Goal: Task Accomplishment & Management: Manage account settings

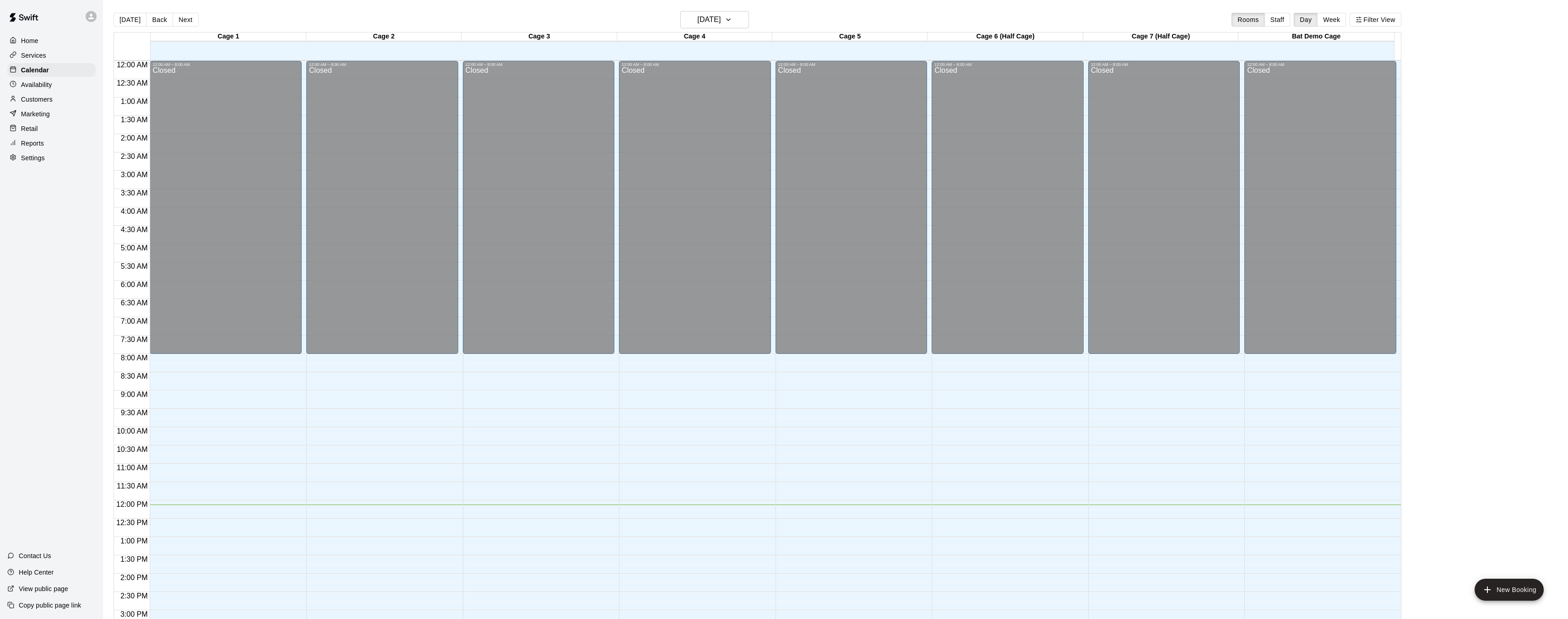
scroll to position [283, 0]
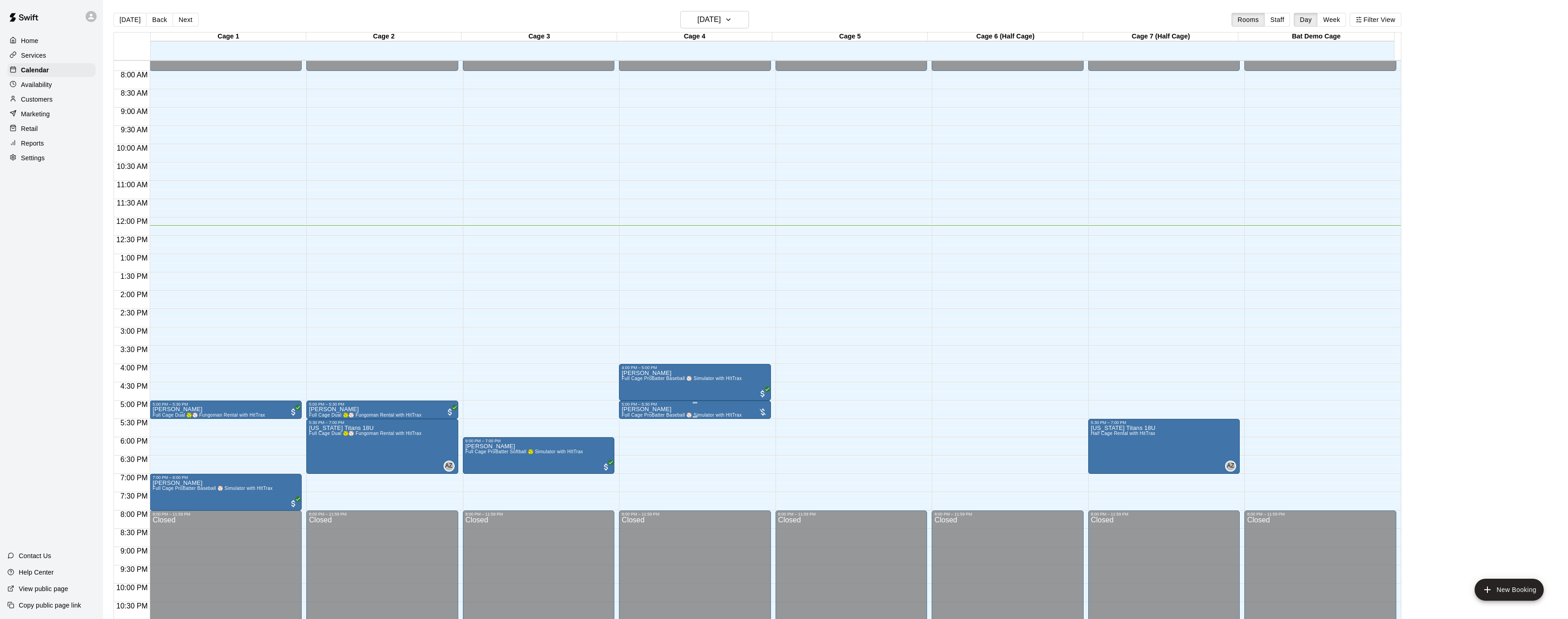
click at [652, 409] on p "[PERSON_NAME]" at bounding box center [682, 409] width 120 height 0
click at [635, 442] on img "edit" at bounding box center [630, 440] width 11 height 11
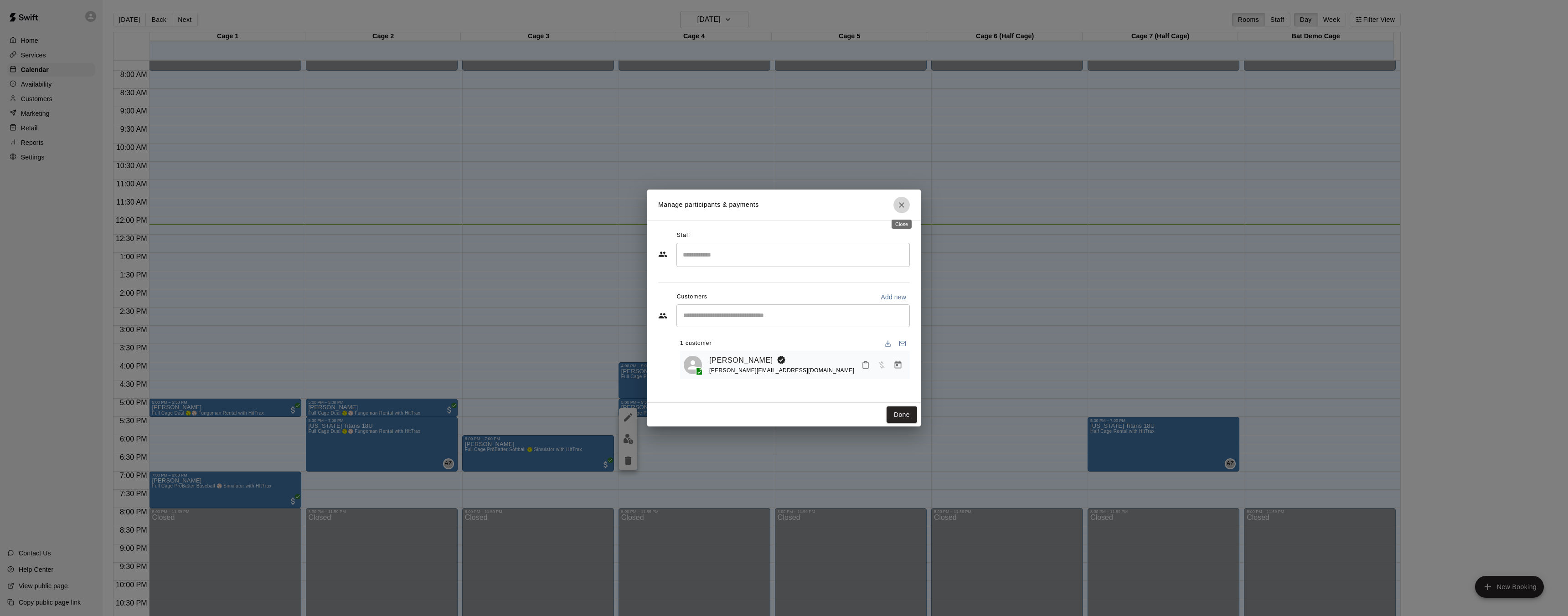
click at [898, 209] on icon "Close" at bounding box center [901, 205] width 9 height 9
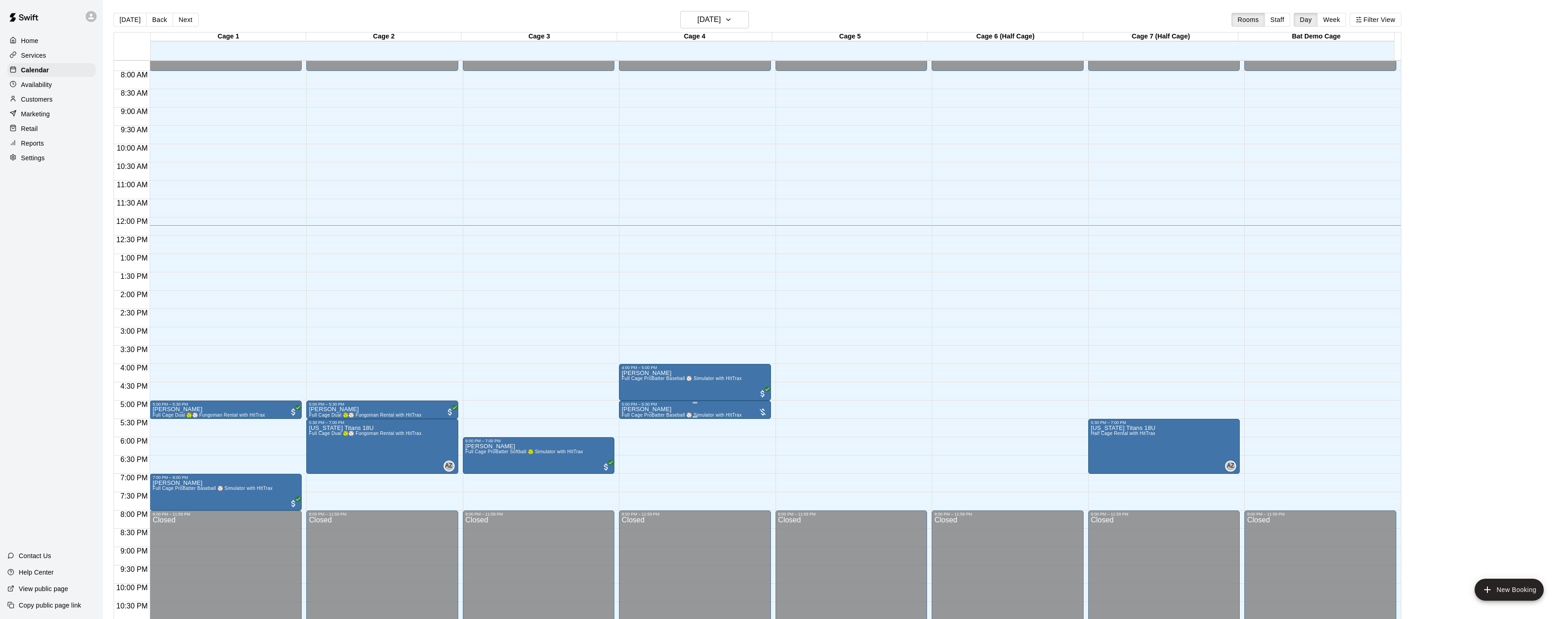
click at [762, 408] on div at bounding box center [762, 411] width 9 height 9
click at [765, 437] on img "edit" at bounding box center [766, 439] width 11 height 11
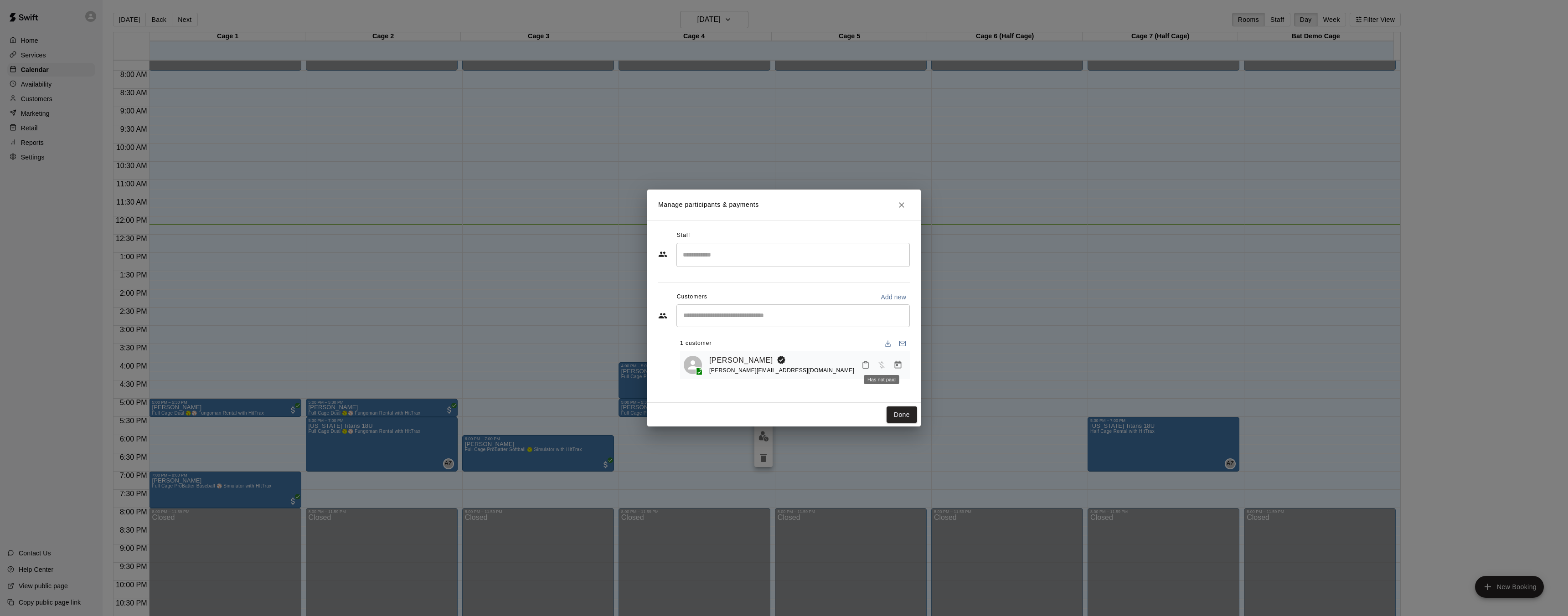
click at [879, 364] on span "Has not paid" at bounding box center [881, 364] width 16 height 8
click at [904, 207] on icon "Close" at bounding box center [901, 205] width 9 height 9
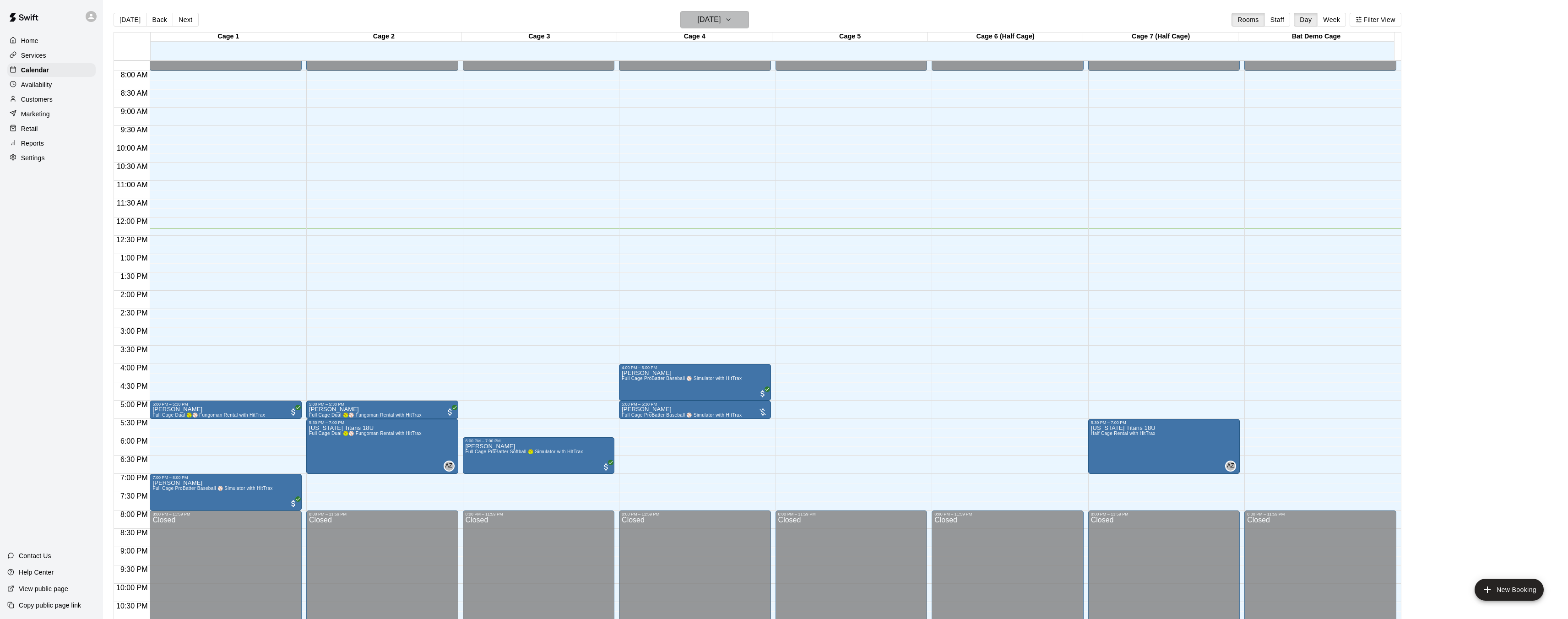
click at [749, 20] on button "[DATE]" at bounding box center [714, 19] width 69 height 17
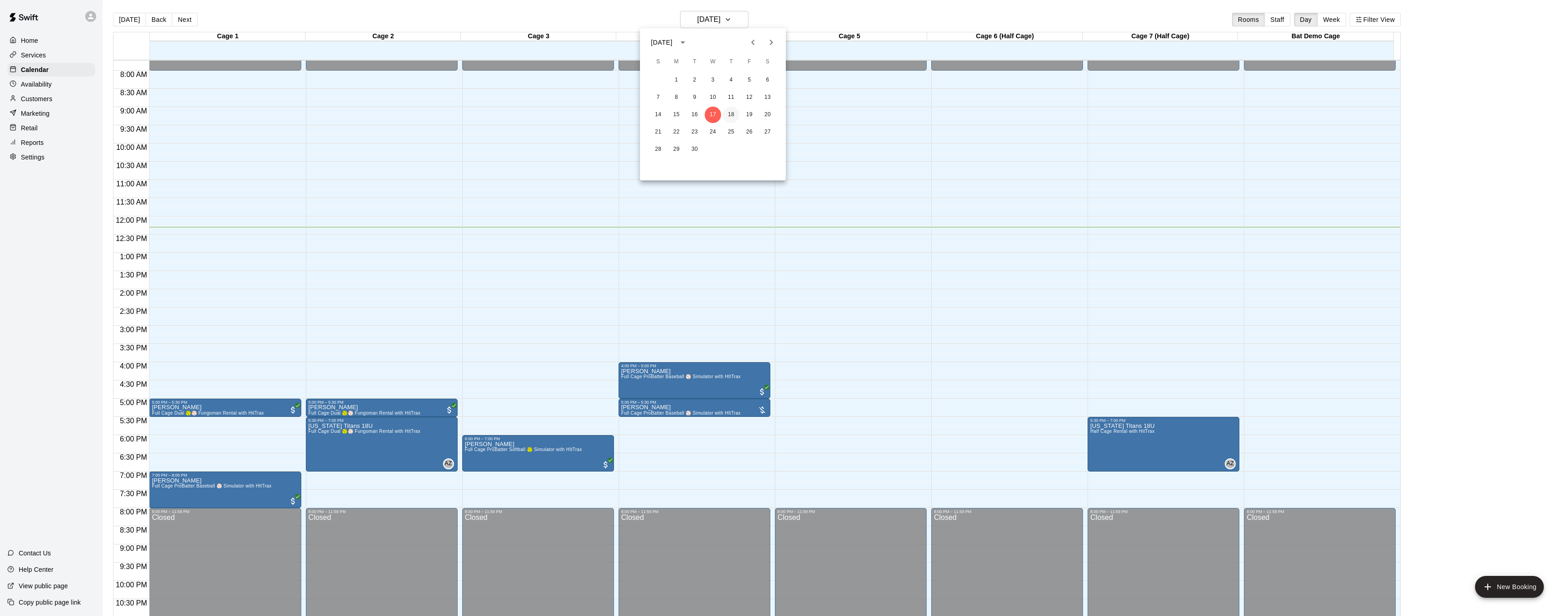
click at [734, 114] on button "18" at bounding box center [731, 114] width 16 height 16
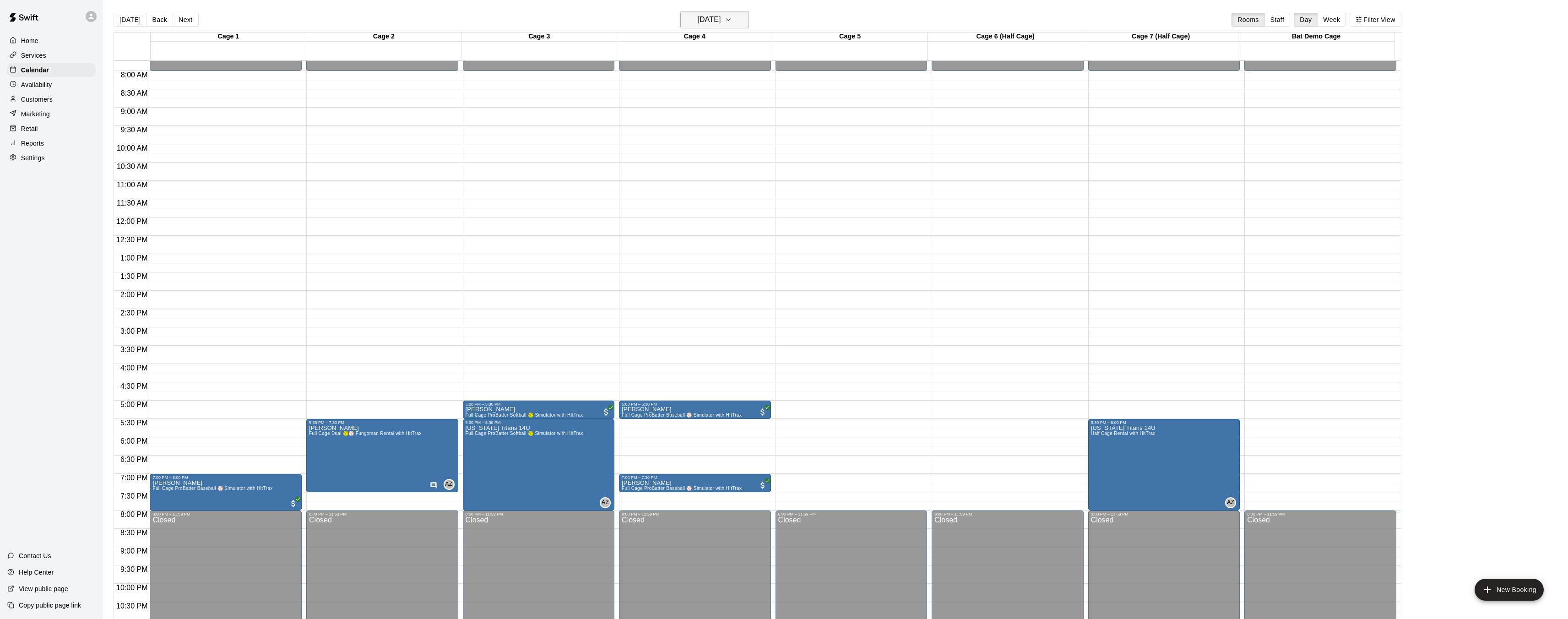
click at [732, 21] on icon "button" at bounding box center [728, 19] width 8 height 11
click at [752, 117] on button "19" at bounding box center [752, 114] width 16 height 16
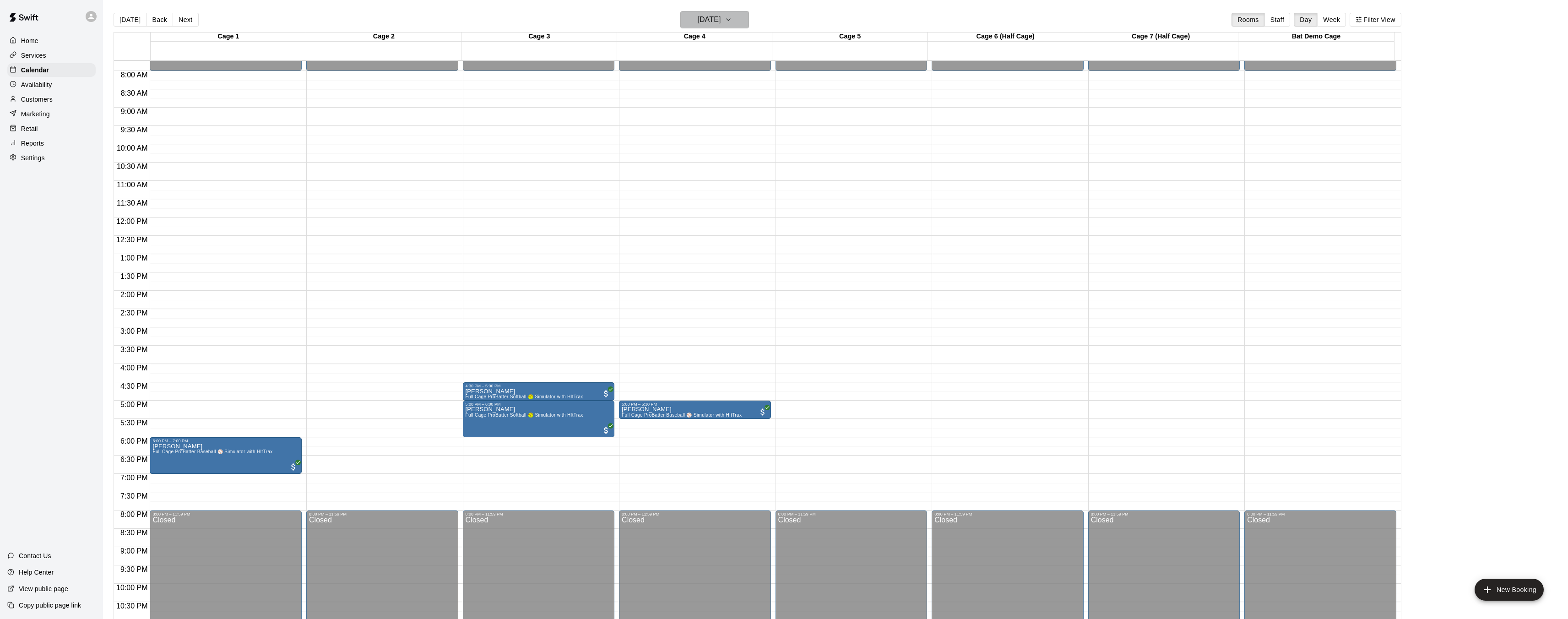
click at [745, 22] on button "[DATE]" at bounding box center [714, 19] width 69 height 17
click at [768, 112] on button "20" at bounding box center [770, 114] width 16 height 16
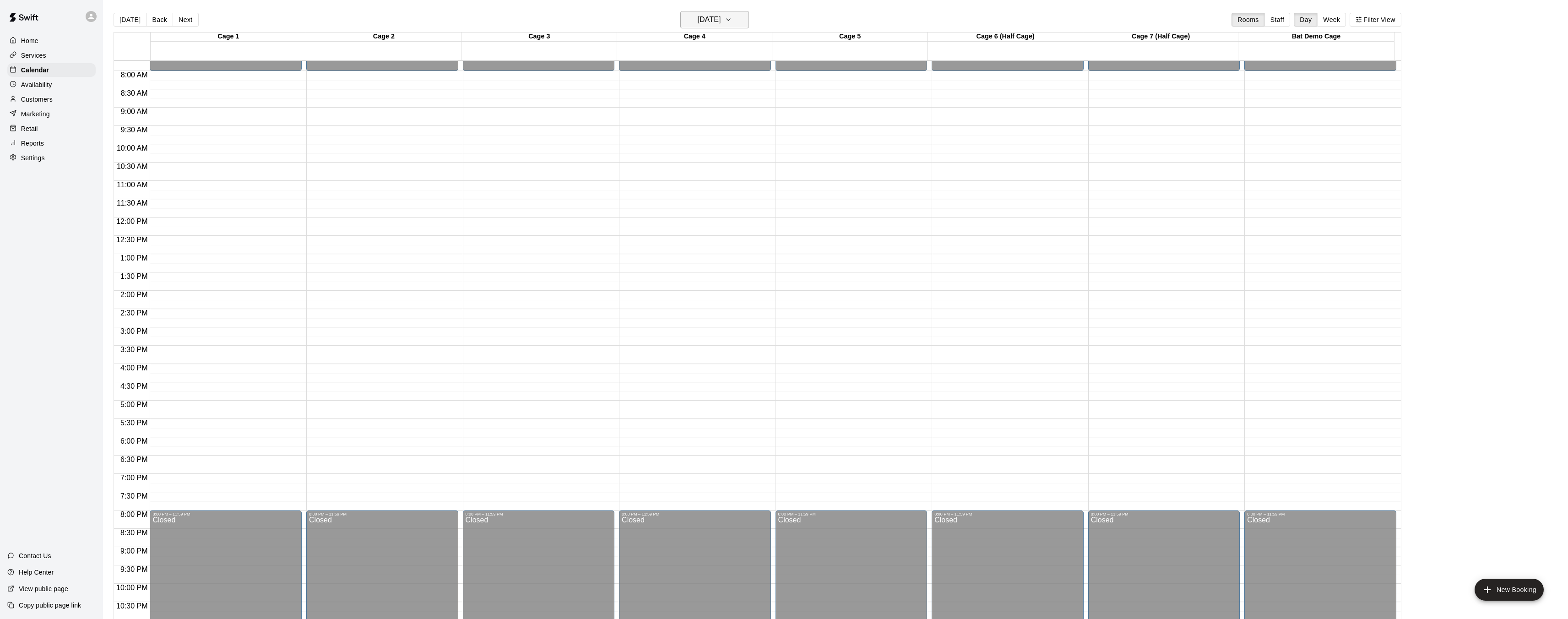
click at [732, 17] on icon "button" at bounding box center [728, 19] width 8 height 11
click at [660, 131] on button "21" at bounding box center [660, 132] width 16 height 16
click at [747, 20] on button "[DATE]" at bounding box center [714, 19] width 69 height 17
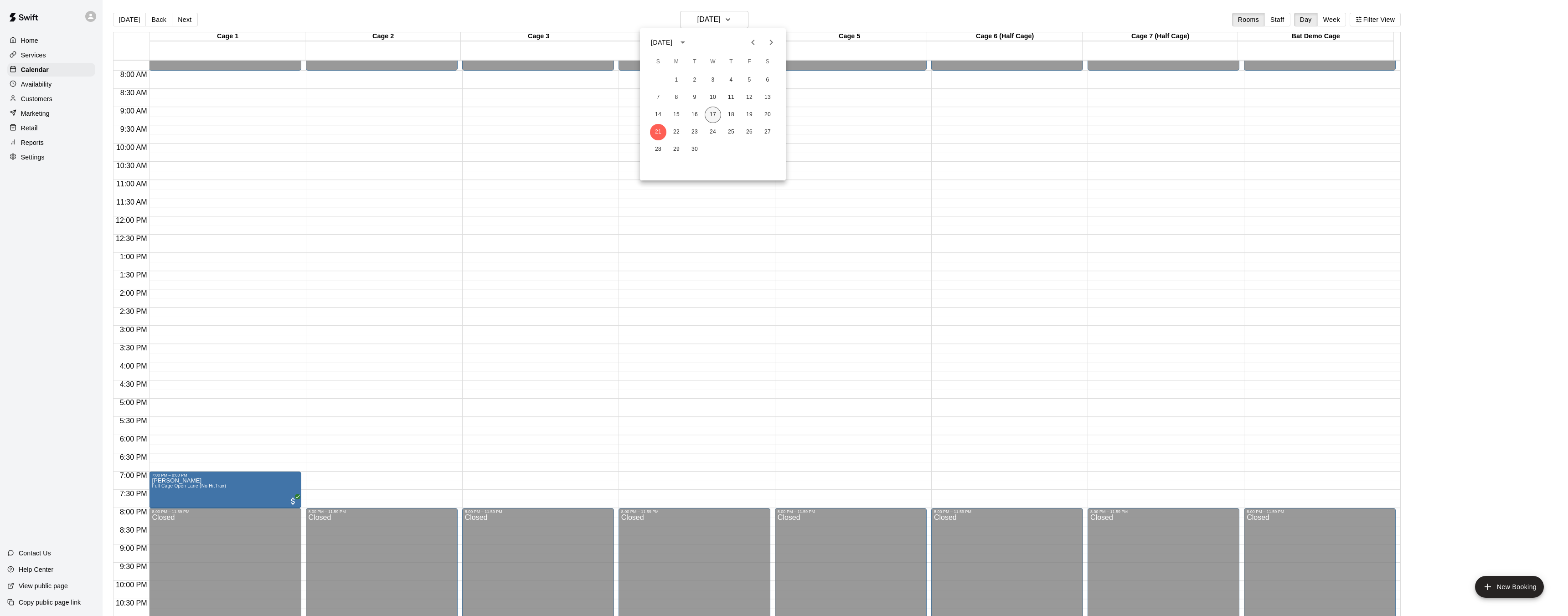
click at [714, 113] on button "17" at bounding box center [713, 114] width 16 height 16
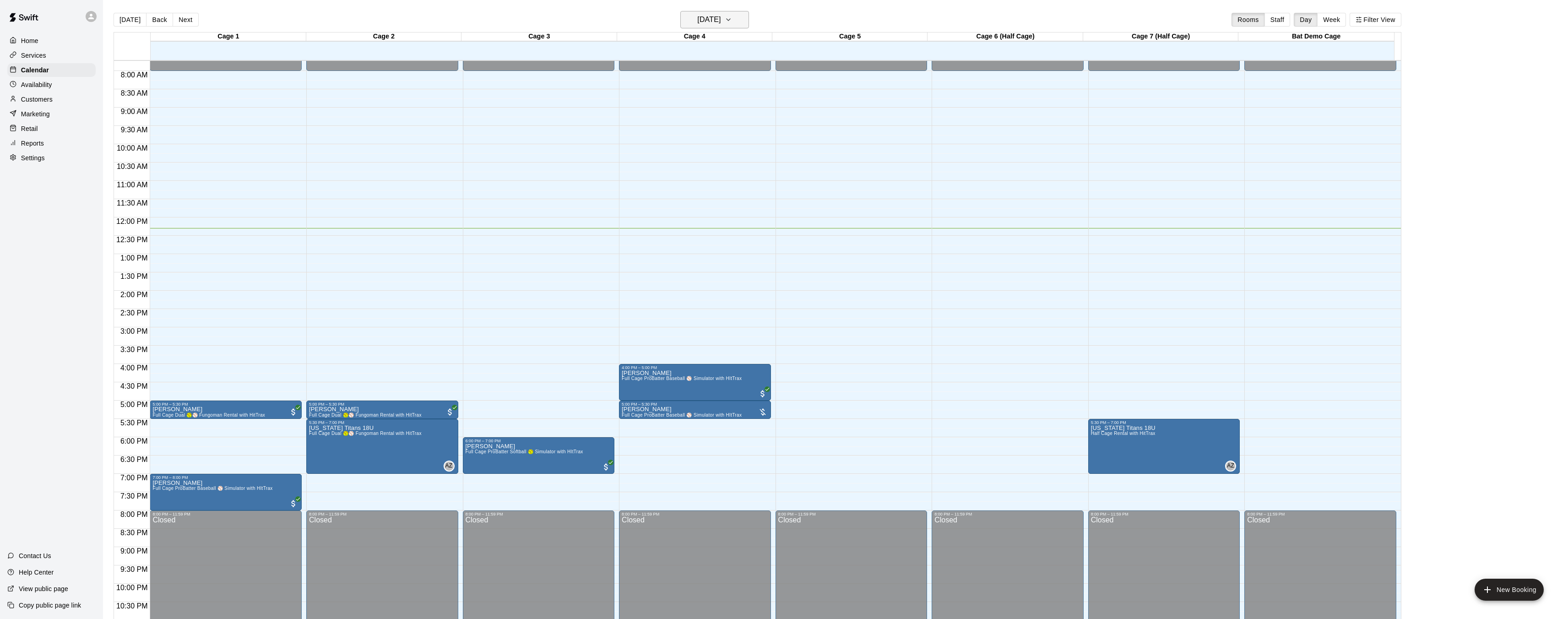
click at [732, 24] on icon "button" at bounding box center [728, 19] width 8 height 11
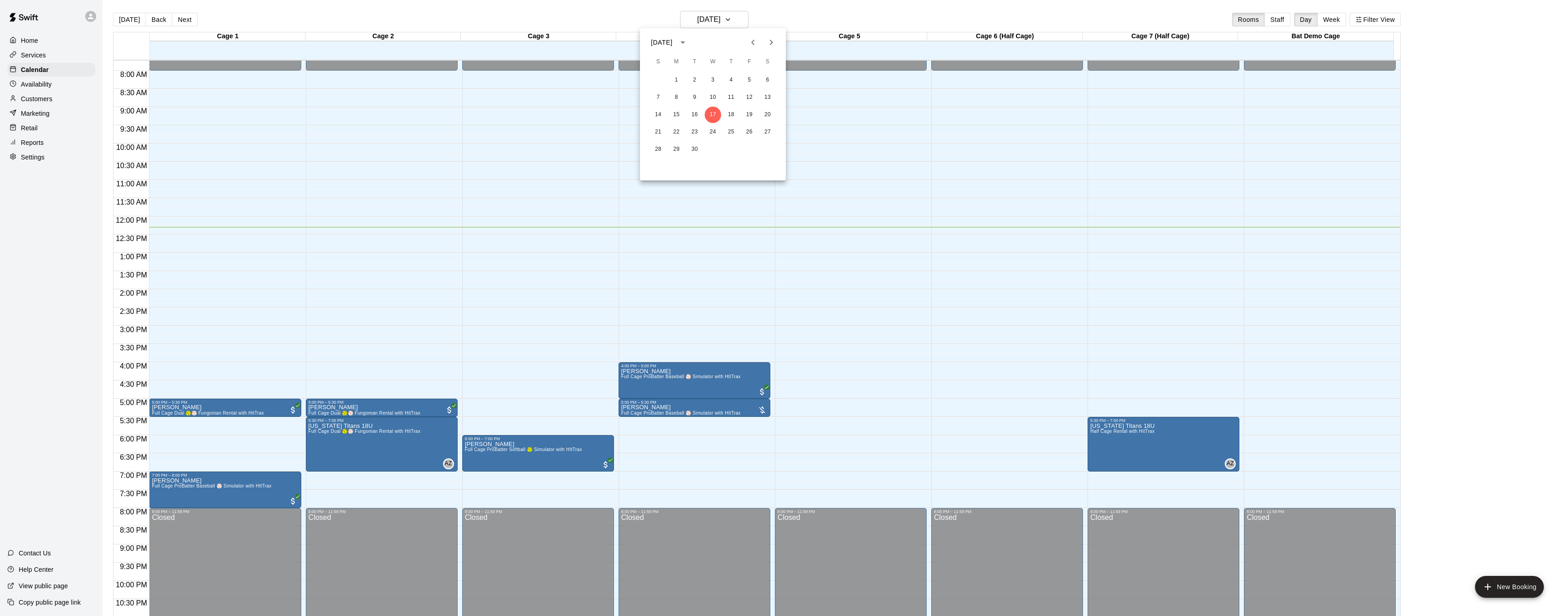
click at [707, 307] on div at bounding box center [784, 308] width 1568 height 616
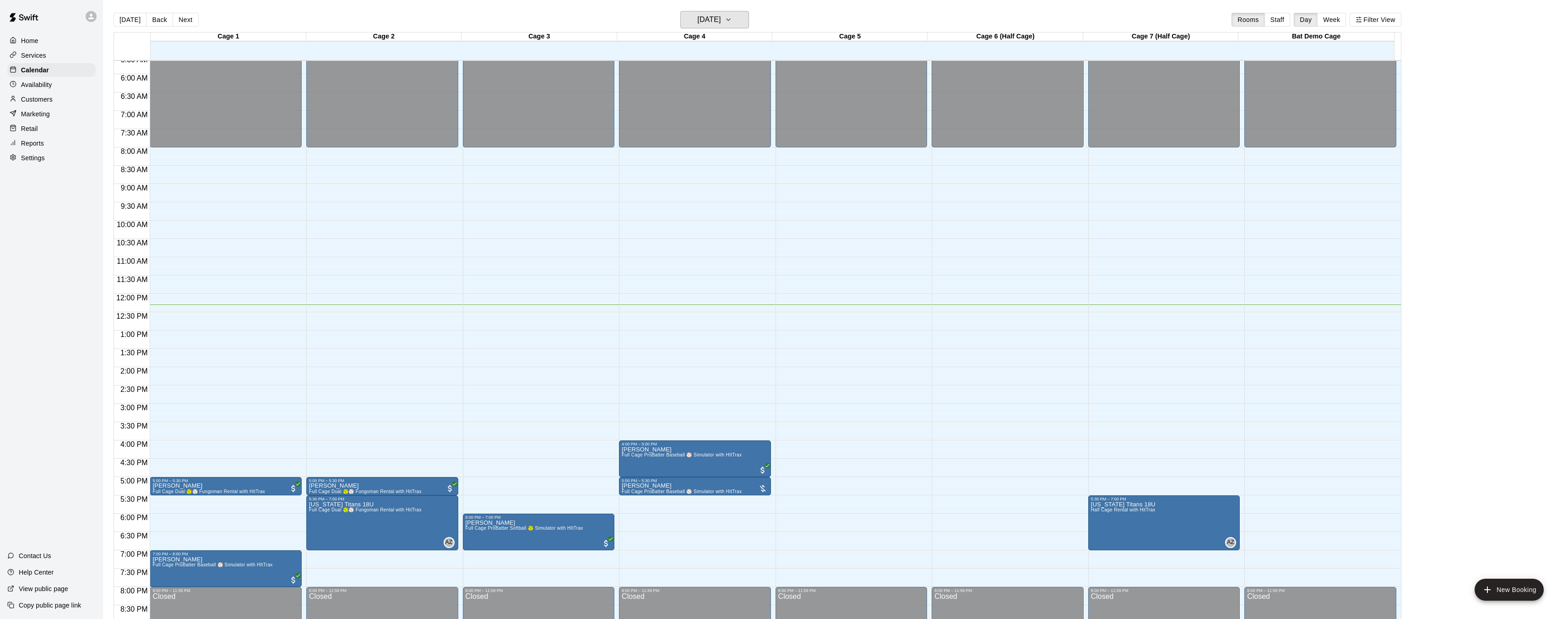
scroll to position [208, 0]
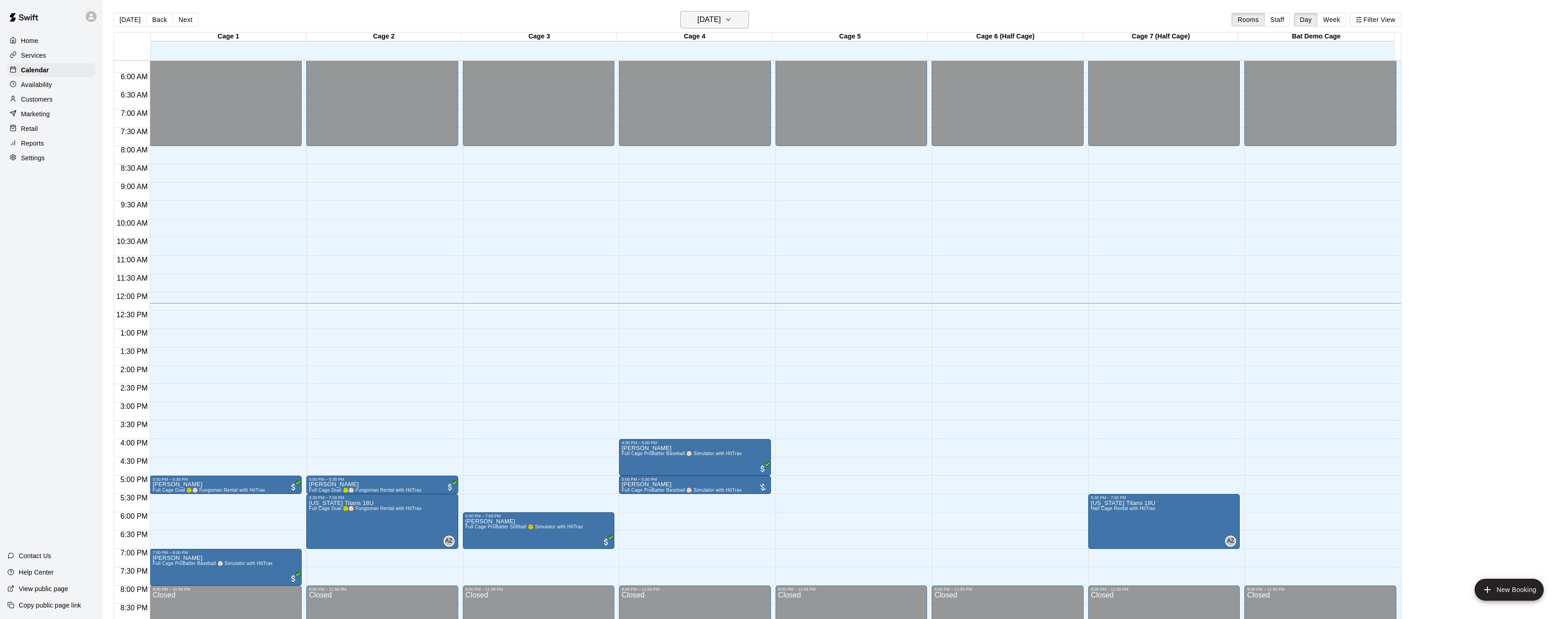
click at [732, 16] on icon "button" at bounding box center [728, 19] width 8 height 11
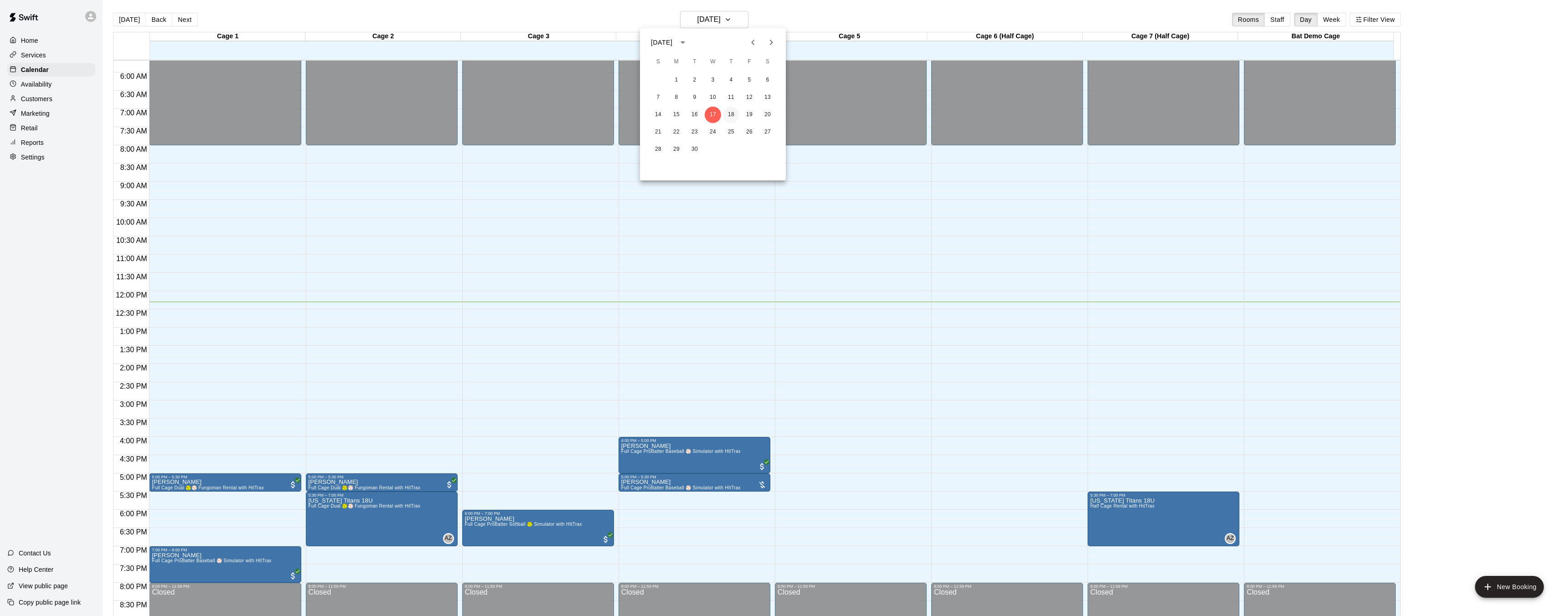
click at [733, 114] on button "18" at bounding box center [731, 114] width 16 height 16
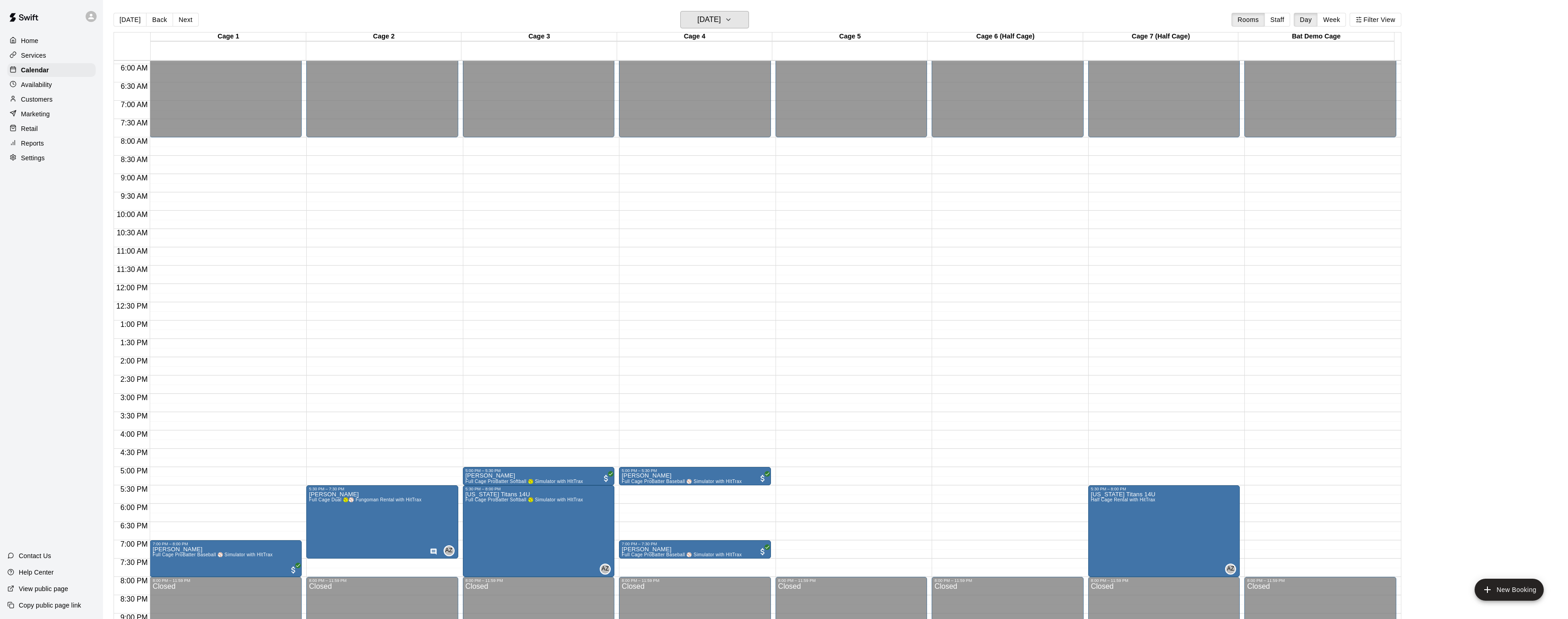
scroll to position [225, 0]
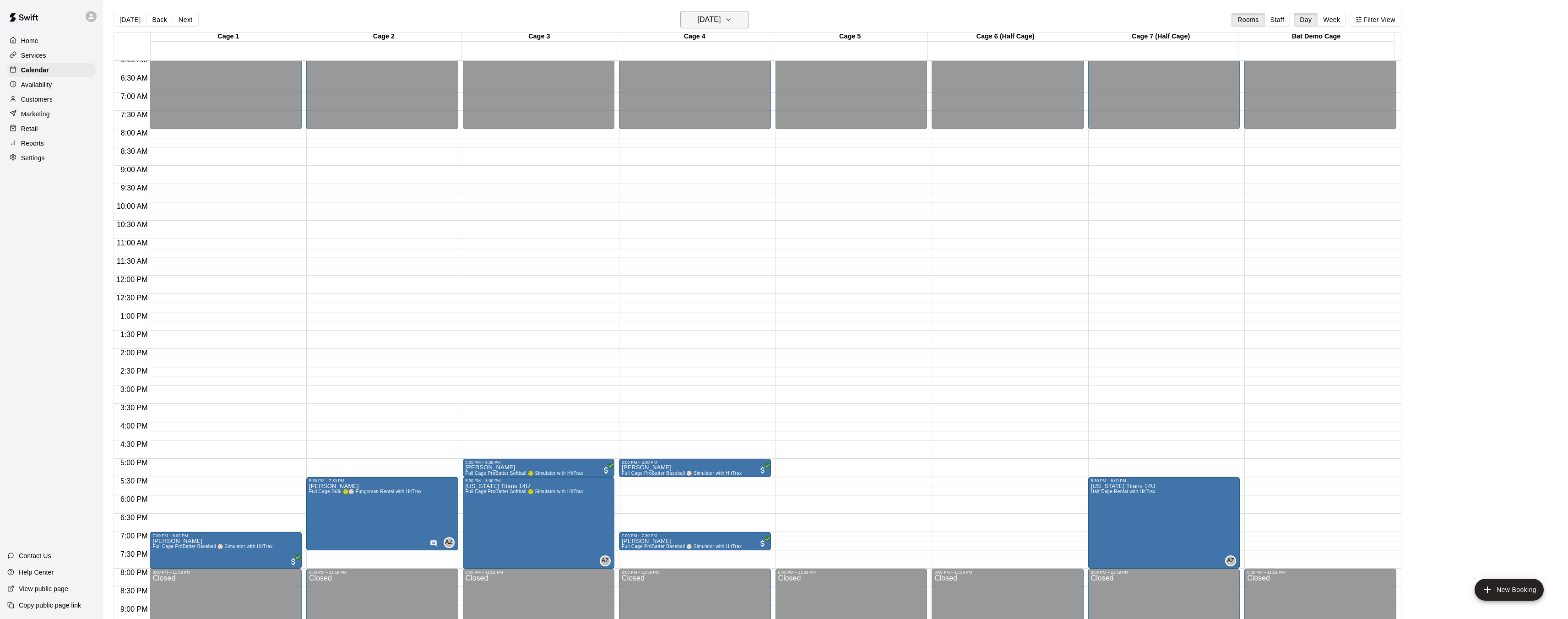
click at [744, 14] on button "[DATE]" at bounding box center [714, 19] width 69 height 17
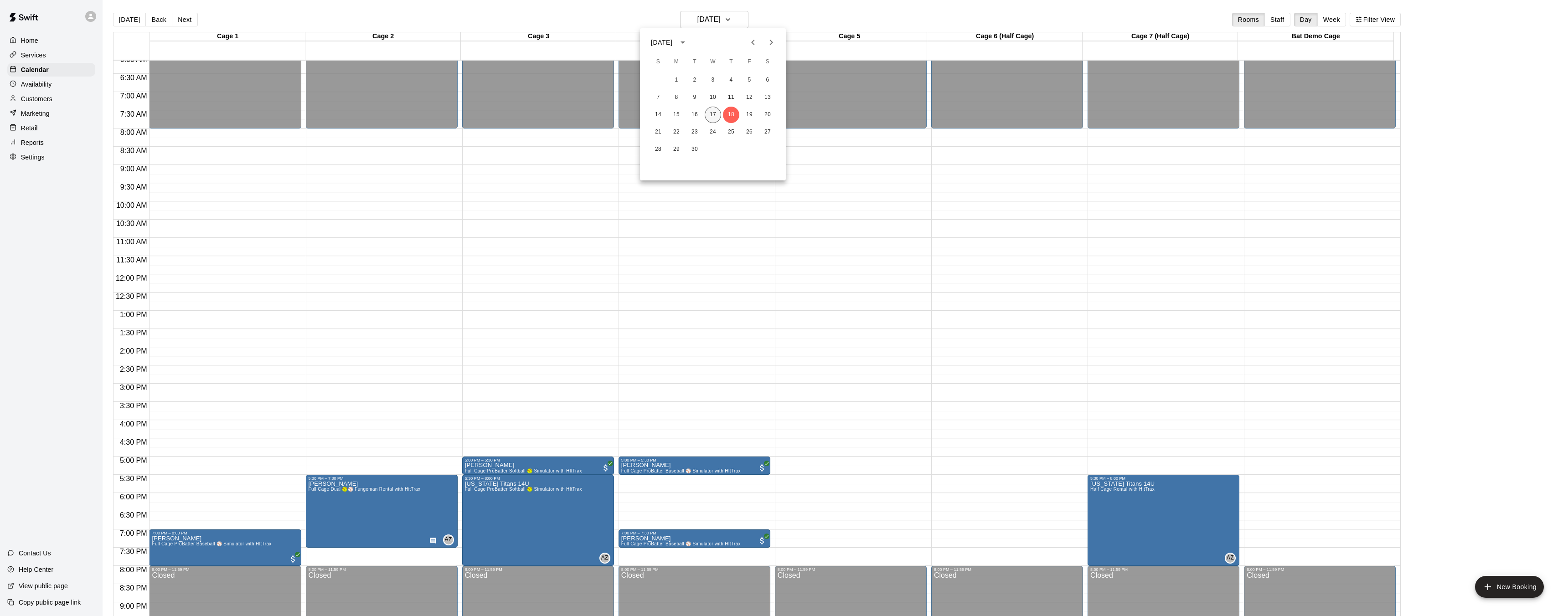
click at [714, 113] on button "17" at bounding box center [713, 114] width 16 height 16
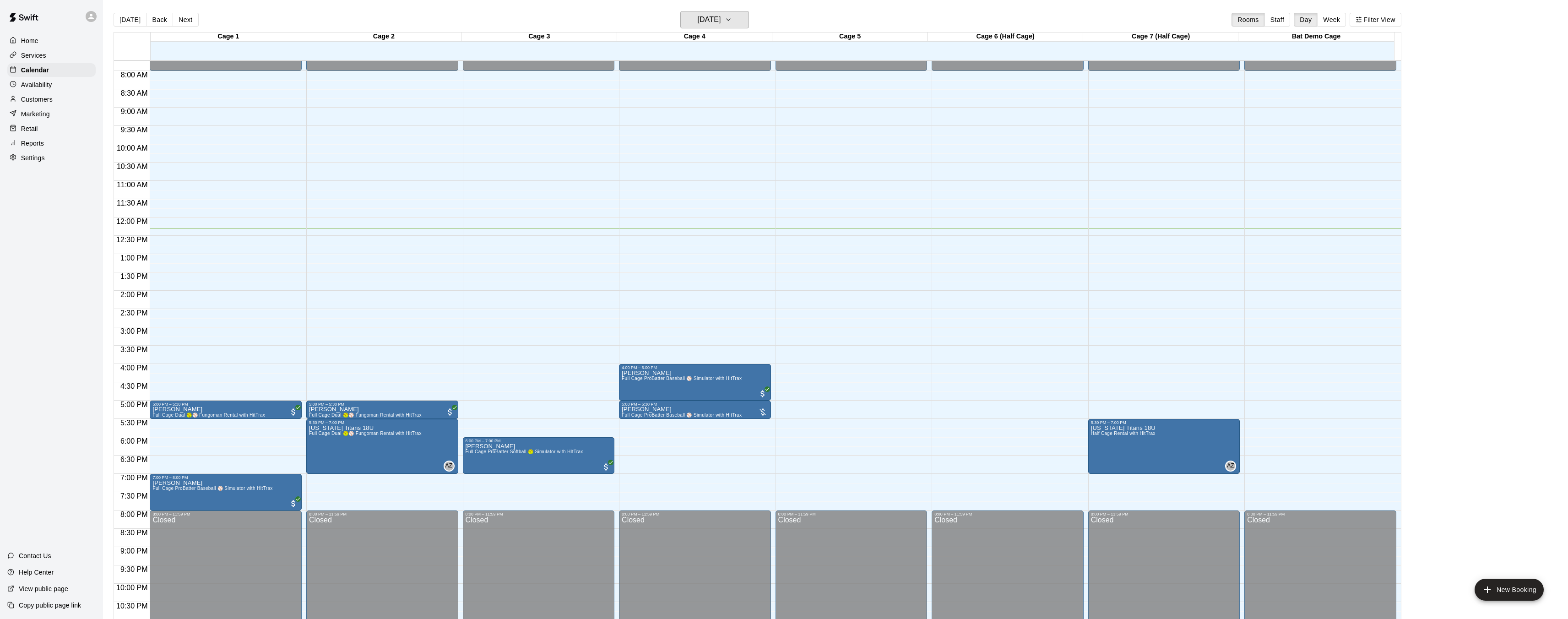
scroll to position [282, 0]
click at [857, 38] on div "Cage 5" at bounding box center [849, 37] width 155 height 9
drag, startPoint x: 36, startPoint y: 55, endPoint x: 41, endPoint y: 59, distance: 6.4
click at [36, 55] on p "Services" at bounding box center [34, 54] width 25 height 9
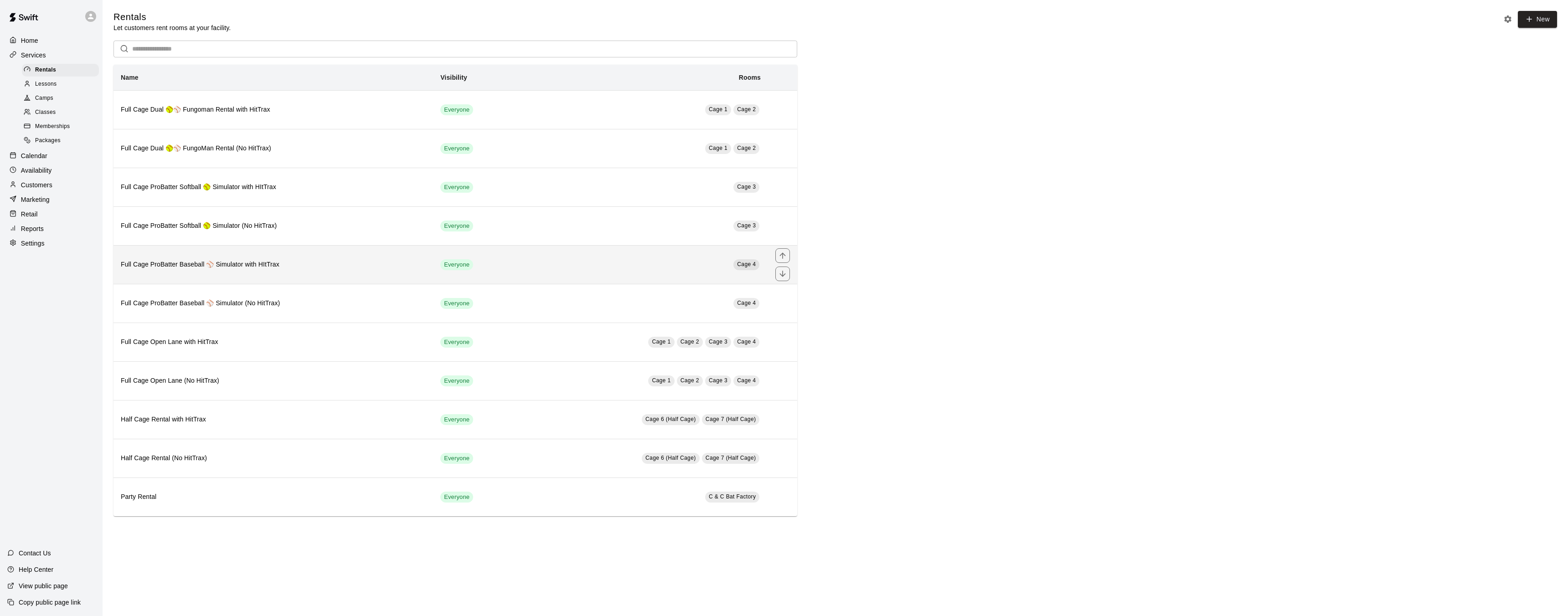
click at [545, 265] on td "Cage 4" at bounding box center [644, 265] width 247 height 39
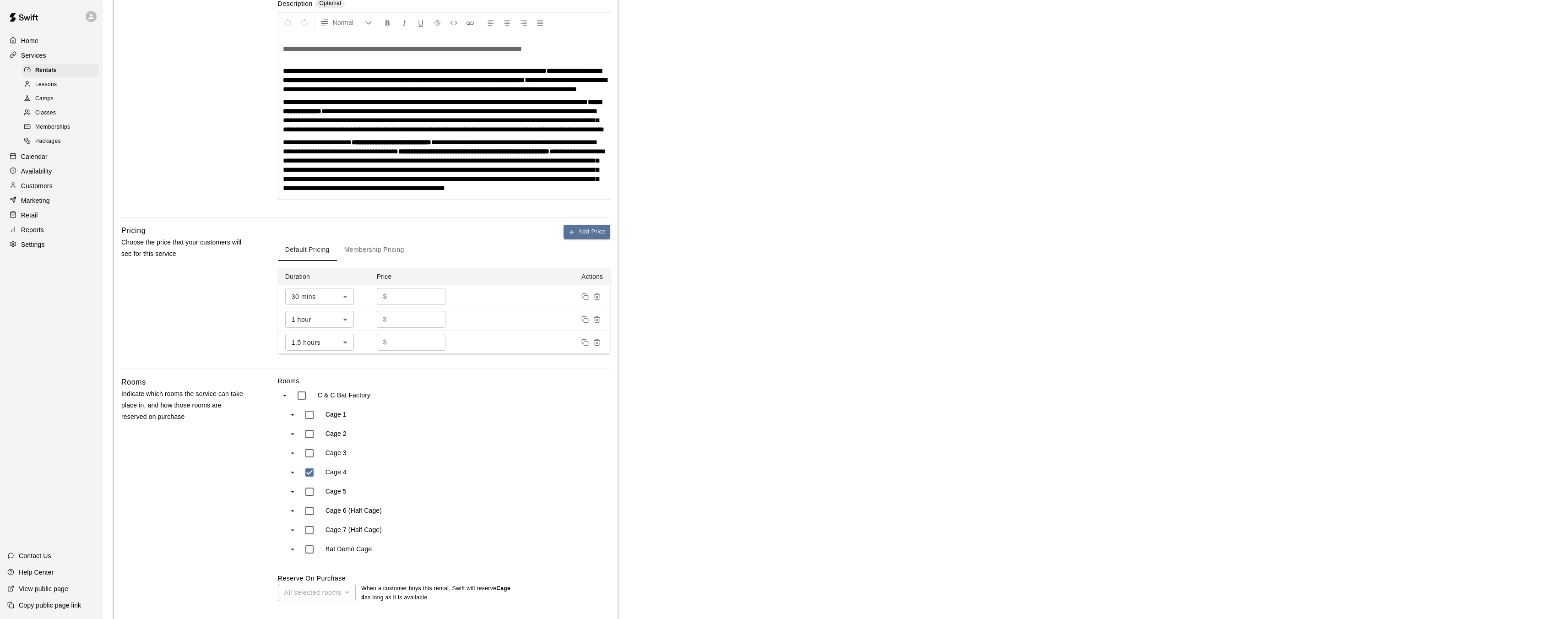
scroll to position [314, 0]
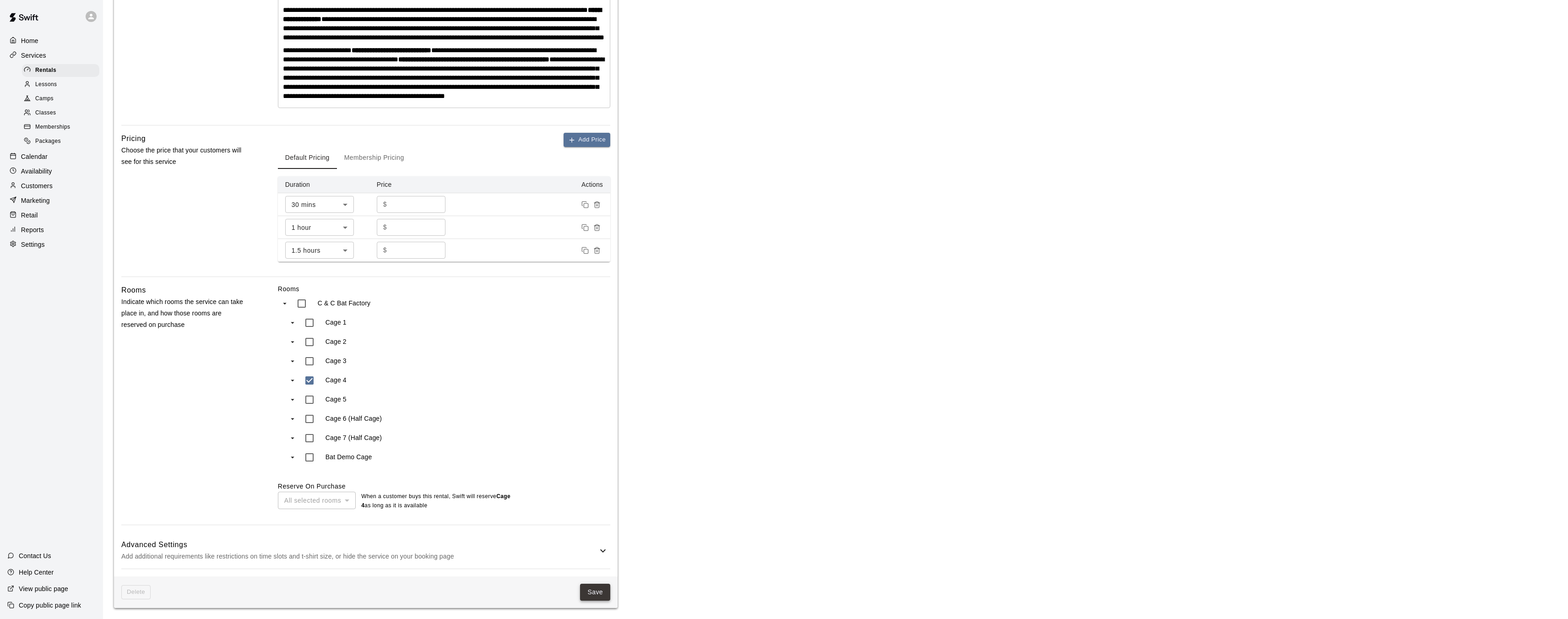
click at [593, 593] on button "Save" at bounding box center [594, 592] width 30 height 16
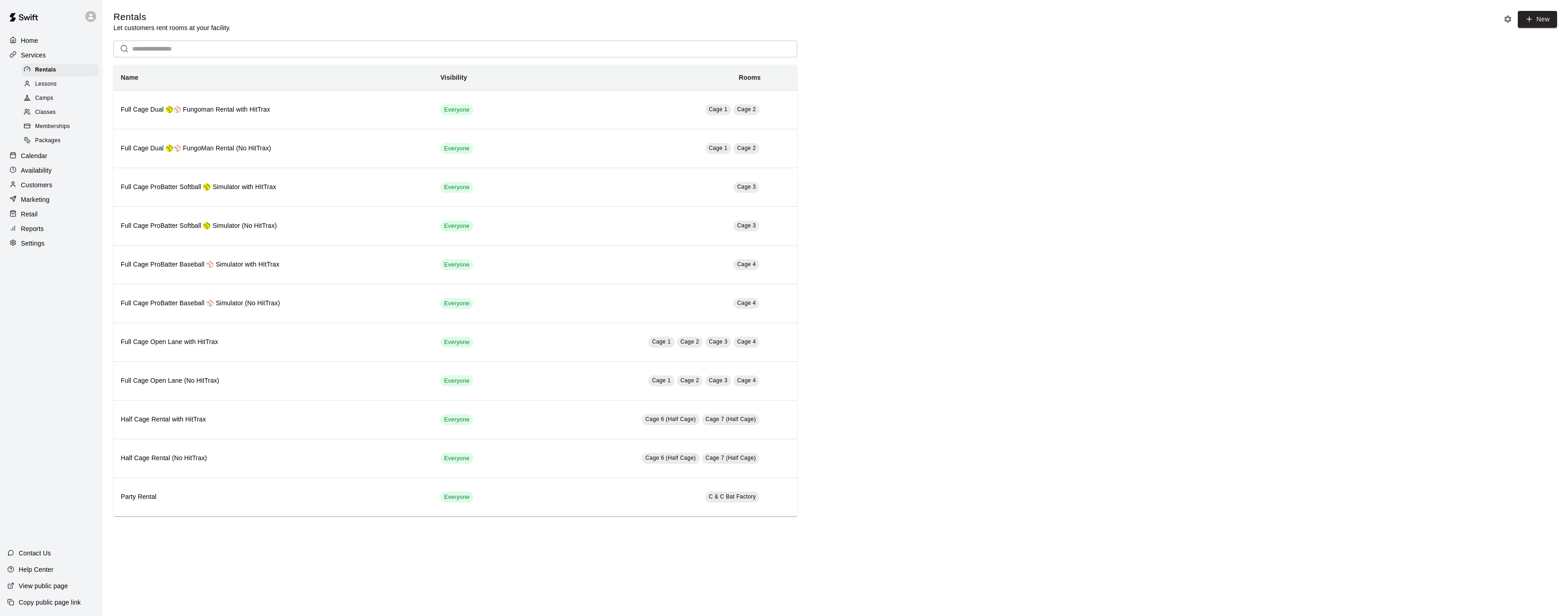
click at [0, 70] on div "Home Services Rentals Lessons Camps Classes Memberships Packages Calendar Avail…" at bounding box center [51, 142] width 102 height 218
click at [53, 43] on div "Home" at bounding box center [51, 41] width 88 height 14
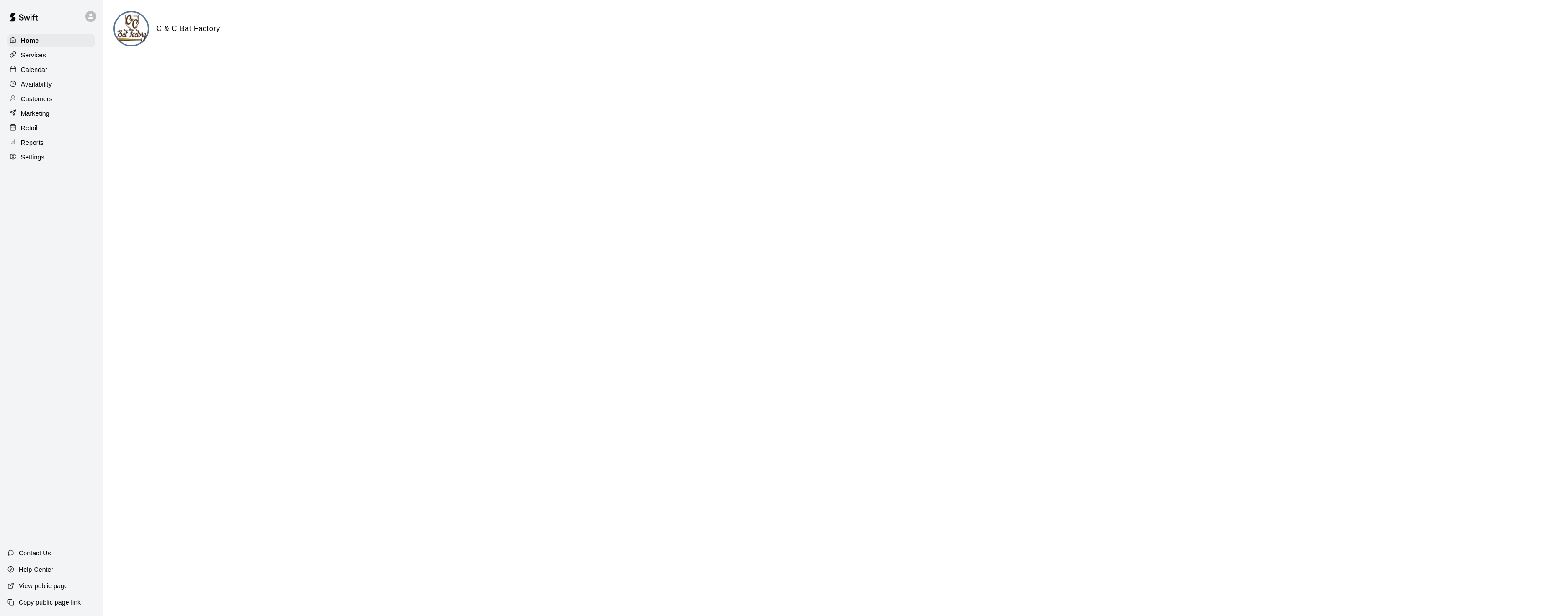
click at [50, 70] on div "Calendar" at bounding box center [51, 70] width 88 height 14
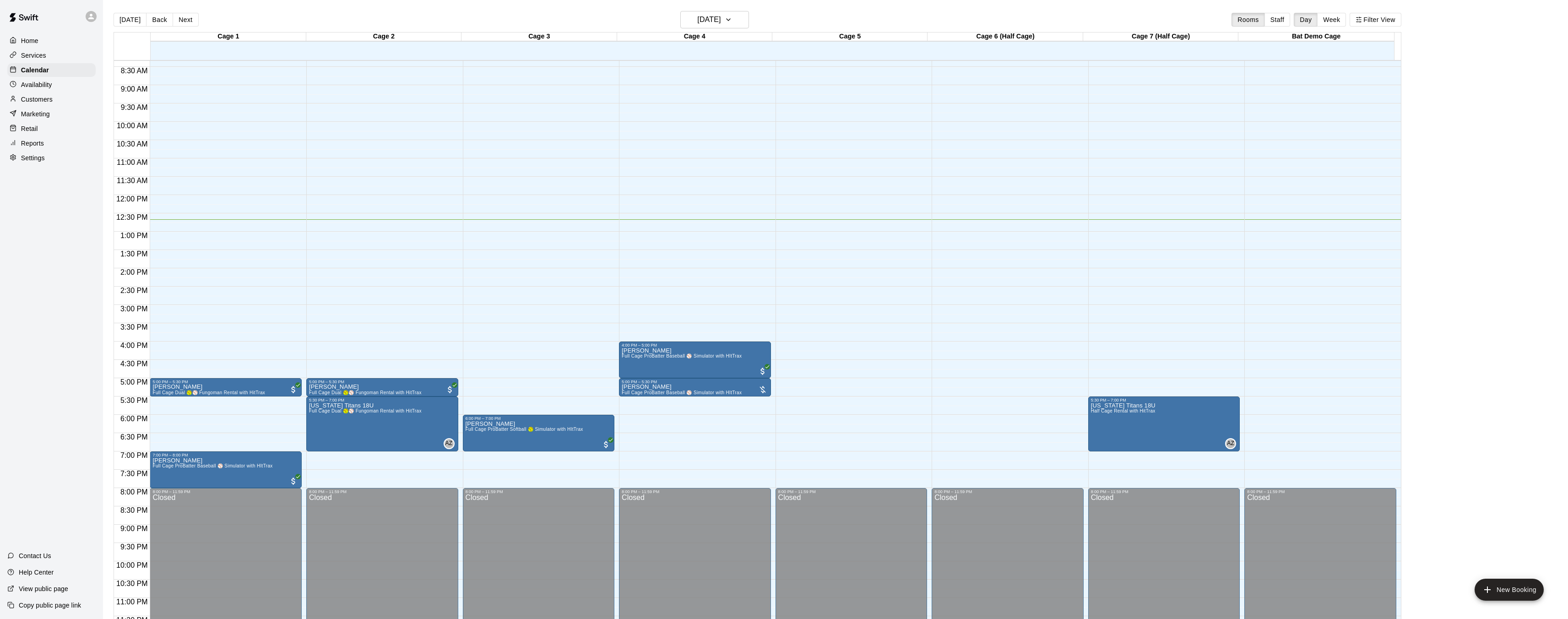
scroll to position [307, 0]
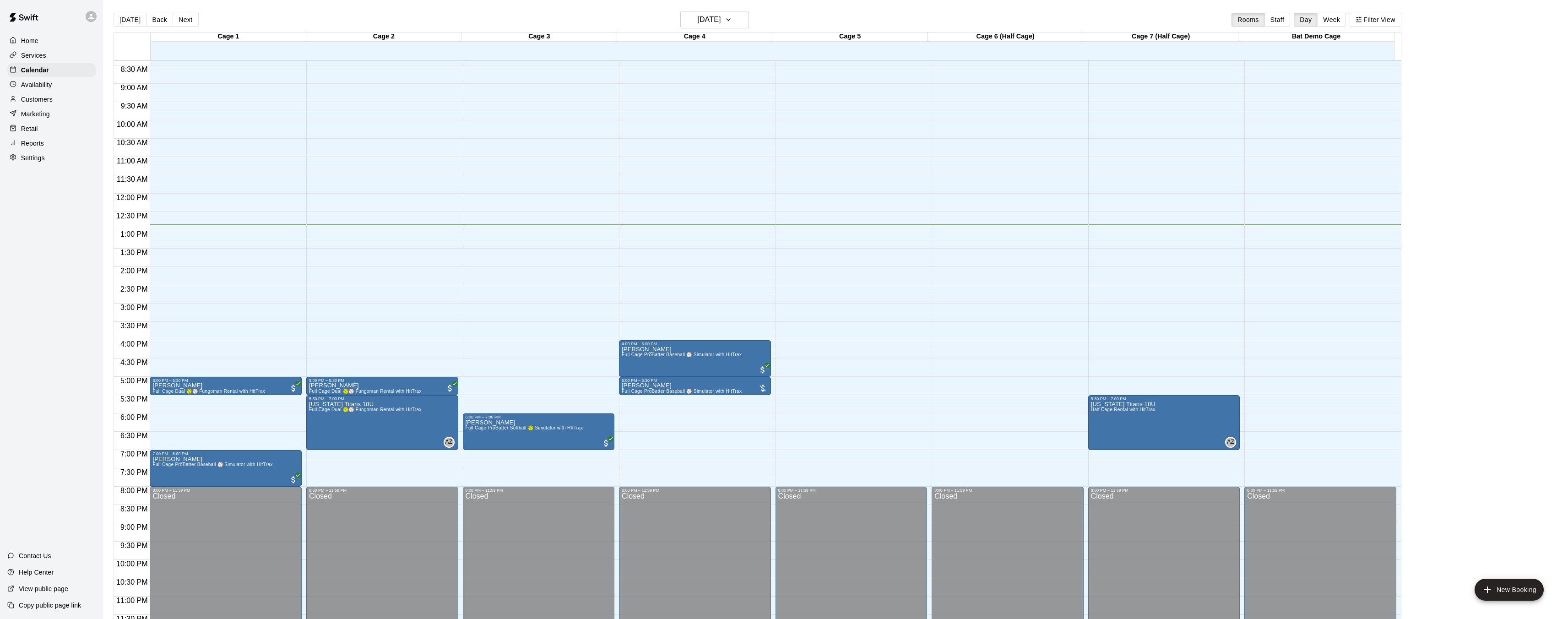
click at [336, 22] on div "[DATE] Back [DATE][DATE] Rooms Staff Day Week Filter View" at bounding box center [757, 21] width 1288 height 21
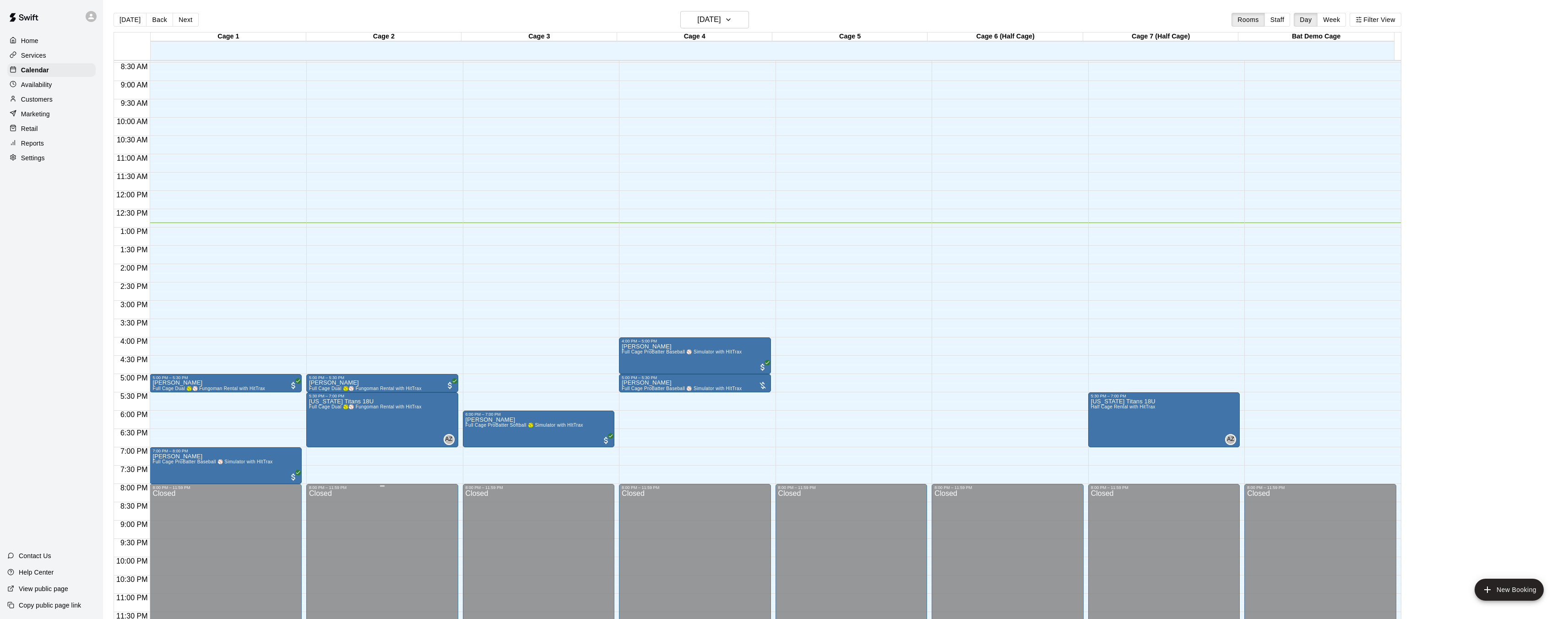
scroll to position [310, 0]
click at [423, 450] on div "12:00 AM – 8:00 AM Closed 5:00 PM – 5:30 PM [PERSON_NAME] Full Cage Dual 🥎⚾ Fun…" at bounding box center [382, 190] width 152 height 879
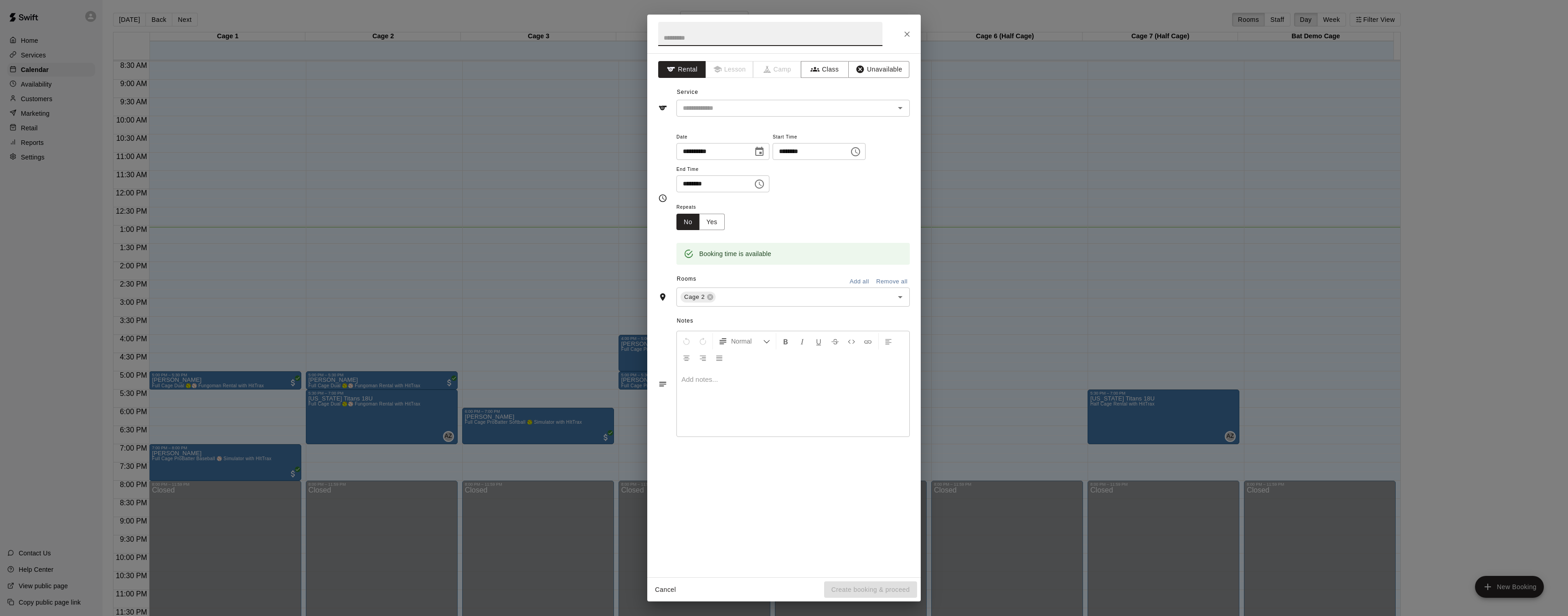
click at [911, 33] on button "Close" at bounding box center [907, 34] width 16 height 16
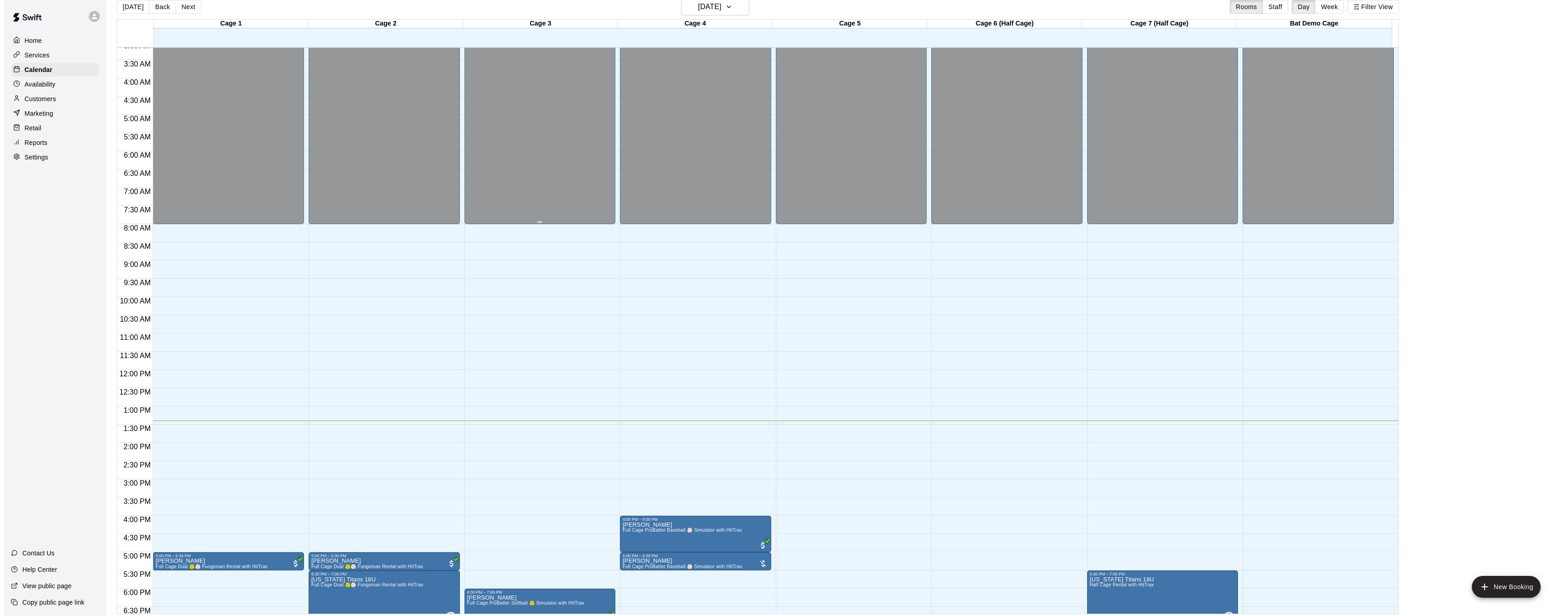
scroll to position [195, 0]
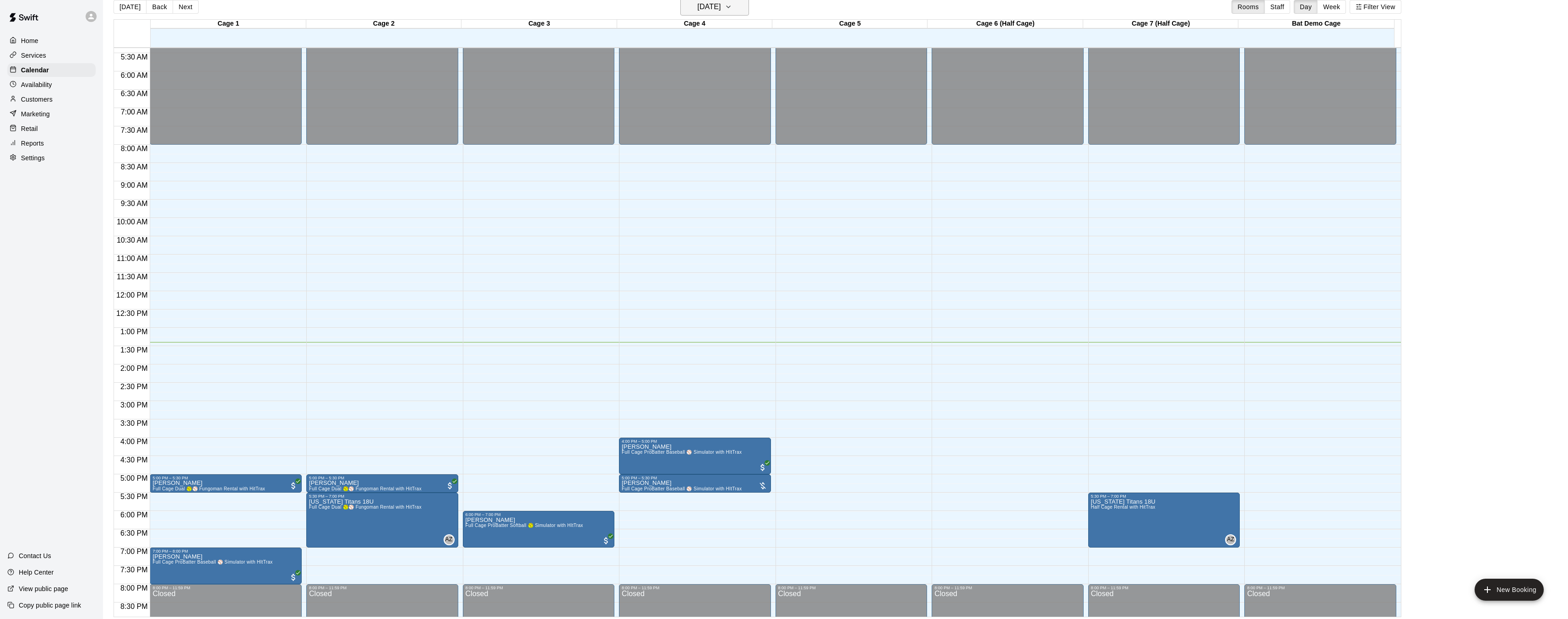
click at [732, 12] on icon "button" at bounding box center [728, 6] width 8 height 11
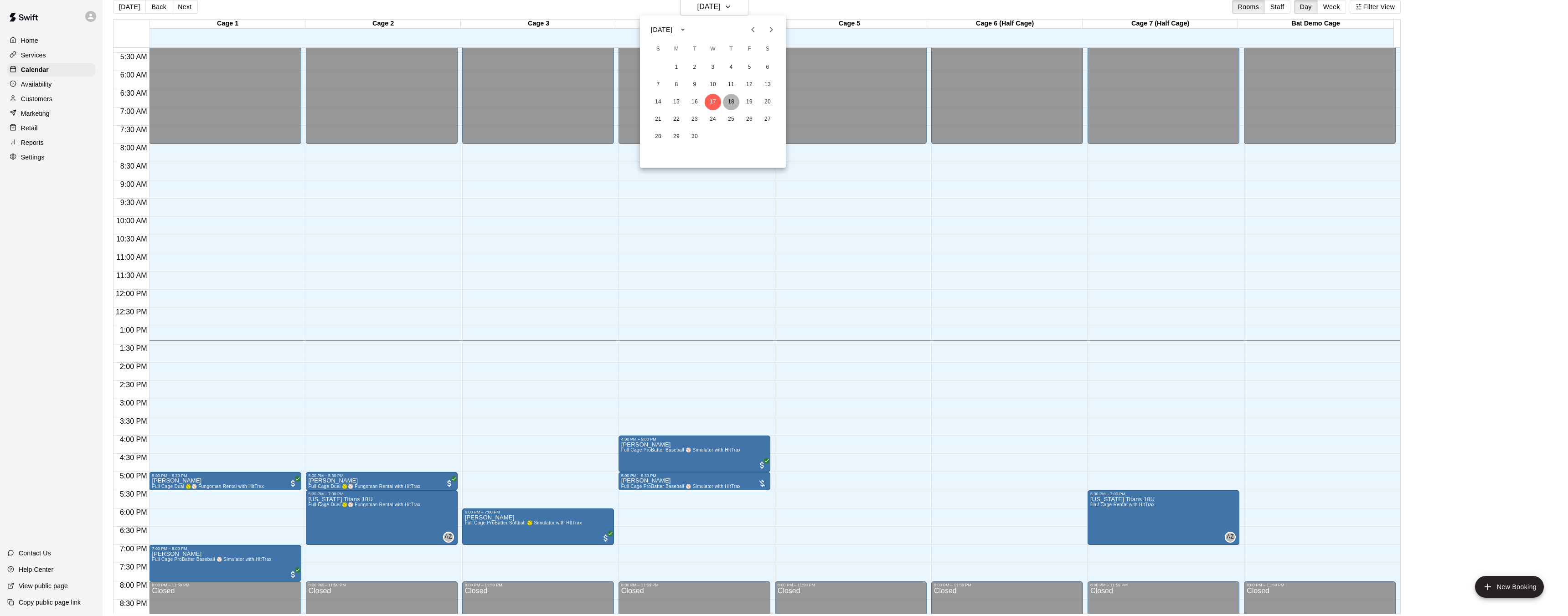
click at [733, 103] on button "18" at bounding box center [731, 101] width 16 height 16
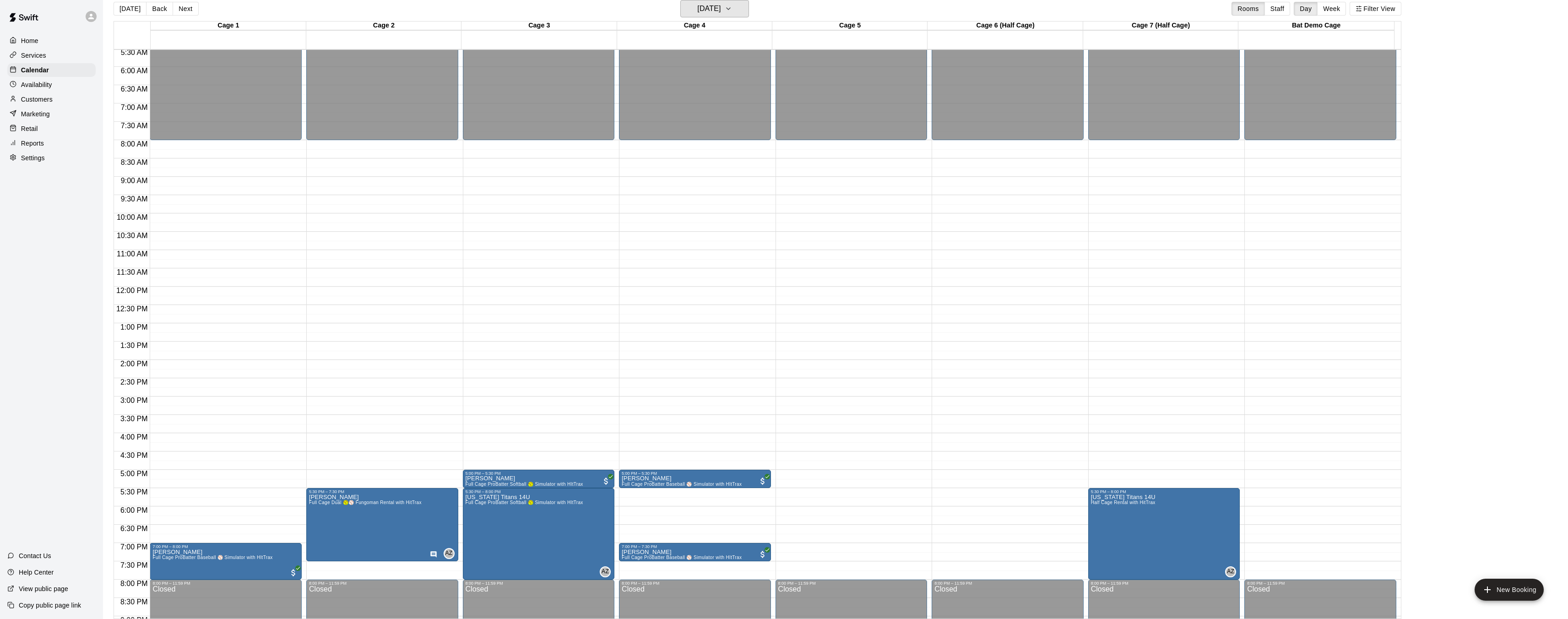
scroll to position [212, 0]
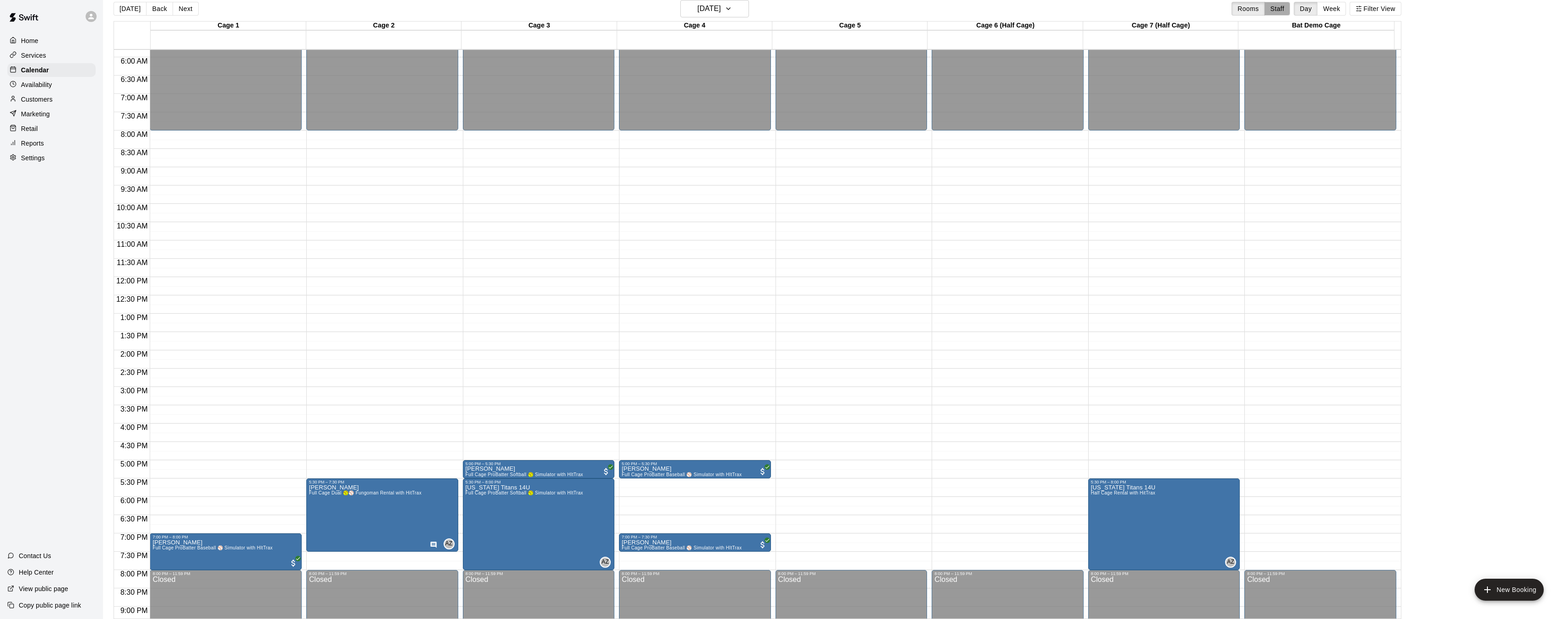
click at [1285, 8] on button "Staff" at bounding box center [1277, 9] width 26 height 14
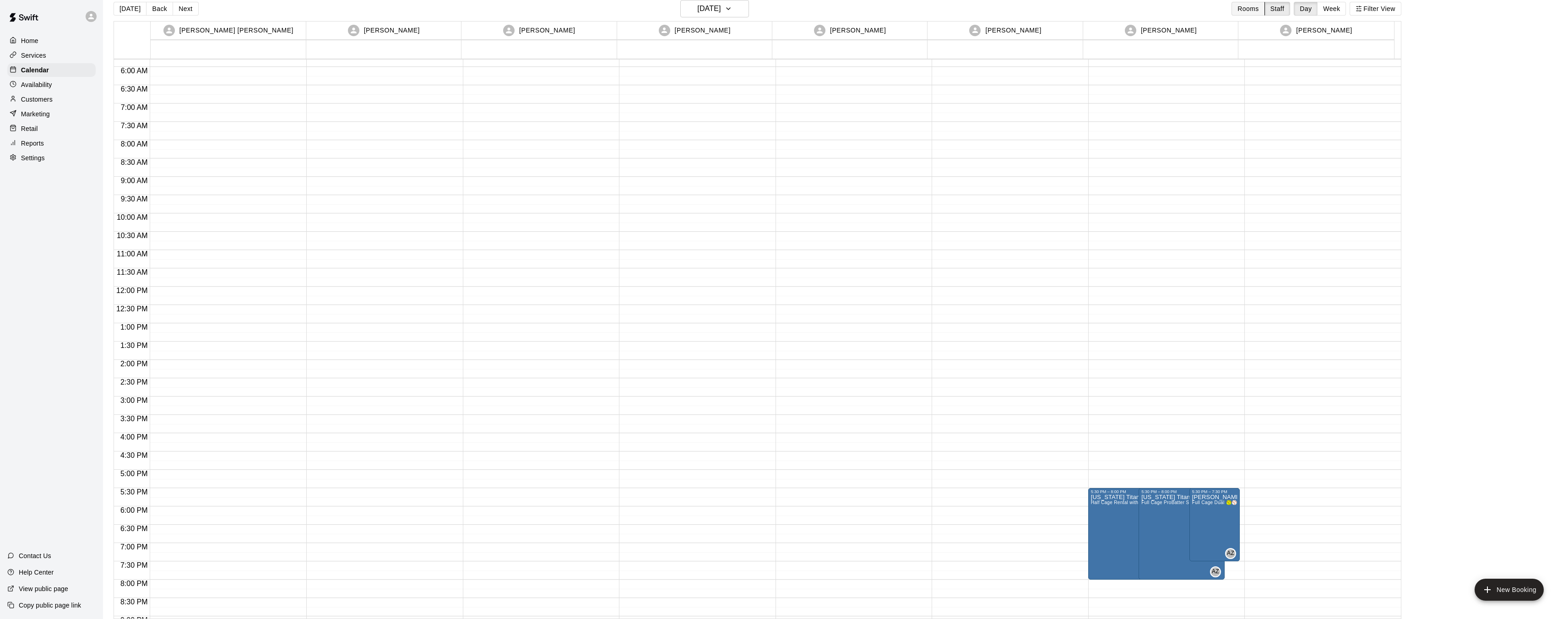
click at [1263, 10] on button "Rooms" at bounding box center [1248, 9] width 33 height 14
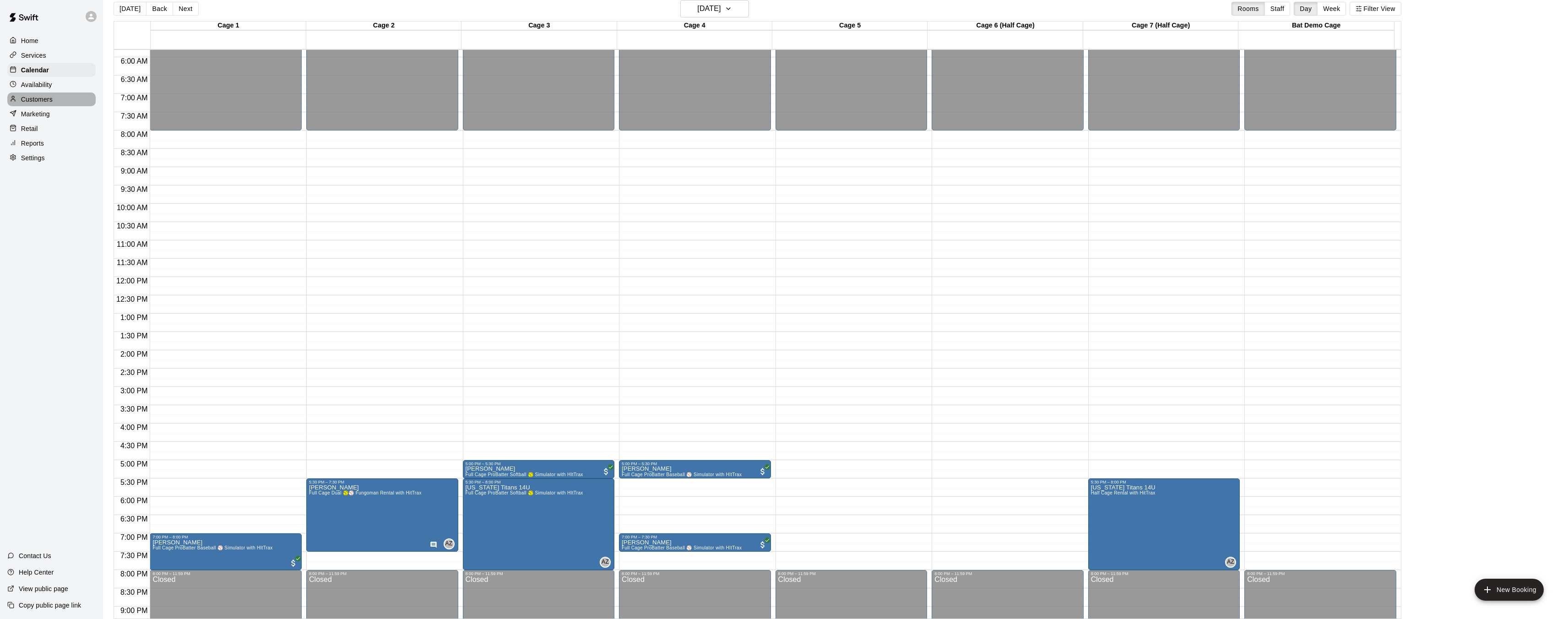
click at [48, 96] on p "Customers" at bounding box center [37, 99] width 32 height 9
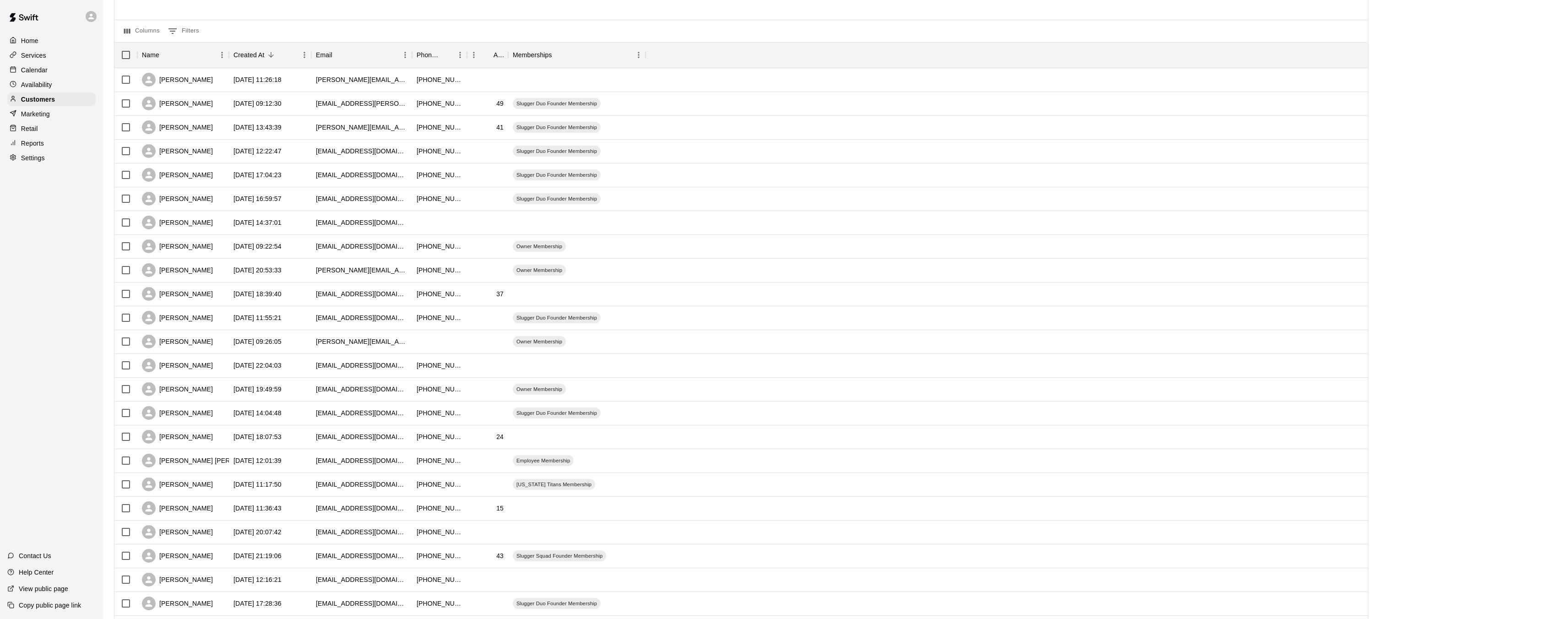
scroll to position [172, 0]
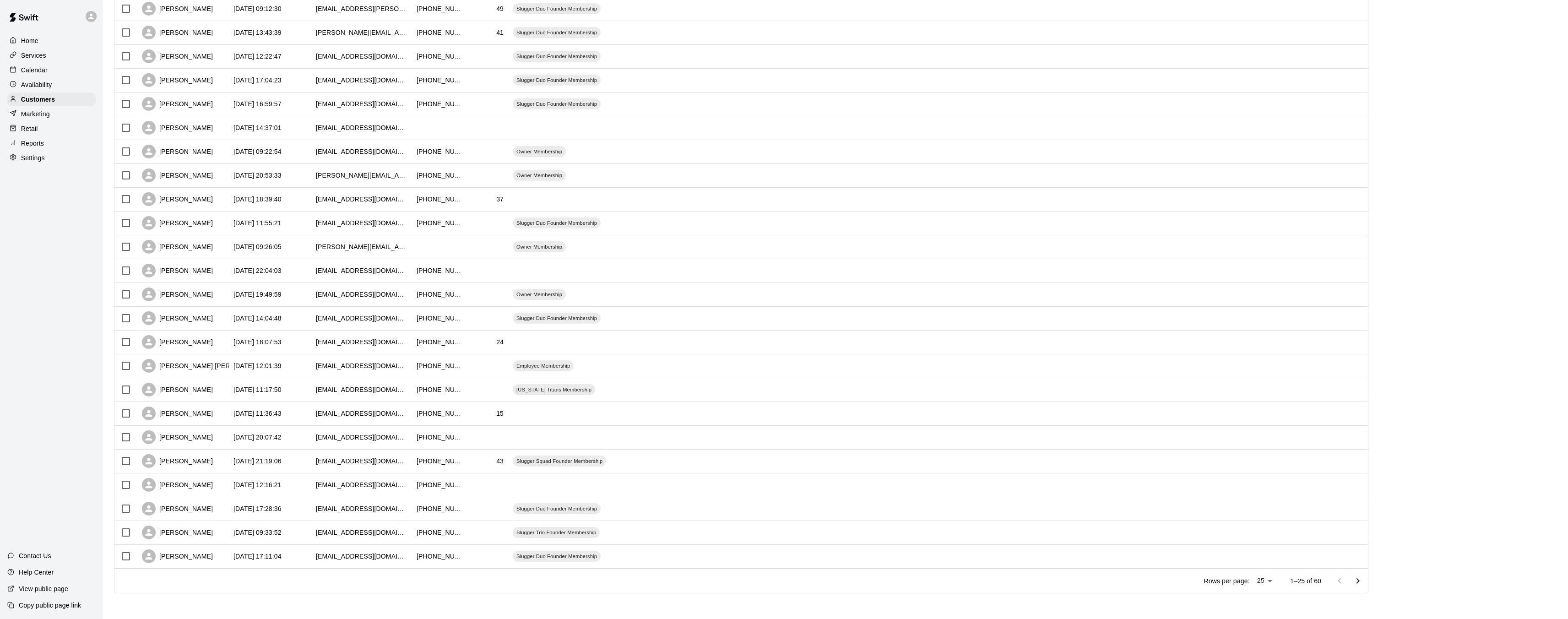
click at [1363, 582] on icon "Go to next page" at bounding box center [1357, 580] width 11 height 11
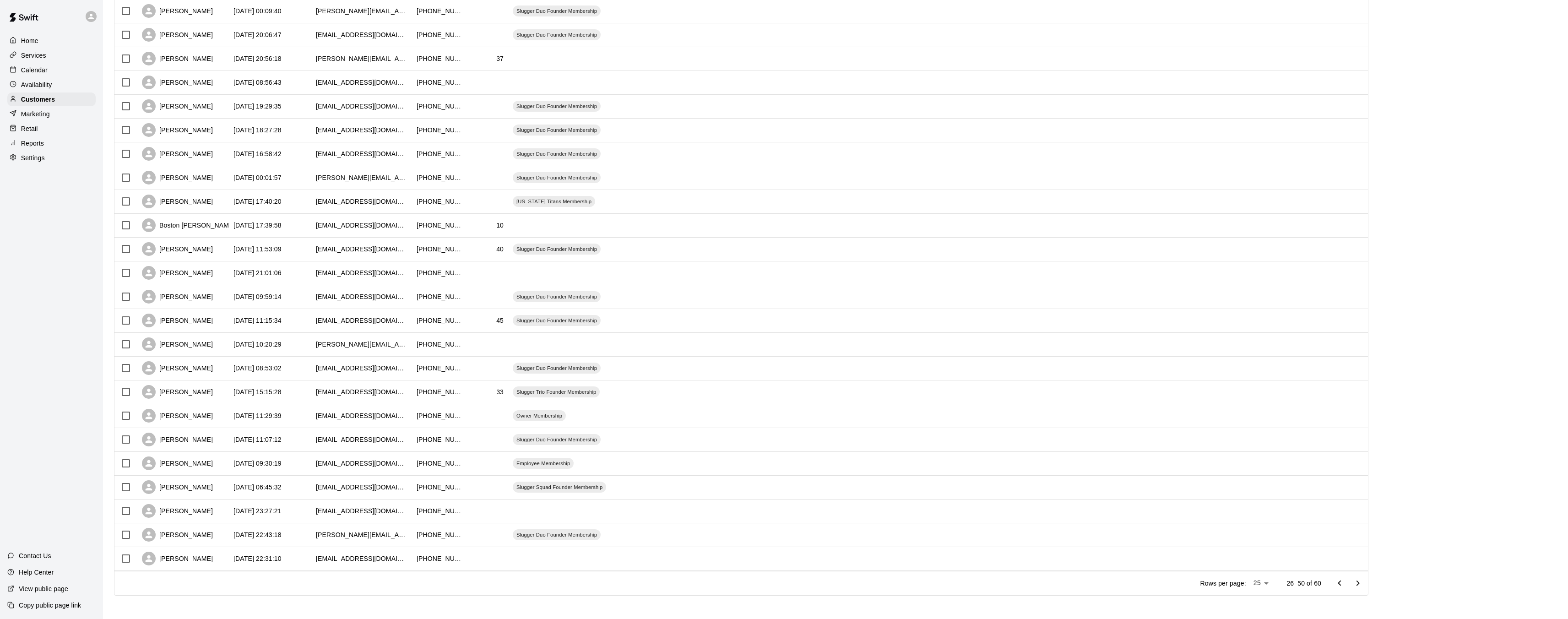
scroll to position [168, 0]
click at [1342, 585] on icon "Go to previous page" at bounding box center [1338, 584] width 11 height 11
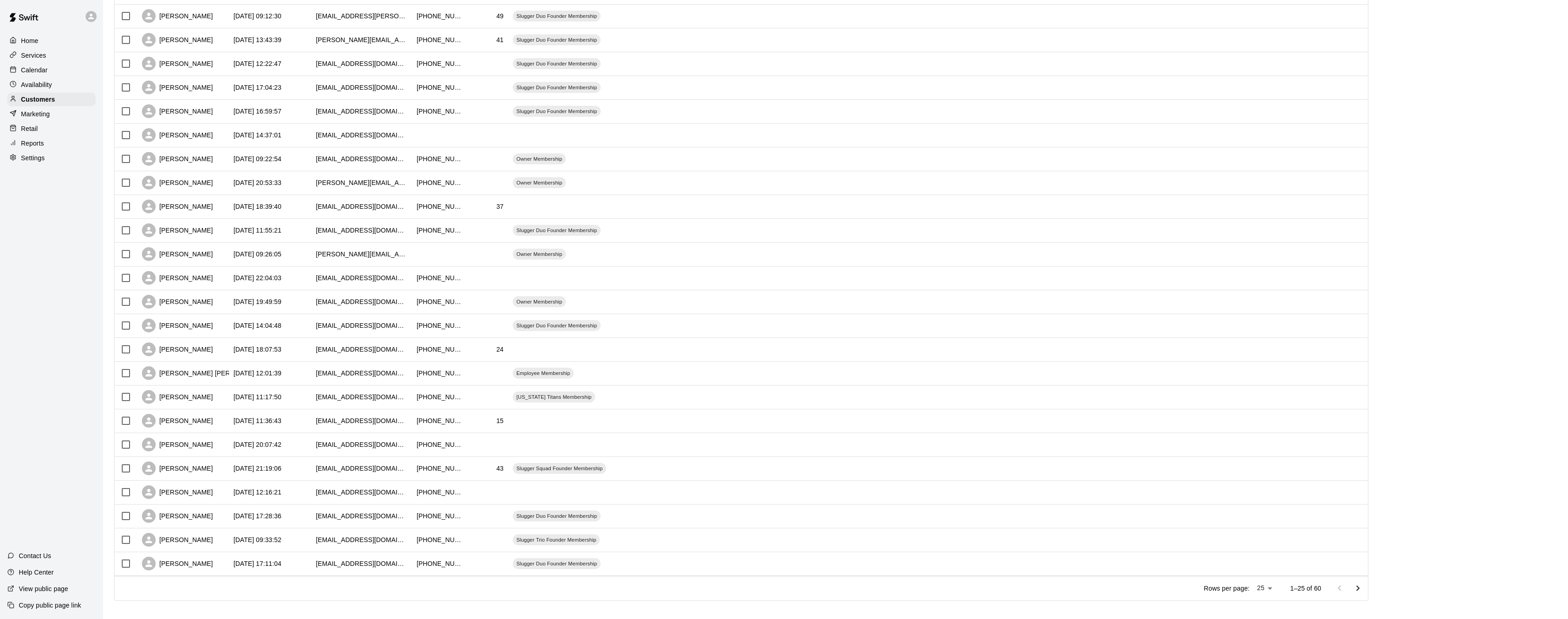
scroll to position [163, 0]
click at [27, 42] on p "Home" at bounding box center [30, 40] width 17 height 9
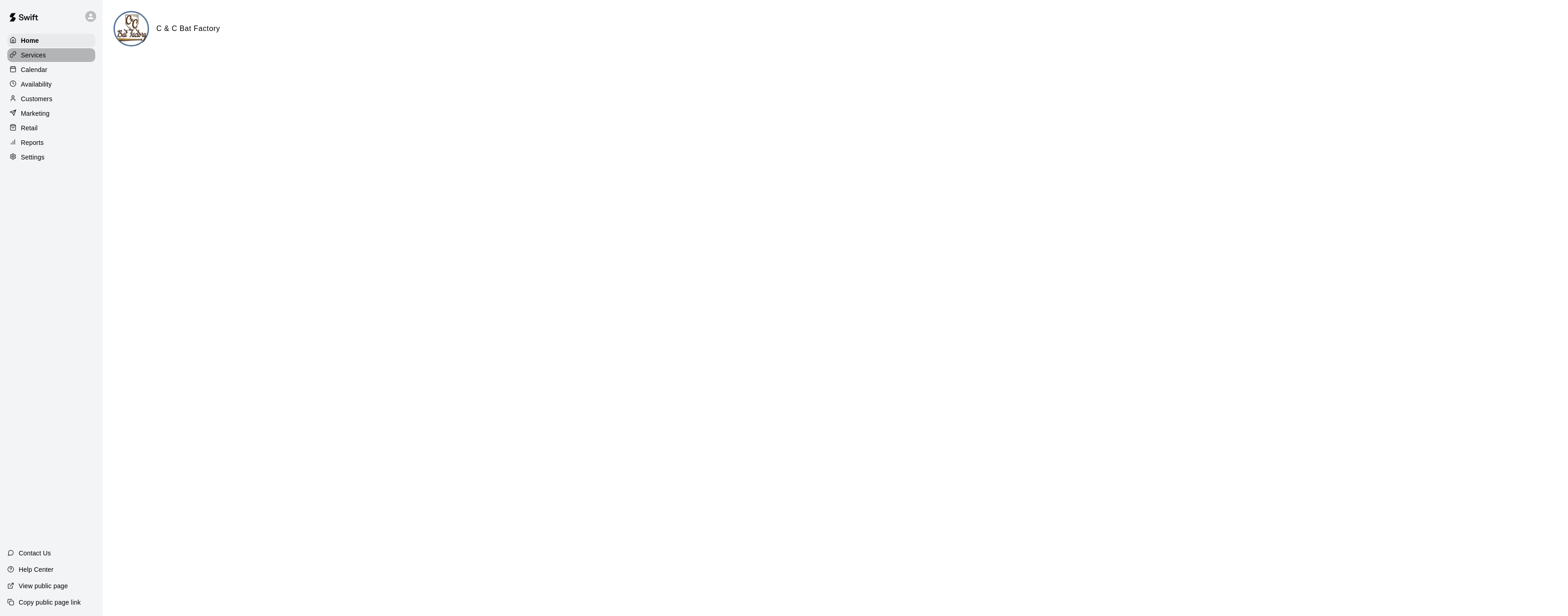
click at [44, 56] on p "Services" at bounding box center [34, 54] width 25 height 9
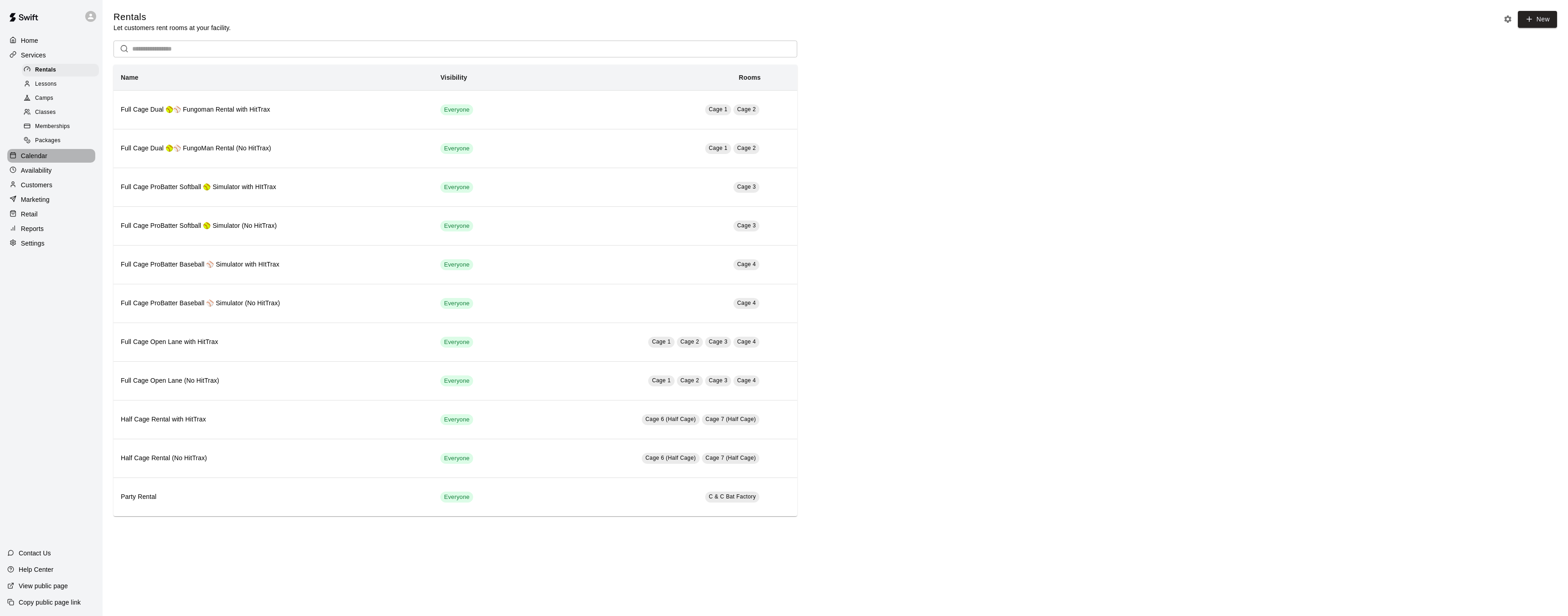
click at [39, 159] on p "Calendar" at bounding box center [34, 155] width 26 height 9
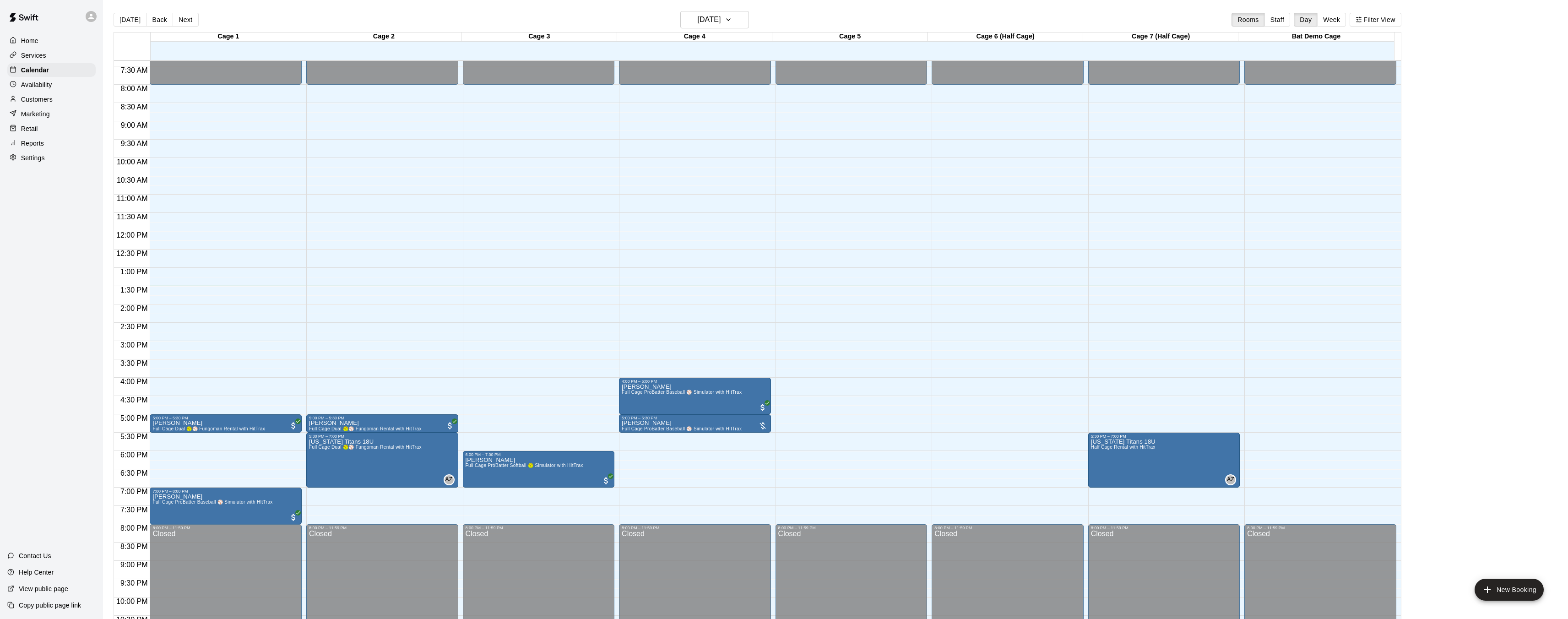
scroll to position [277, 0]
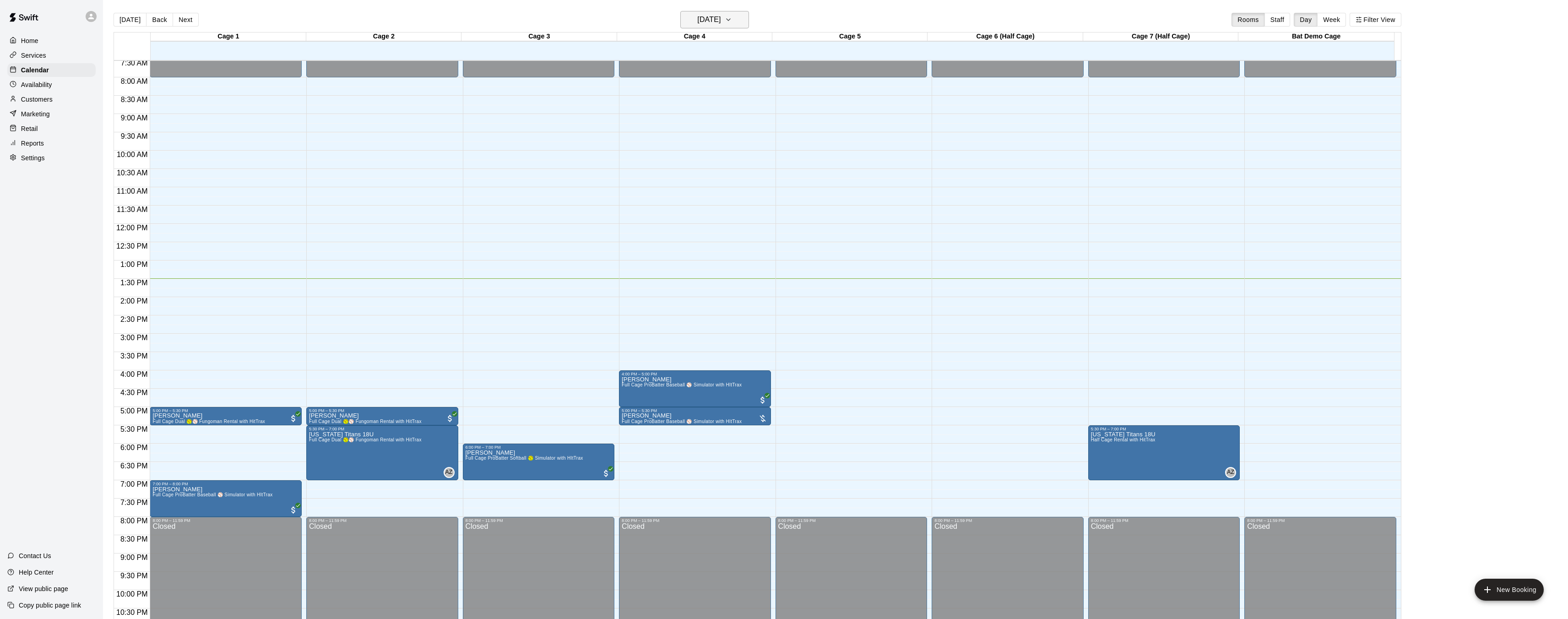
click at [732, 19] on icon "button" at bounding box center [728, 19] width 8 height 11
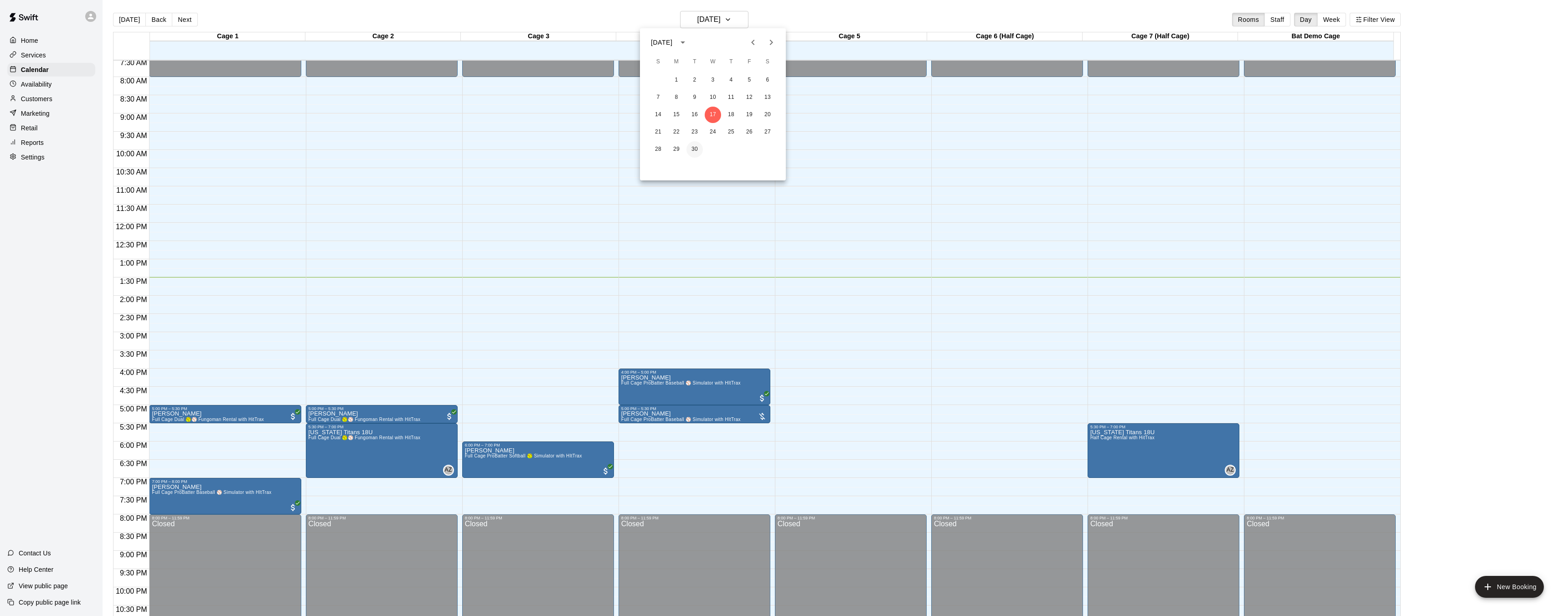
click at [694, 151] on button "30" at bounding box center [694, 149] width 16 height 16
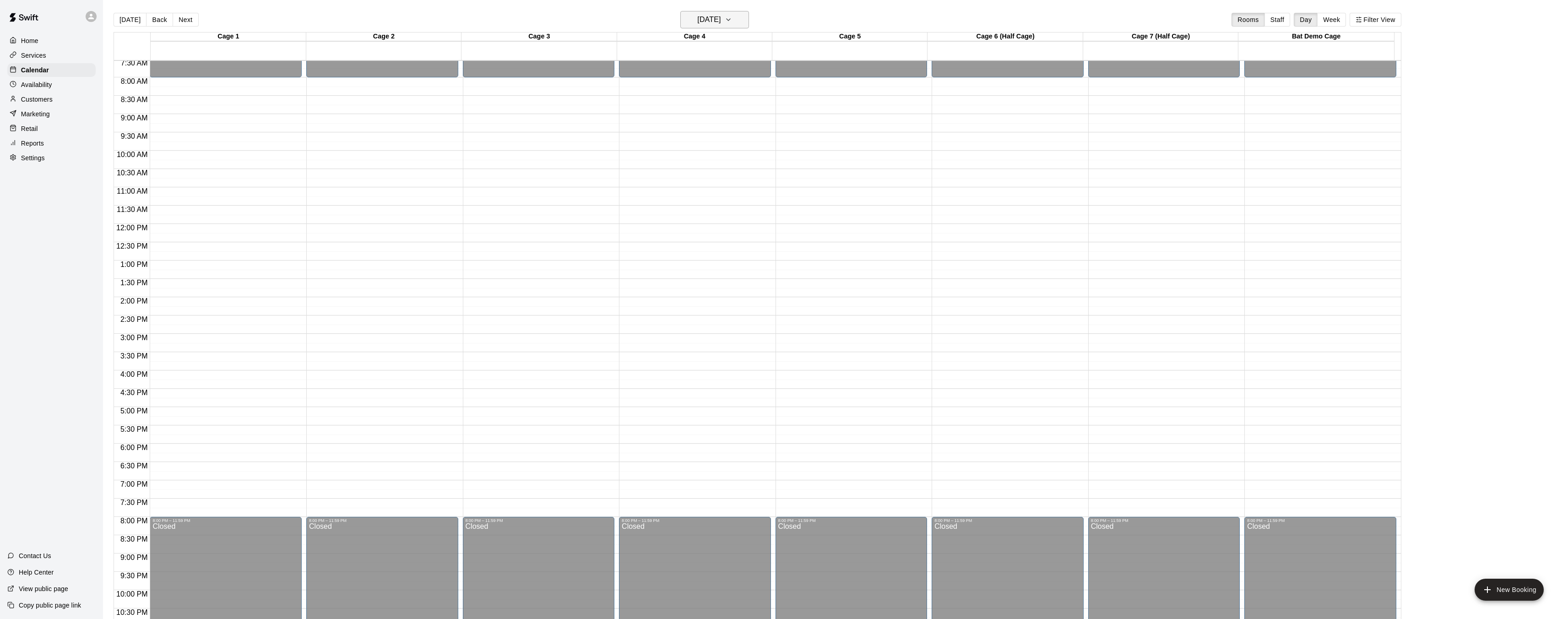
click at [739, 20] on button "[DATE]" at bounding box center [714, 19] width 69 height 17
click at [678, 151] on button "29" at bounding box center [679, 149] width 16 height 16
click at [738, 14] on button "[DATE]" at bounding box center [714, 19] width 69 height 17
click at [665, 149] on button "28" at bounding box center [660, 149] width 16 height 16
click at [732, 16] on icon "button" at bounding box center [728, 19] width 8 height 11
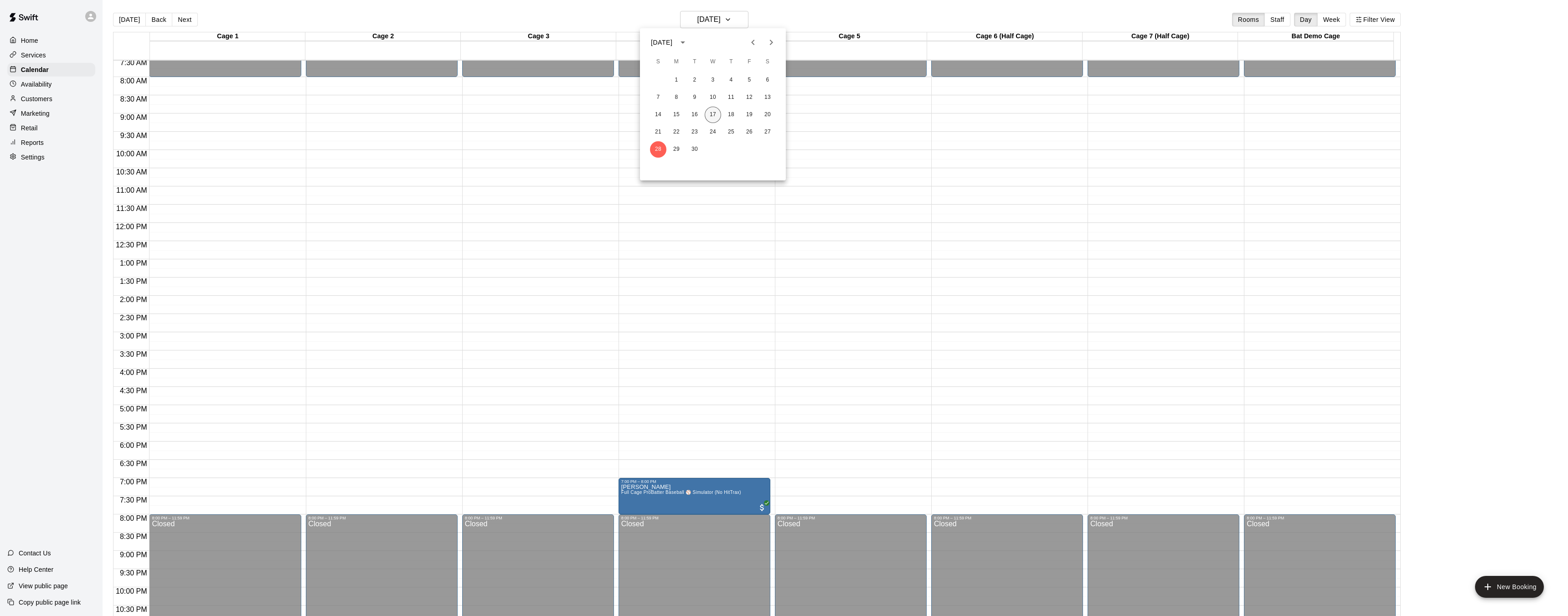
click at [716, 113] on button "17" at bounding box center [713, 114] width 16 height 16
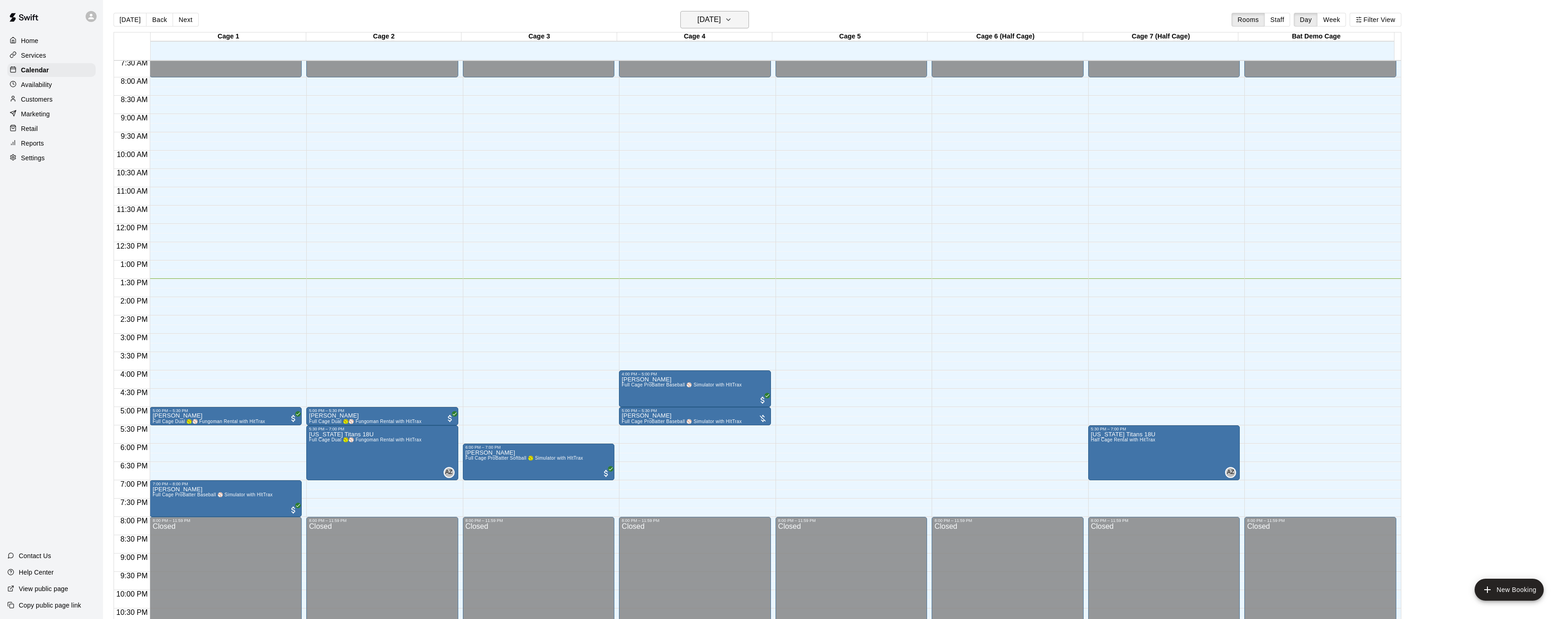
click at [732, 22] on icon "button" at bounding box center [728, 19] width 8 height 11
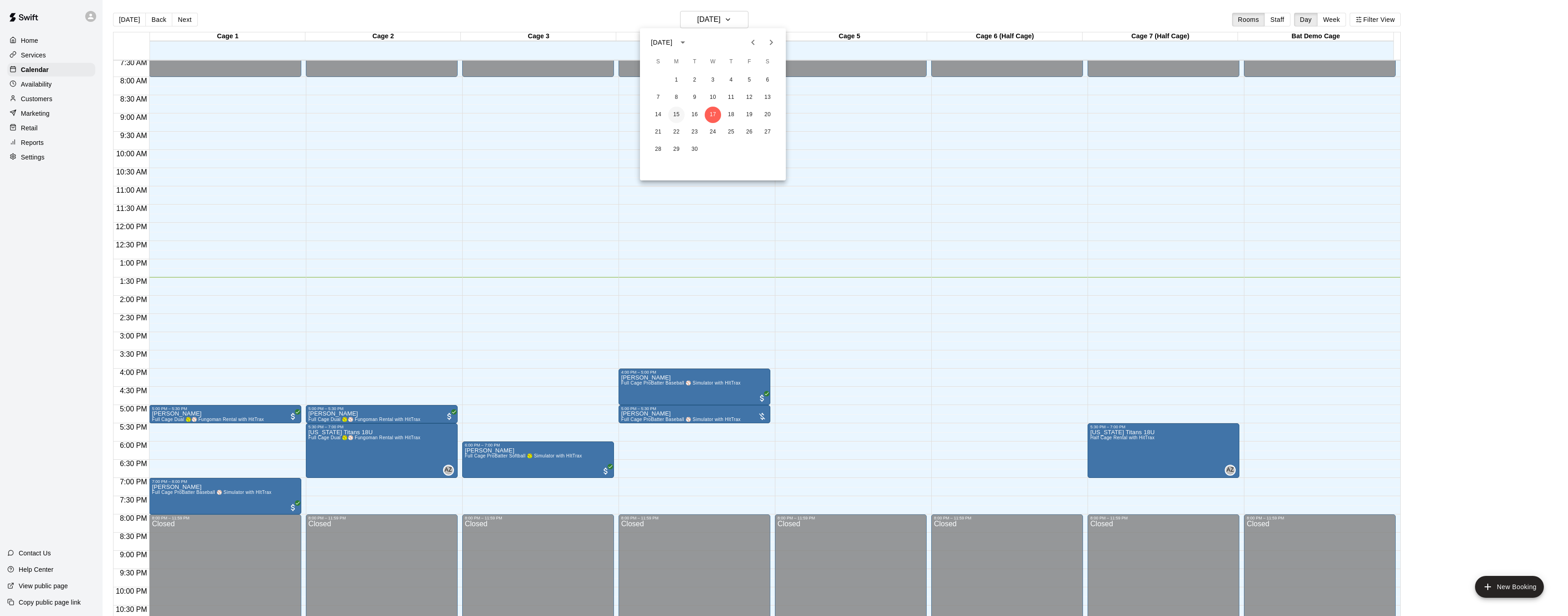
click at [674, 114] on button "15" at bounding box center [676, 114] width 16 height 16
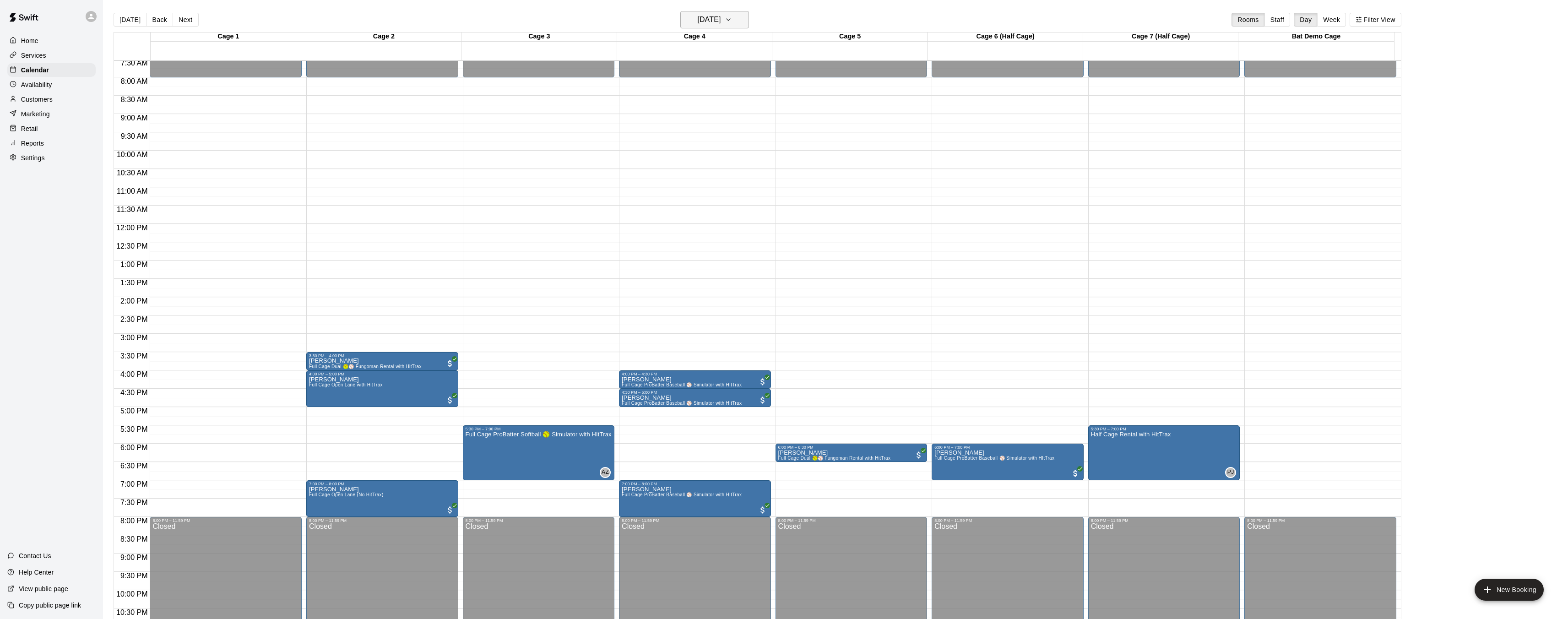
click at [749, 17] on button "[DATE]" at bounding box center [714, 19] width 69 height 17
click at [662, 114] on button "14" at bounding box center [660, 114] width 16 height 16
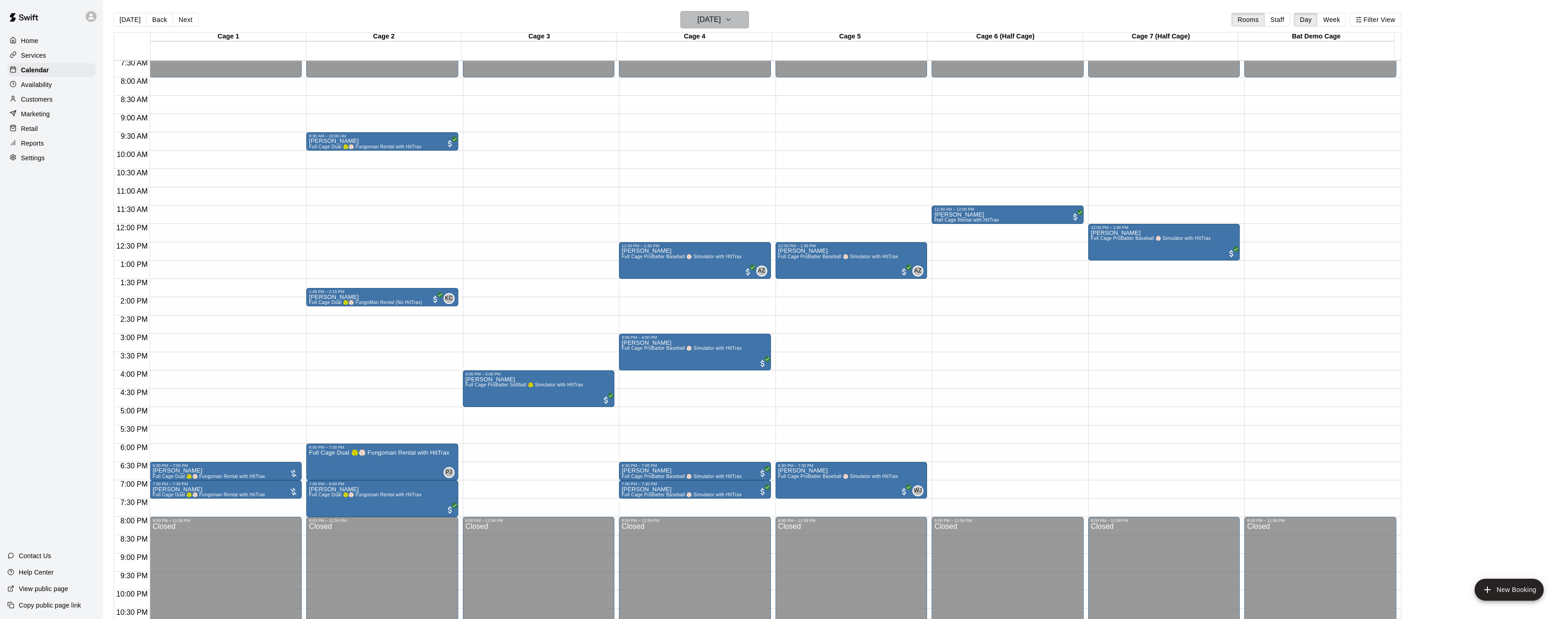
click at [732, 24] on icon "button" at bounding box center [728, 19] width 8 height 11
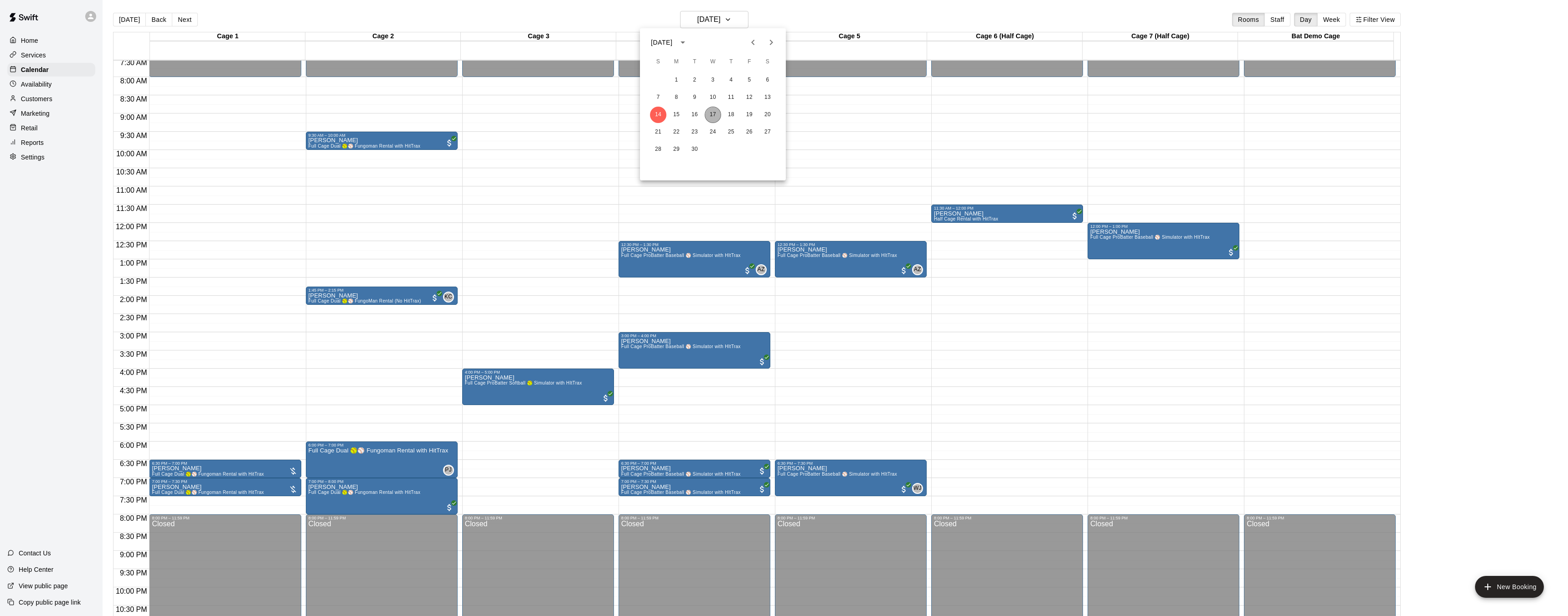
click at [713, 116] on button "17" at bounding box center [713, 114] width 16 height 16
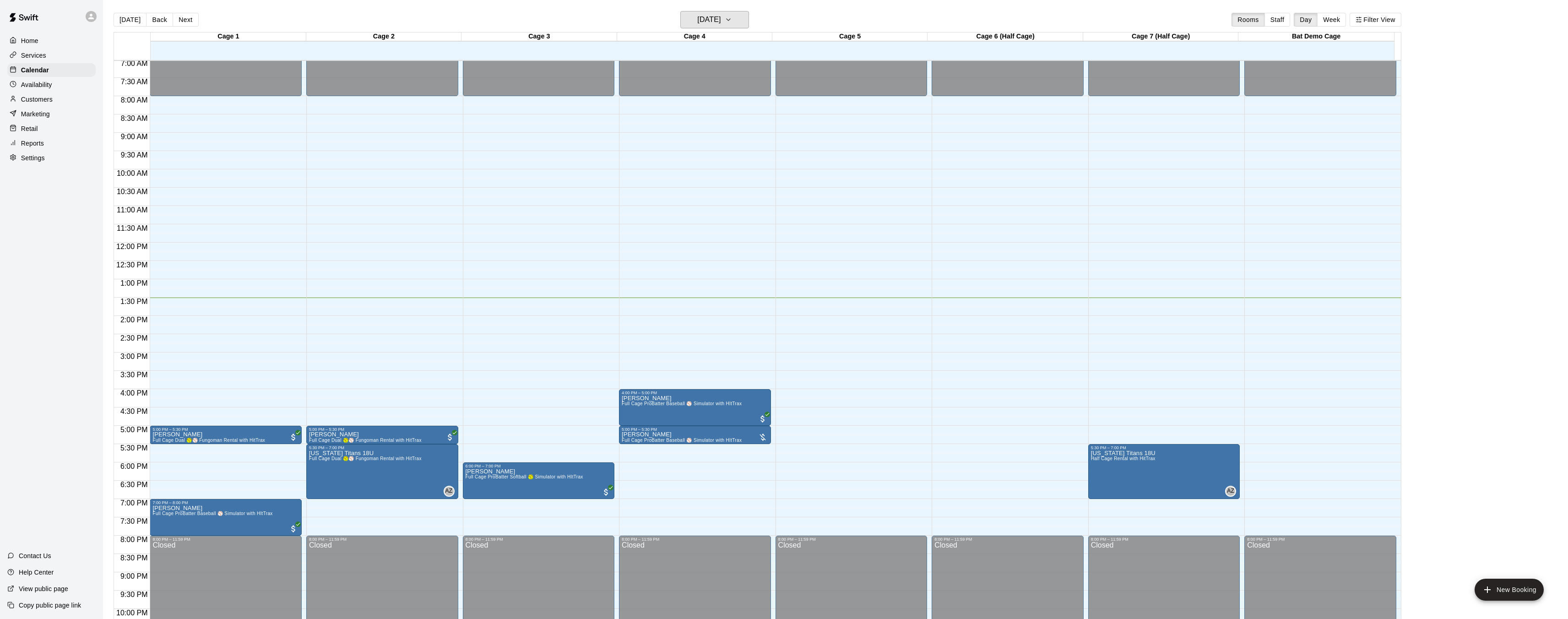
scroll to position [259, 0]
click at [804, 541] on div "8:00 PM – 11:59 PM Closed" at bounding box center [850, 608] width 146 height 144
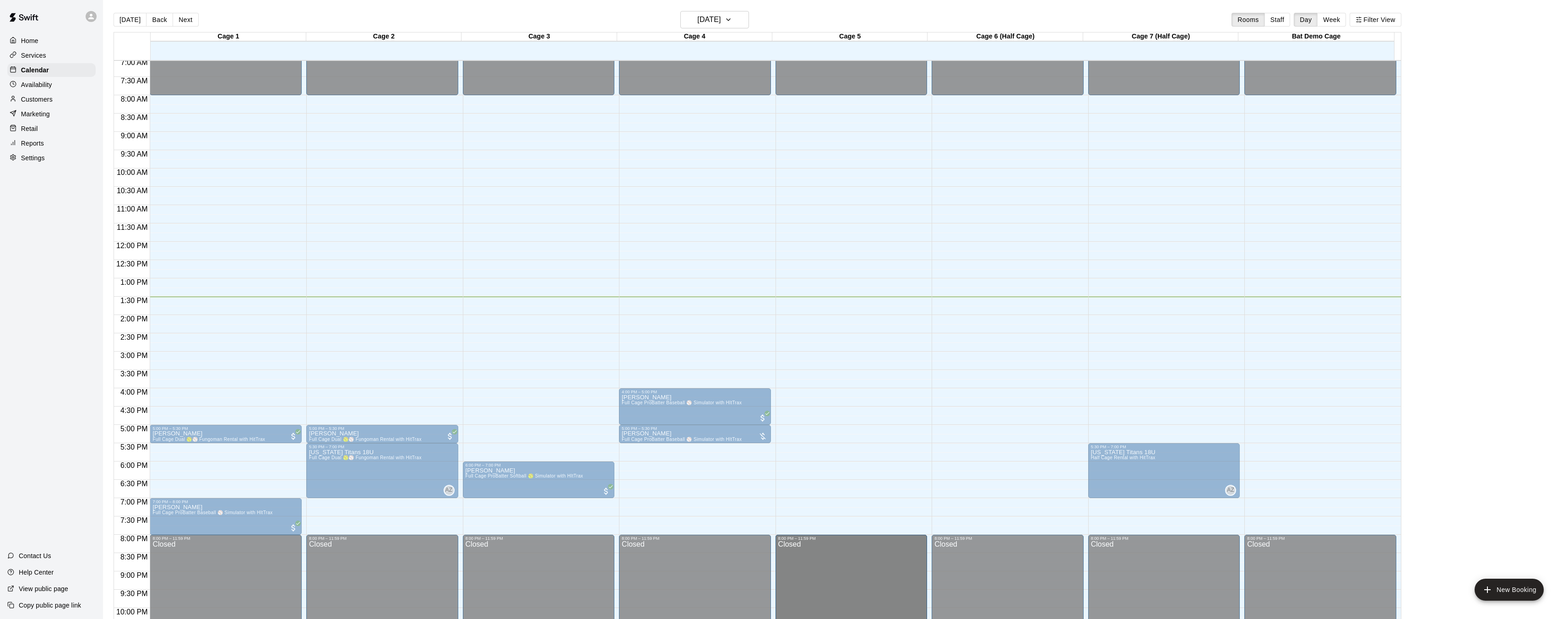
scroll to position [310, 0]
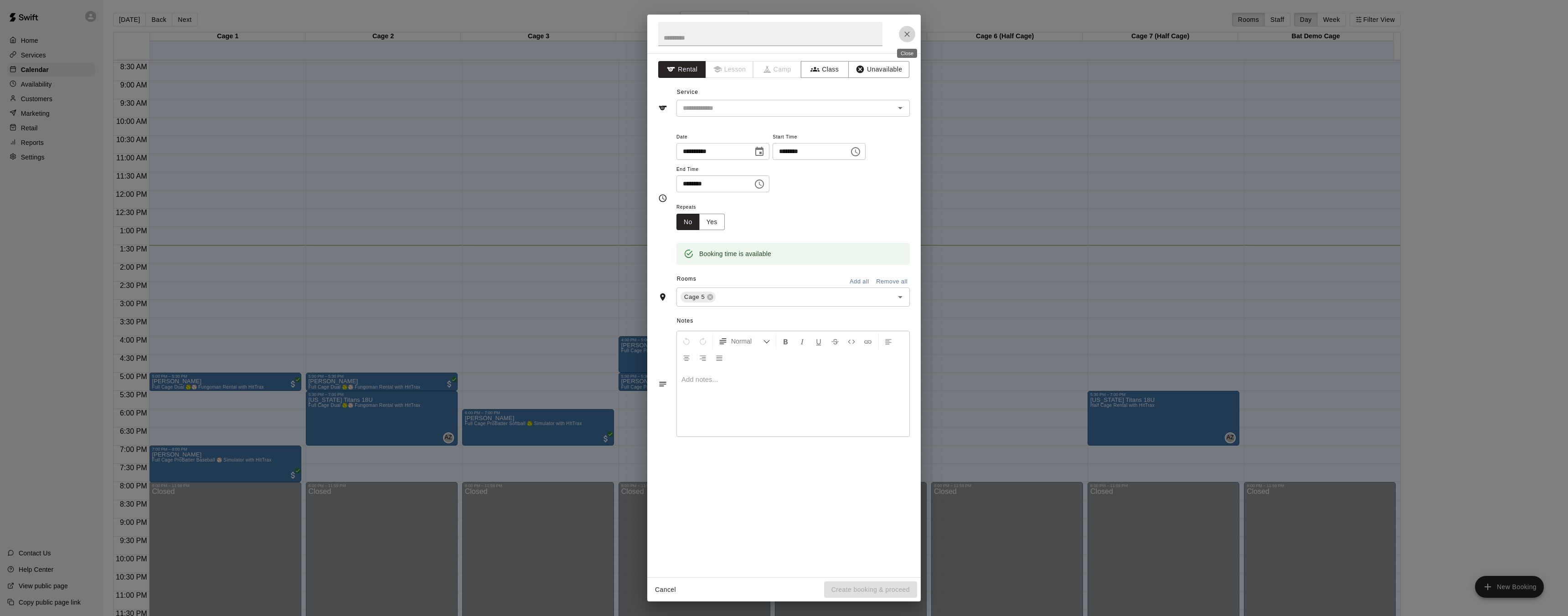
click at [910, 34] on icon "Close" at bounding box center [907, 34] width 9 height 9
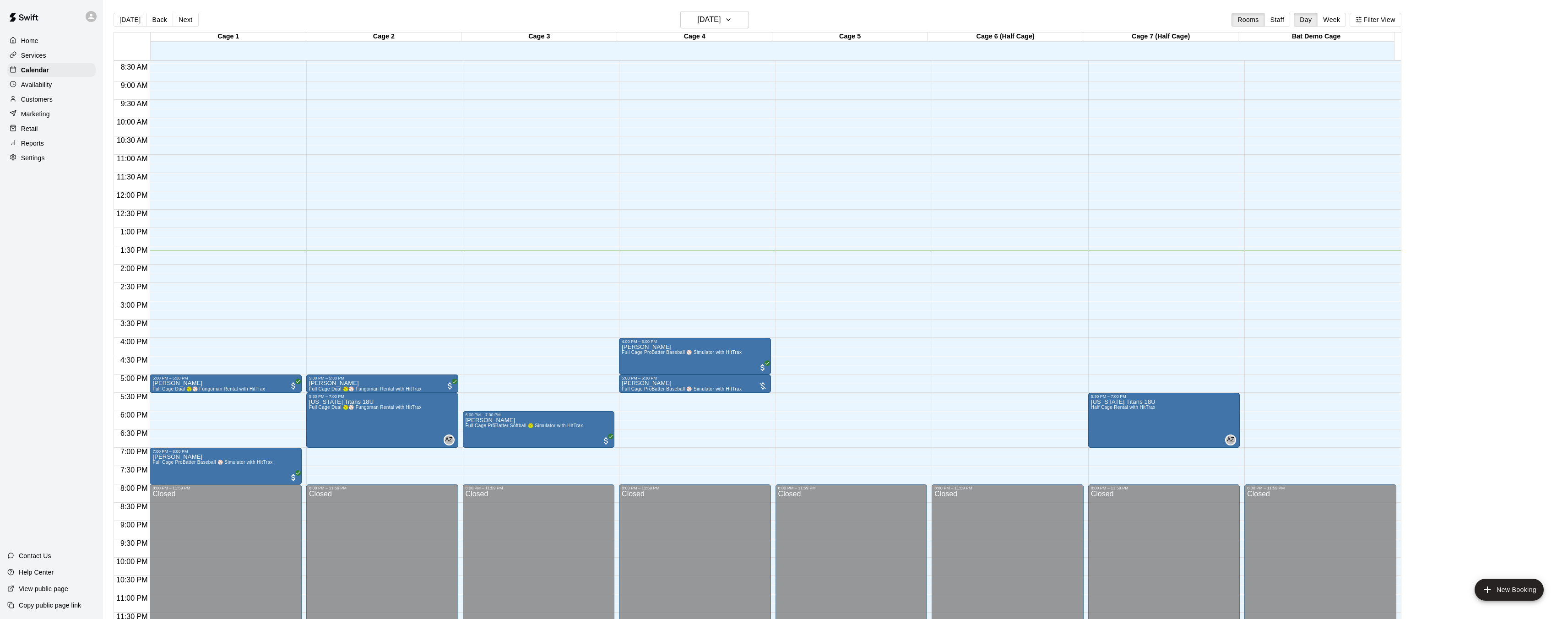
scroll to position [310, 0]
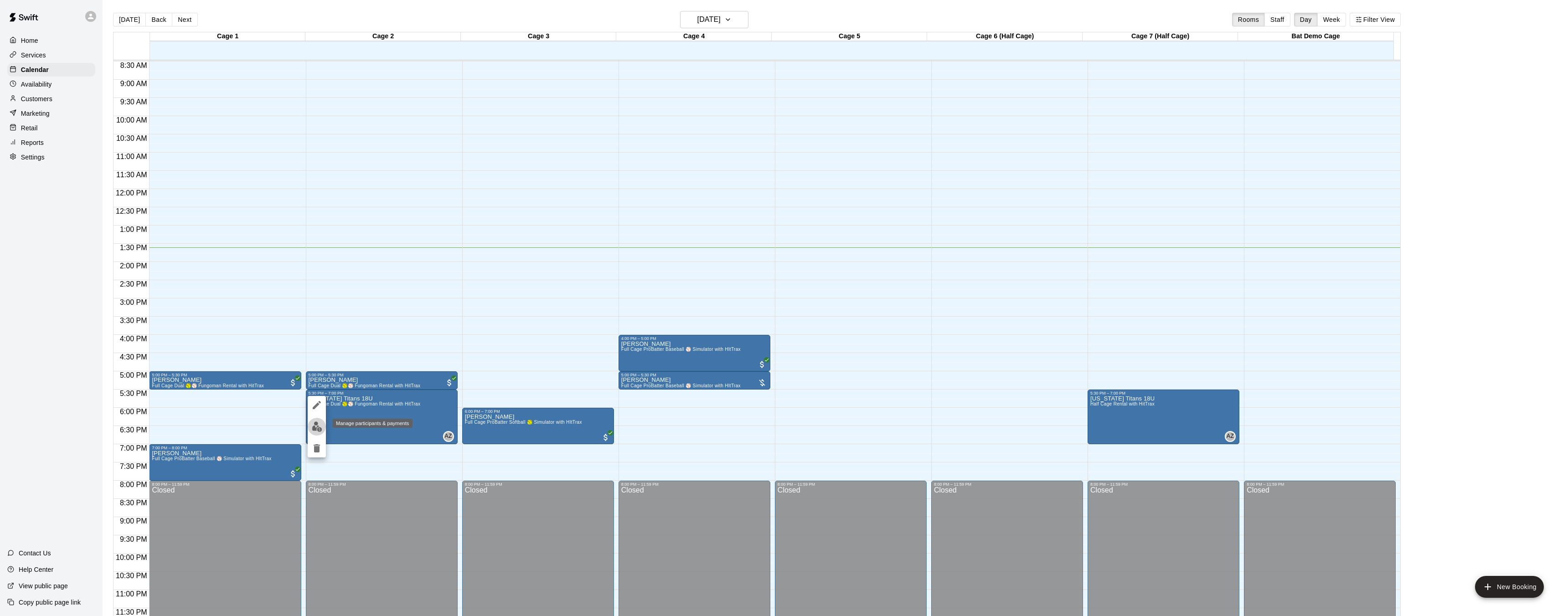
click at [322, 428] on img "edit" at bounding box center [317, 427] width 11 height 11
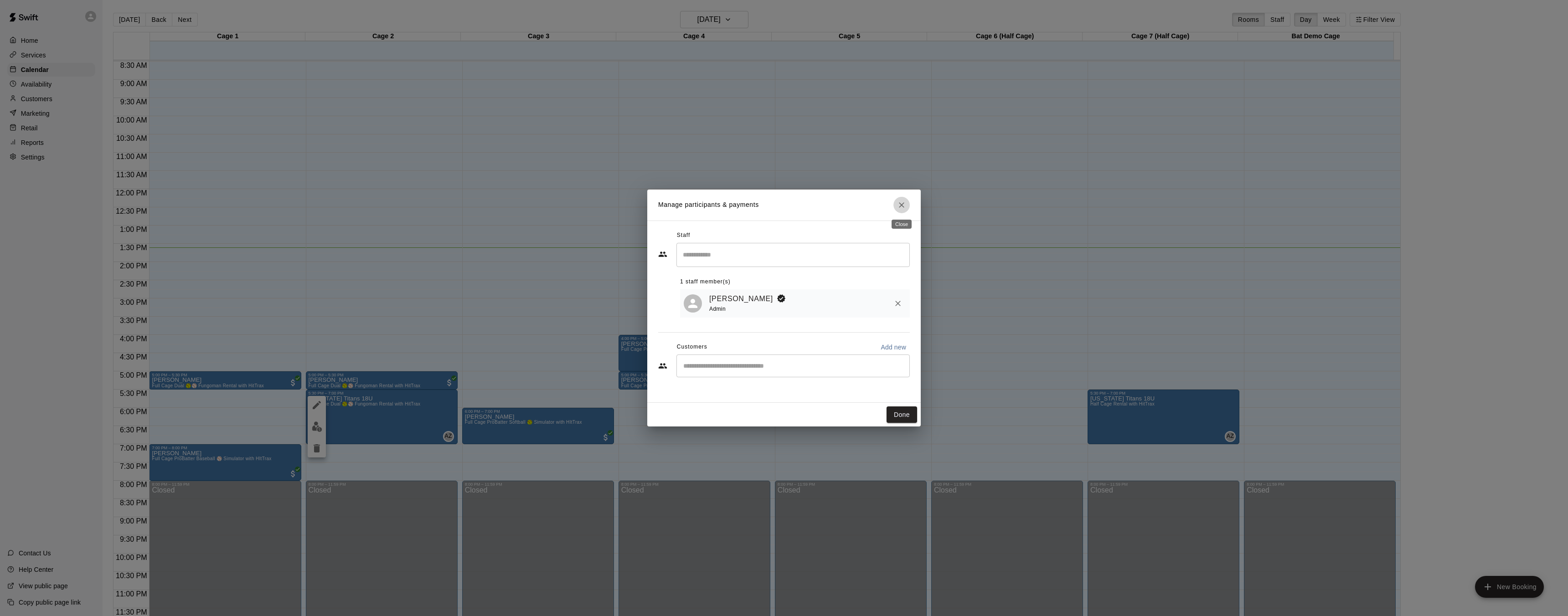
click at [904, 207] on icon "Close" at bounding box center [901, 205] width 9 height 9
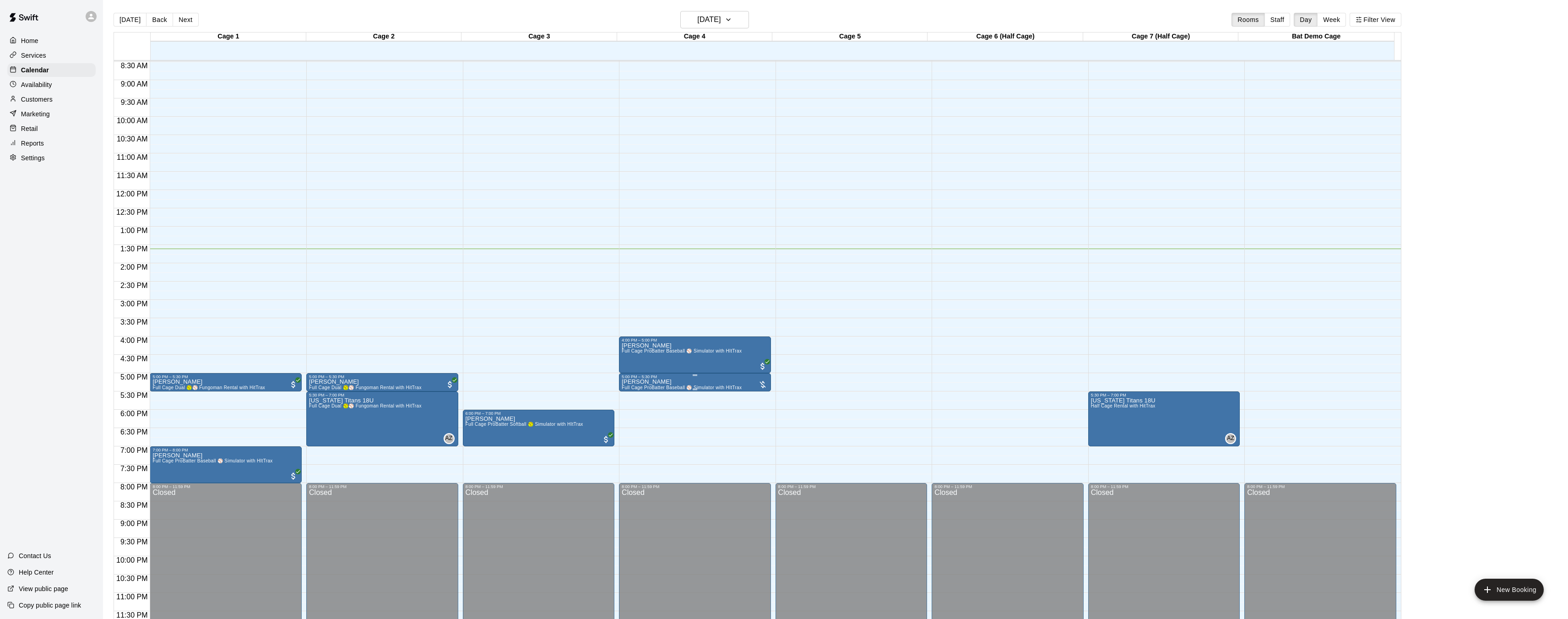
click at [642, 382] on p "[PERSON_NAME]" at bounding box center [682, 382] width 120 height 0
click at [630, 415] on img "edit" at bounding box center [630, 413] width 11 height 11
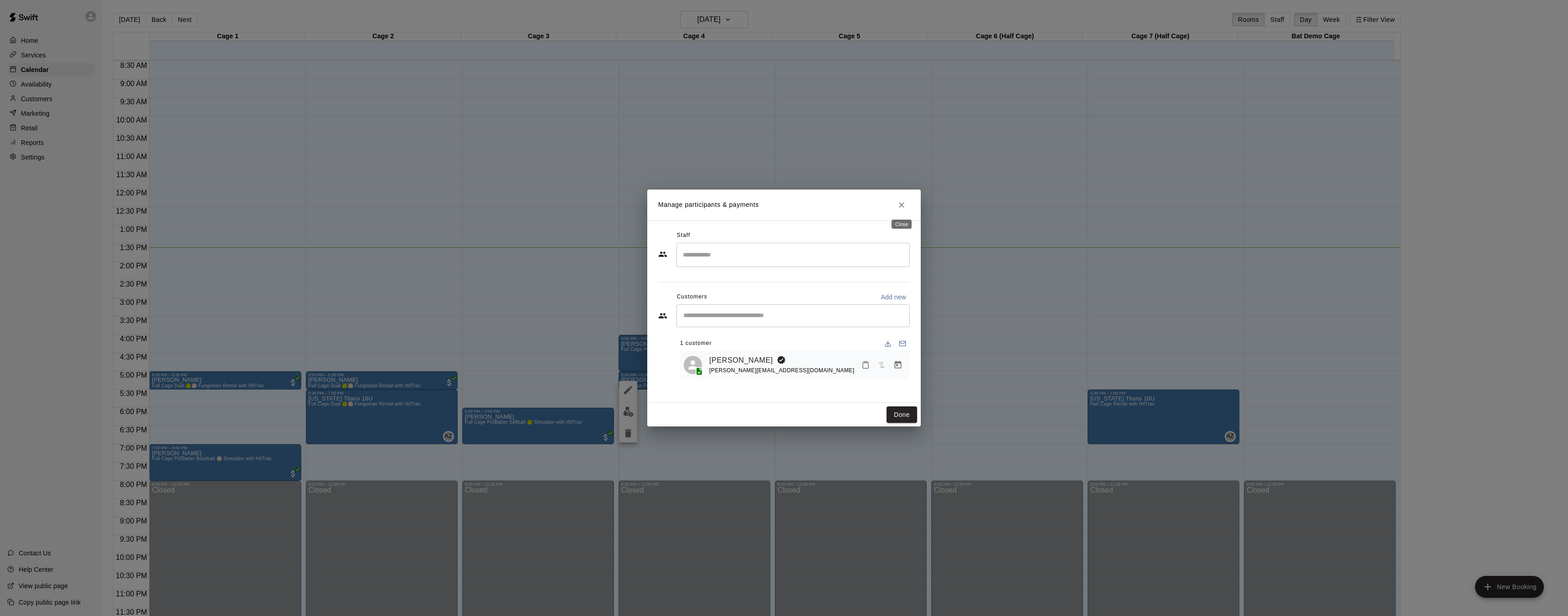
click at [900, 210] on icon "Close" at bounding box center [901, 205] width 9 height 9
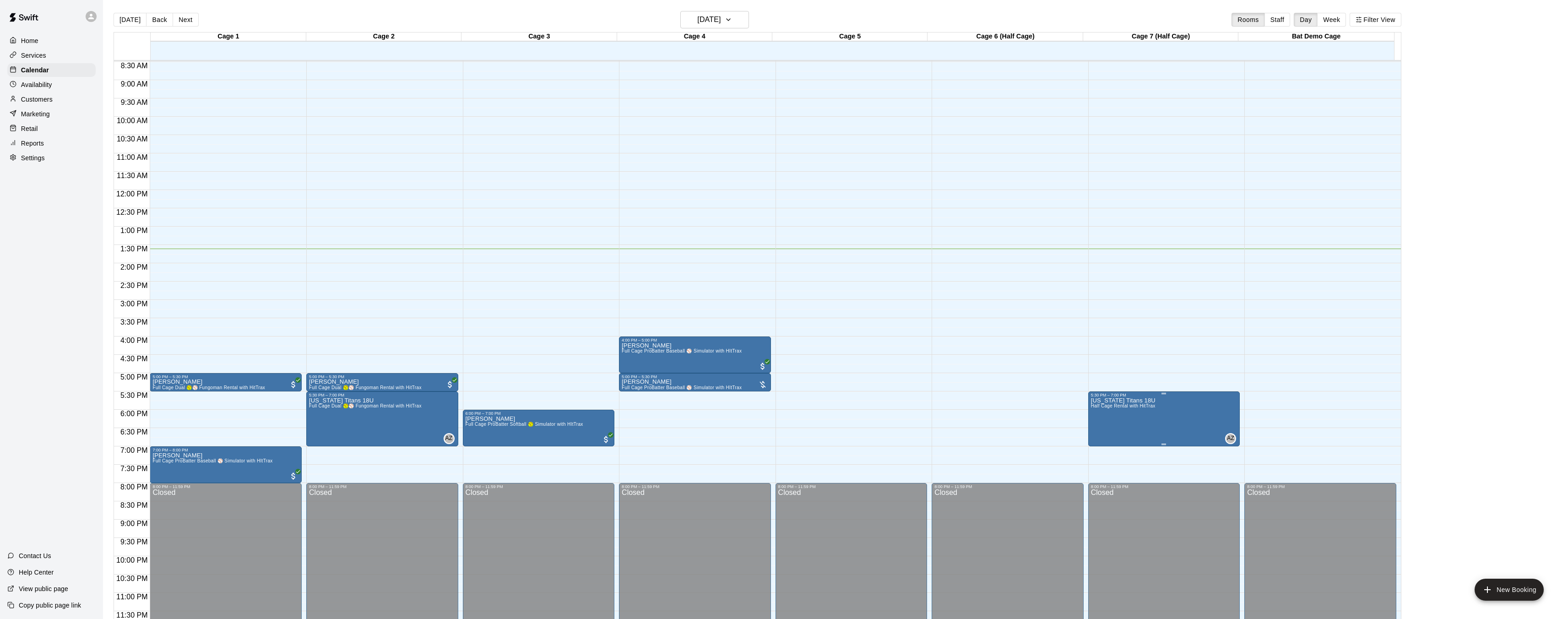
click at [1038, 228] on div at bounding box center [787, 310] width 1575 height 619
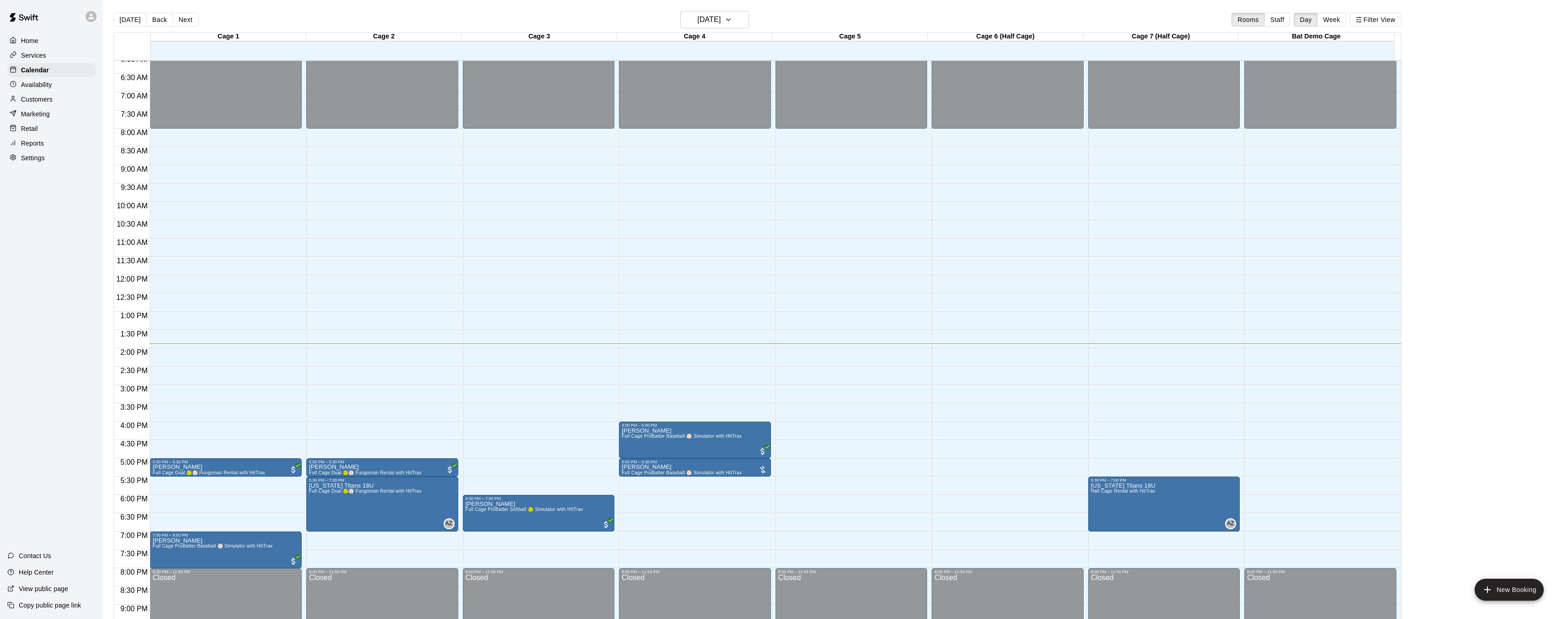
scroll to position [226, 0]
click at [749, 20] on button "[DATE]" at bounding box center [714, 19] width 69 height 17
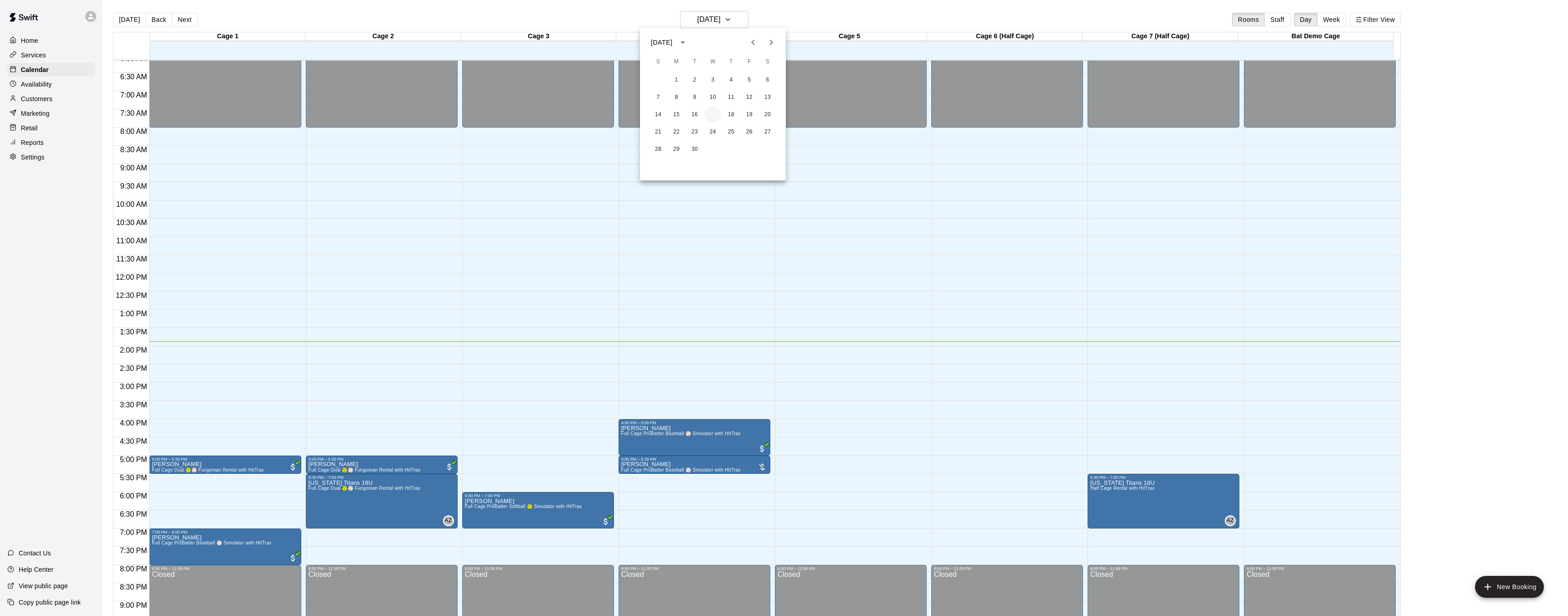
click at [711, 112] on button "17" at bounding box center [713, 114] width 16 height 16
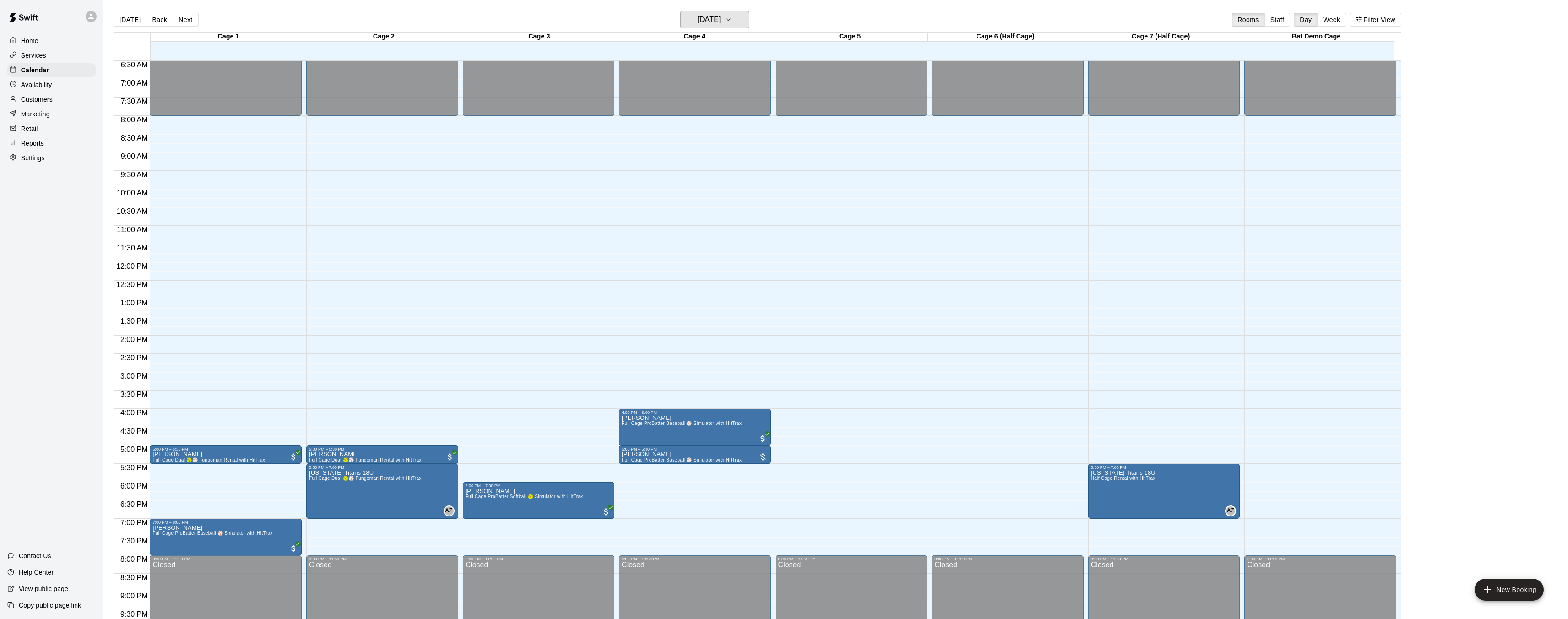
scroll to position [298, 0]
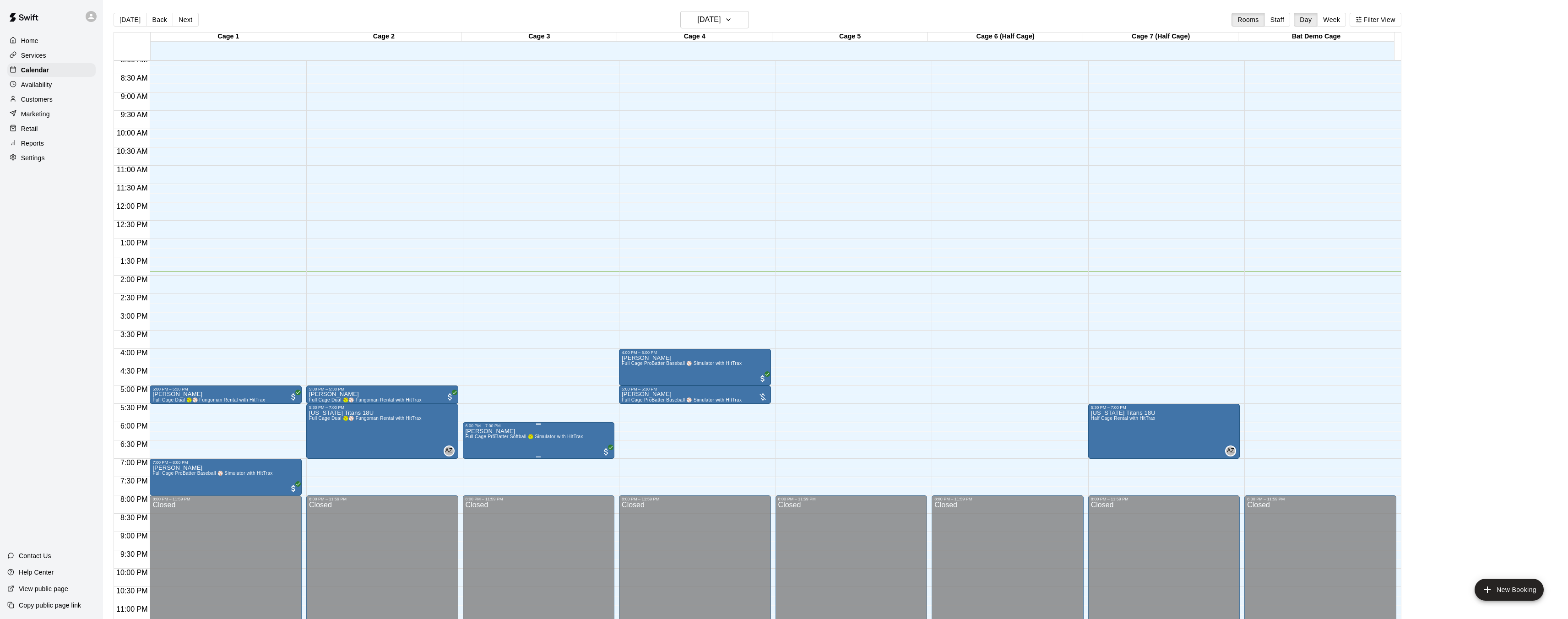
click at [480, 460] on button "edit" at bounding box center [474, 459] width 18 height 17
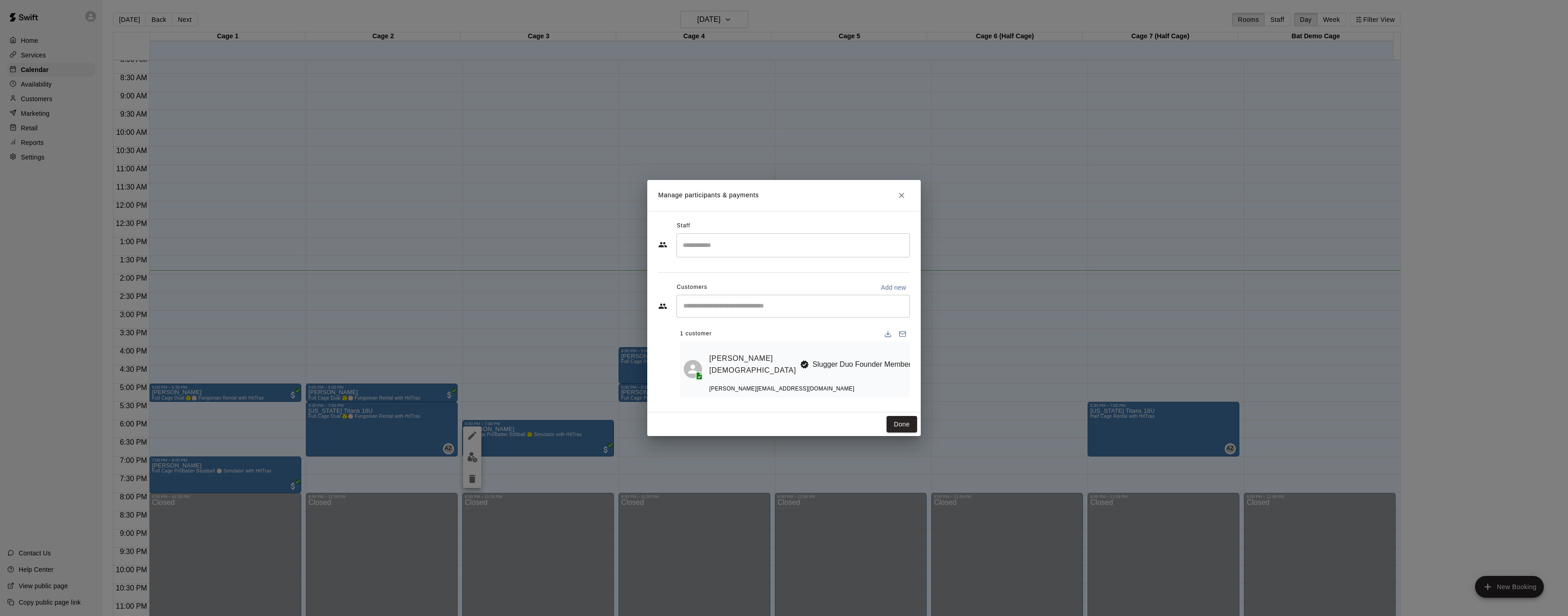
click at [899, 200] on icon "Close" at bounding box center [901, 195] width 9 height 9
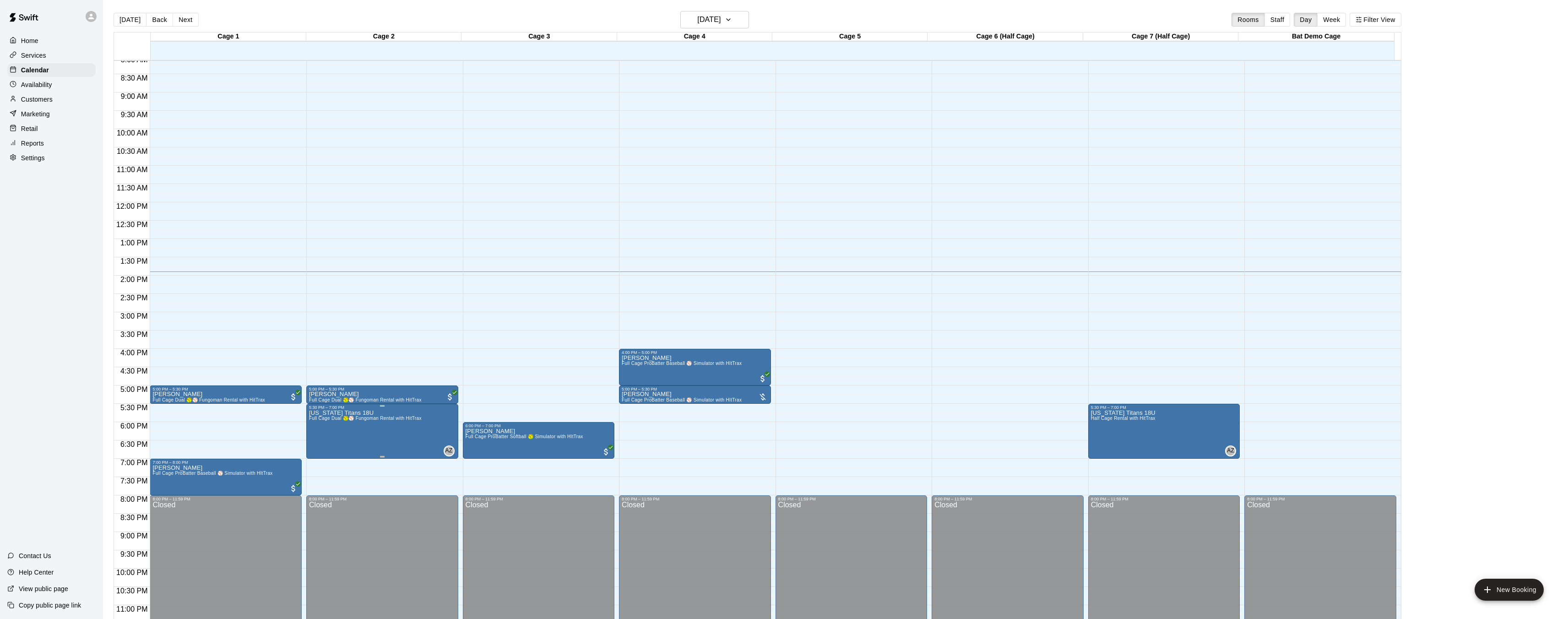
click at [369, 418] on span "Full Cage Dual 🥎⚾ Fungoman Rental with HitTrax" at bounding box center [366, 418] width 112 height 5
click at [316, 445] on img "edit" at bounding box center [318, 446] width 11 height 11
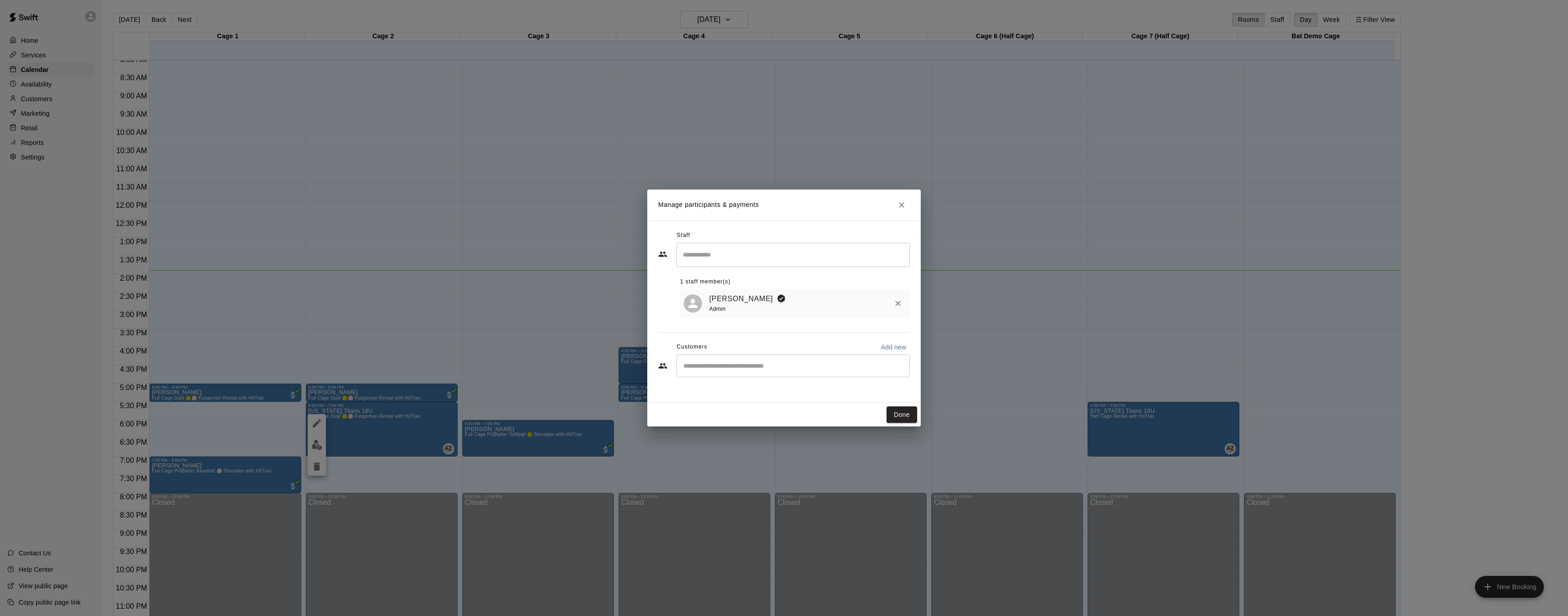
drag, startPoint x: 903, startPoint y: 206, endPoint x: 890, endPoint y: 235, distance: 31.8
click at [903, 207] on icon "Close" at bounding box center [902, 206] width 6 height 6
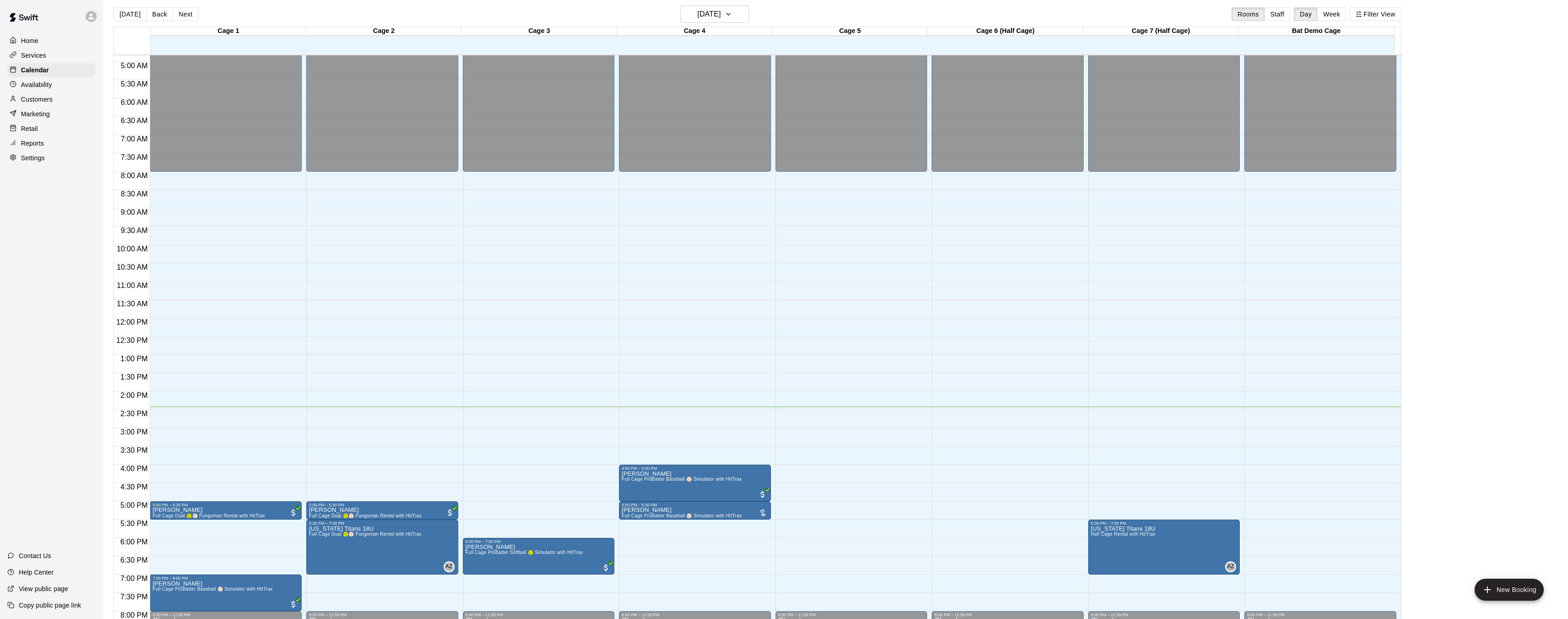
scroll to position [266, 0]
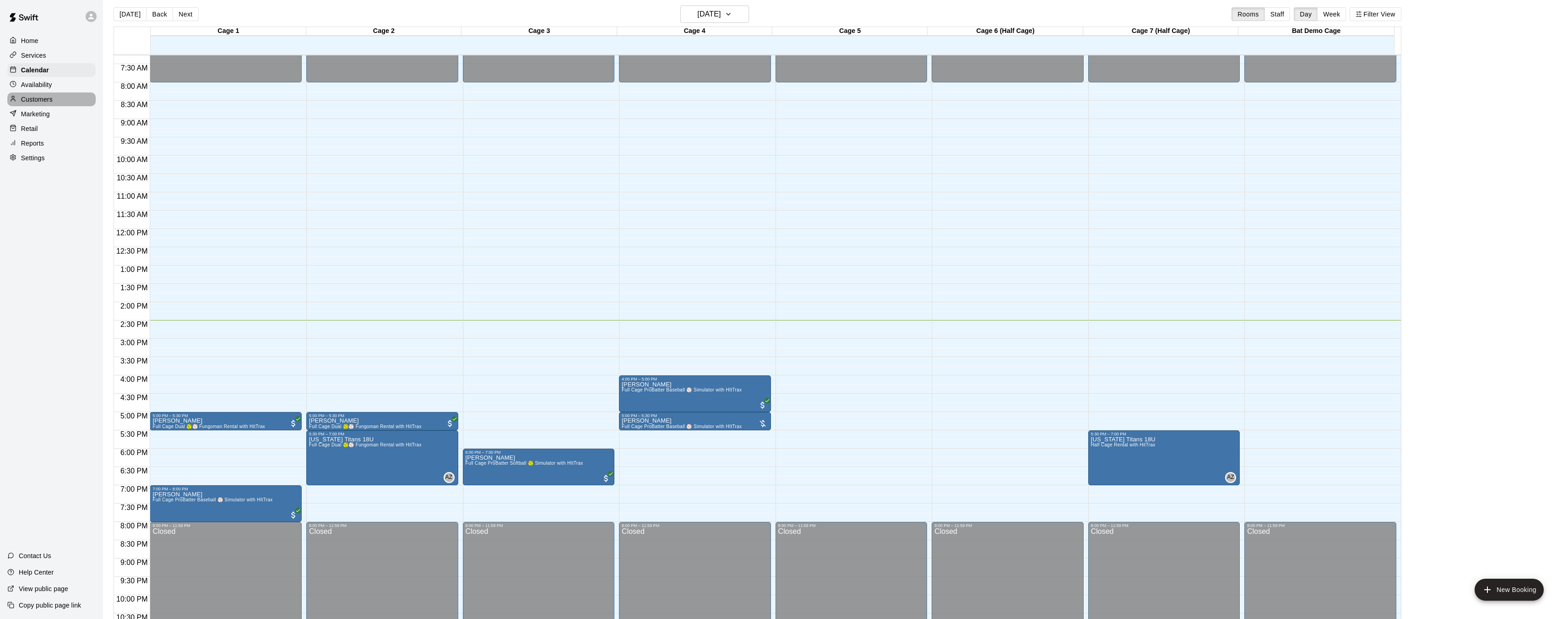
click at [63, 100] on div "Customers" at bounding box center [51, 99] width 88 height 14
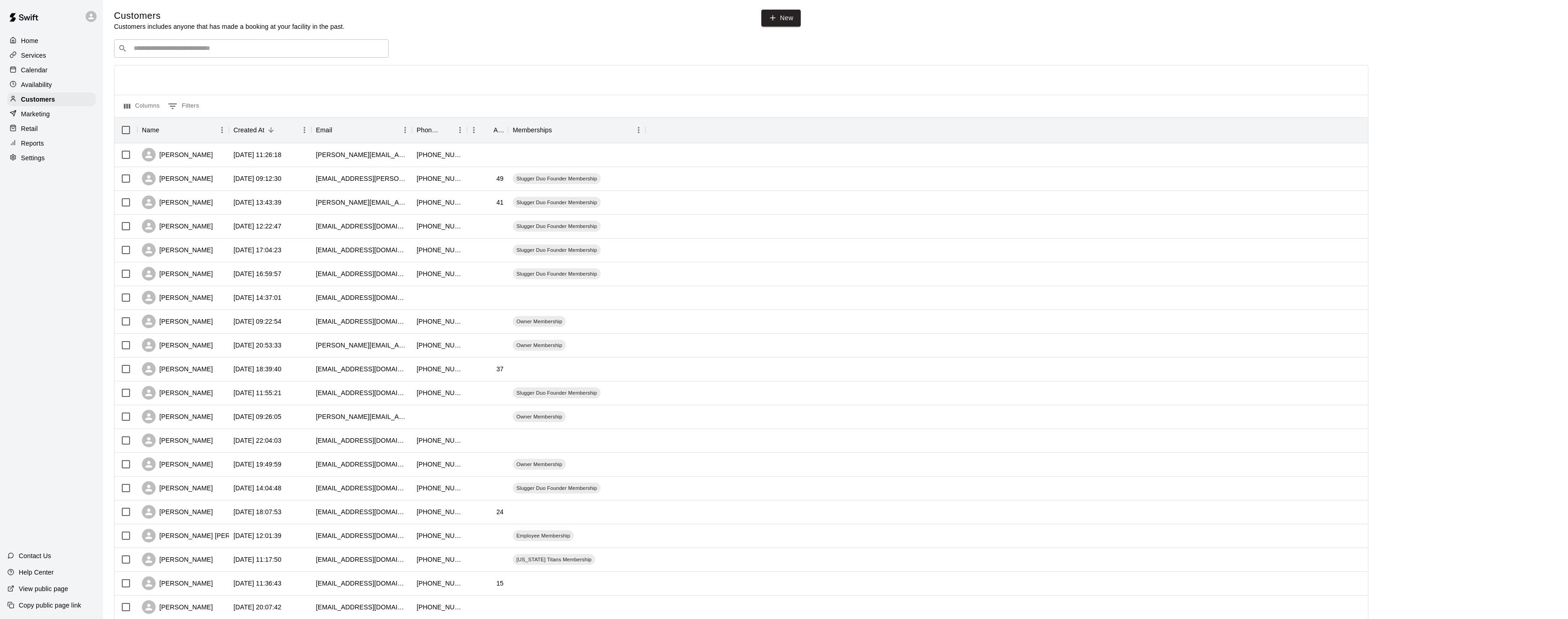
scroll to position [2, 0]
click at [248, 50] on input "Search customers by name or email" at bounding box center [257, 48] width 253 height 9
type input "*****"
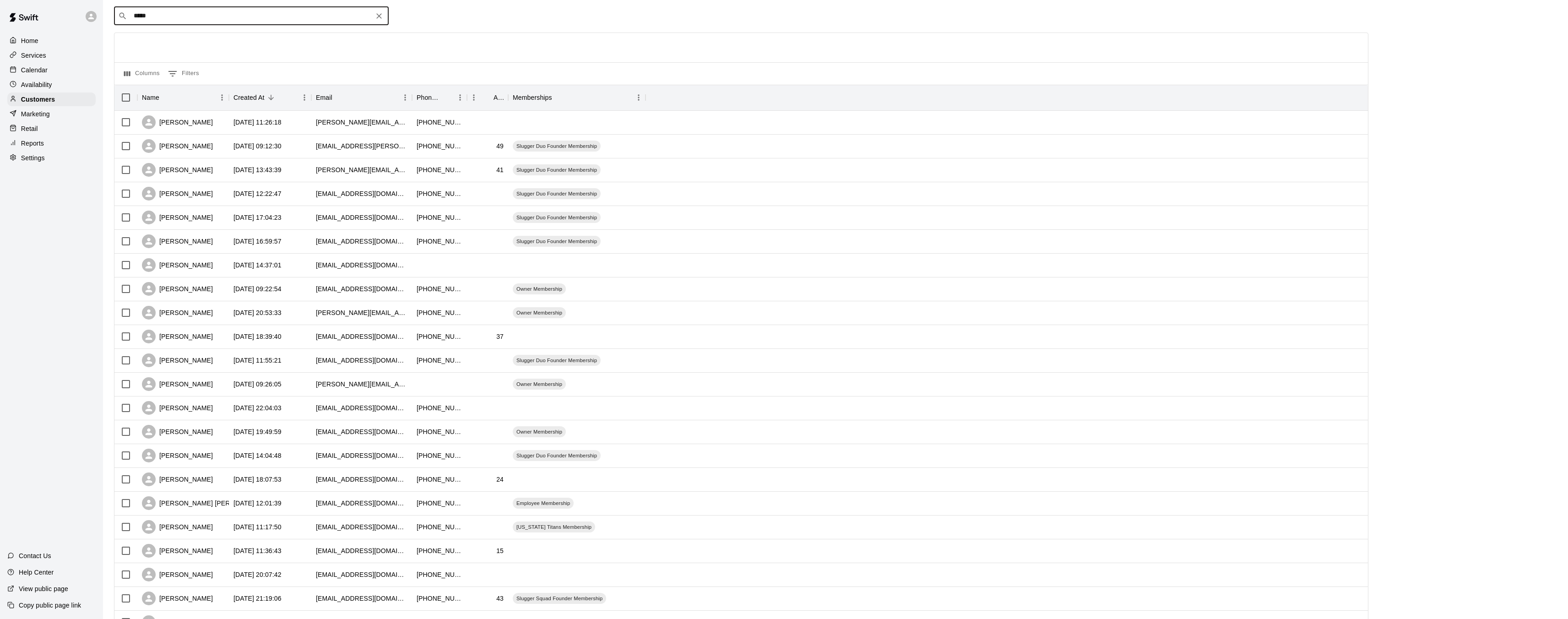
scroll to position [0, 0]
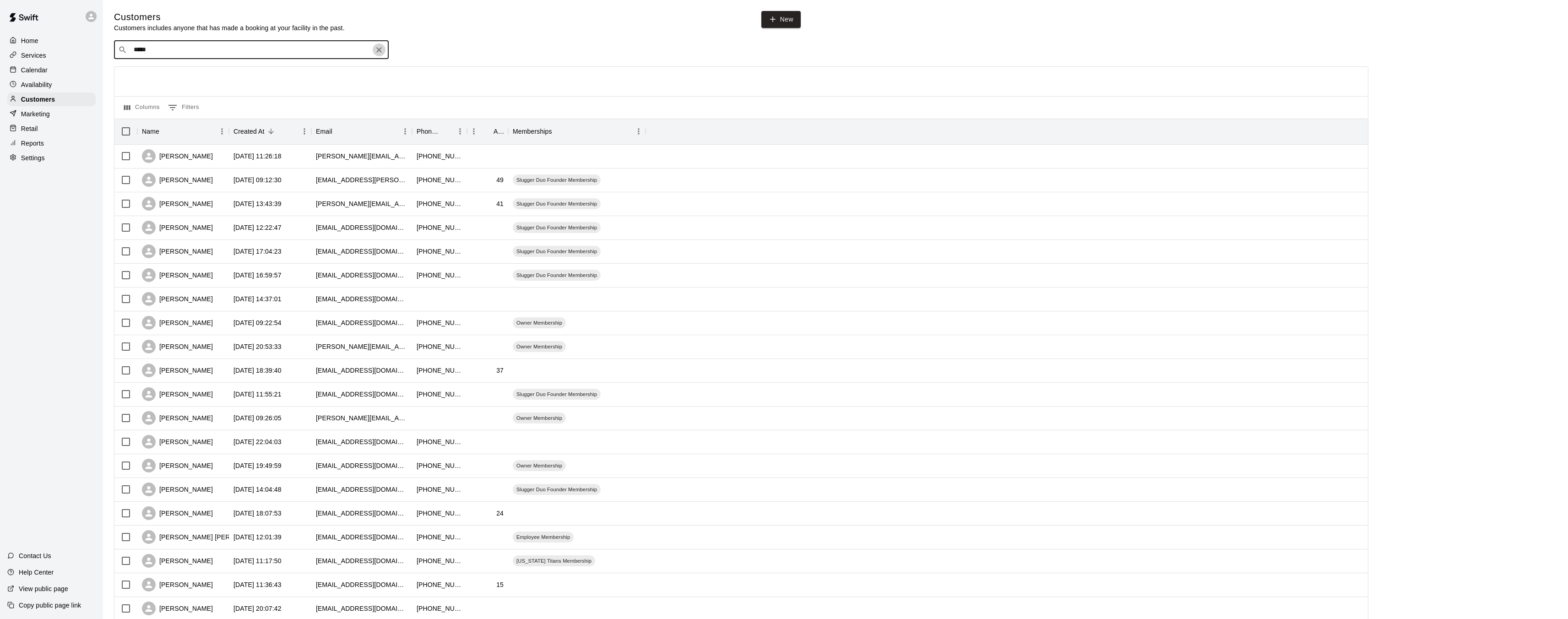
click at [379, 51] on icon "Clear" at bounding box center [378, 49] width 9 height 9
click at [188, 47] on input "**********" at bounding box center [250, 48] width 240 height 9
type input "*"
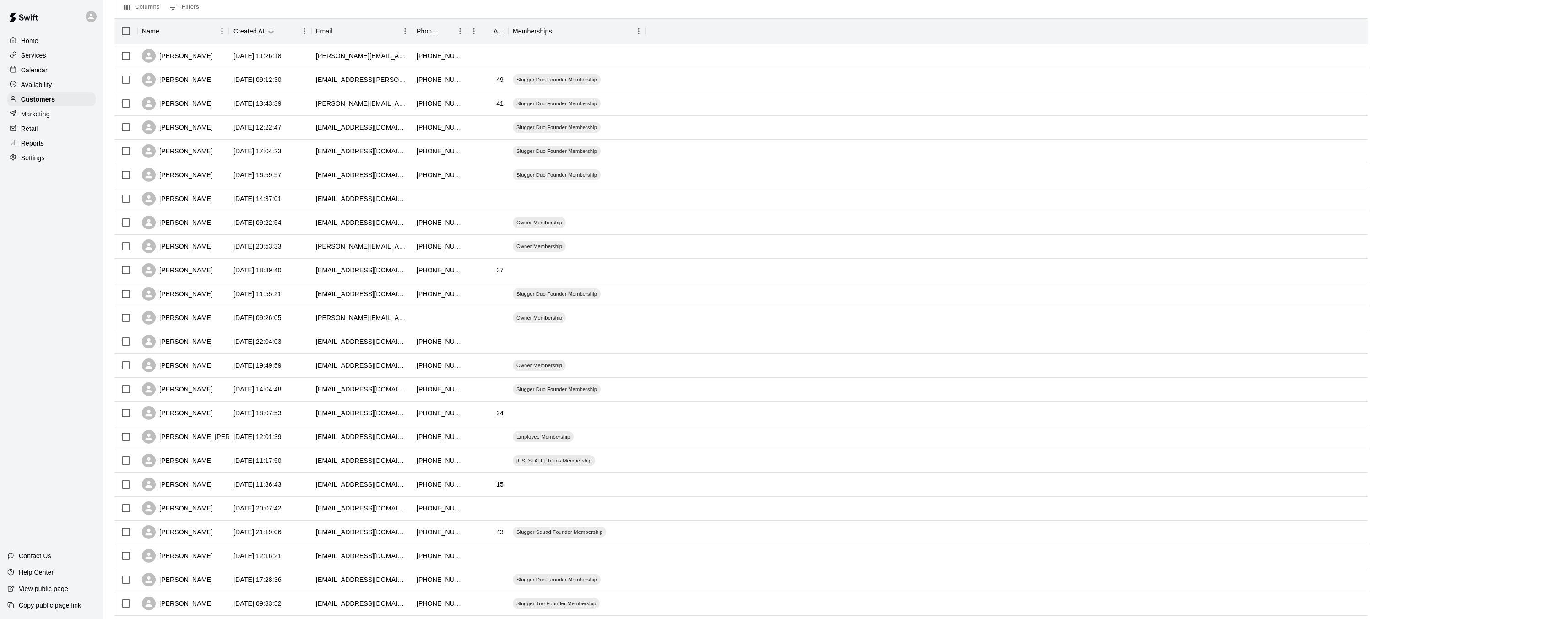
scroll to position [0, 0]
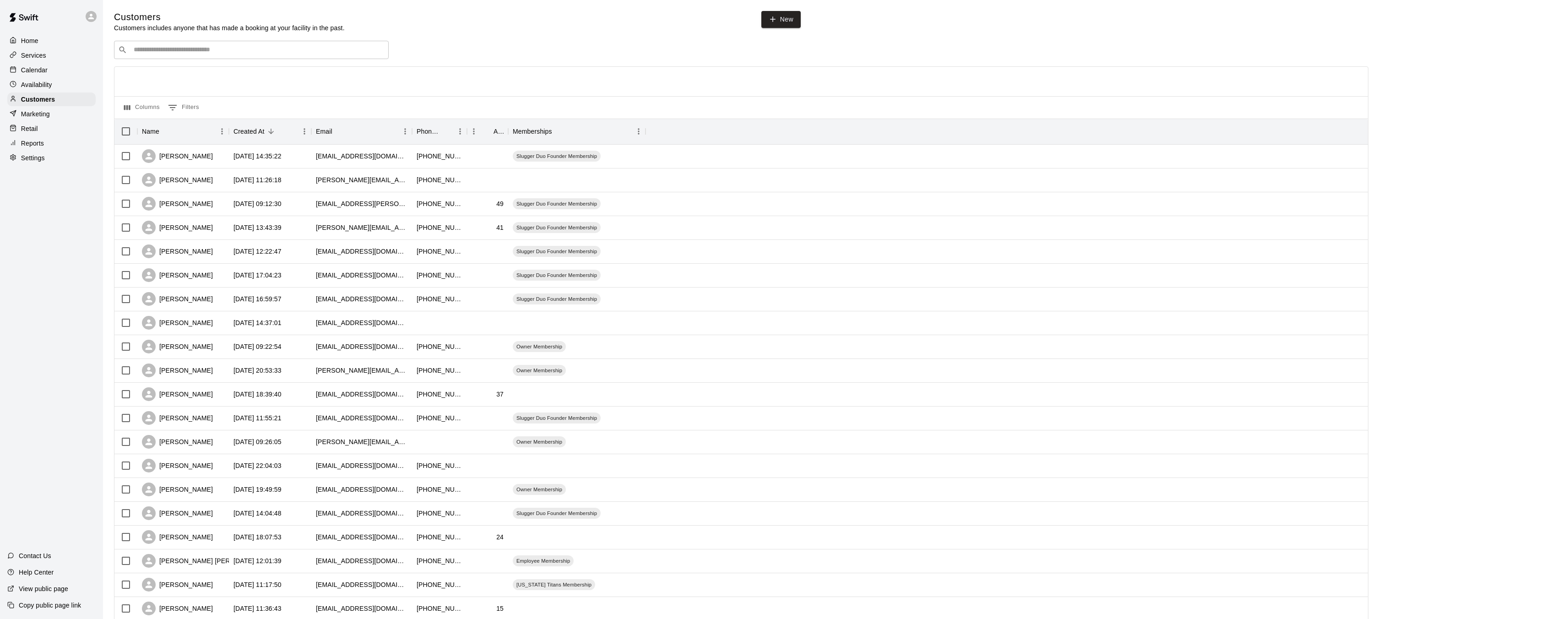
click at [194, 57] on div "​ ​" at bounding box center [251, 49] width 274 height 18
click at [467, 81] on div at bounding box center [741, 81] width 1253 height 29
click at [273, 57] on div "​ **** ​" at bounding box center [251, 49] width 274 height 18
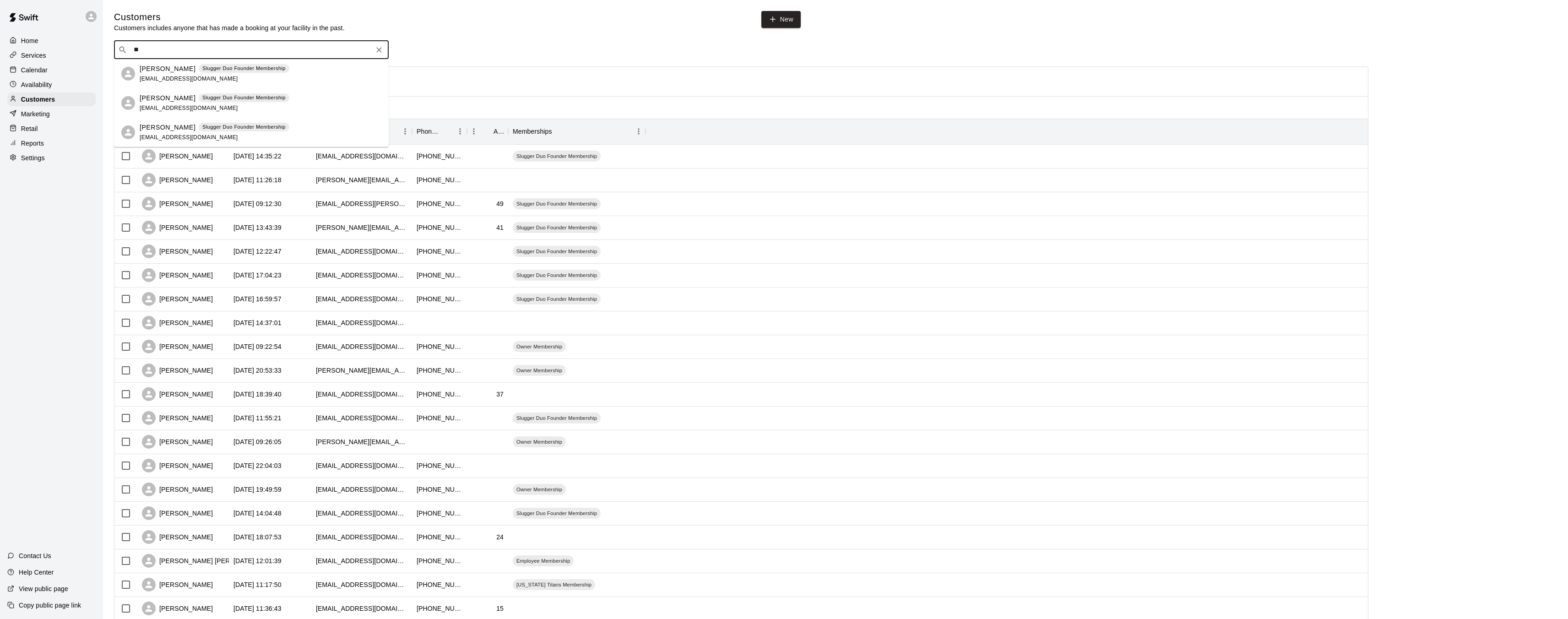
type input "*"
type input "****"
click at [382, 50] on icon "Clear" at bounding box center [378, 49] width 9 height 9
click at [44, 68] on p "Calendar" at bounding box center [34, 69] width 26 height 9
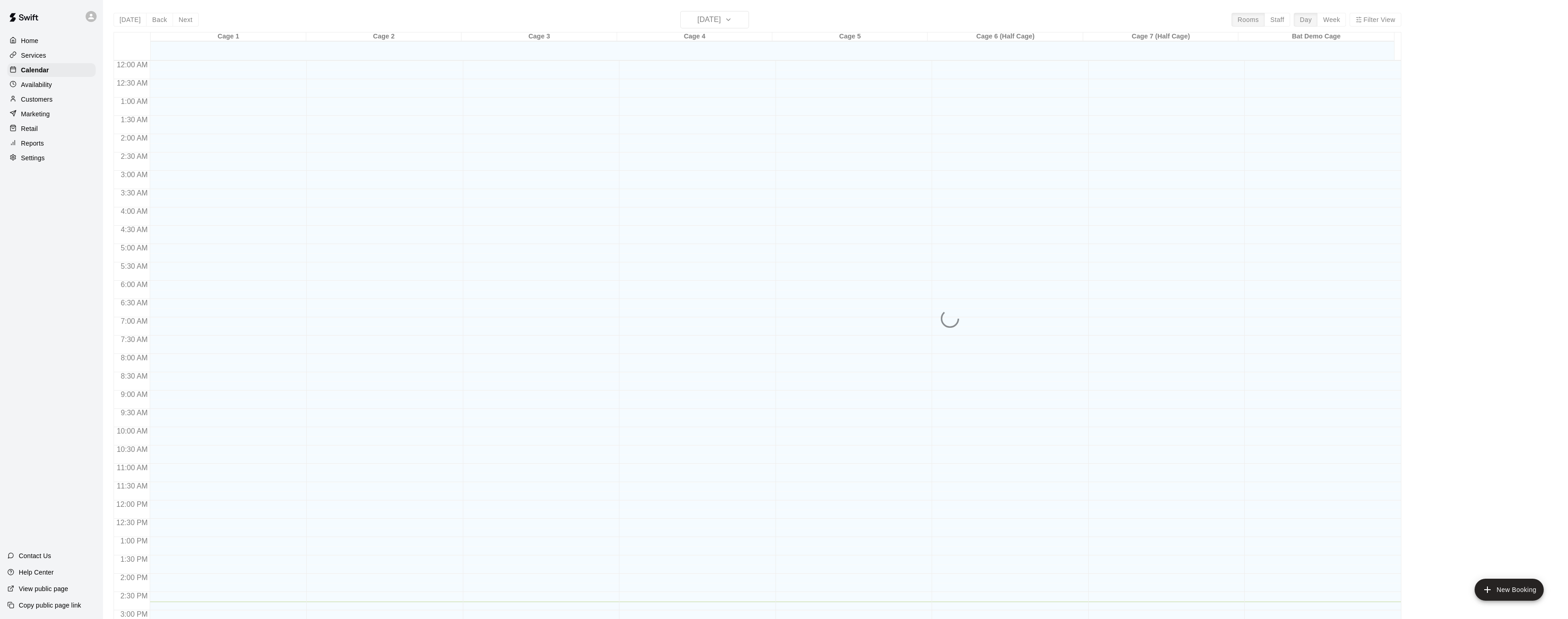
scroll to position [283, 0]
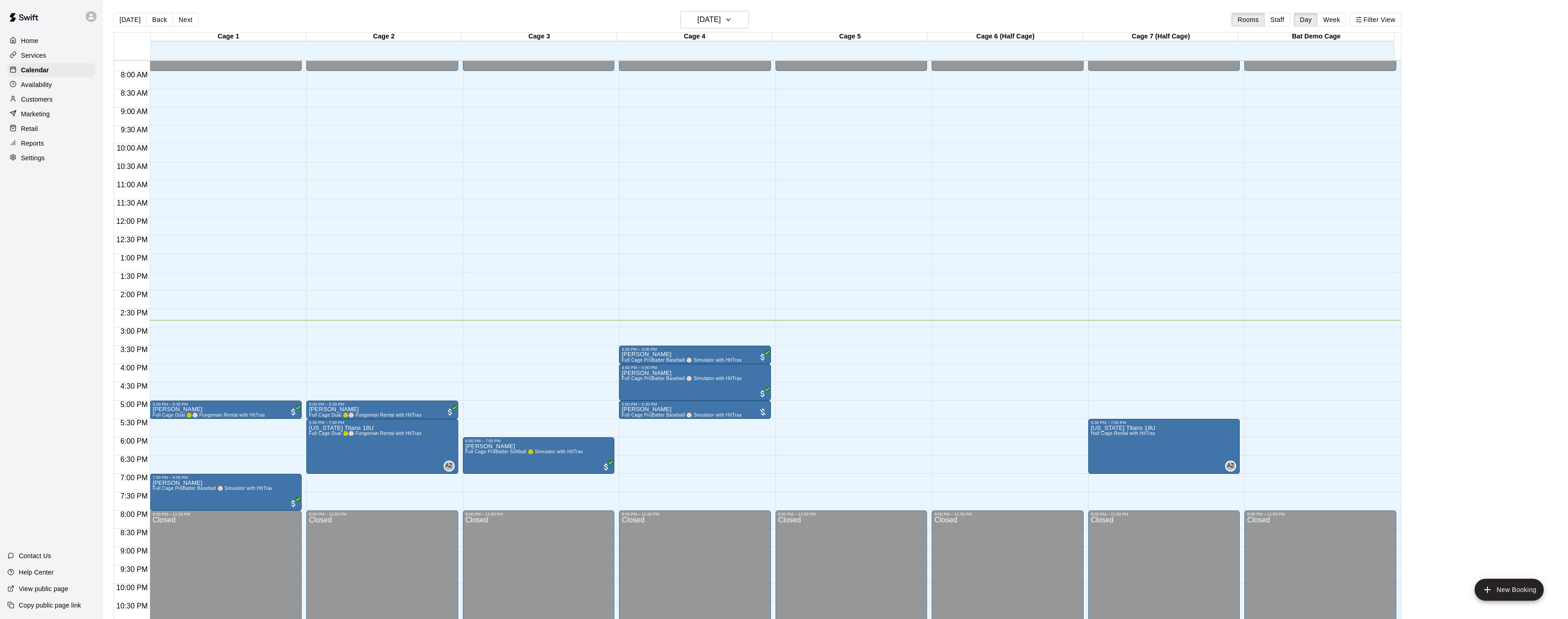
click at [59, 97] on div "Customers" at bounding box center [51, 99] width 88 height 14
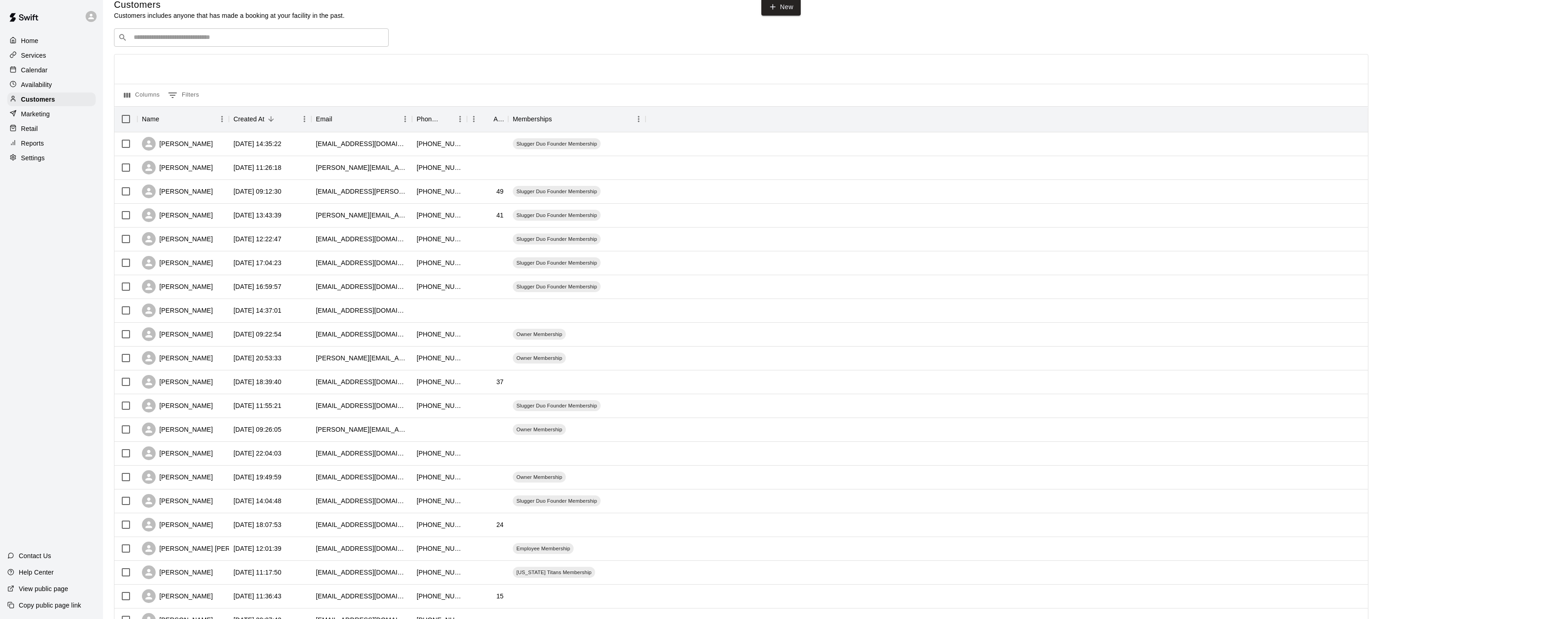
scroll to position [13, 0]
click at [243, 42] on div "​ ​" at bounding box center [251, 37] width 274 height 18
click at [49, 72] on div "Calendar" at bounding box center [51, 70] width 88 height 14
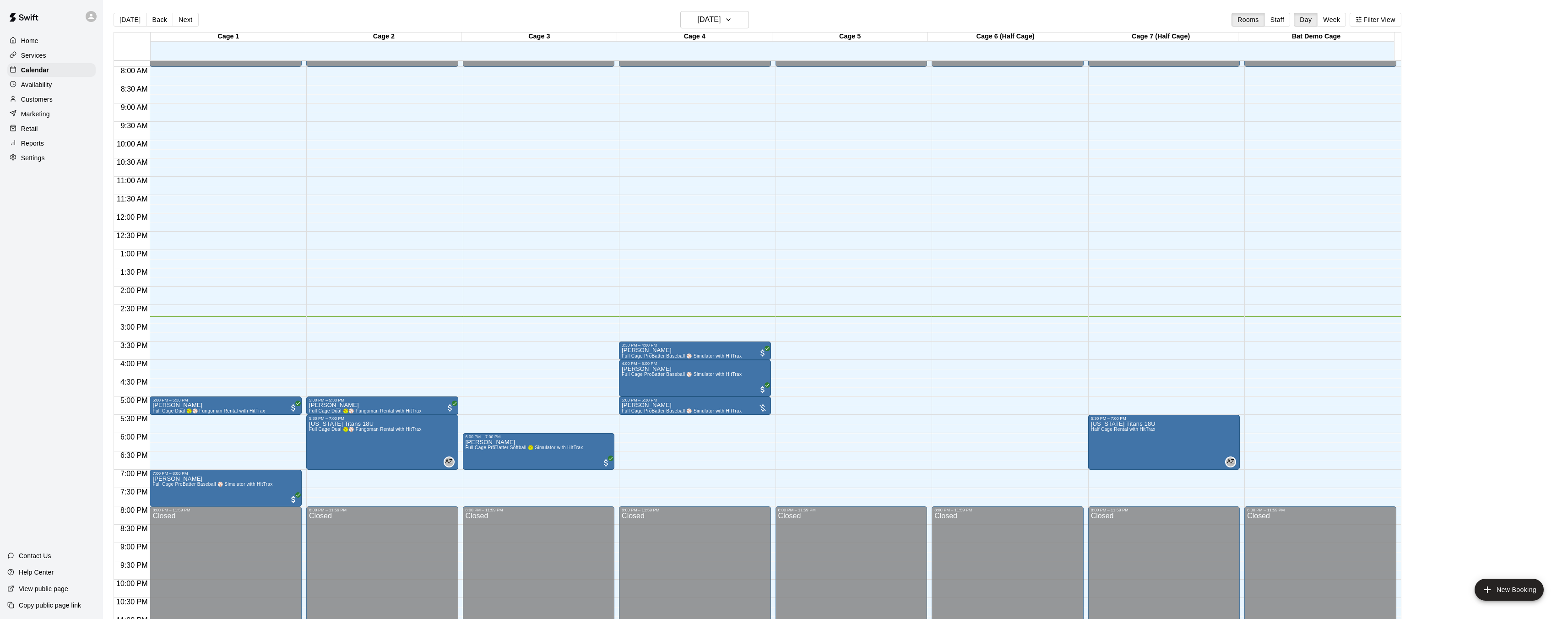
scroll to position [288, 0]
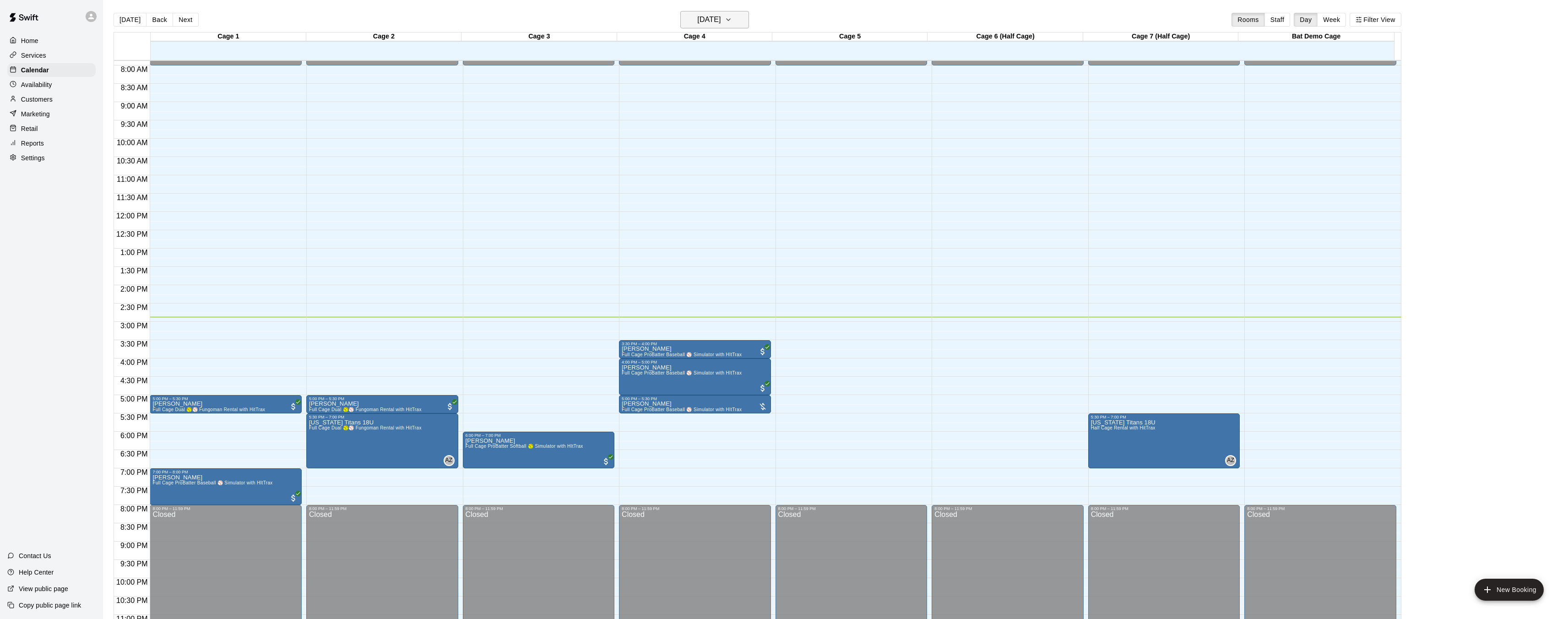
click at [720, 16] on h6 "[DATE]" at bounding box center [709, 19] width 23 height 13
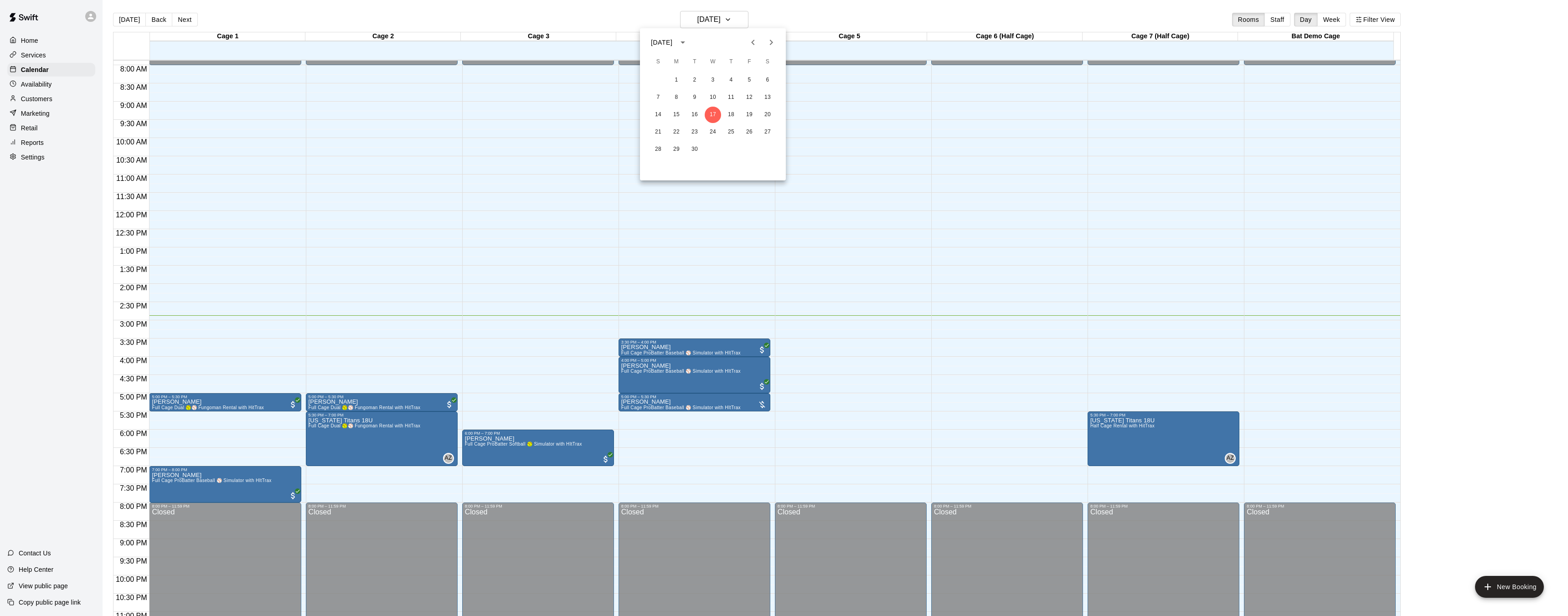
click at [810, 211] on div at bounding box center [784, 308] width 1568 height 616
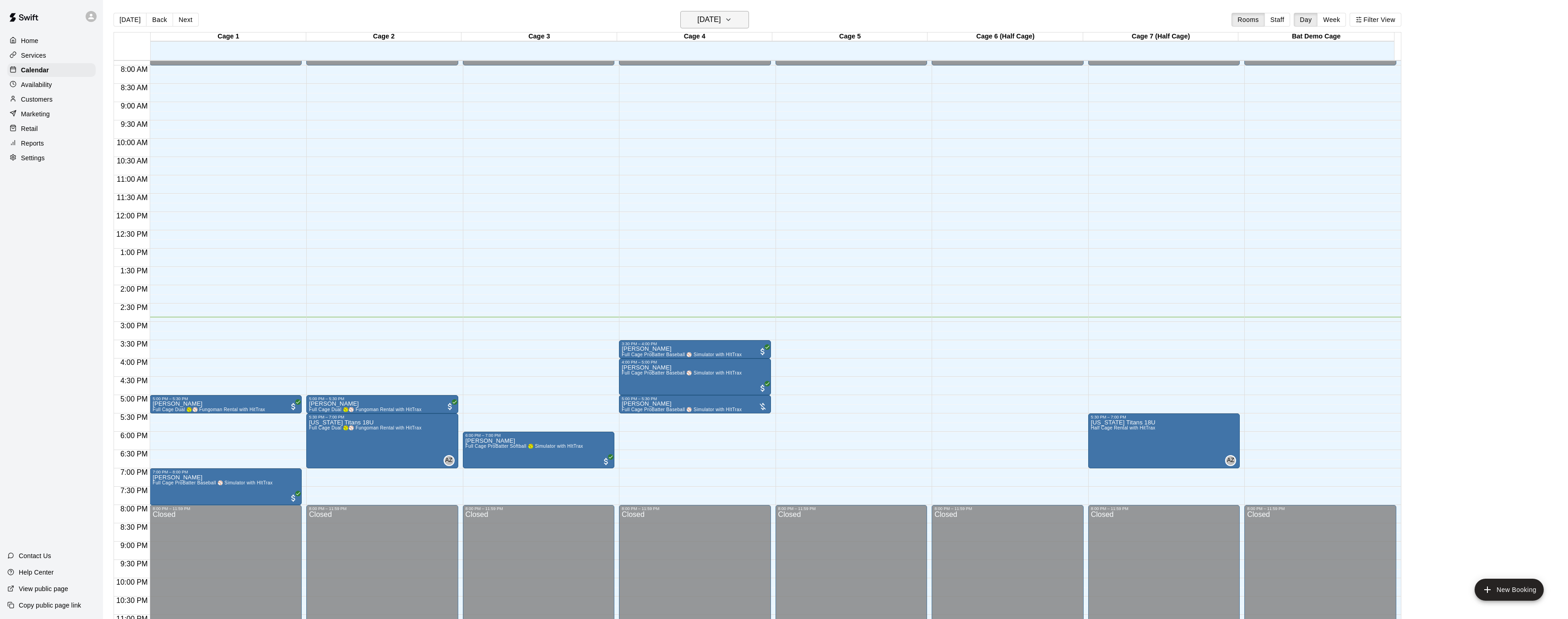
click at [732, 20] on icon "button" at bounding box center [728, 19] width 8 height 11
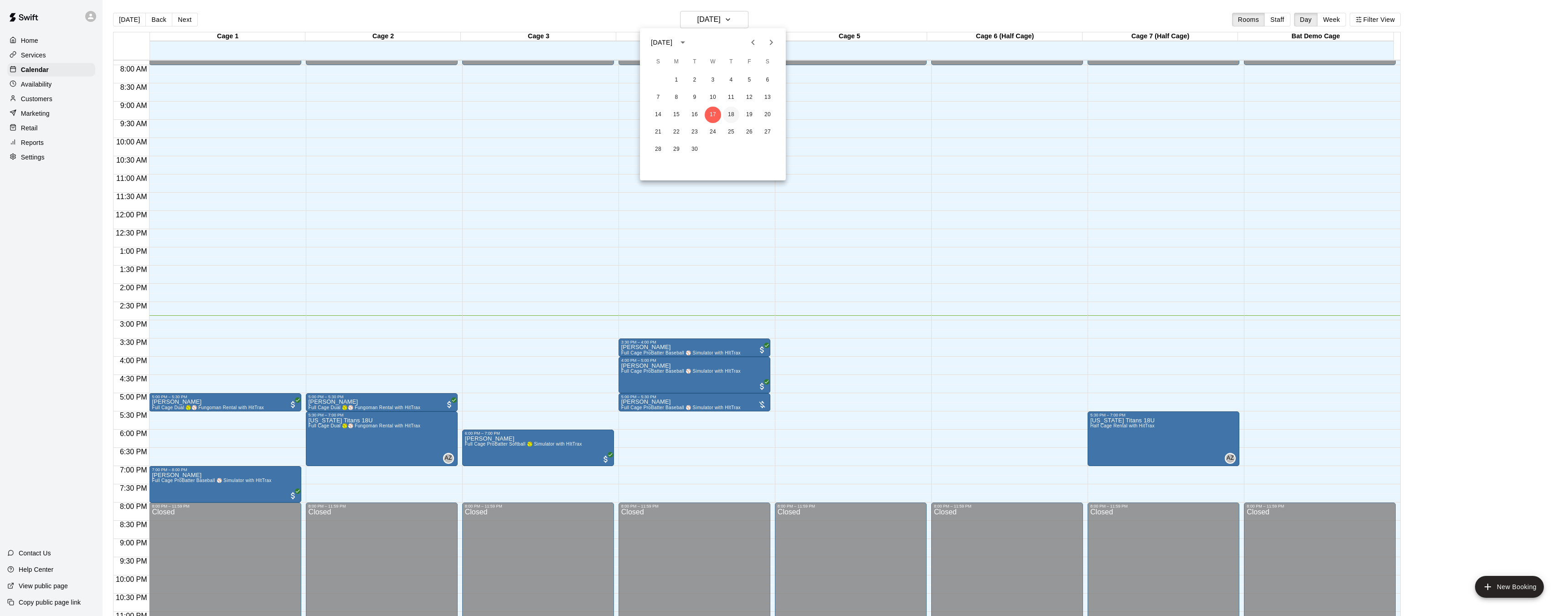
click at [734, 116] on button "18" at bounding box center [731, 114] width 16 height 16
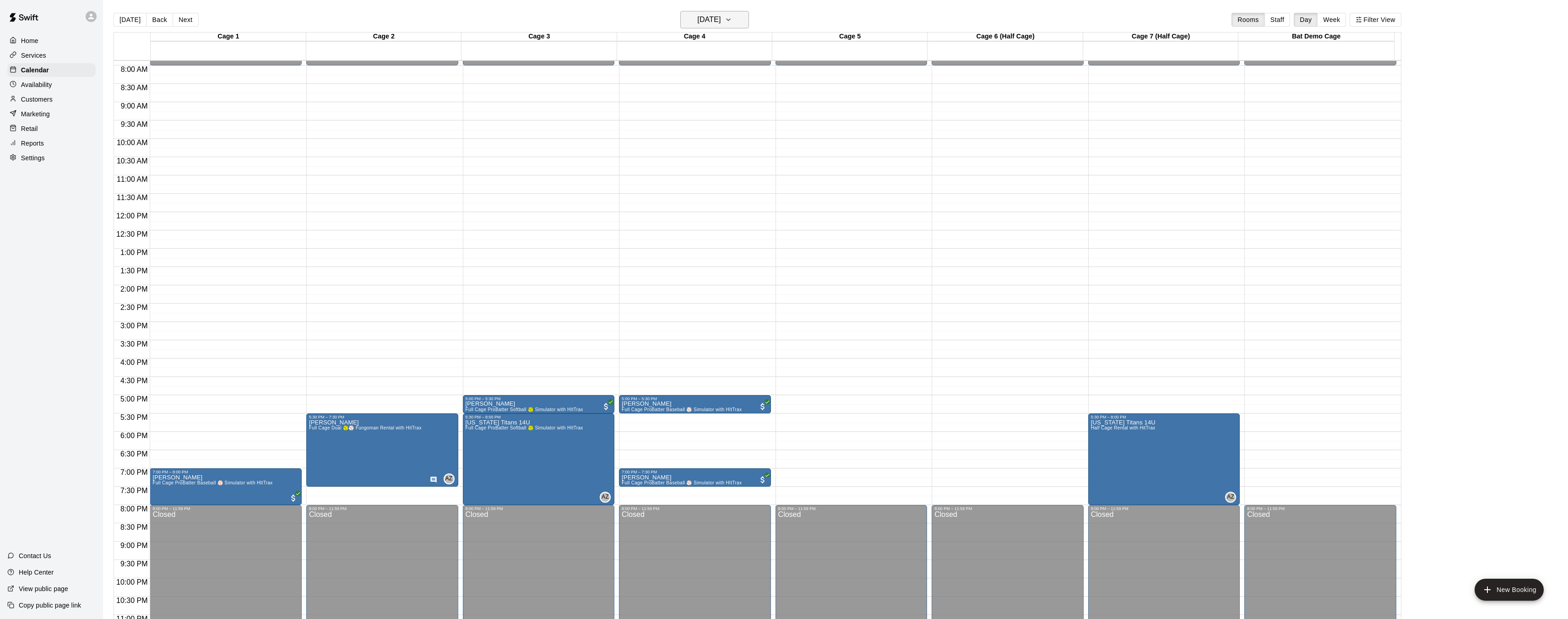
click at [730, 19] on icon "button" at bounding box center [728, 19] width 4 height 2
click at [717, 114] on button "17" at bounding box center [716, 114] width 16 height 16
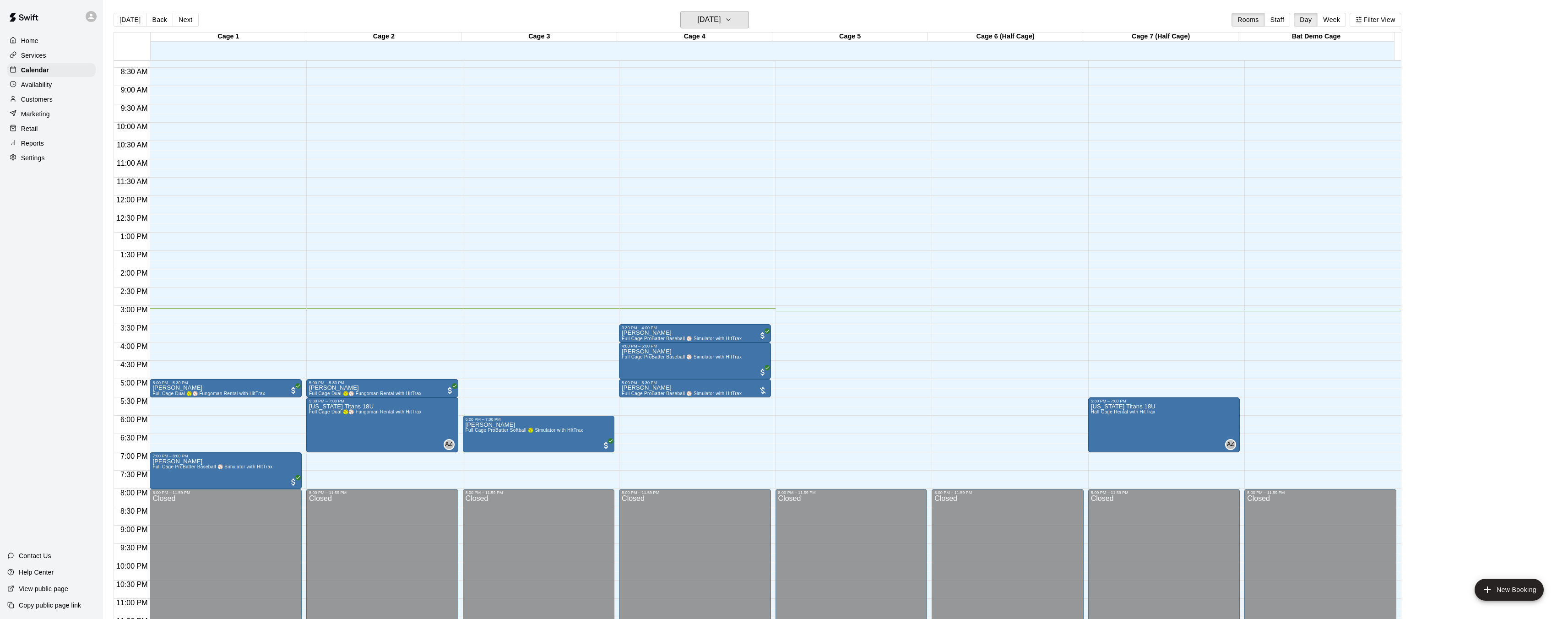
scroll to position [310, 0]
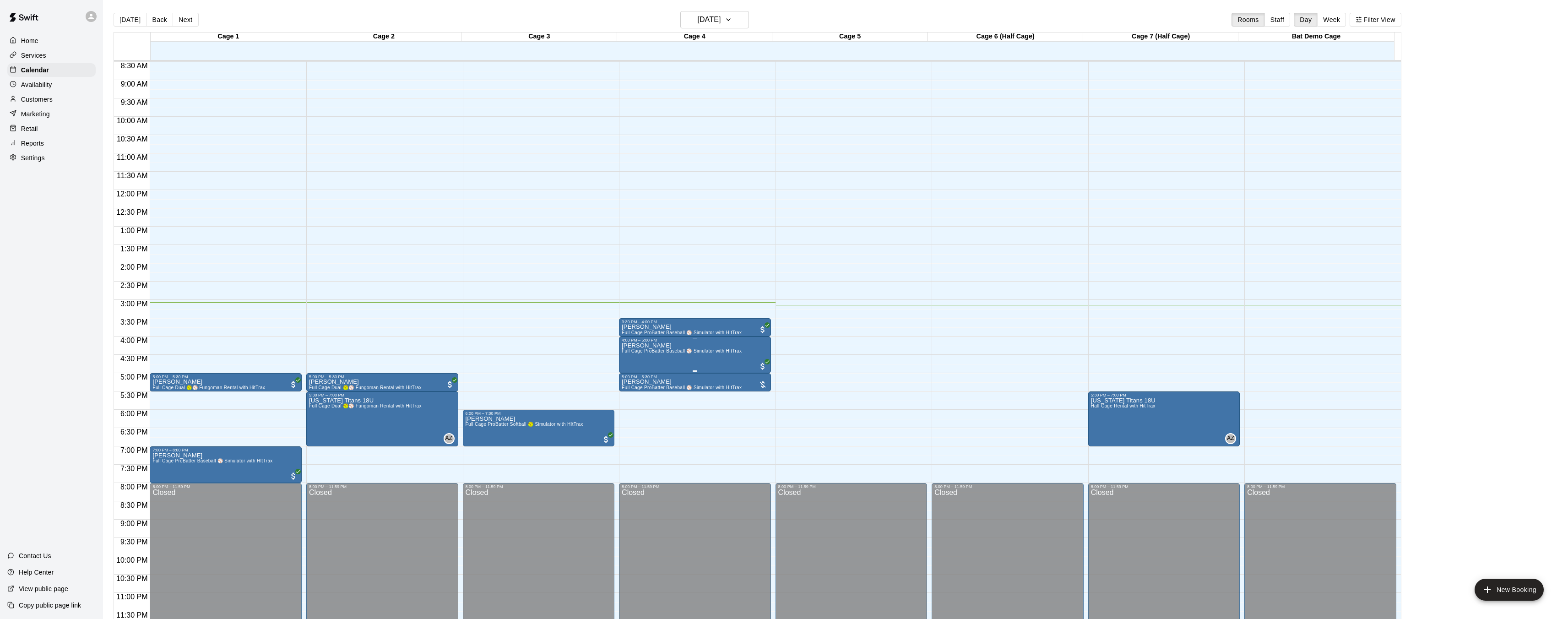
click at [662, 342] on div "4:00 PM – 5:00 PM" at bounding box center [694, 340] width 146 height 5
click at [633, 365] on img "edit" at bounding box center [630, 369] width 11 height 11
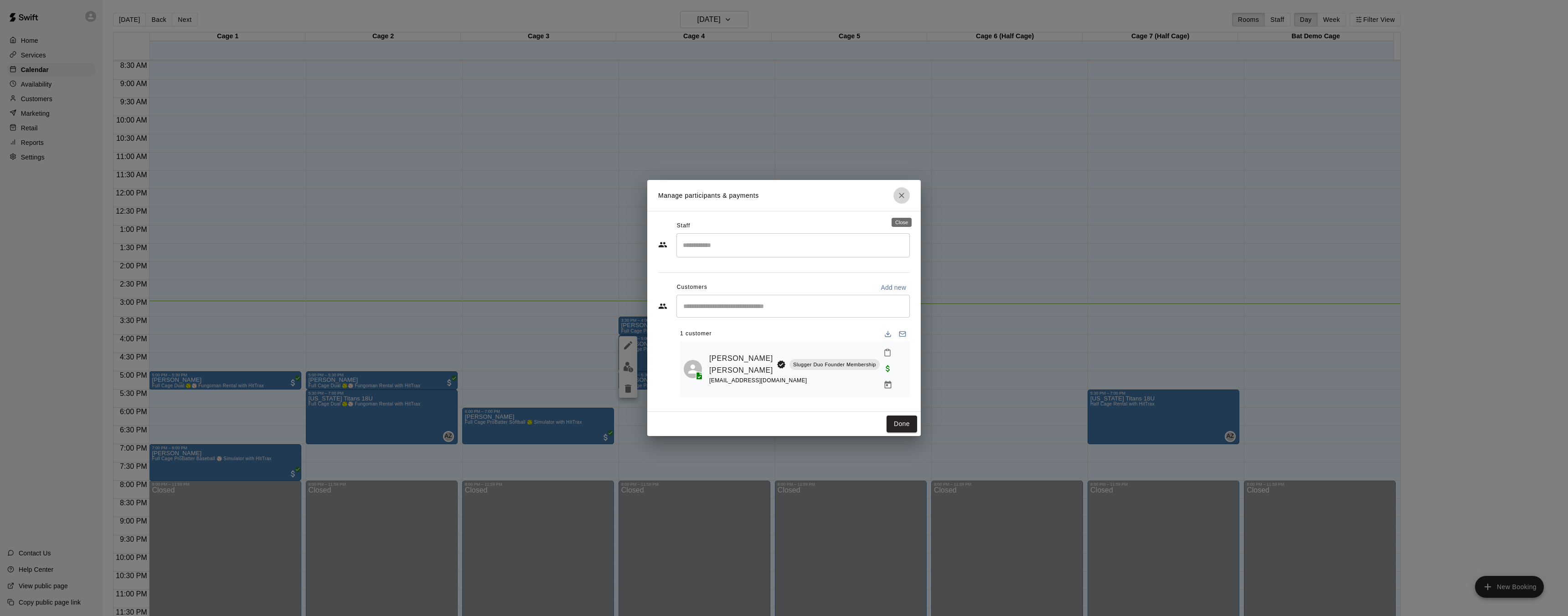
click at [902, 200] on icon "Close" at bounding box center [901, 195] width 9 height 9
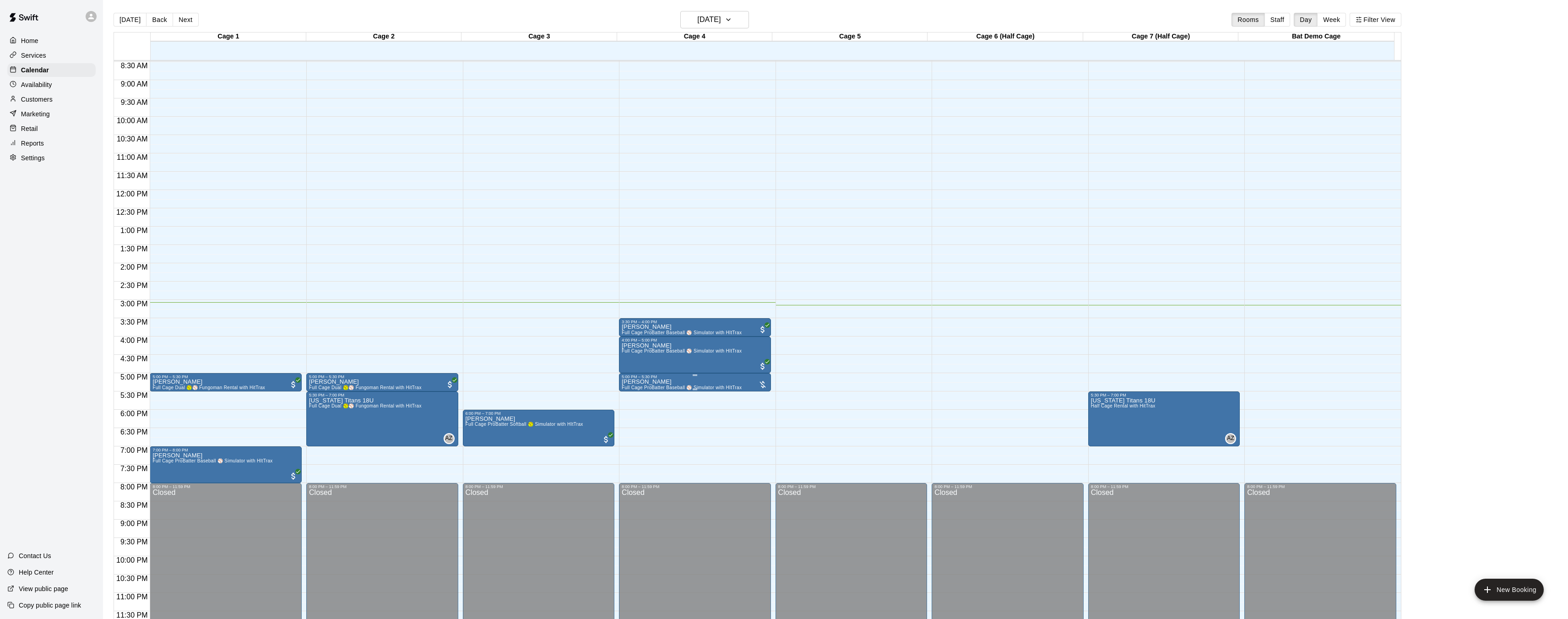
click at [635, 408] on img "edit" at bounding box center [630, 410] width 11 height 11
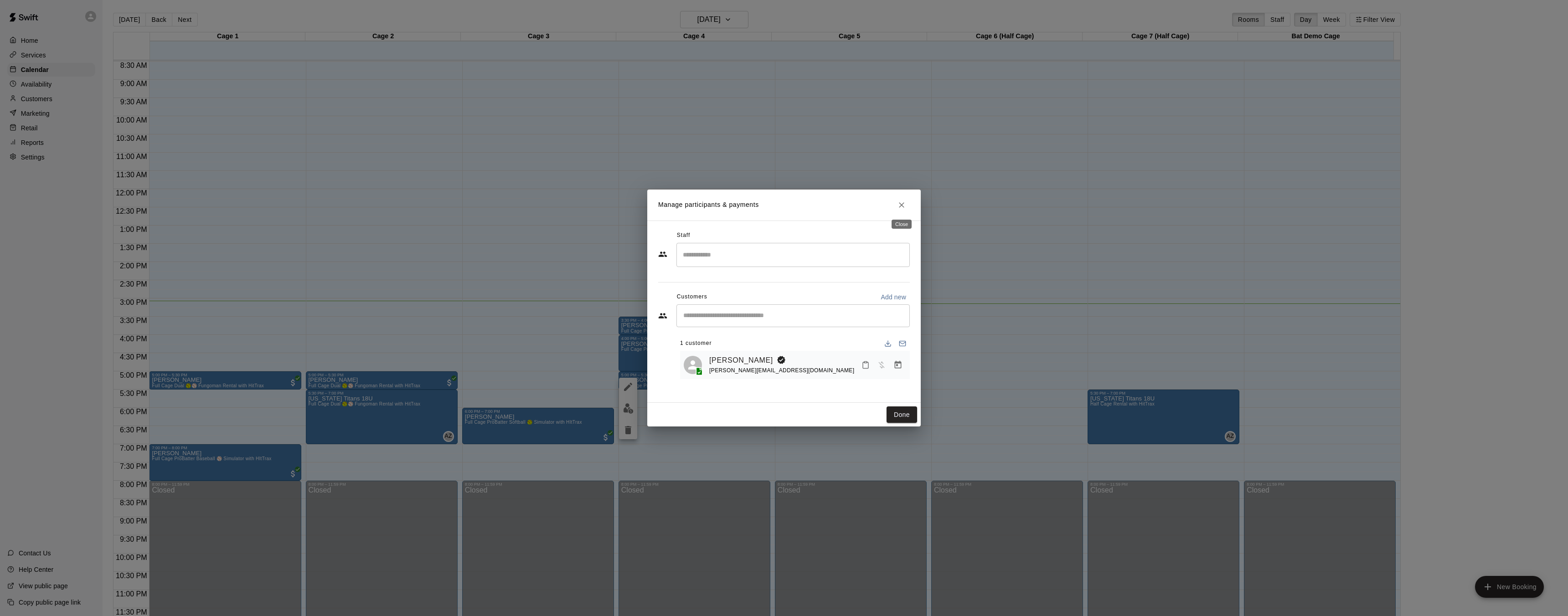
click at [900, 204] on icon "Close" at bounding box center [902, 206] width 6 height 6
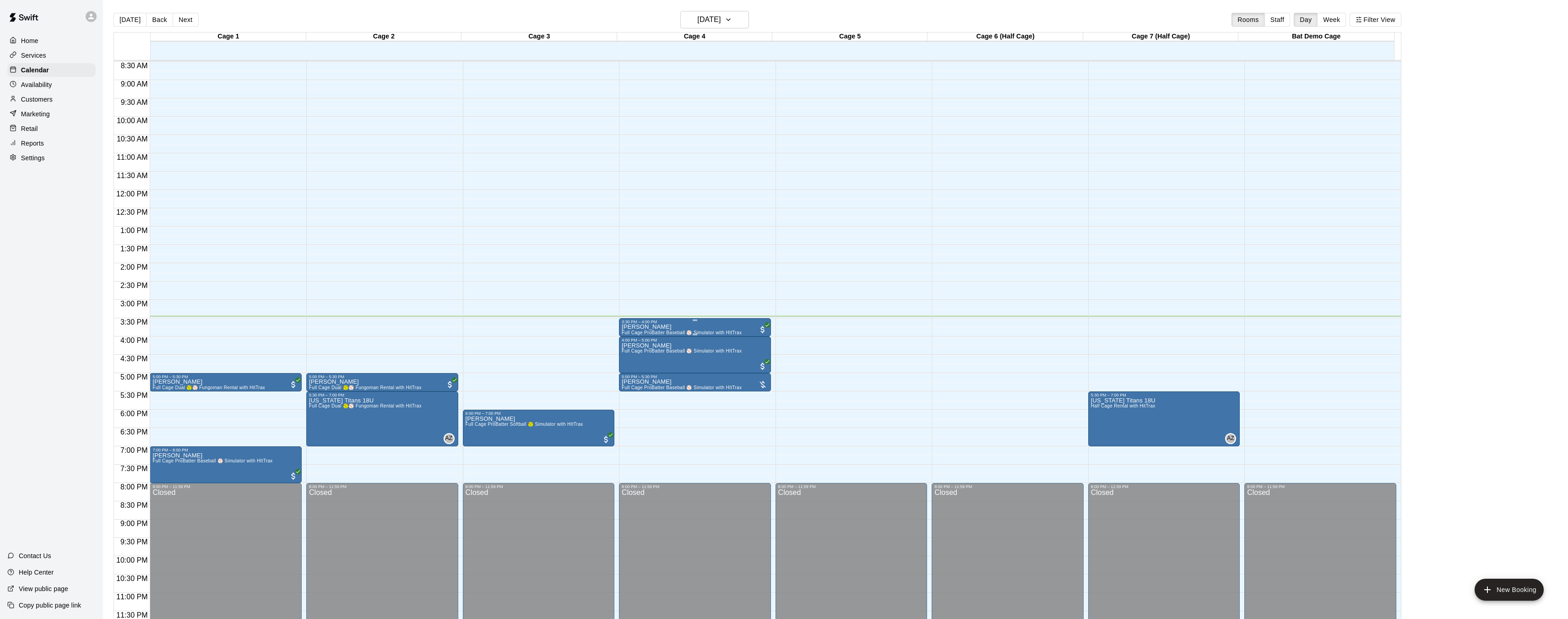
click at [655, 327] on p "[PERSON_NAME]" at bounding box center [682, 327] width 120 height 0
click at [630, 360] on img "edit" at bounding box center [630, 358] width 11 height 11
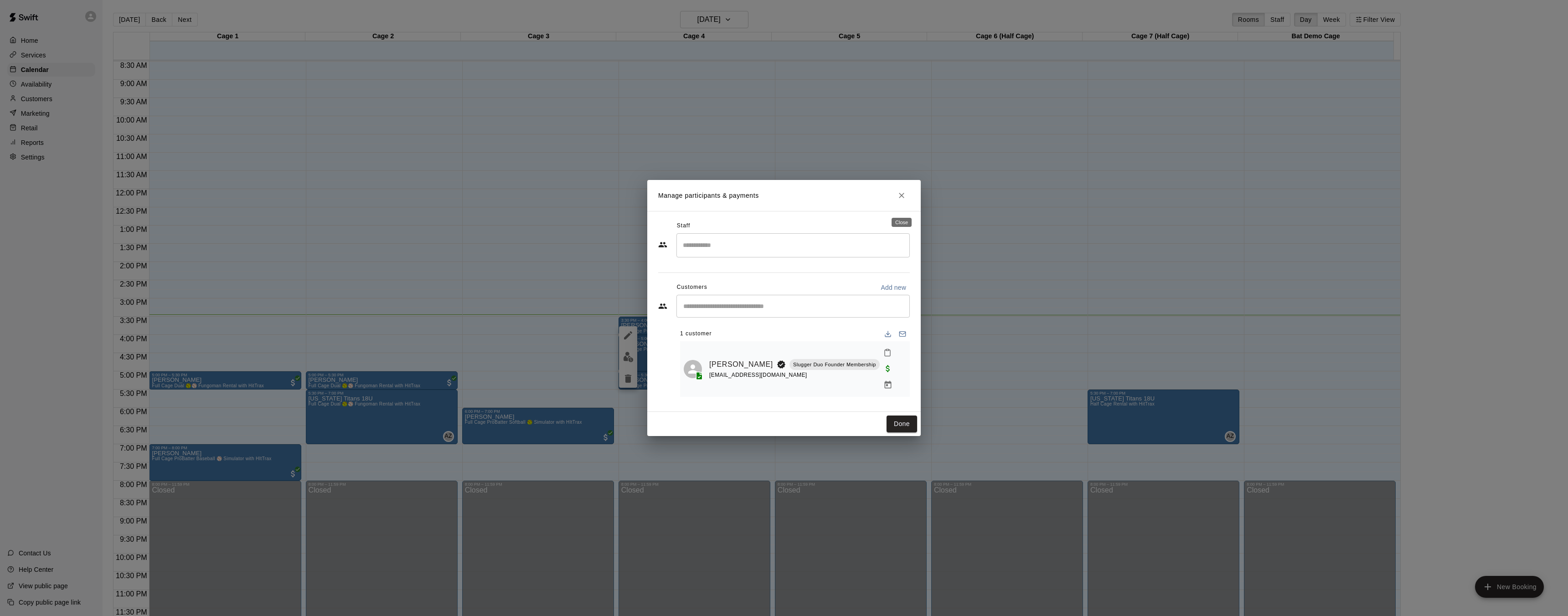
click at [898, 200] on icon "Close" at bounding box center [901, 195] width 9 height 9
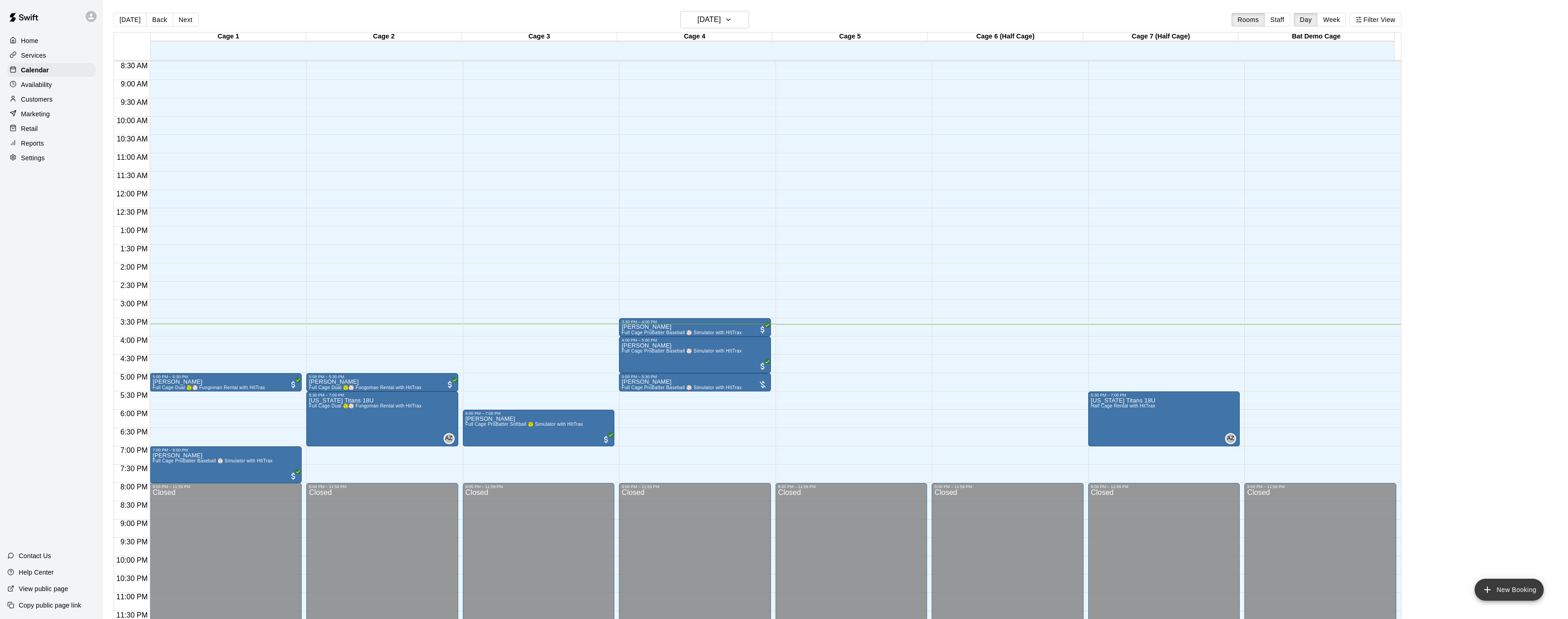
click at [1517, 590] on button "New Booking" at bounding box center [1508, 590] width 69 height 22
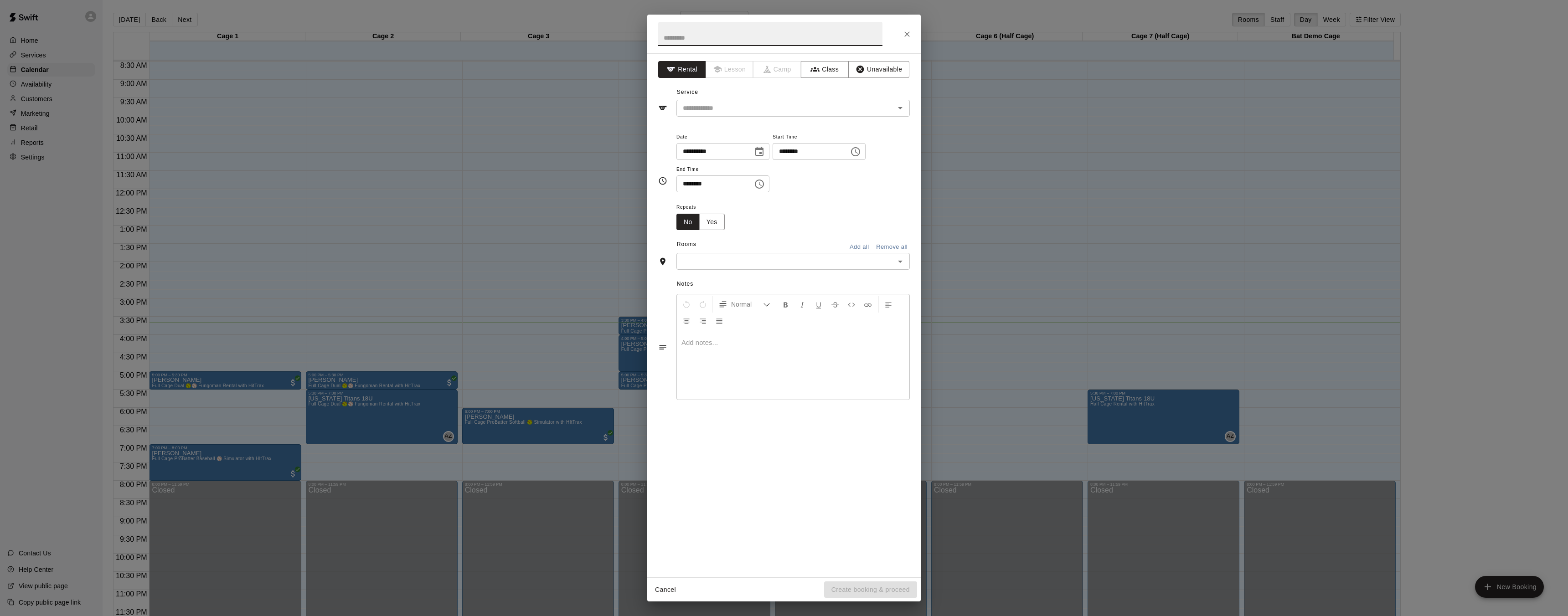
click at [859, 153] on icon "Choose time, selected time is 2:00 PM" at bounding box center [854, 152] width 11 height 11
click at [786, 204] on li "04" at bounding box center [788, 205] width 22 height 16
type input "********"
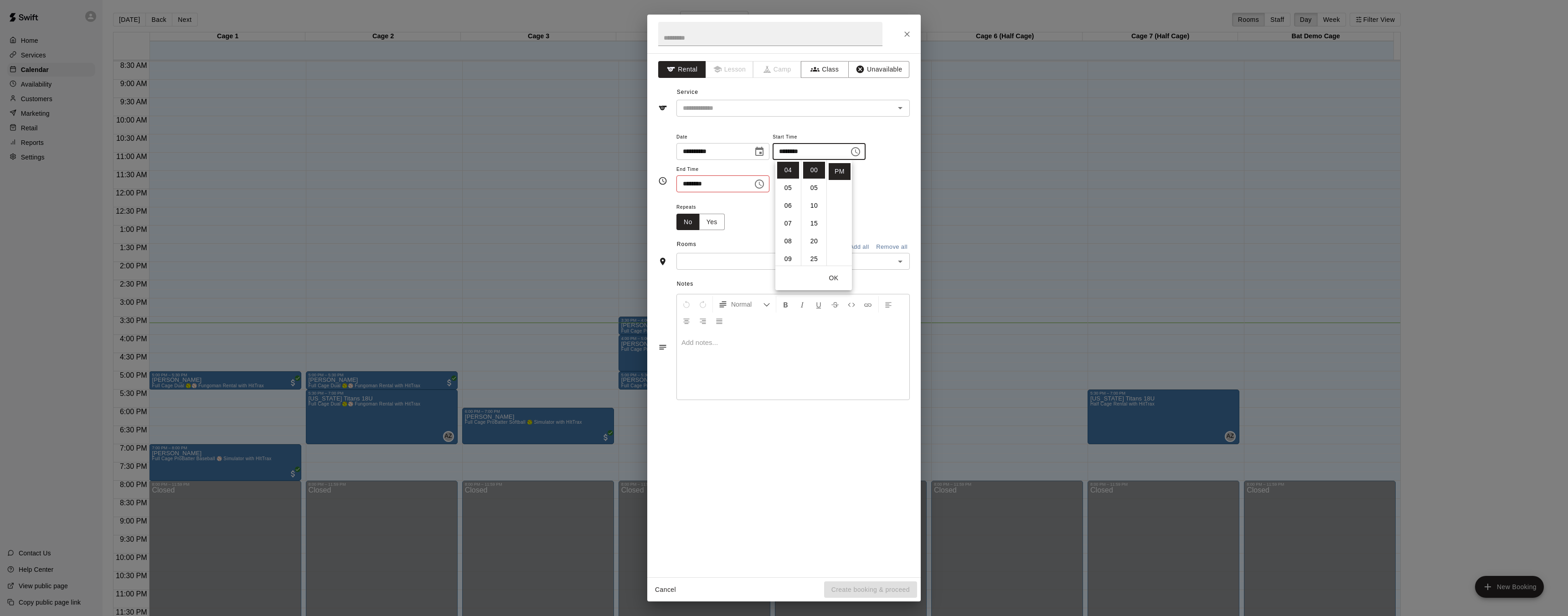
click at [759, 183] on icon "Choose time, selected time is 2:30 PM" at bounding box center [759, 183] width 11 height 11
click at [684, 242] on li "04" at bounding box center [688, 238] width 22 height 16
type input "********"
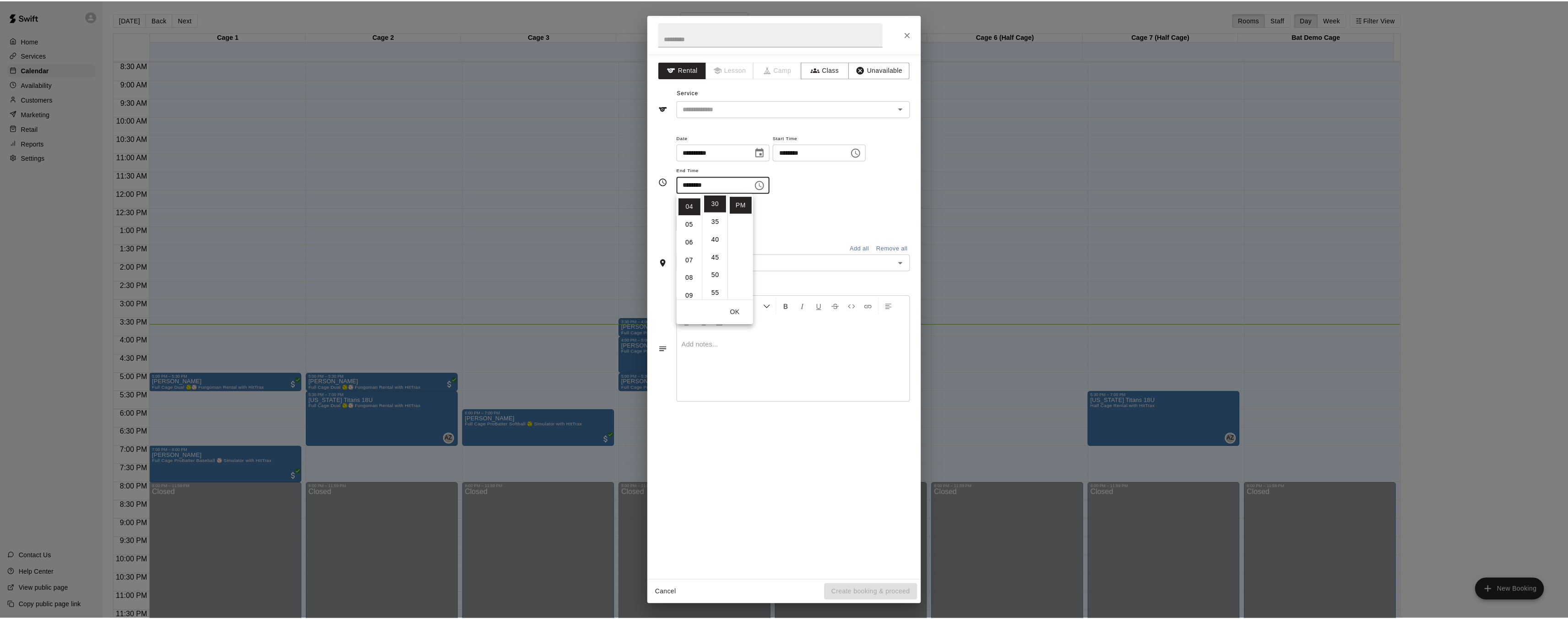
scroll to position [72, 0]
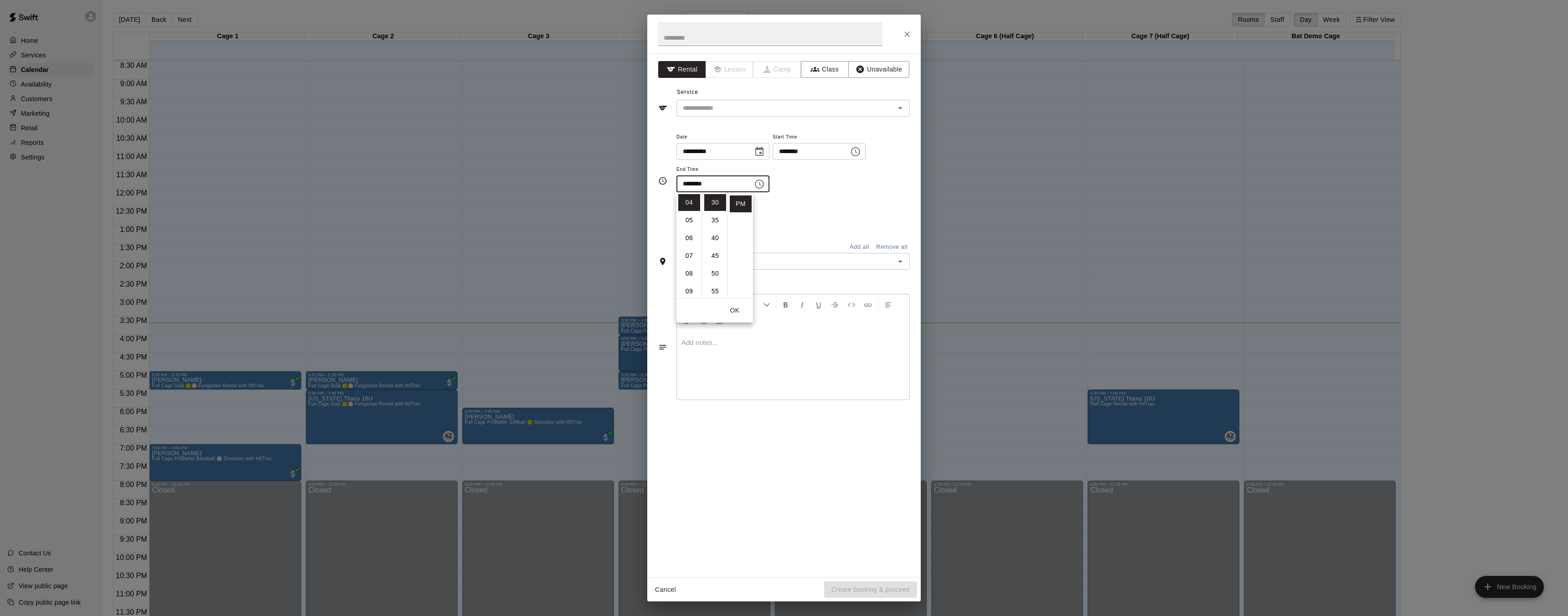
click at [737, 309] on button "OK" at bounding box center [735, 310] width 29 height 16
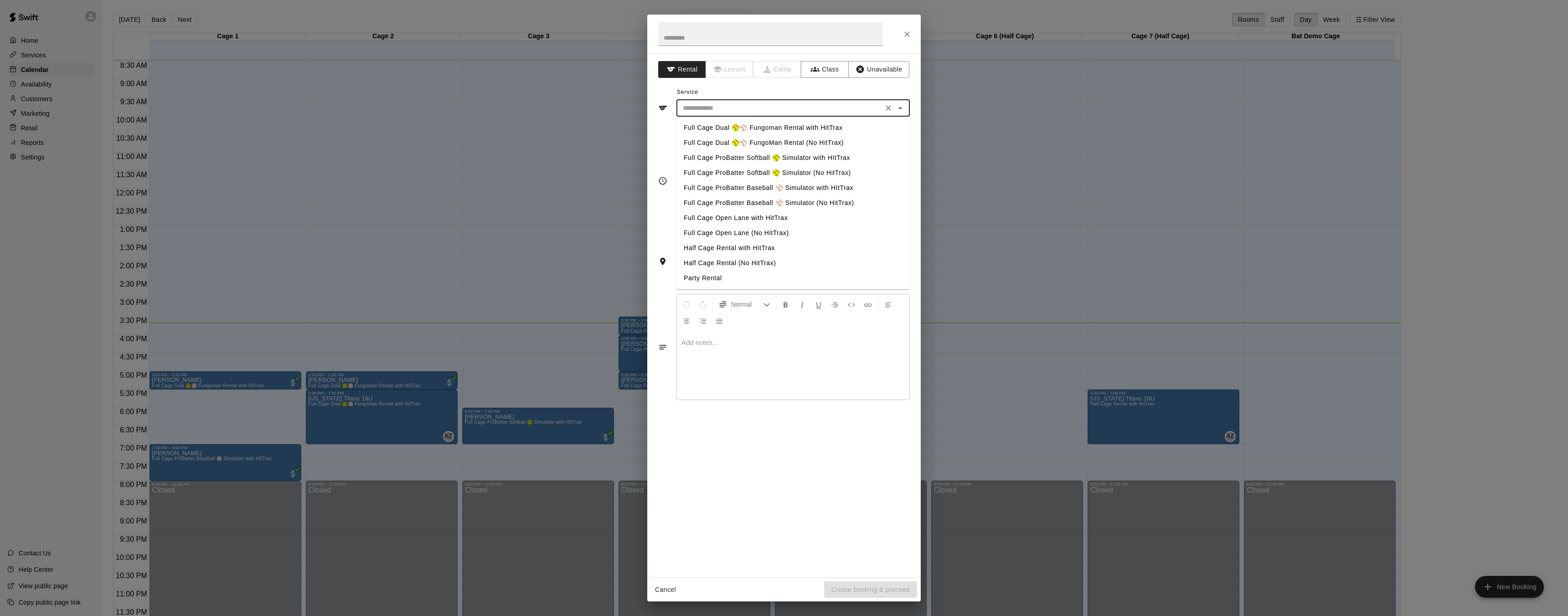
click at [764, 106] on input "text" at bounding box center [779, 108] width 201 height 12
click at [727, 126] on li "Full Cage Dual 🥎⚾ Fungoman Rental with HitTrax" at bounding box center [793, 128] width 234 height 15
type input "**********"
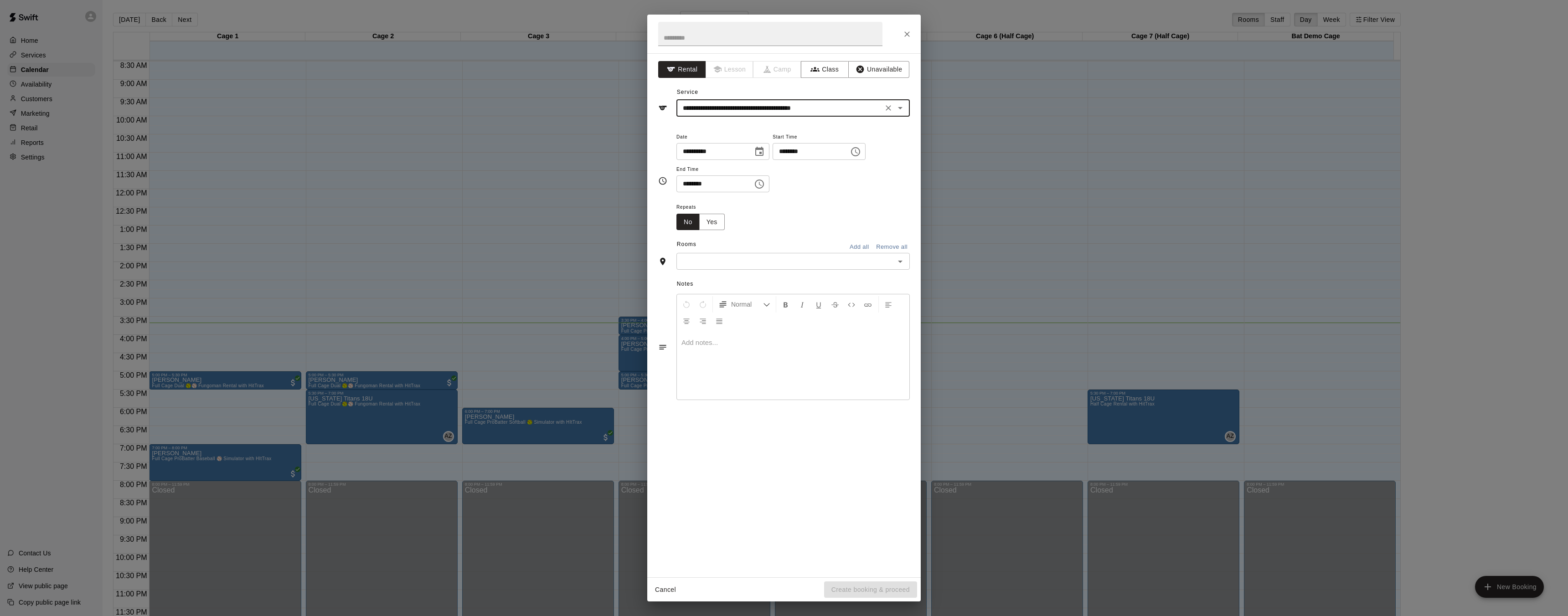
click at [819, 255] on div "​" at bounding box center [793, 261] width 234 height 16
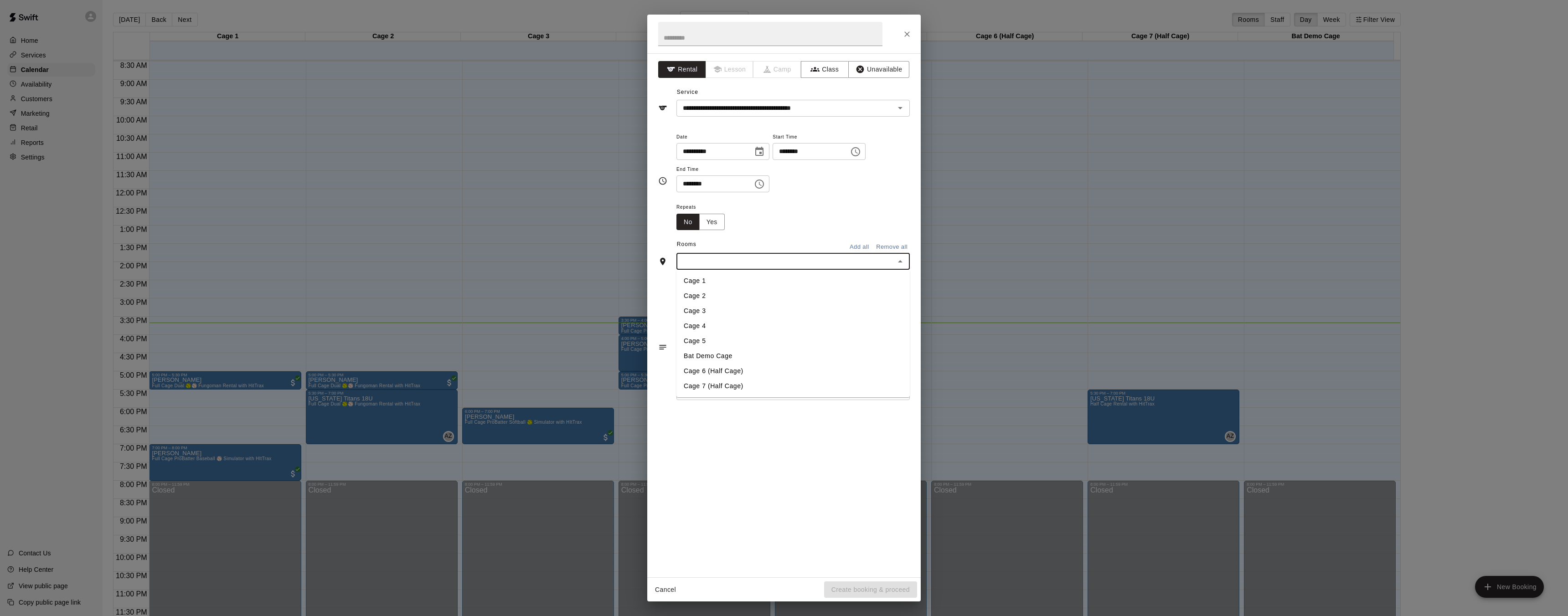
click at [708, 281] on li "Cage 1" at bounding box center [793, 281] width 234 height 15
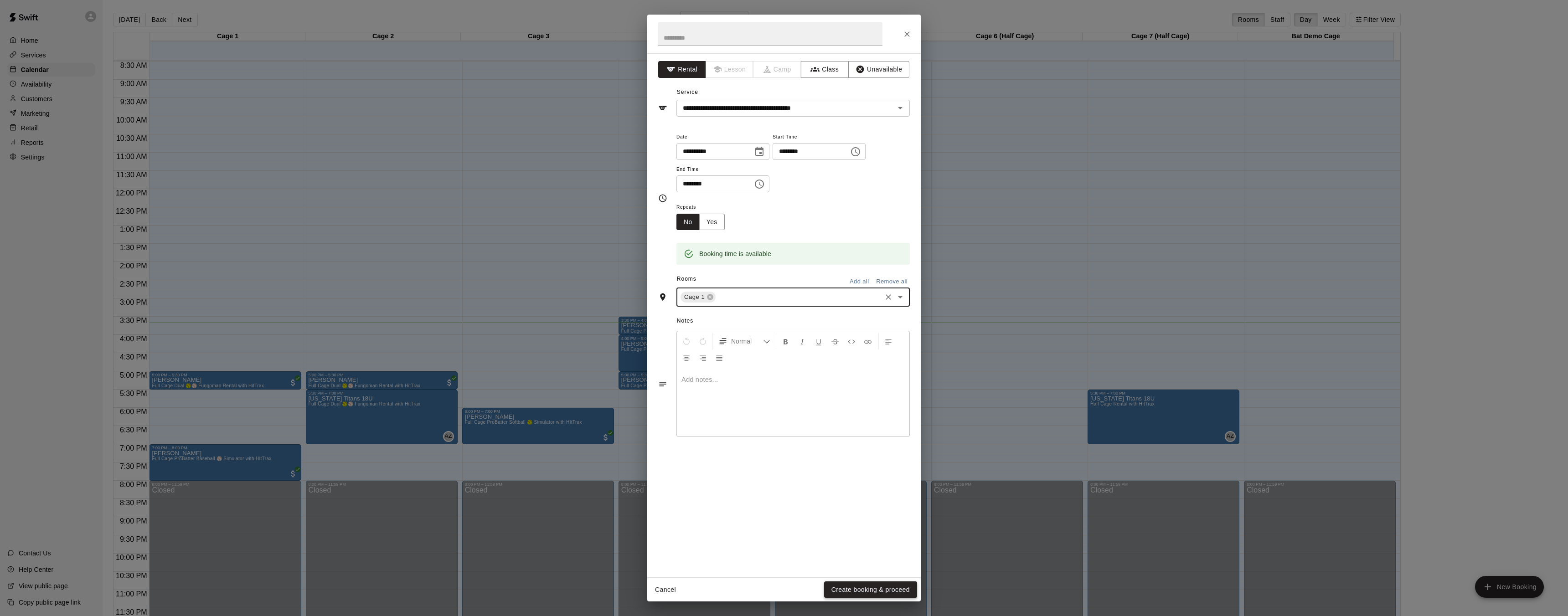
click at [856, 587] on button "Create booking & proceed" at bounding box center [870, 589] width 93 height 16
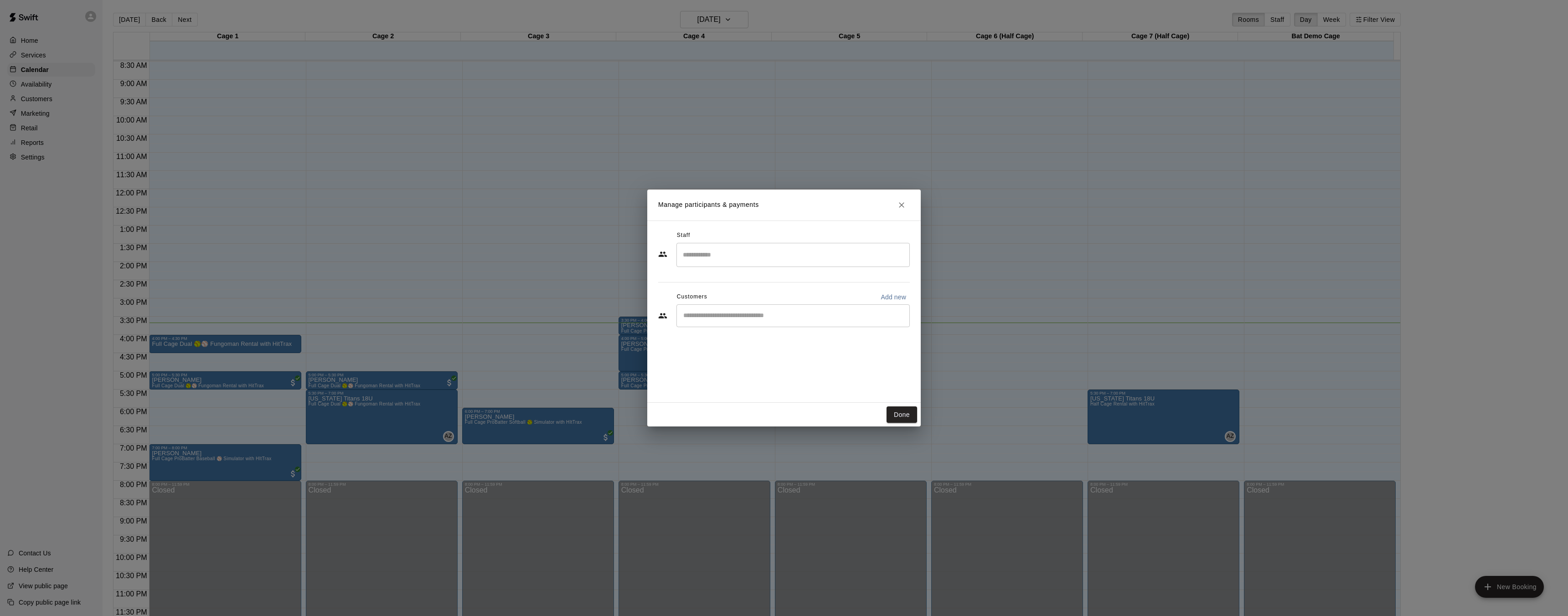
click at [742, 256] on input "Search staff" at bounding box center [793, 255] width 225 height 16
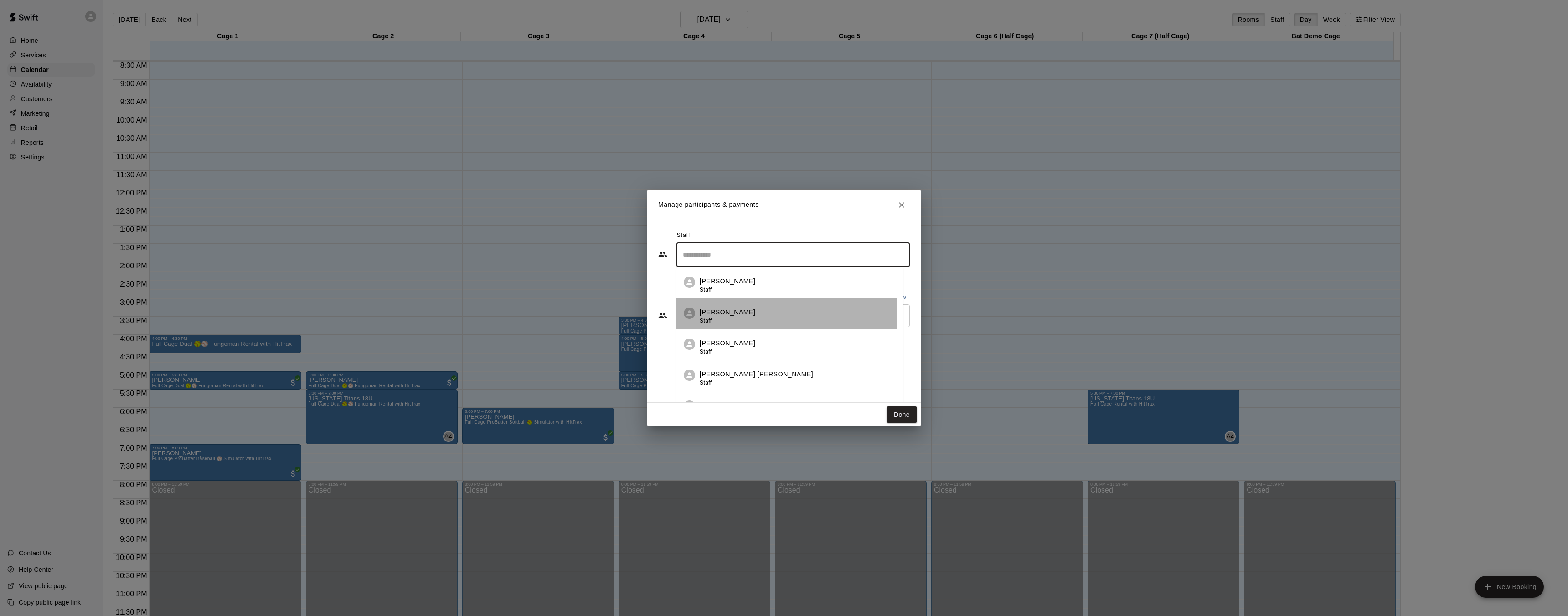
click at [740, 312] on p "[PERSON_NAME]" at bounding box center [728, 313] width 56 height 10
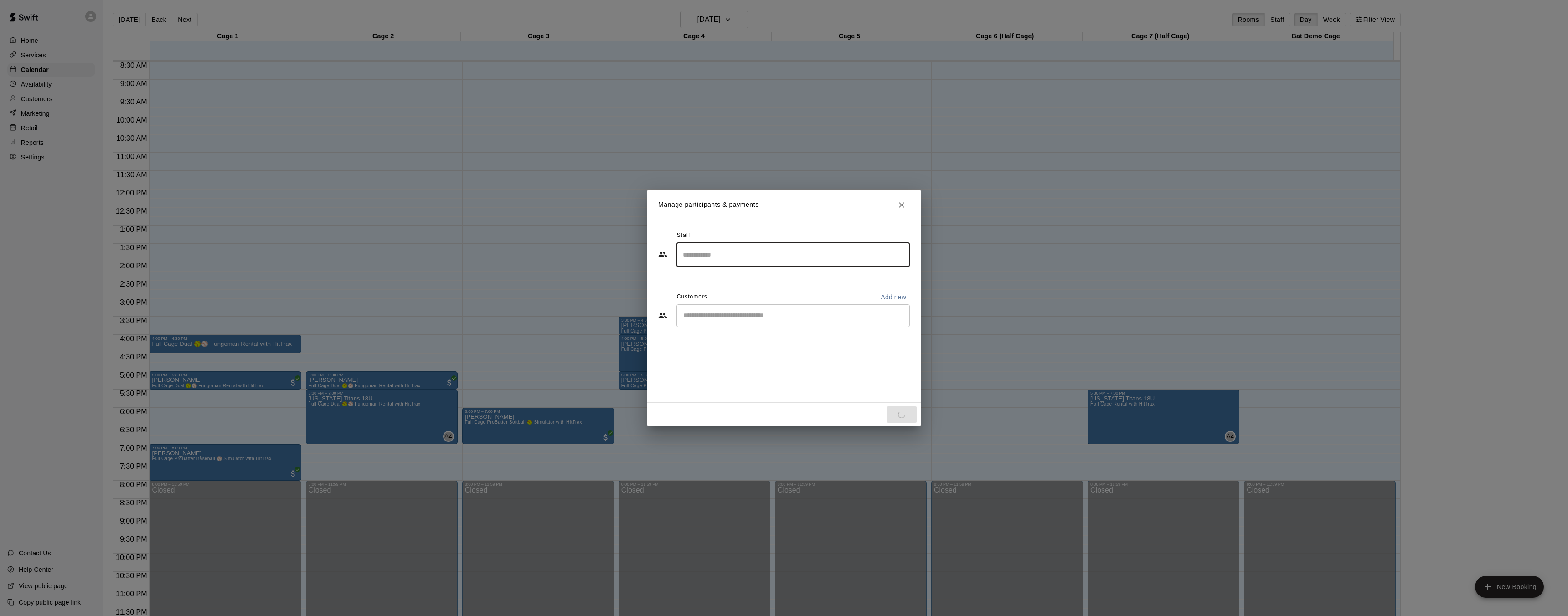
click at [748, 318] on input "Start typing to search customers..." at bounding box center [793, 315] width 225 height 9
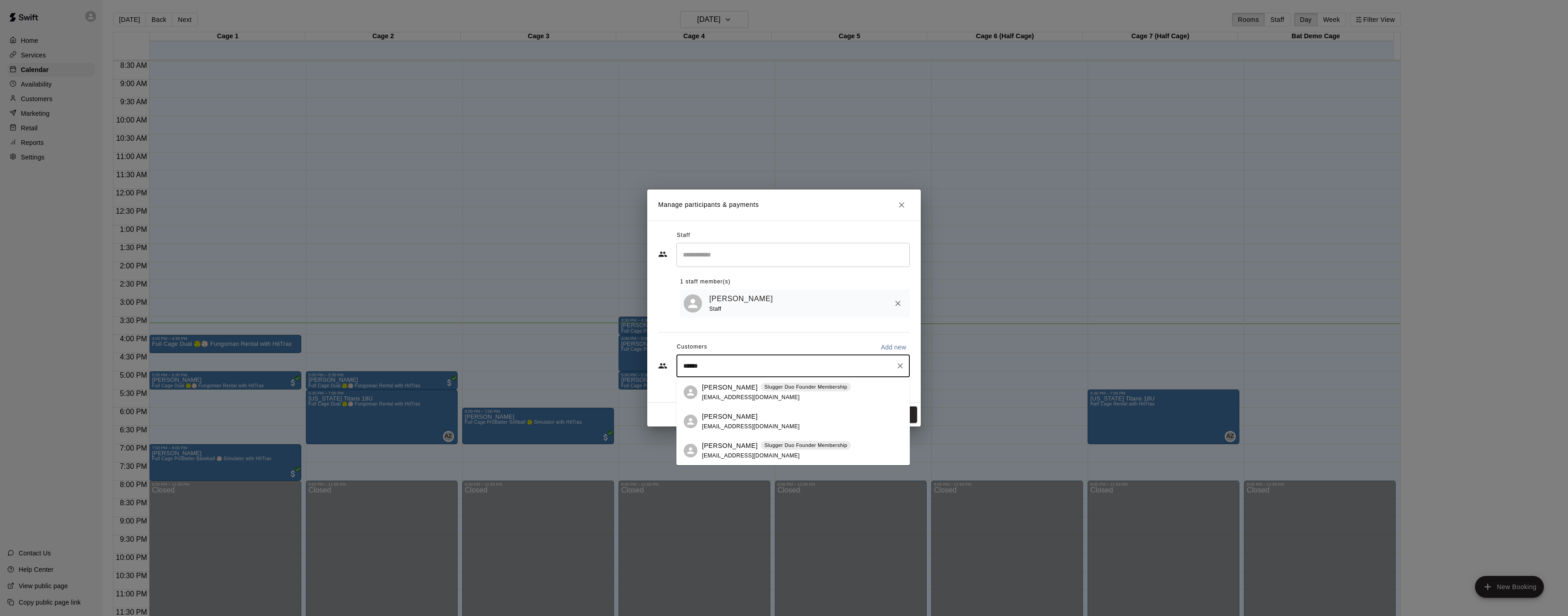
type input "*******"
click at [717, 391] on p "[PERSON_NAME]" at bounding box center [730, 387] width 56 height 10
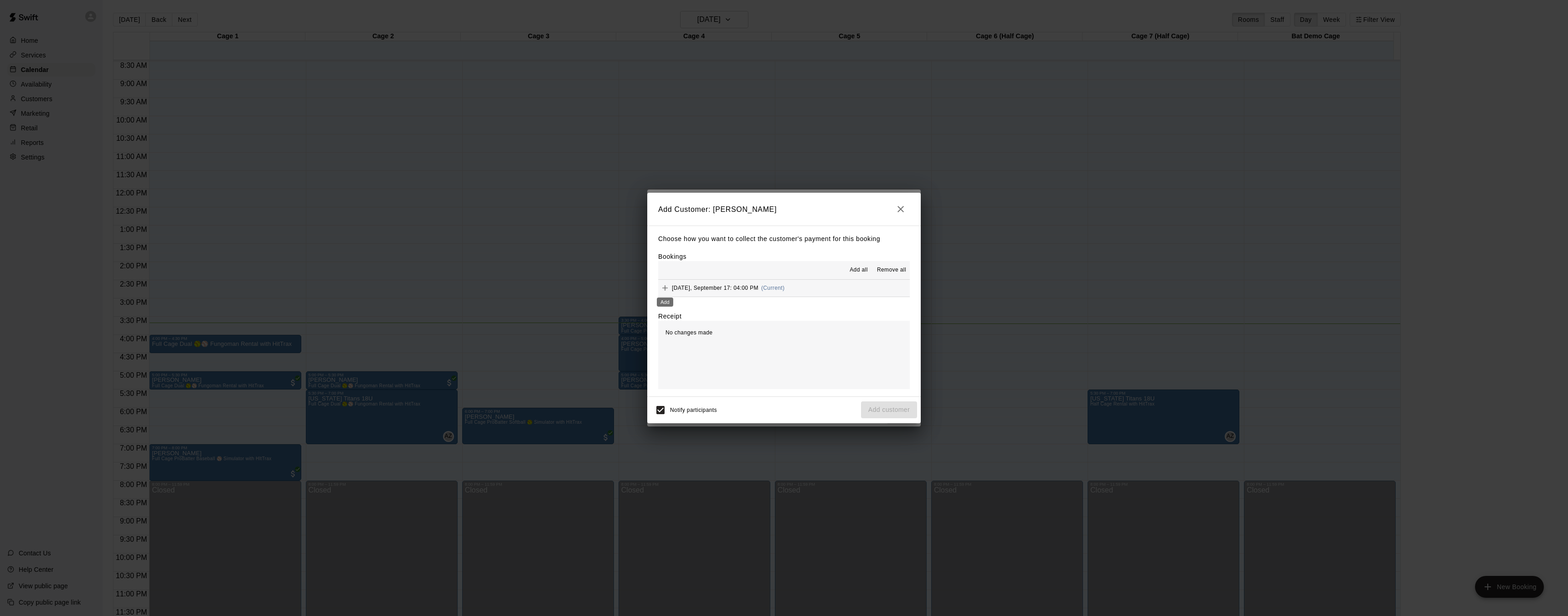
click at [666, 288] on icon "Add" at bounding box center [664, 288] width 9 height 9
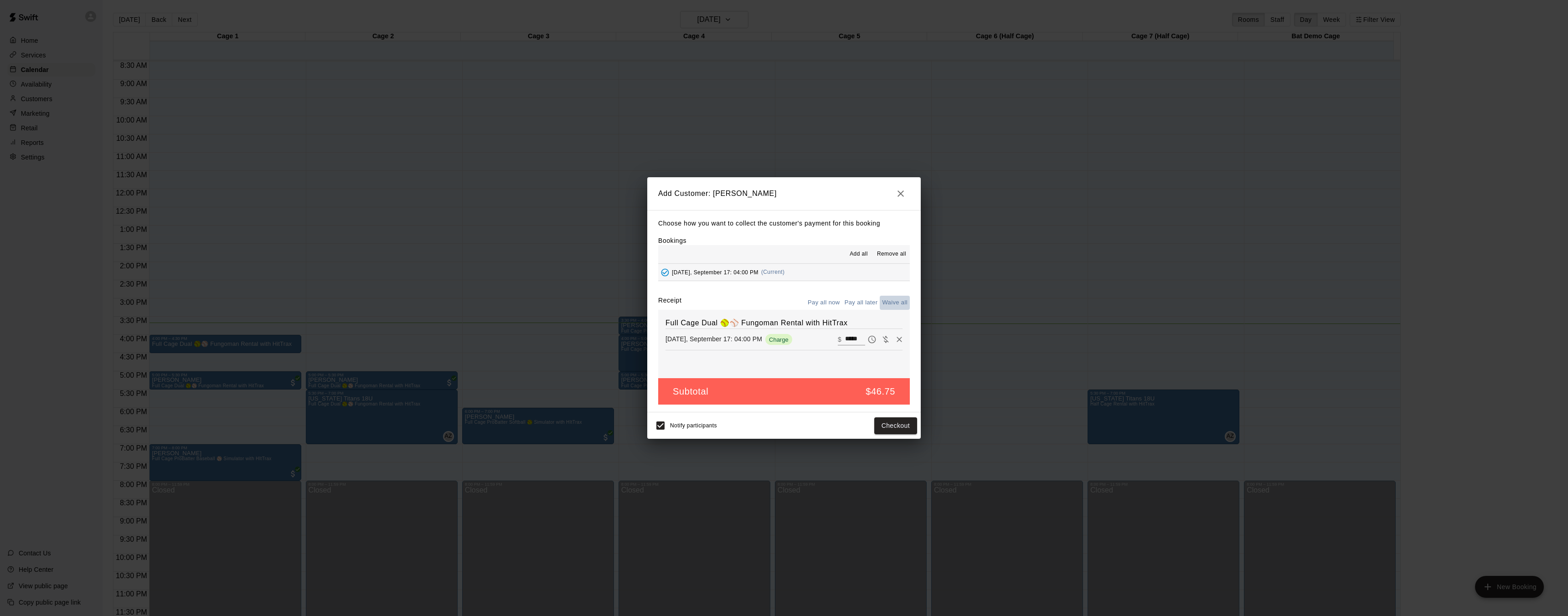
click at [894, 303] on button "Waive all" at bounding box center [894, 302] width 30 height 14
type input "*"
click at [884, 428] on button "Add customer" at bounding box center [889, 425] width 56 height 16
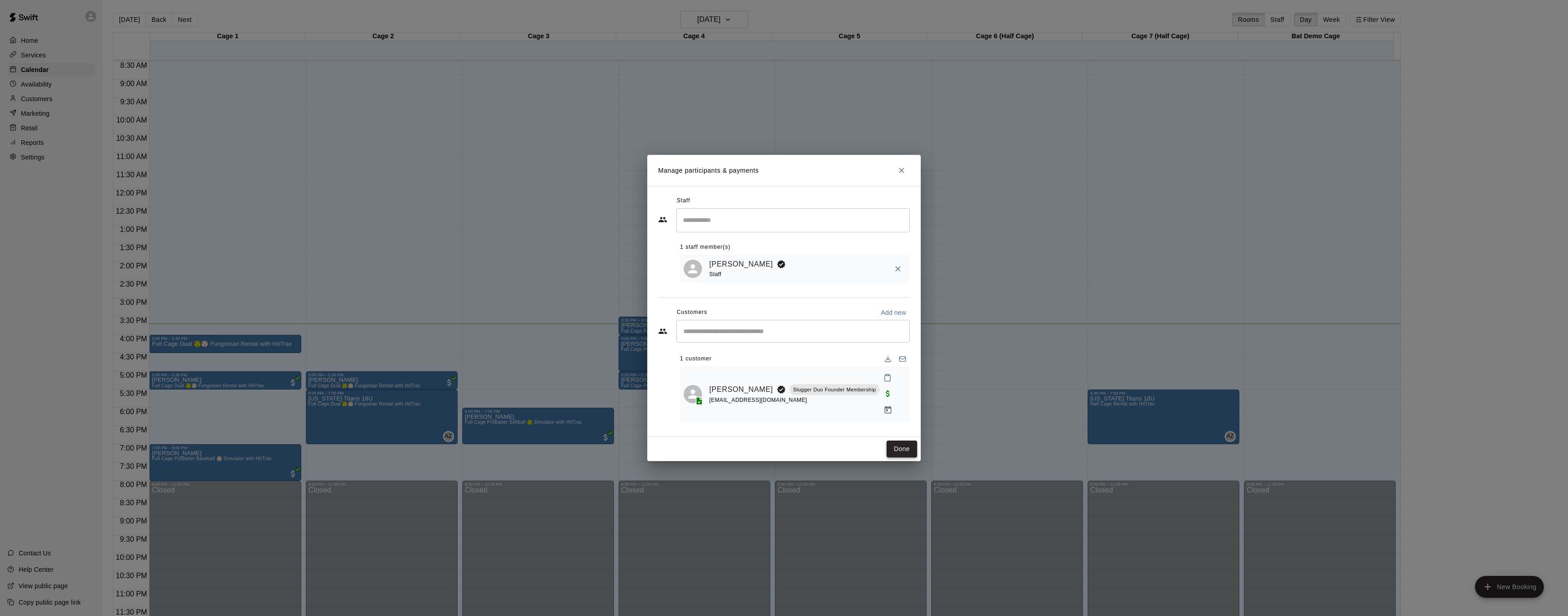
click at [903, 440] on button "Done" at bounding box center [902, 448] width 31 height 16
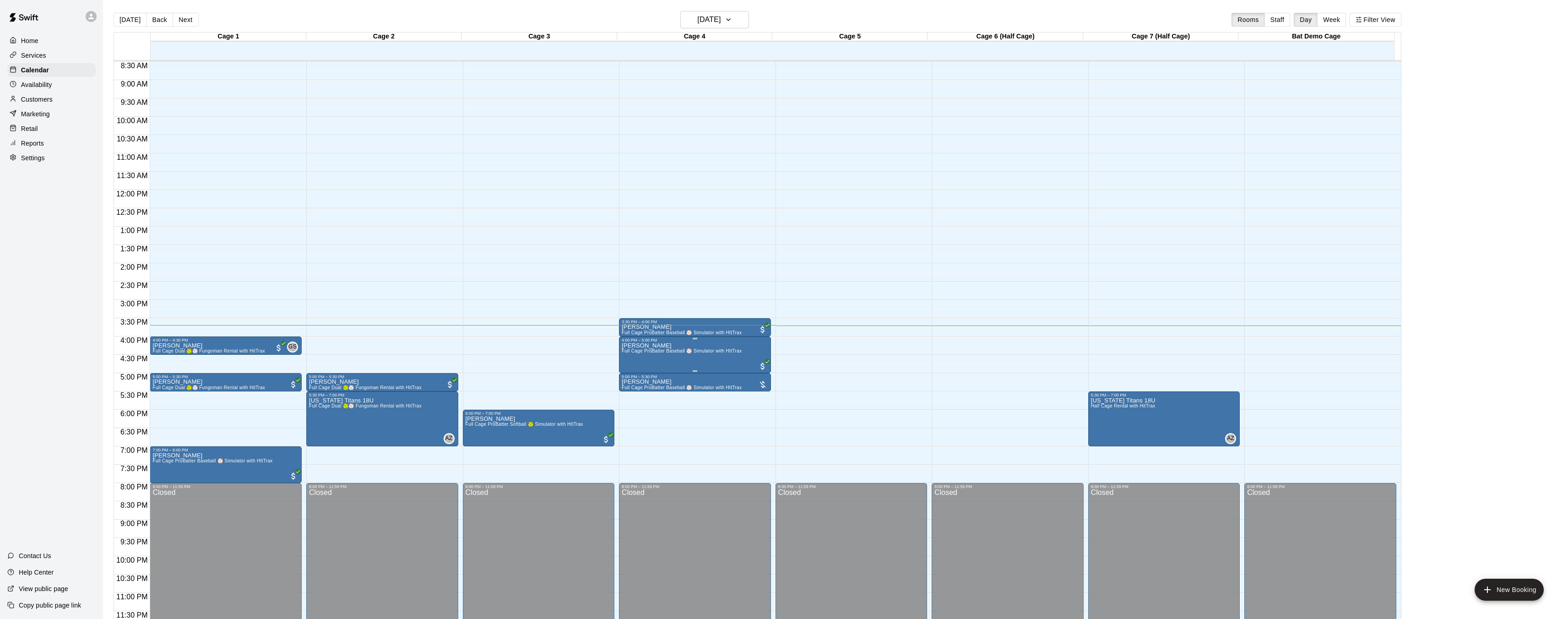
click at [629, 375] on img "edit" at bounding box center [630, 374] width 11 height 11
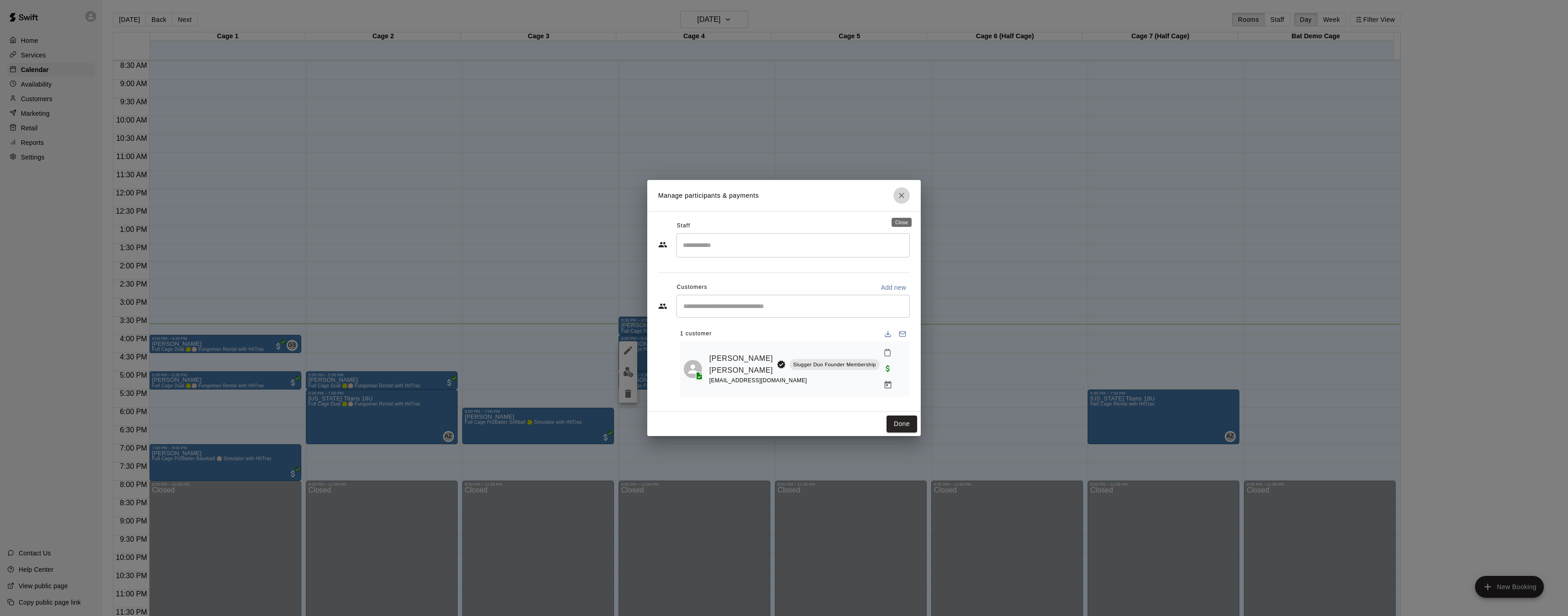
click at [904, 200] on icon "Close" at bounding box center [901, 195] width 9 height 9
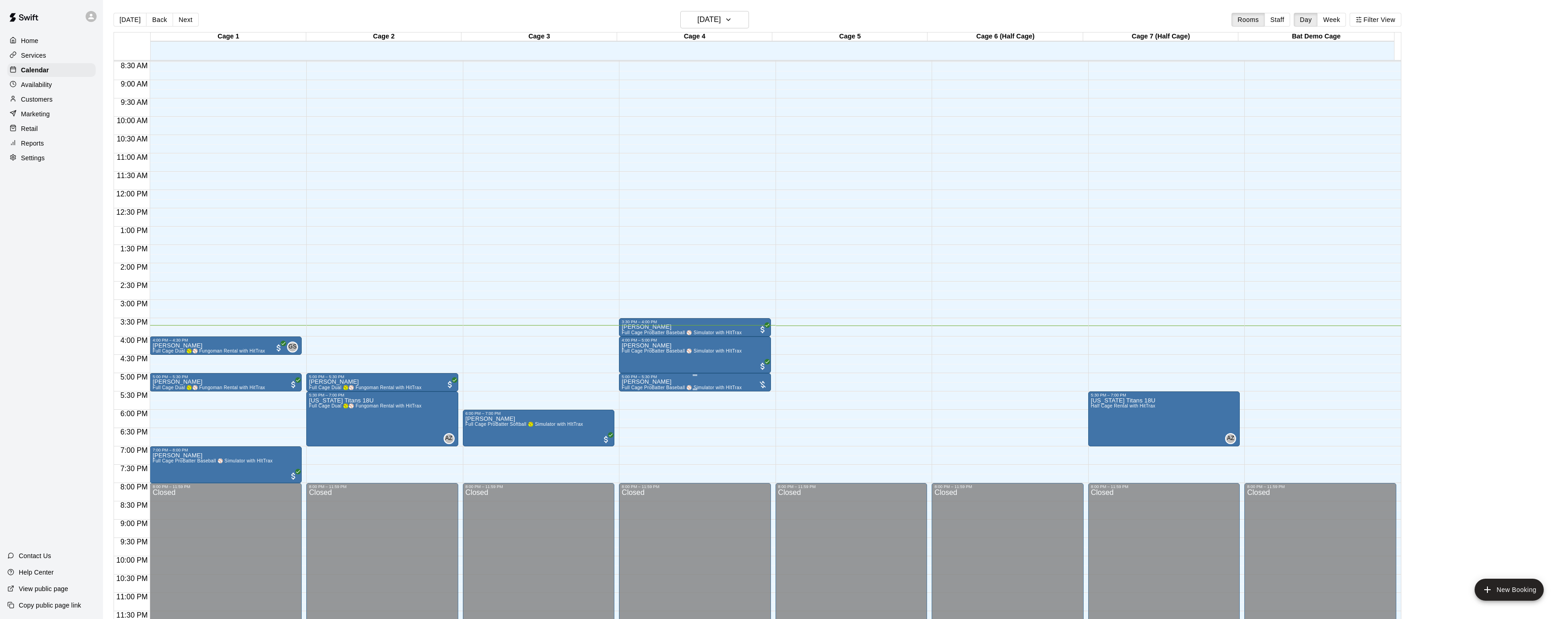
click at [632, 410] on img "edit" at bounding box center [630, 410] width 11 height 11
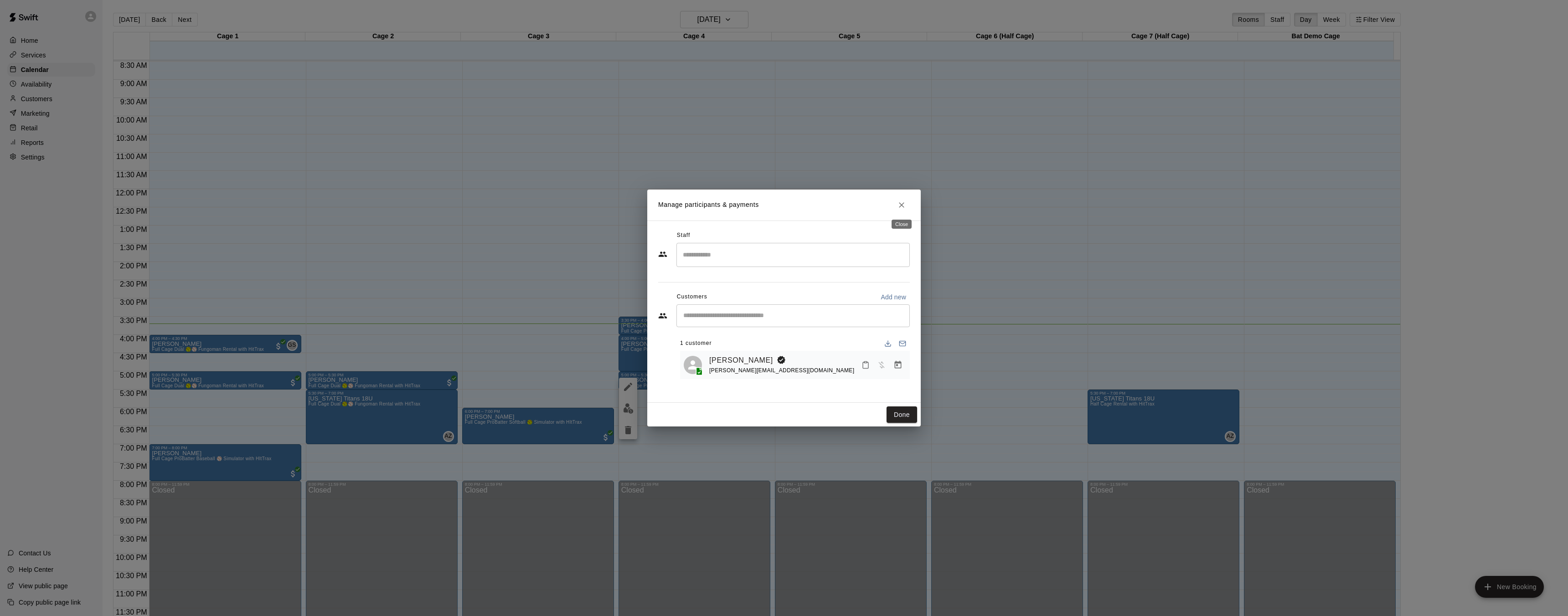
click at [904, 206] on icon "Close" at bounding box center [901, 205] width 9 height 9
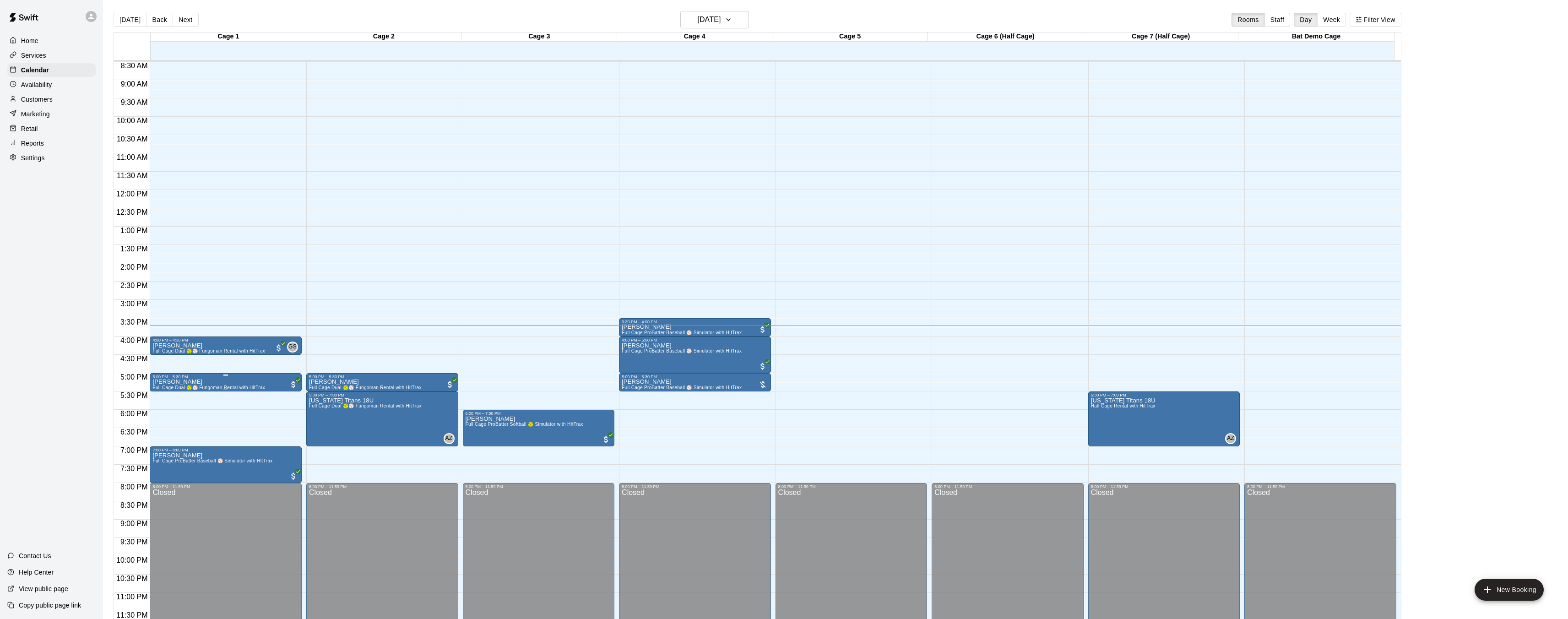
click at [157, 408] on img "edit" at bounding box center [162, 410] width 11 height 11
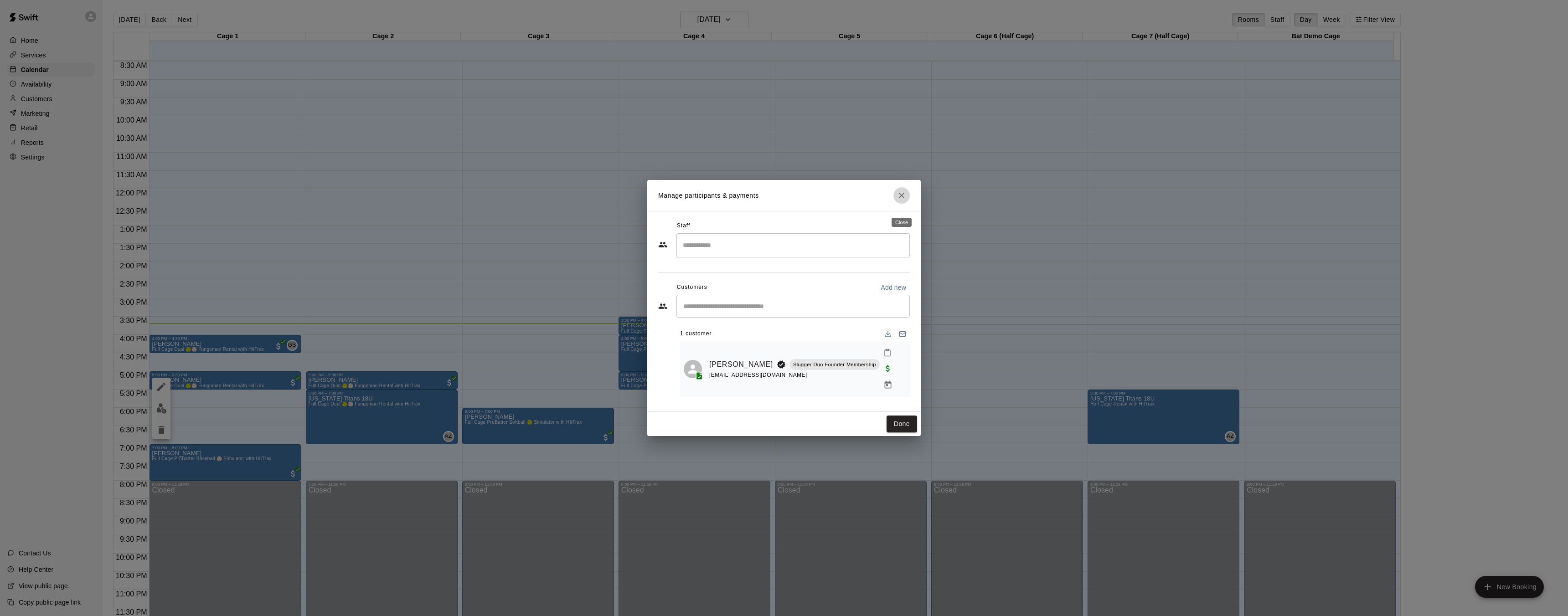
click at [904, 200] on icon "Close" at bounding box center [901, 195] width 9 height 9
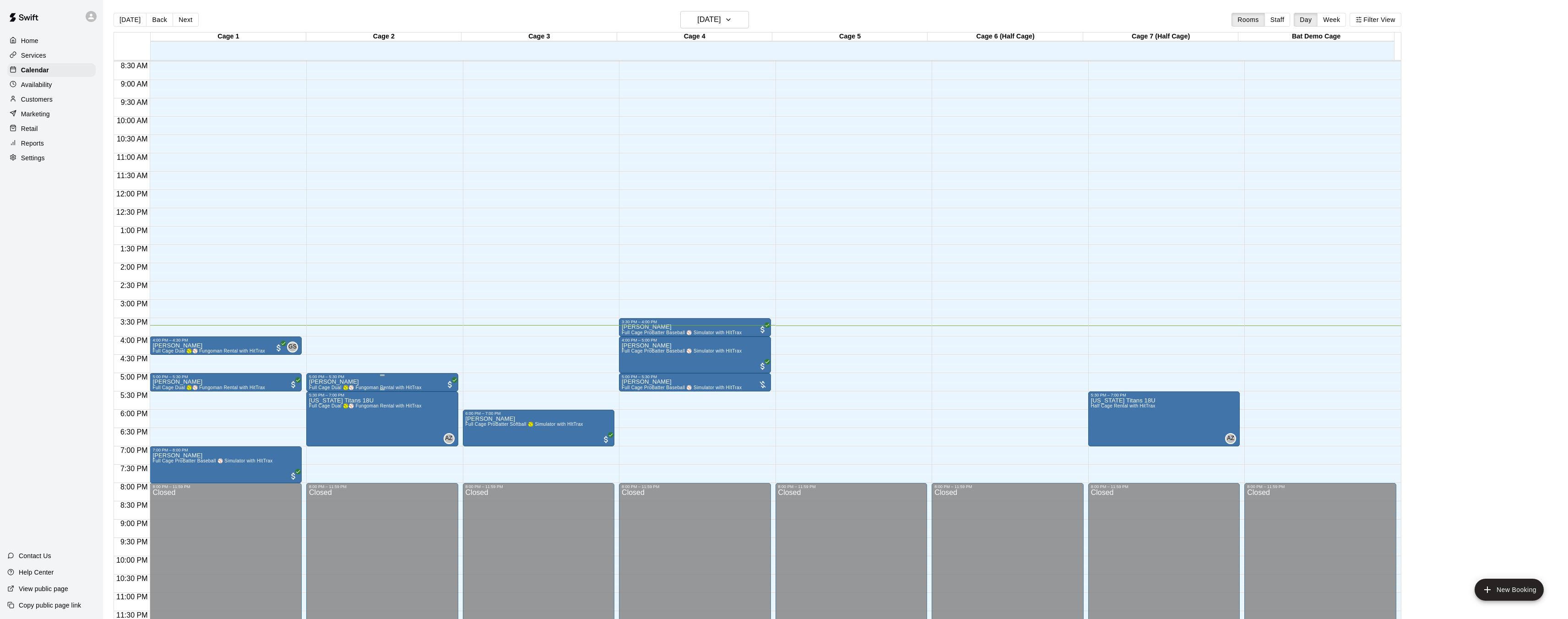
click at [318, 411] on img "edit" at bounding box center [318, 410] width 11 height 11
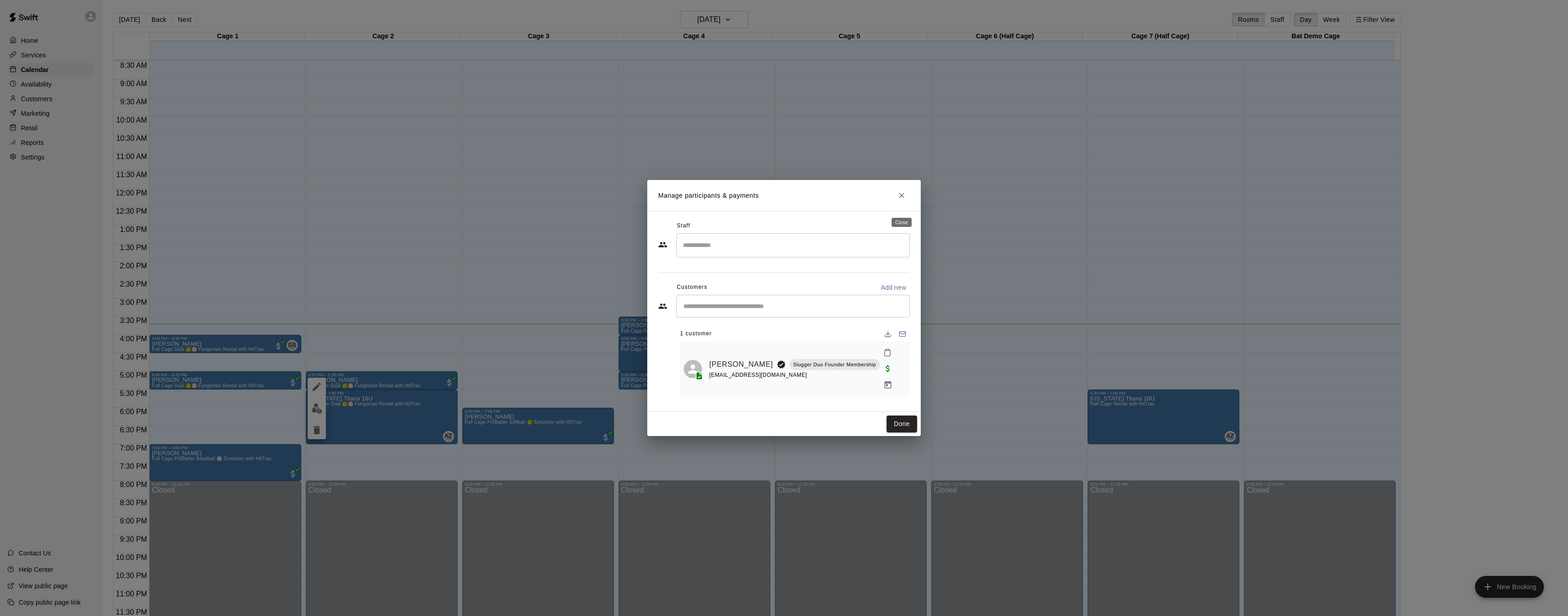
click at [902, 198] on icon "Close" at bounding box center [902, 196] width 6 height 6
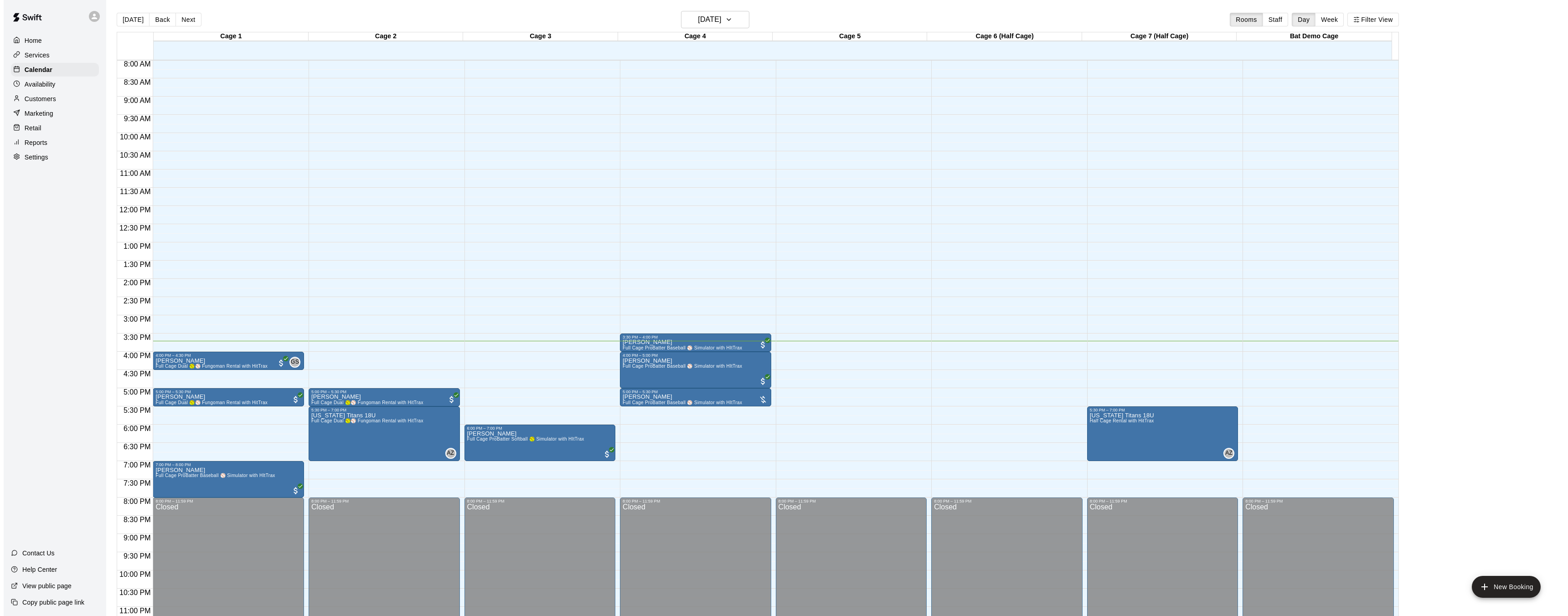
scroll to position [290, 0]
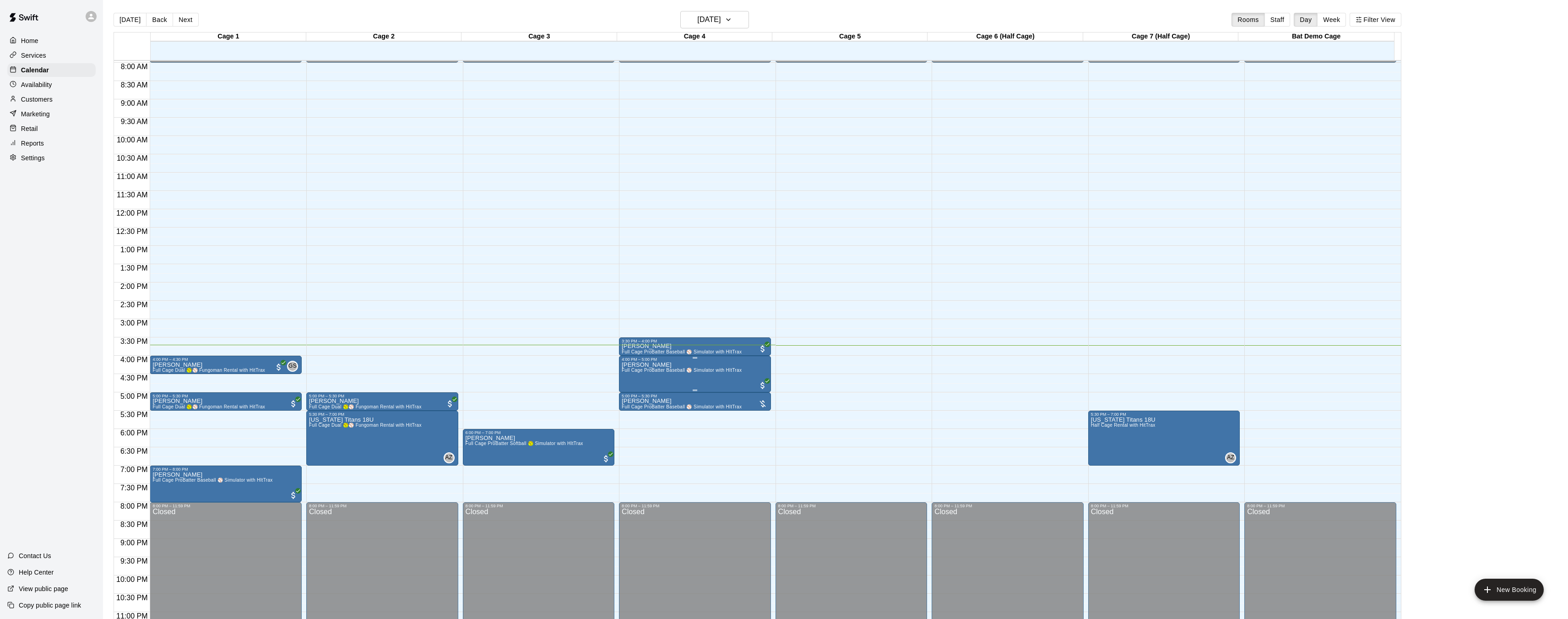
click at [640, 372] on span "Full Cage ProBatter Baseball ⚾ Simulator with HItTrax" at bounding box center [682, 370] width 120 height 5
click at [633, 398] on img "edit" at bounding box center [630, 399] width 11 height 11
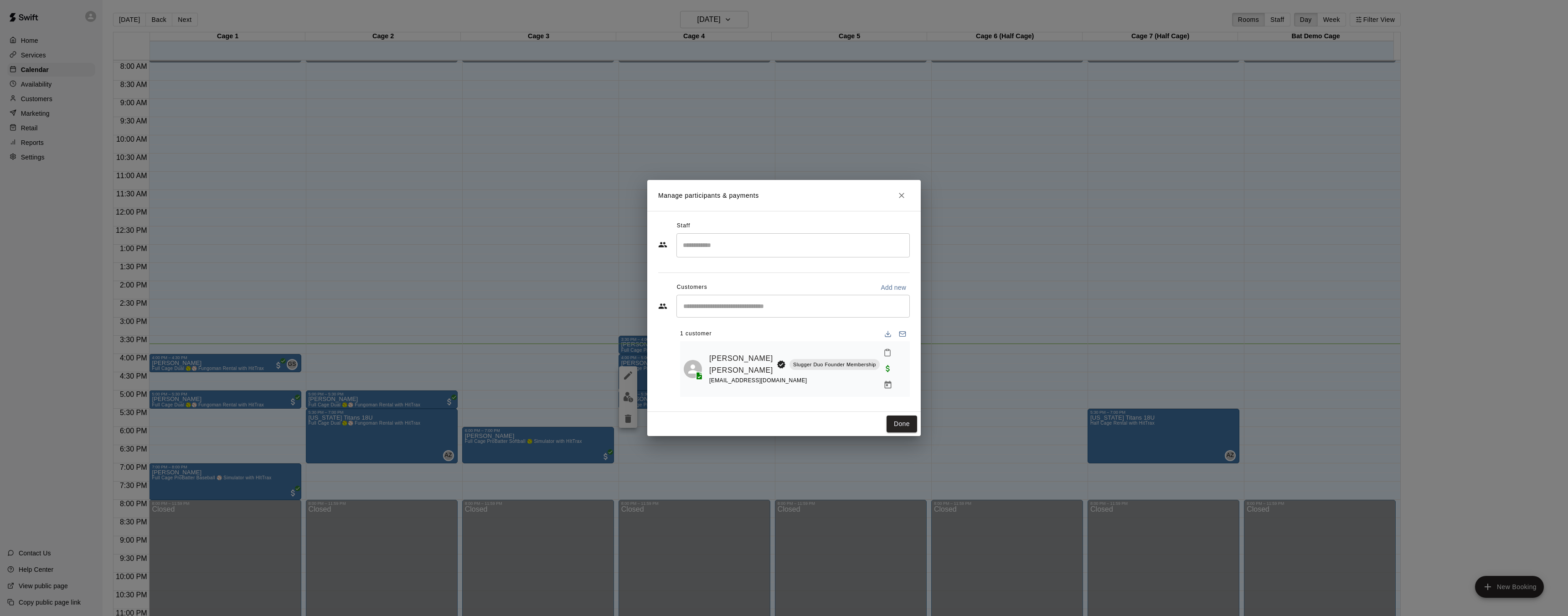
click at [898, 200] on icon "Close" at bounding box center [901, 195] width 9 height 9
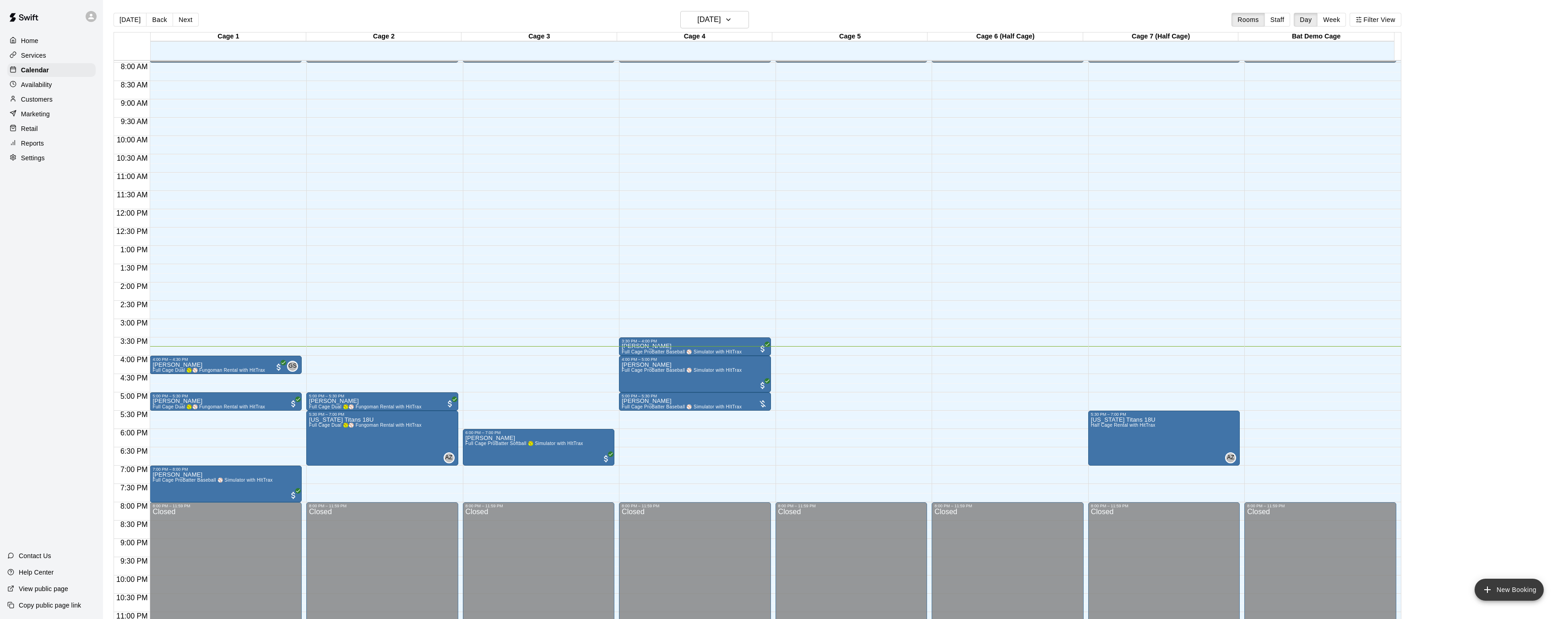
click at [1502, 581] on button "New Booking" at bounding box center [1508, 590] width 69 height 22
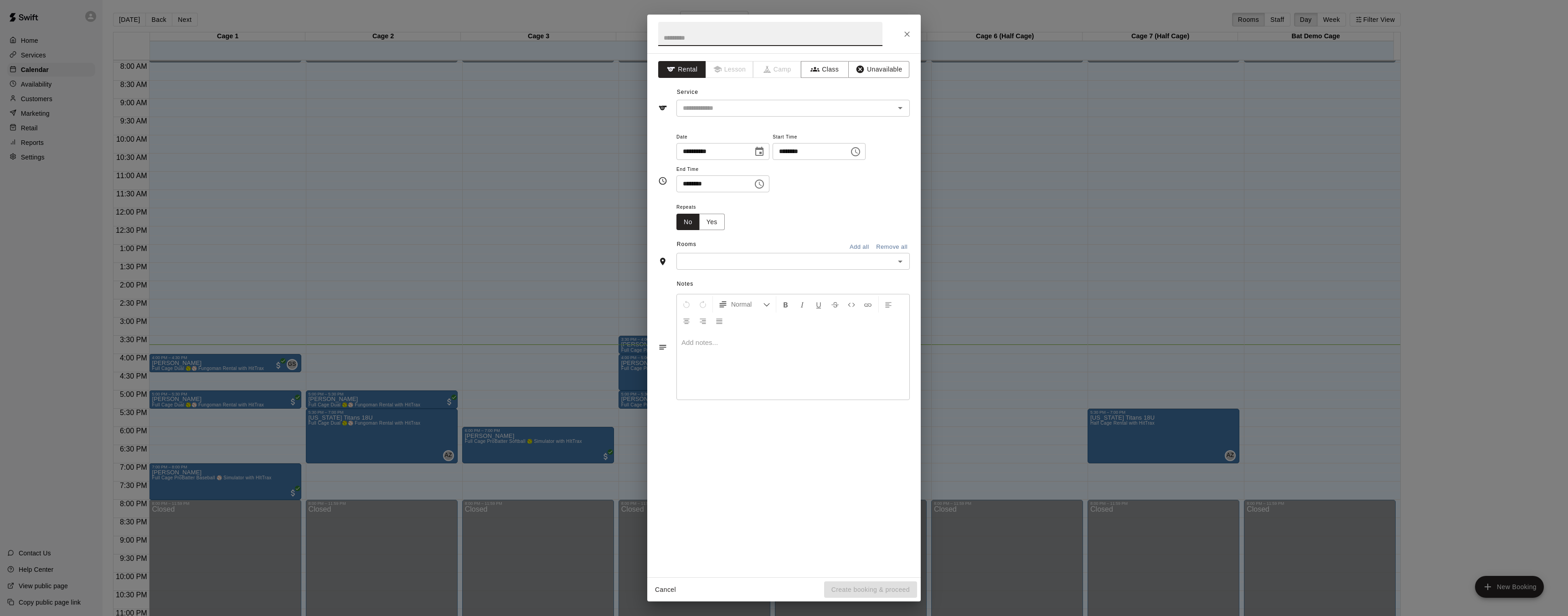
click at [859, 151] on icon "Choose time, selected time is 2:00 PM" at bounding box center [854, 152] width 11 height 11
click at [783, 206] on li "04" at bounding box center [788, 205] width 22 height 16
type input "********"
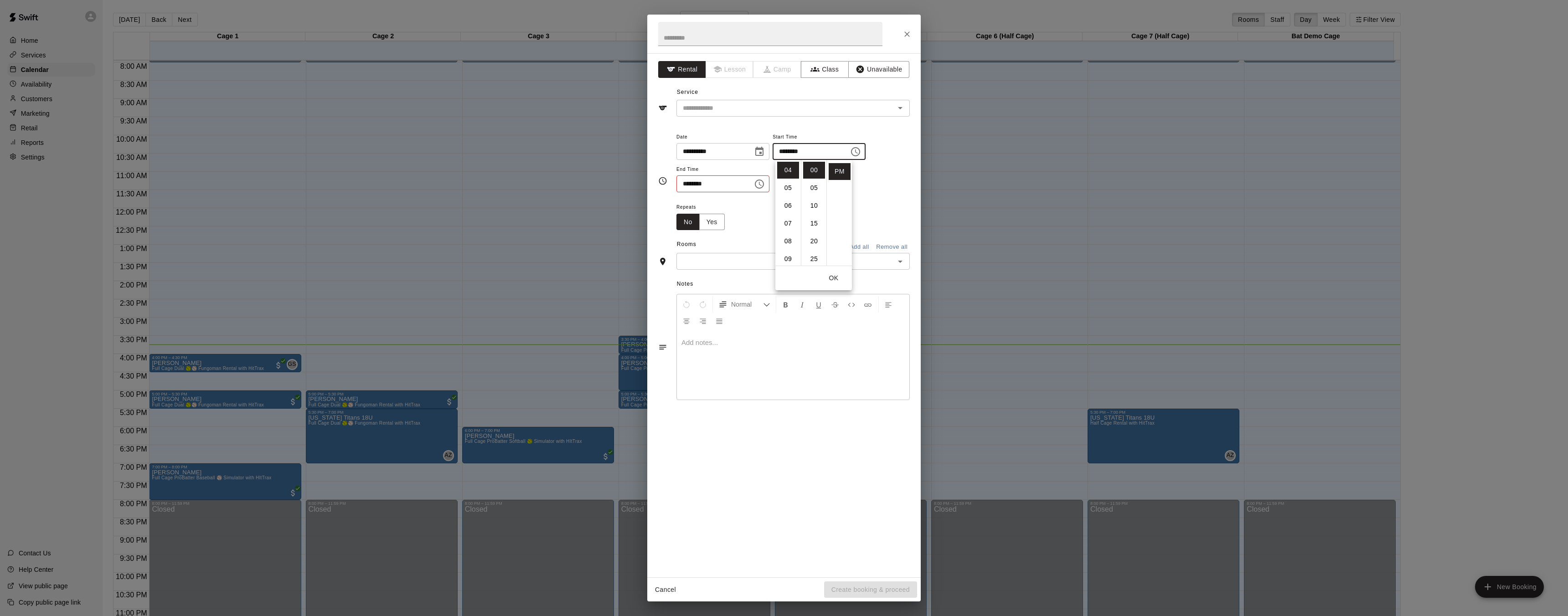
click at [830, 276] on button "OK" at bounding box center [833, 277] width 29 height 16
click at [764, 186] on icon "Choose time, selected time is 2:30 PM" at bounding box center [759, 183] width 11 height 11
click at [690, 256] on li "05" at bounding box center [688, 255] width 22 height 16
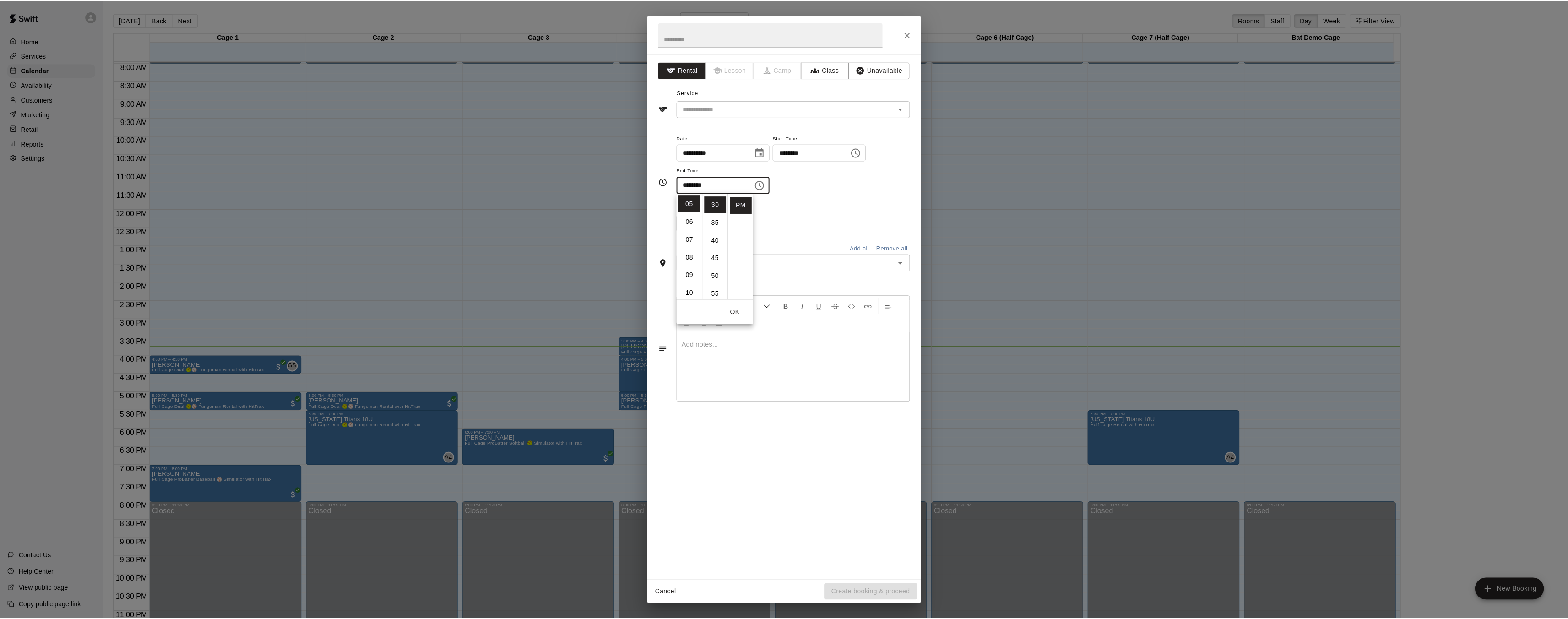
scroll to position [0, 0]
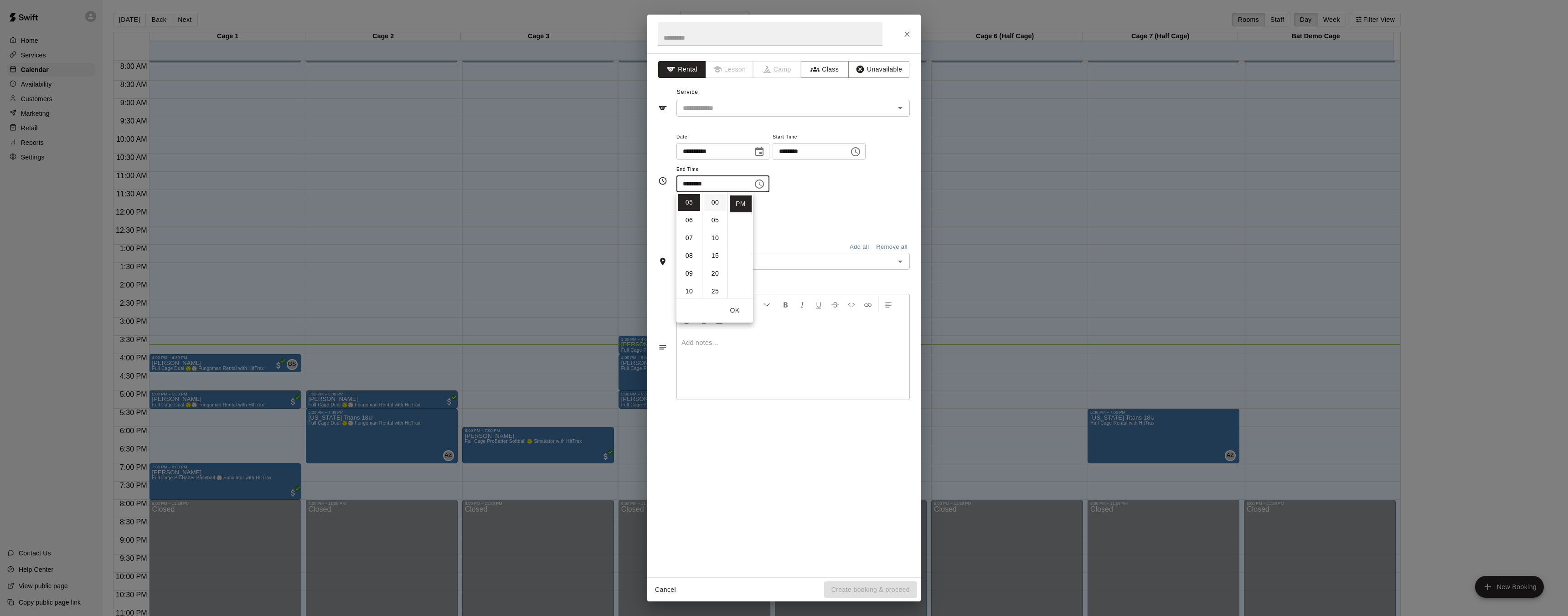
click at [715, 203] on li "00" at bounding box center [714, 202] width 22 height 16
type input "********"
click at [851, 234] on div "**********" at bounding box center [784, 181] width 252 height 114
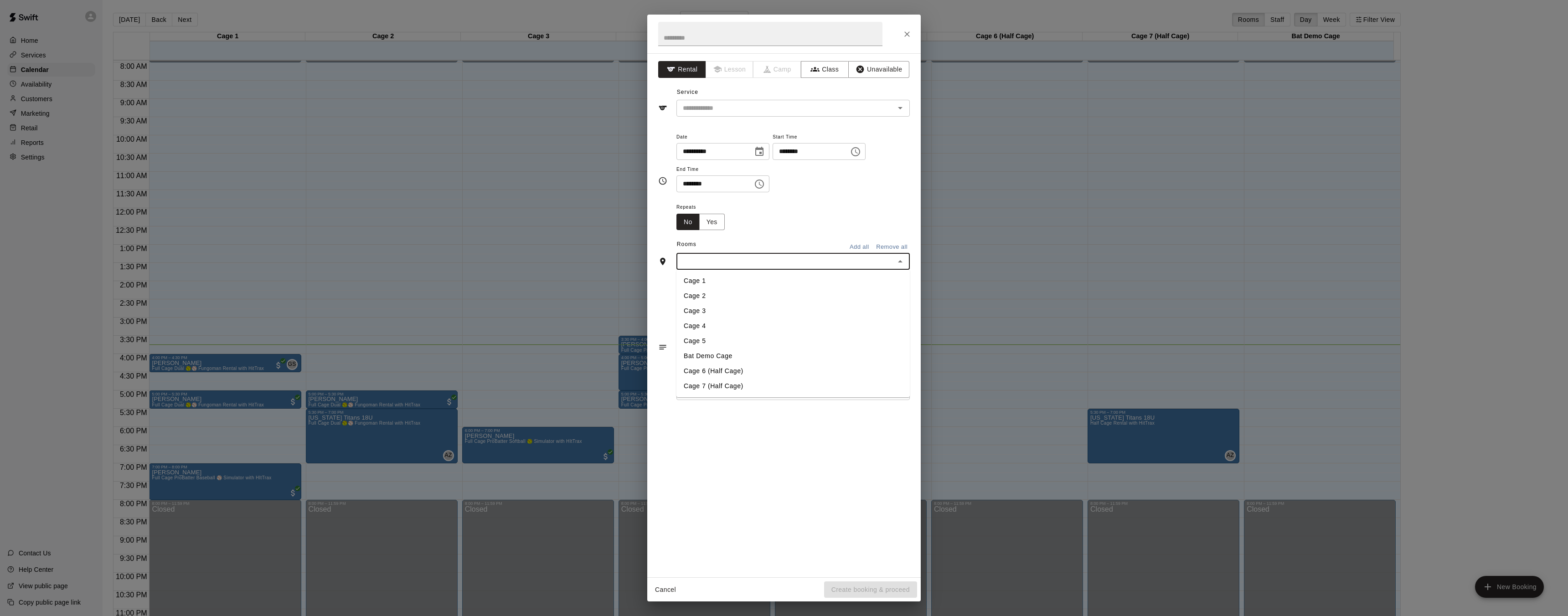
click at [799, 266] on input "text" at bounding box center [785, 262] width 212 height 12
click at [747, 294] on li "Cage 2" at bounding box center [793, 296] width 234 height 15
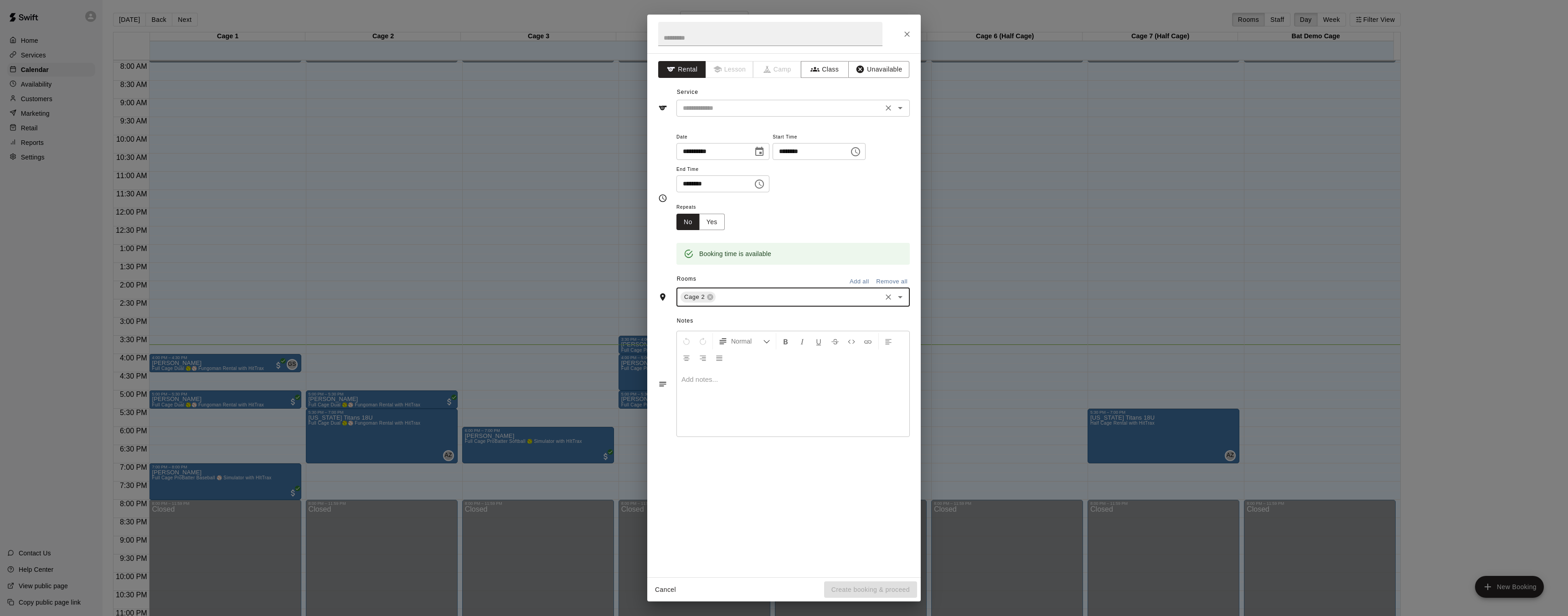
click at [796, 111] on input "text" at bounding box center [779, 108] width 201 height 12
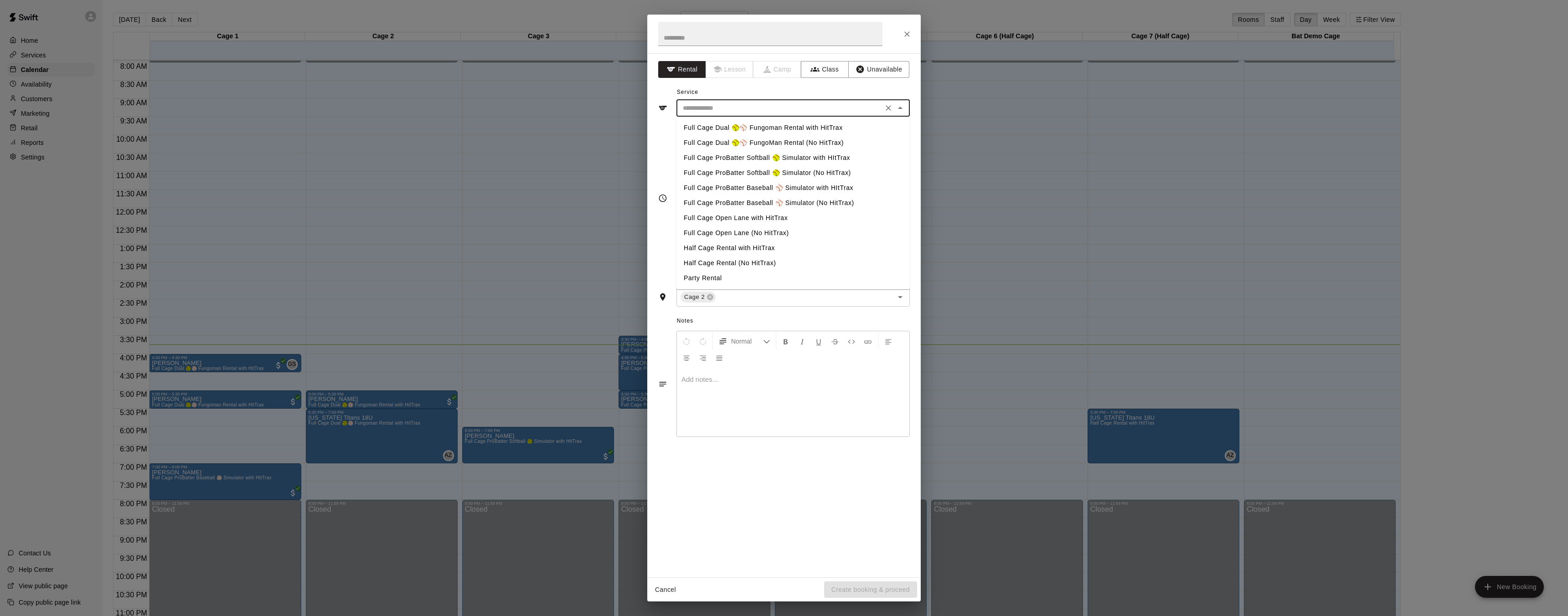
click at [755, 126] on li "Full Cage Dual 🥎⚾ Fungoman Rental with HitTrax" at bounding box center [793, 128] width 234 height 15
type input "**********"
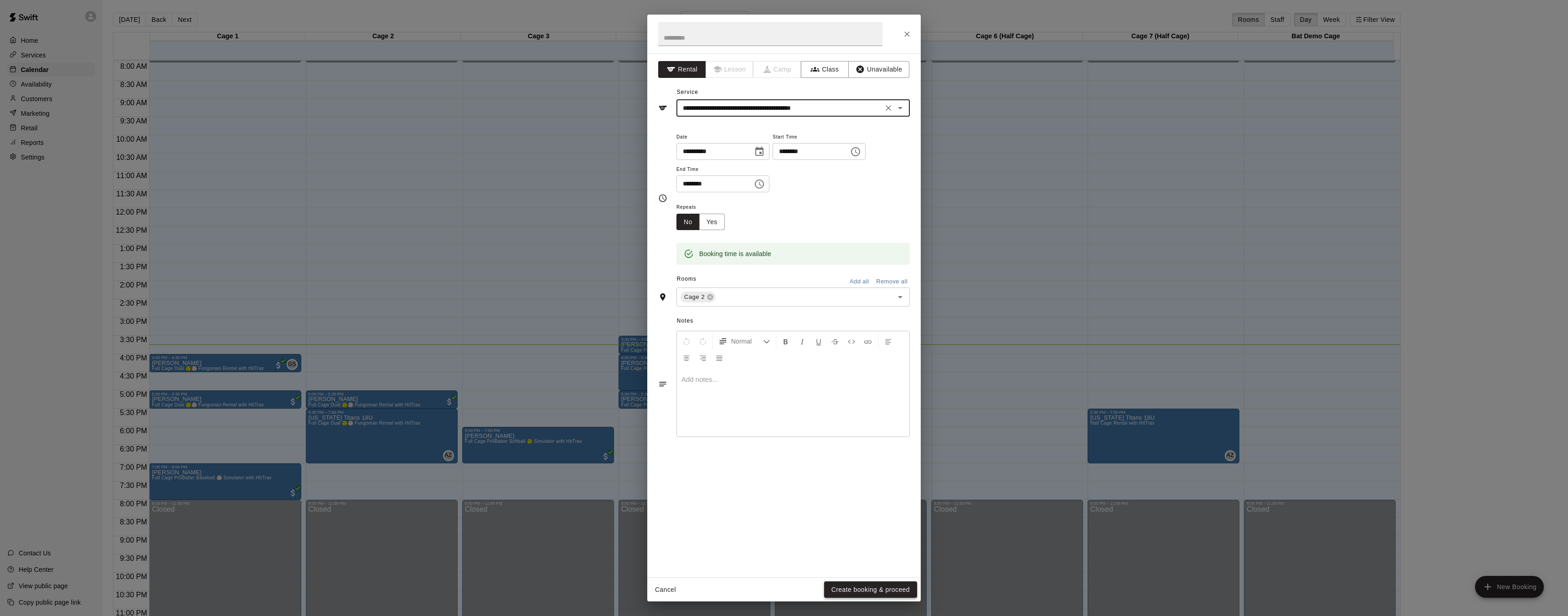
click at [853, 585] on button "Create booking & proceed" at bounding box center [870, 589] width 93 height 16
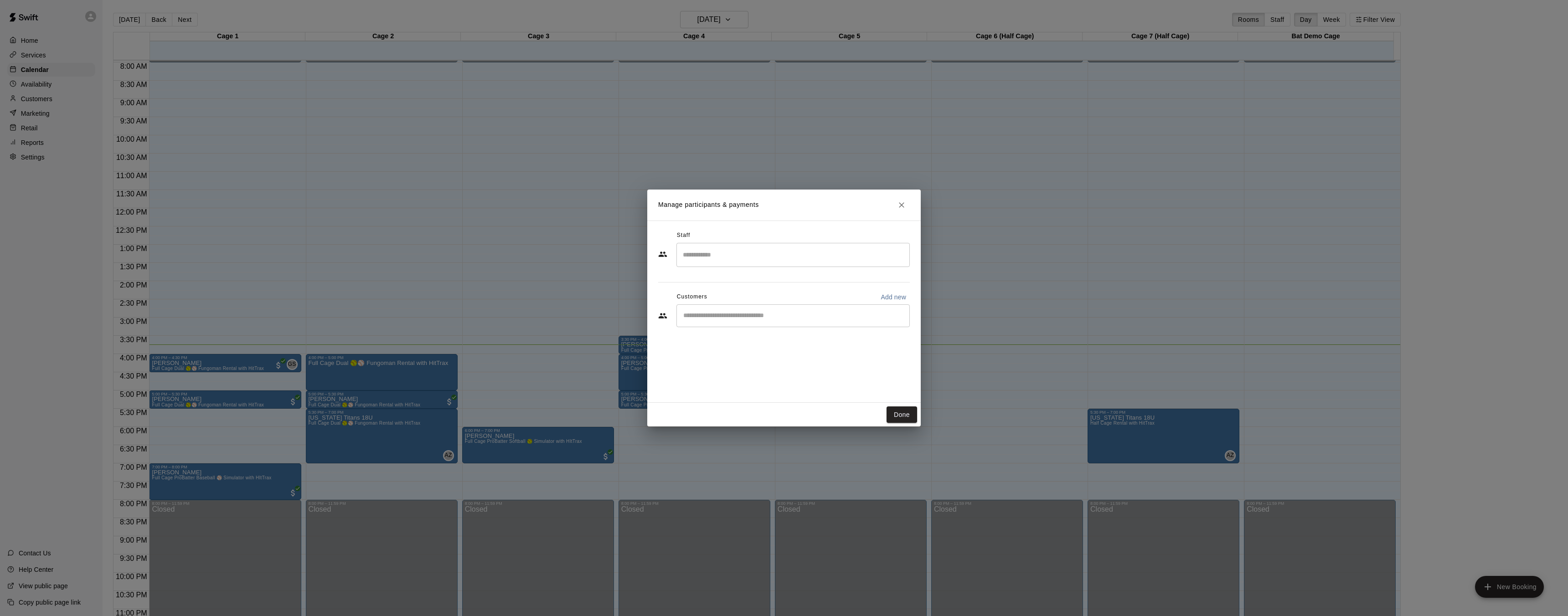
click at [740, 257] on input "Search staff" at bounding box center [793, 255] width 225 height 16
click at [736, 321] on div "Grafton Stroup Staff" at bounding box center [728, 317] width 56 height 17
click at [754, 315] on input "Start typing to search customers..." at bounding box center [793, 315] width 225 height 9
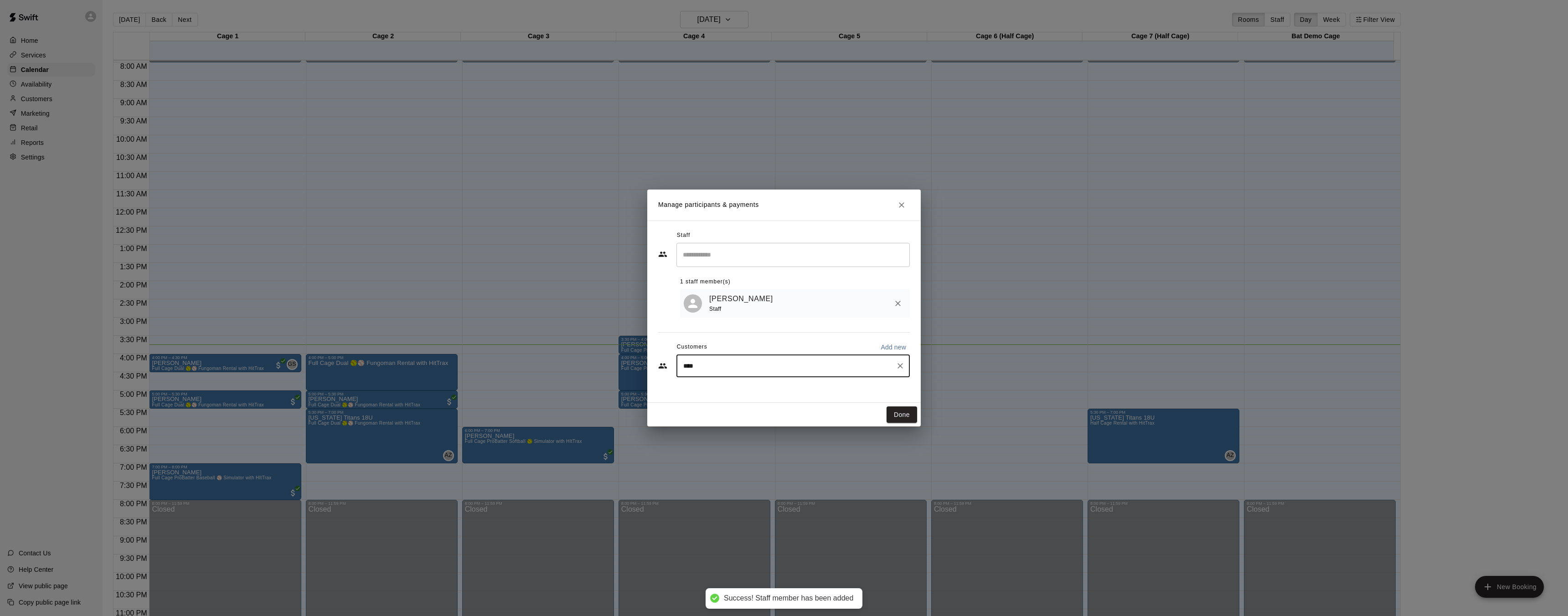
type input "*****"
click at [726, 395] on span "[EMAIL_ADDRESS][DOMAIN_NAME]" at bounding box center [750, 397] width 98 height 7
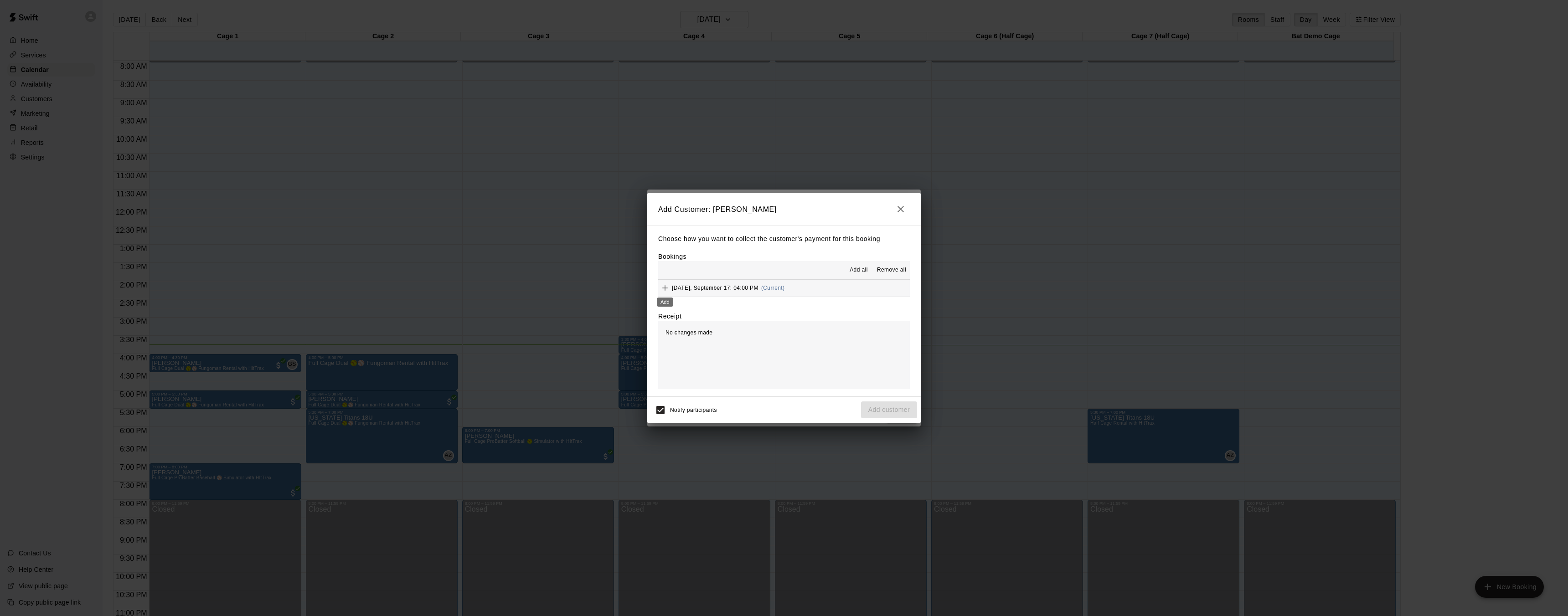
click at [664, 286] on icon "Add" at bounding box center [665, 288] width 6 height 6
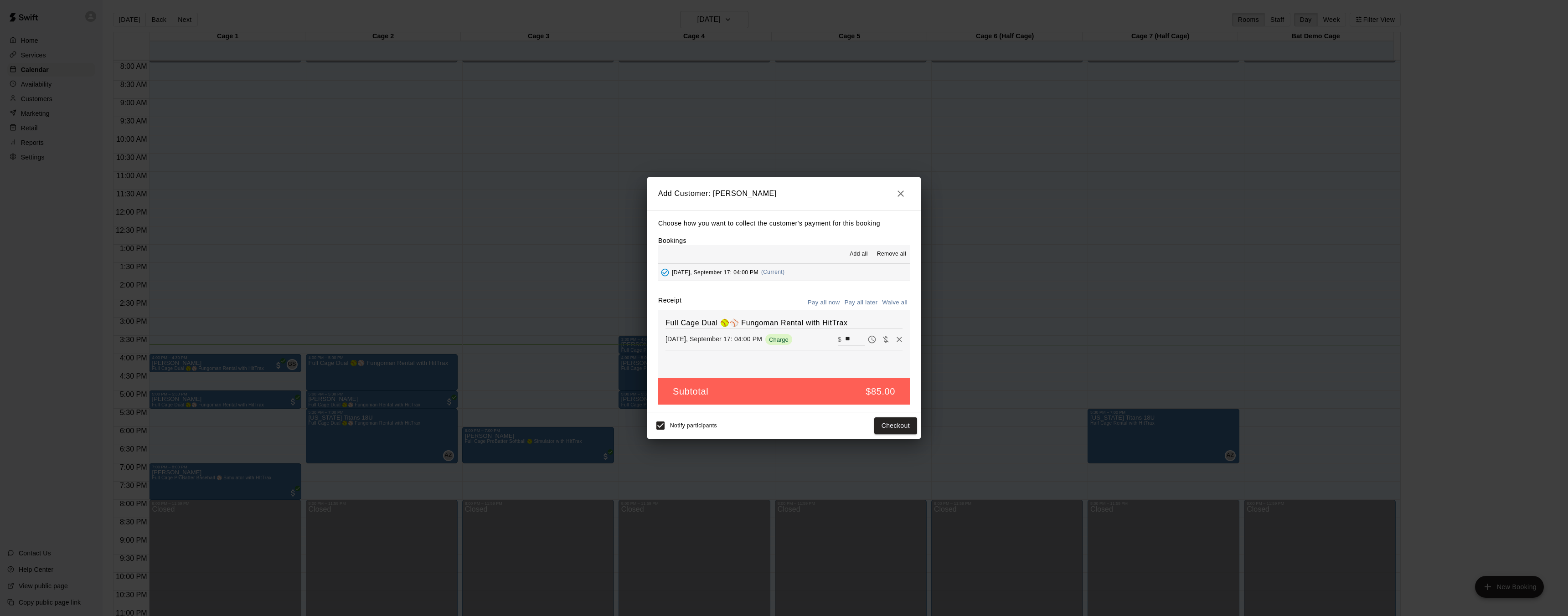
click at [893, 300] on button "Waive all" at bounding box center [894, 302] width 30 height 14
type input "*"
click at [899, 426] on button "Add customer" at bounding box center [889, 425] width 56 height 16
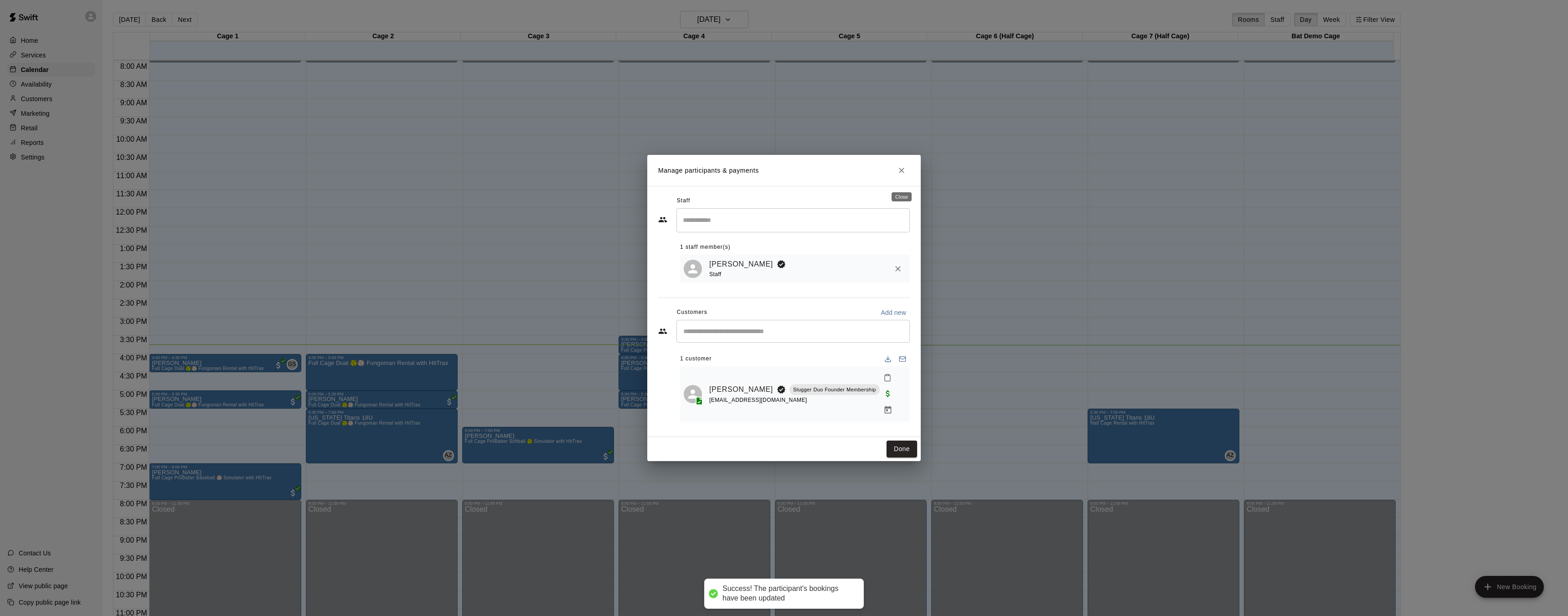
click at [901, 175] on icon "Close" at bounding box center [901, 170] width 9 height 9
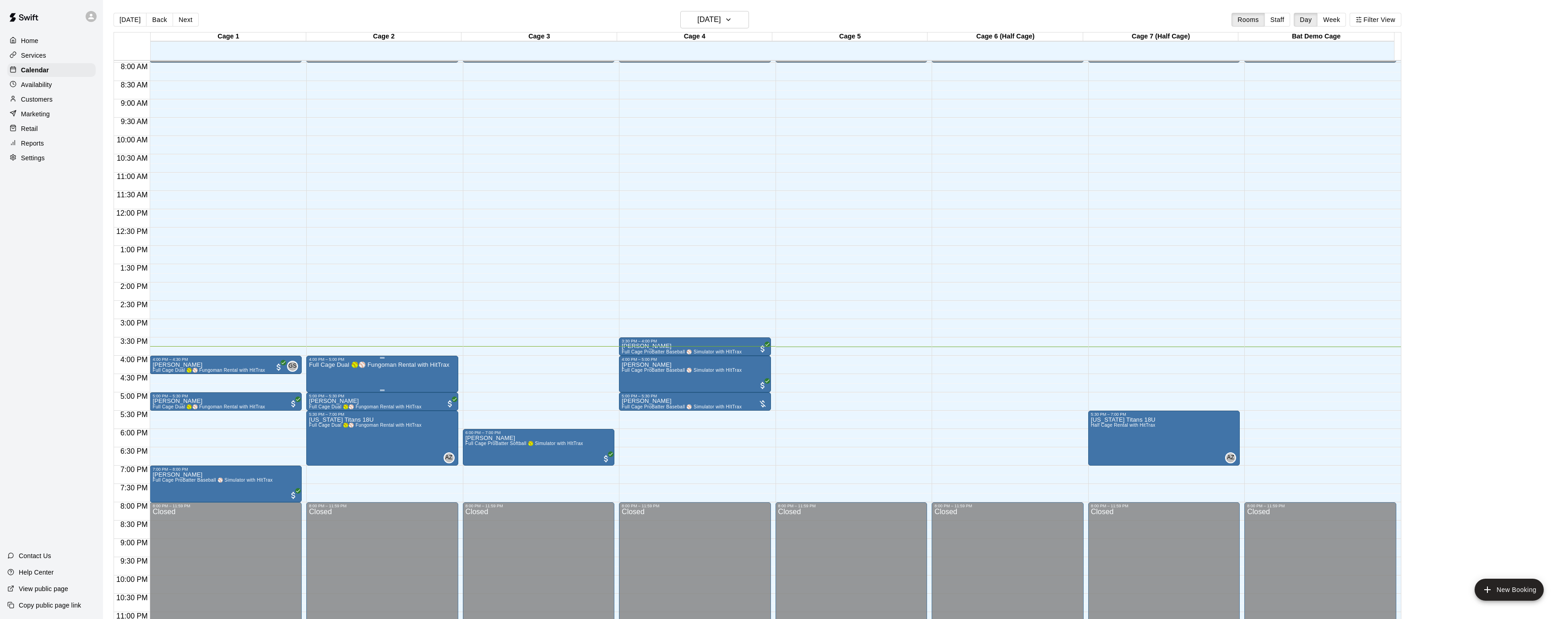
click at [323, 393] on img "edit" at bounding box center [318, 393] width 11 height 11
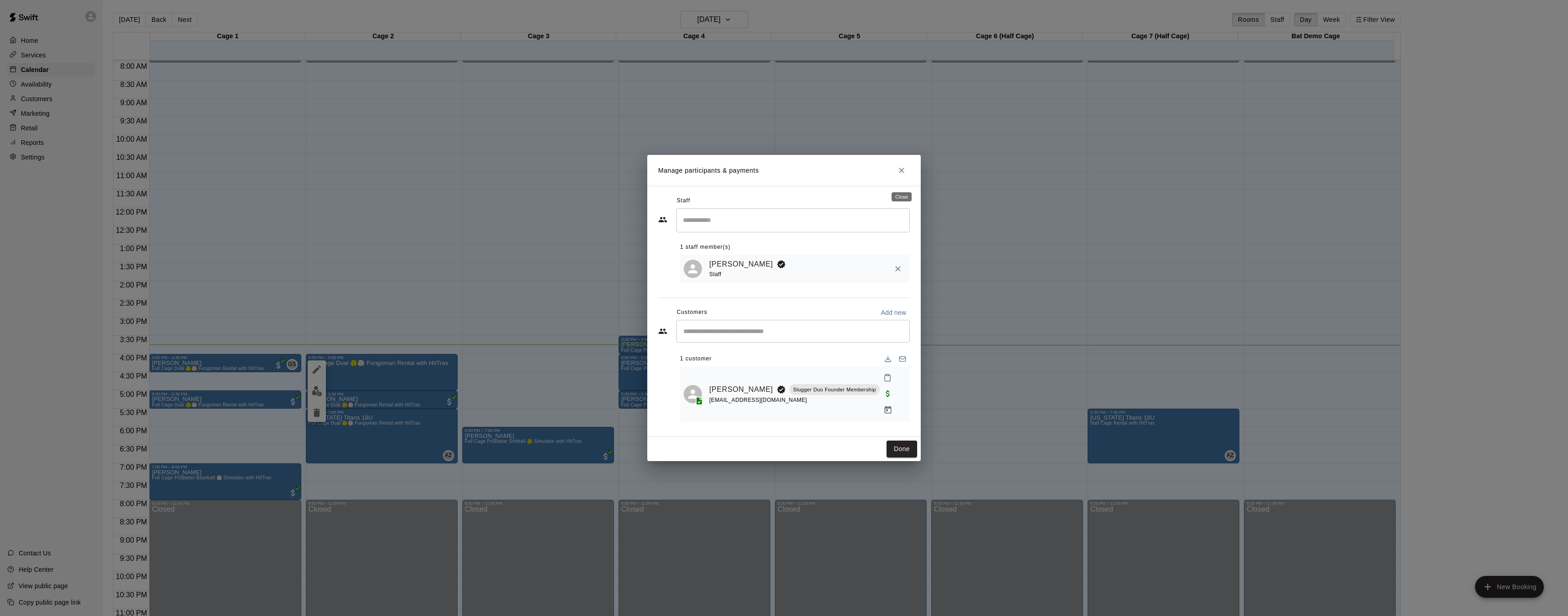
click at [903, 173] on icon "Close" at bounding box center [902, 171] width 6 height 6
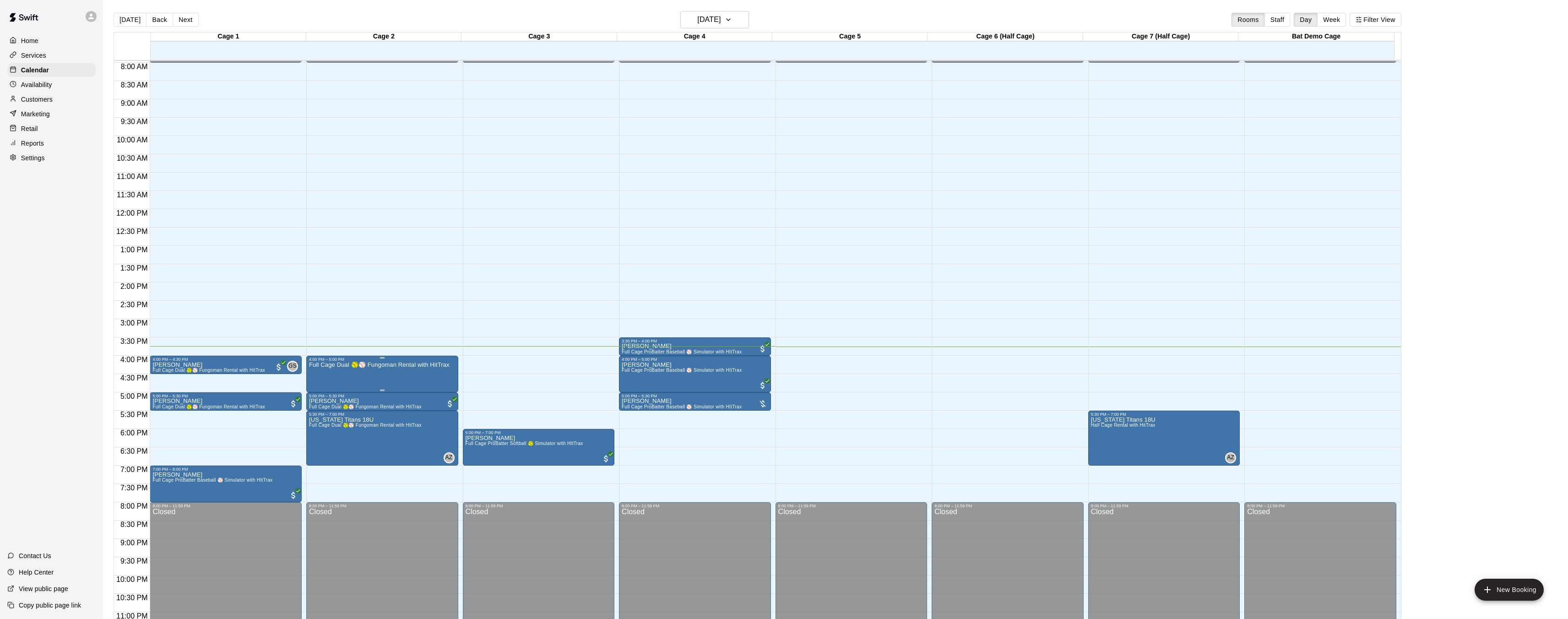
click at [319, 391] on img "edit" at bounding box center [318, 393] width 11 height 11
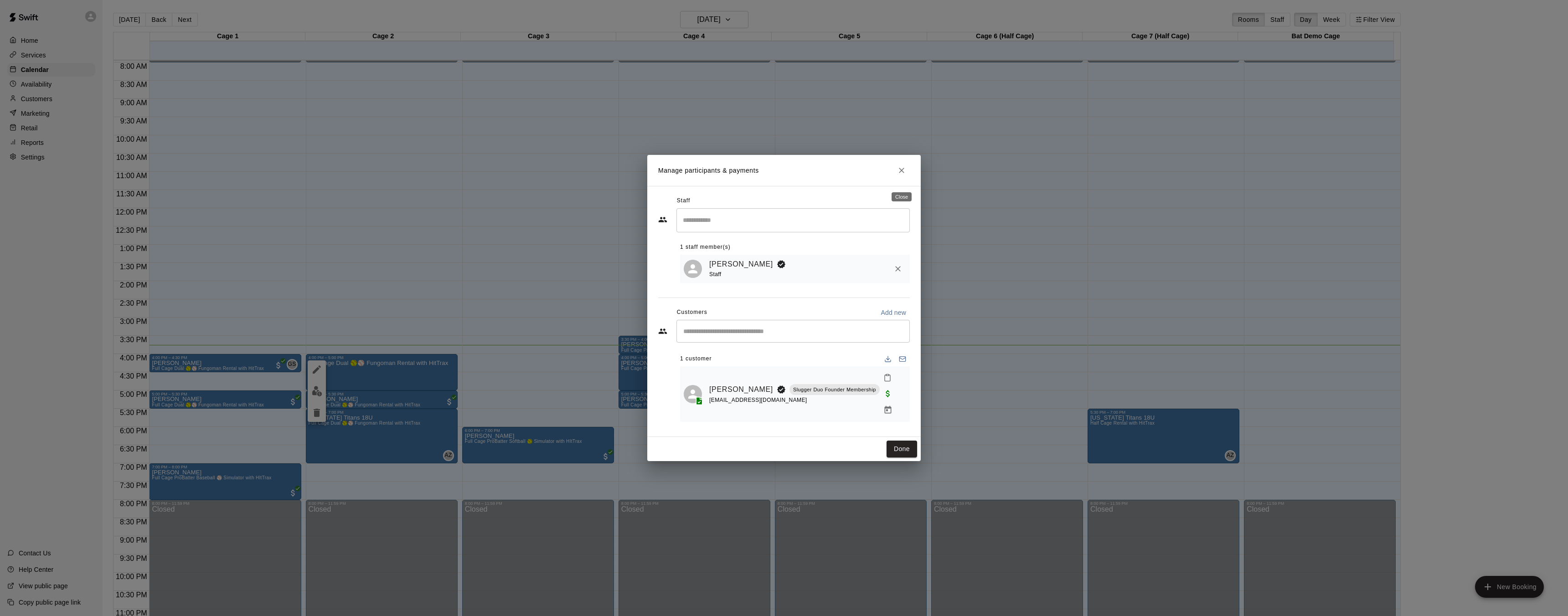
click at [902, 175] on icon "Close" at bounding box center [901, 170] width 9 height 9
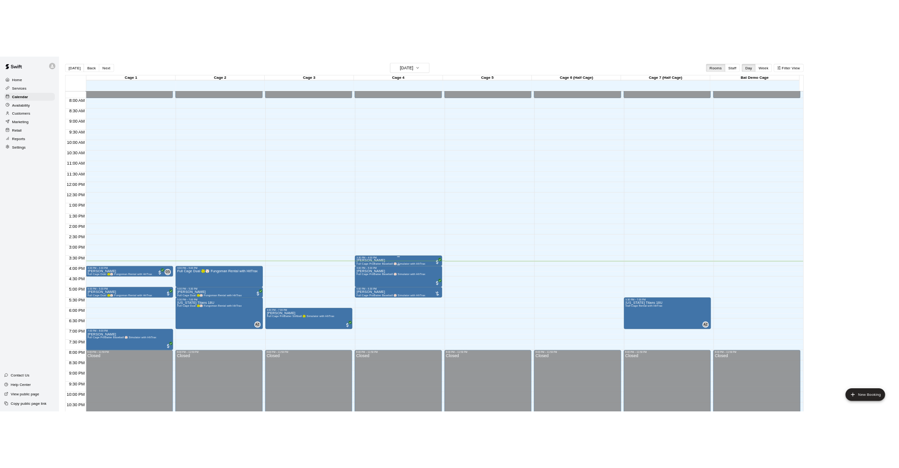
scroll to position [289, 0]
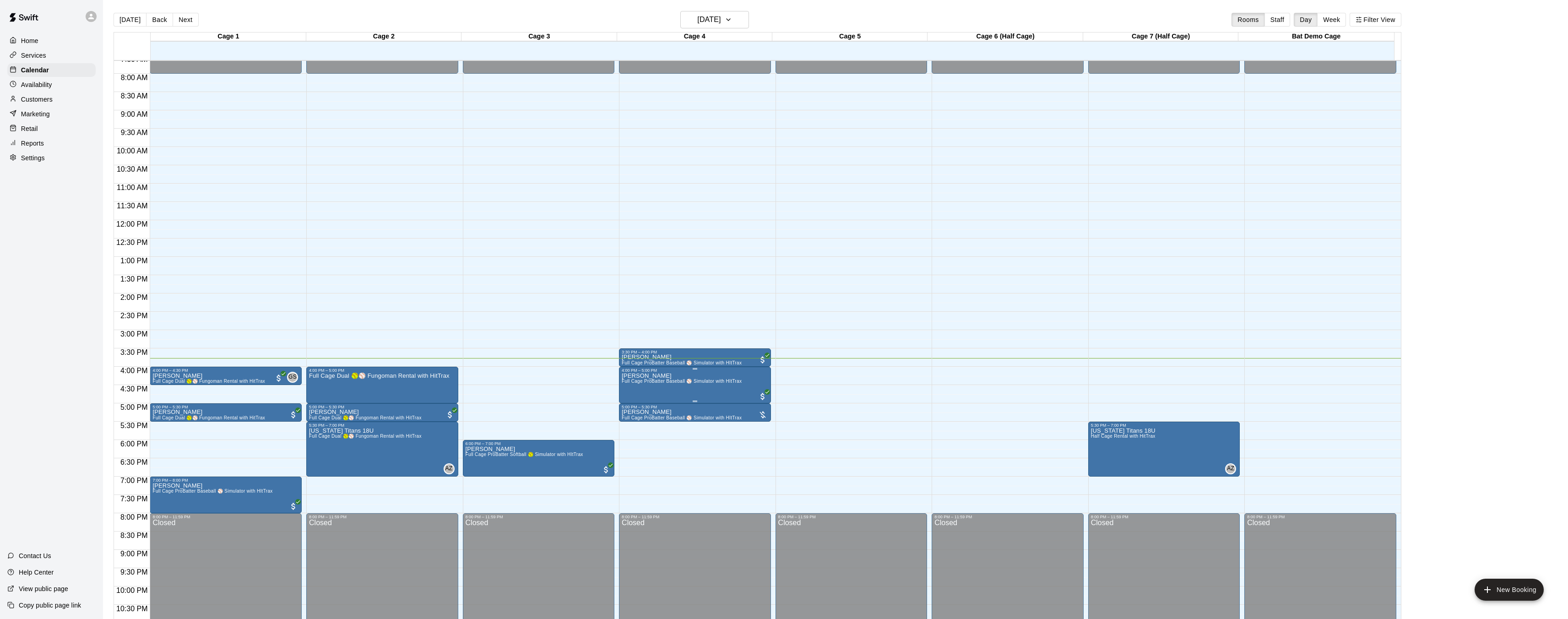
click at [688, 384] on span "Full Cage ProBatter Baseball ⚾ Simulator with HItTrax" at bounding box center [682, 380] width 120 height 5
click at [624, 409] on button "edit" at bounding box center [630, 409] width 18 height 17
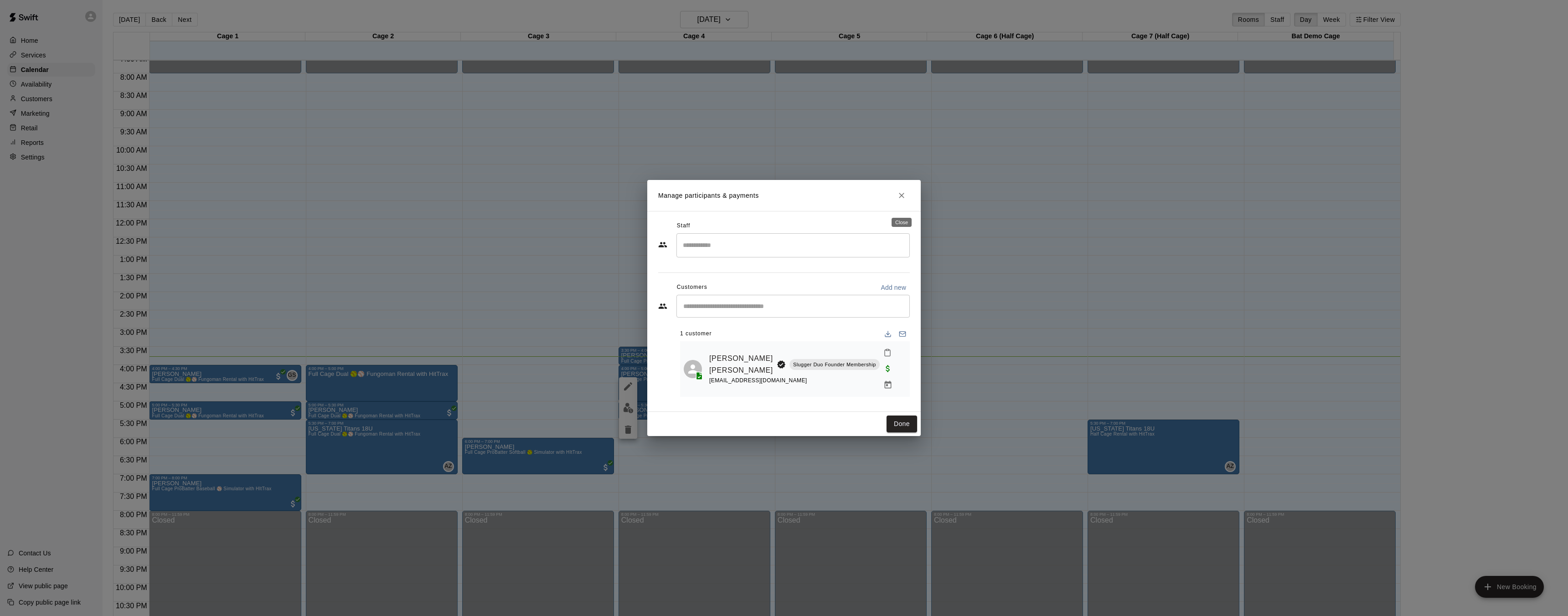
click at [906, 204] on button "Close" at bounding box center [901, 195] width 16 height 16
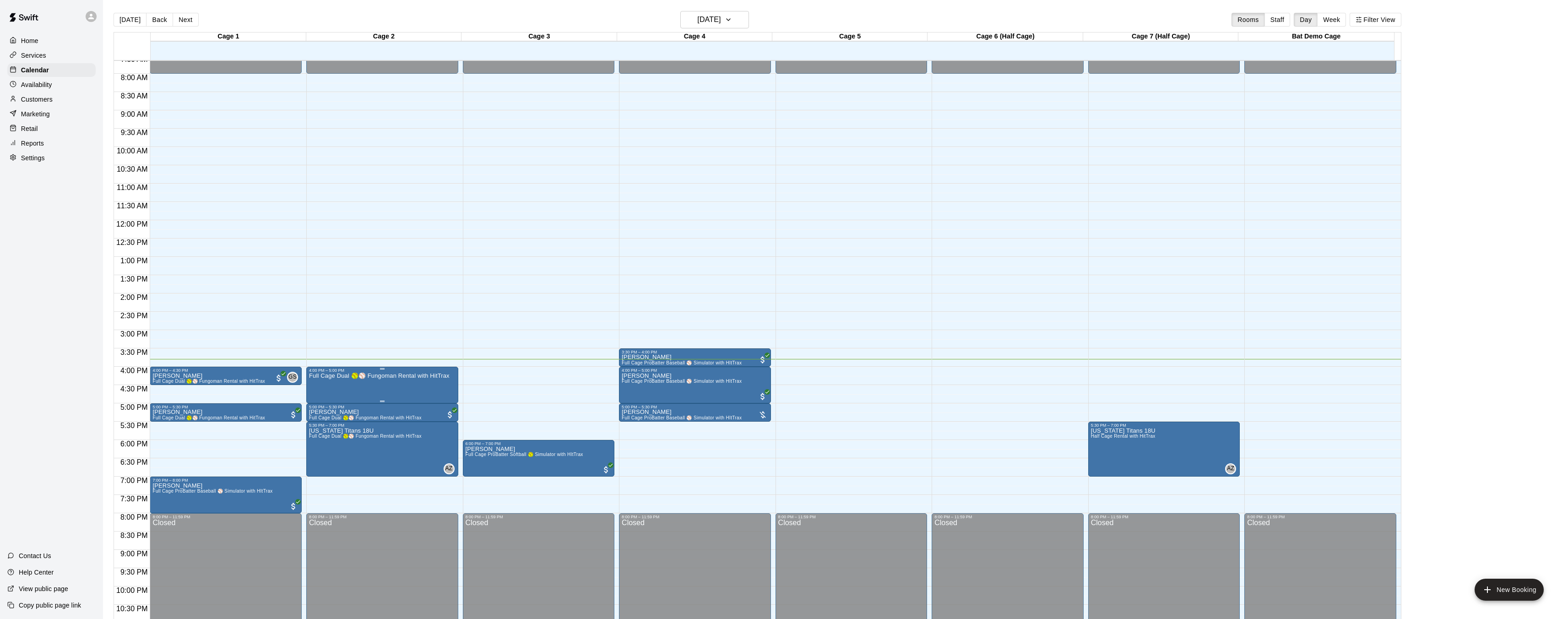
click at [405, 376] on p "Full Cage Dual 🥎⚾ Fungoman Rental with HitTrax" at bounding box center [379, 376] width 141 height 0
click at [317, 408] on img "edit" at bounding box center [318, 407] width 11 height 11
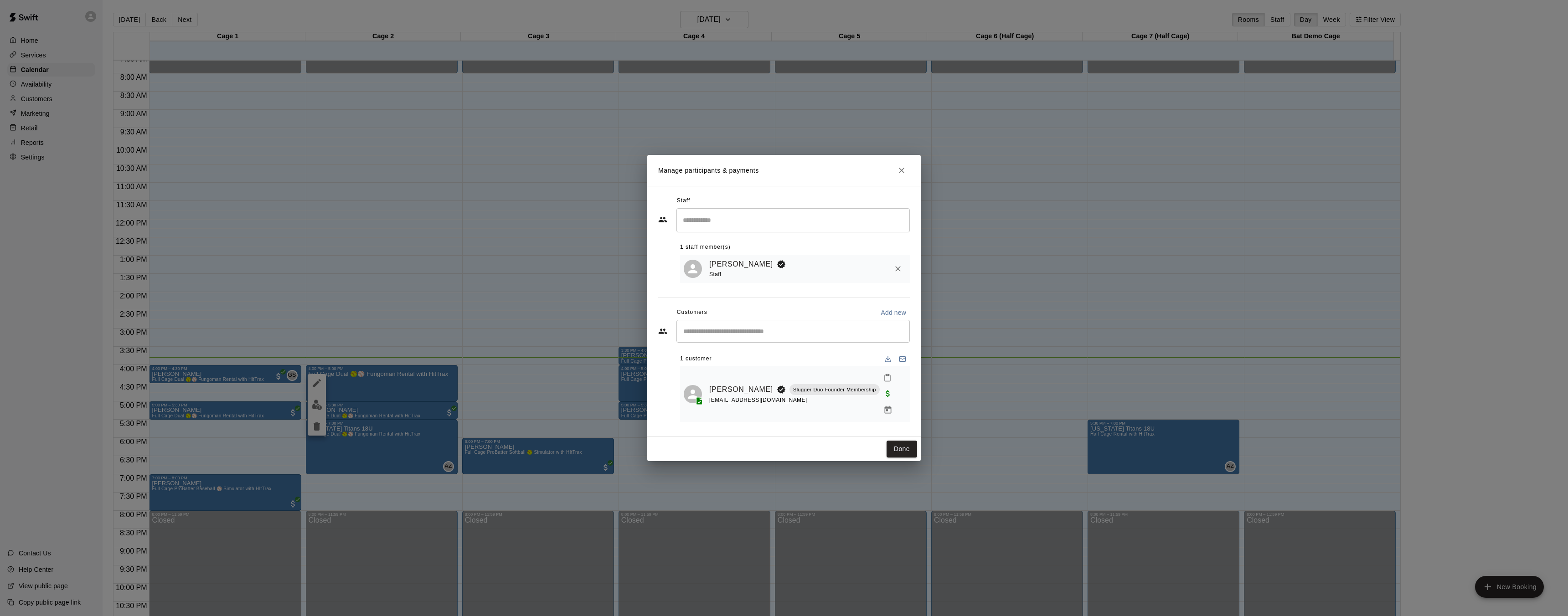
click at [904, 175] on icon "Close" at bounding box center [901, 170] width 9 height 9
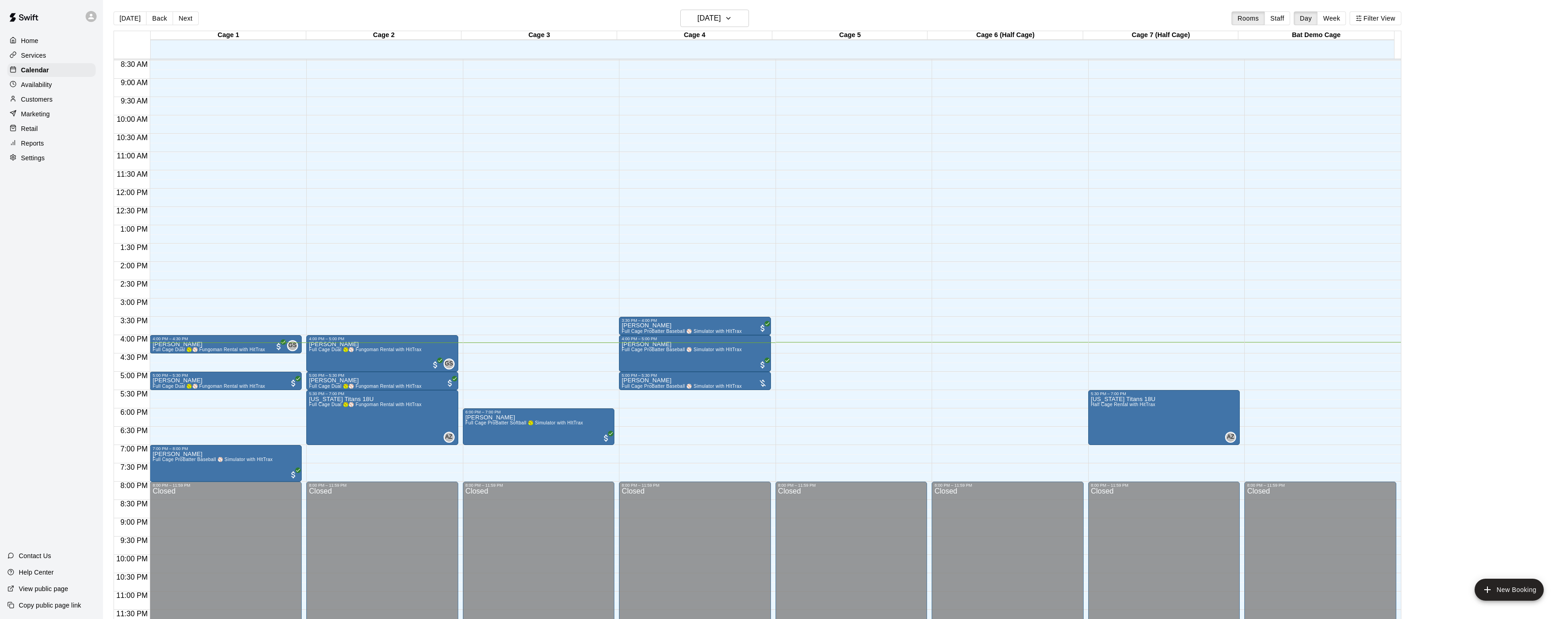
scroll to position [15, 0]
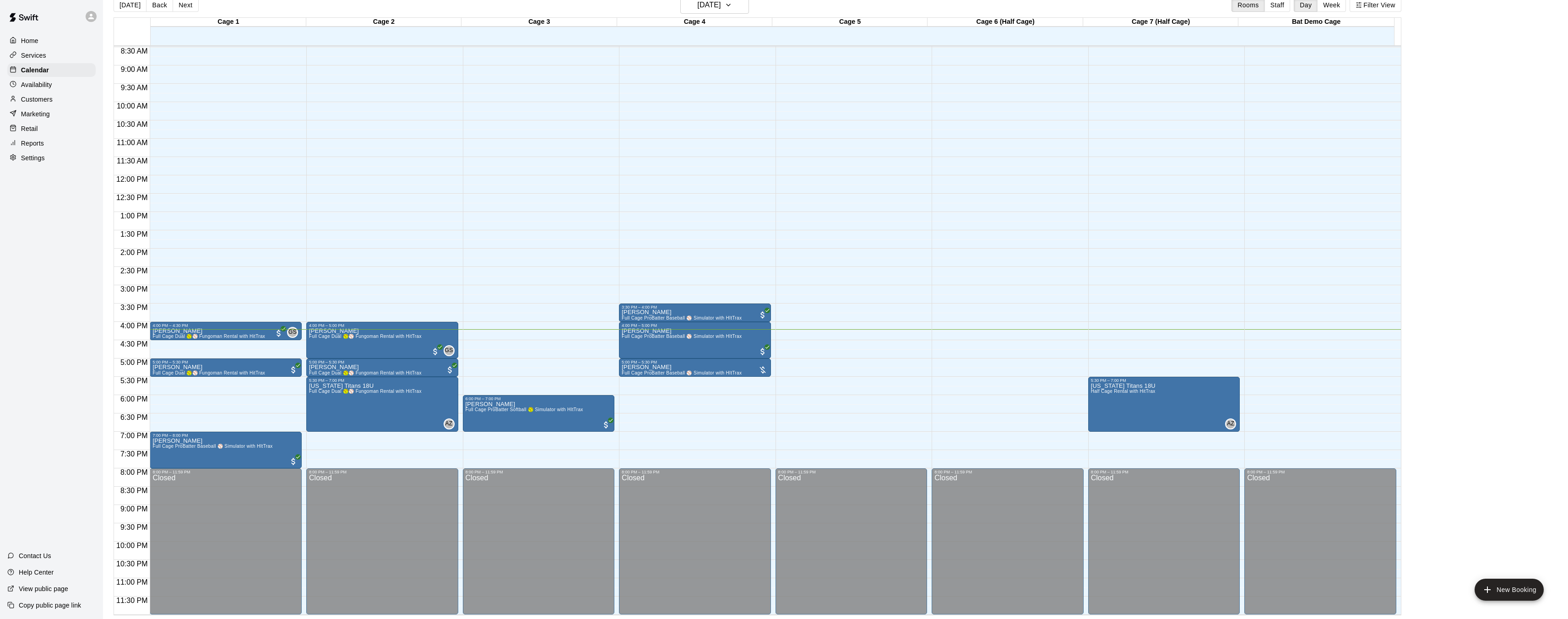
click at [39, 52] on p "Services" at bounding box center [34, 54] width 25 height 9
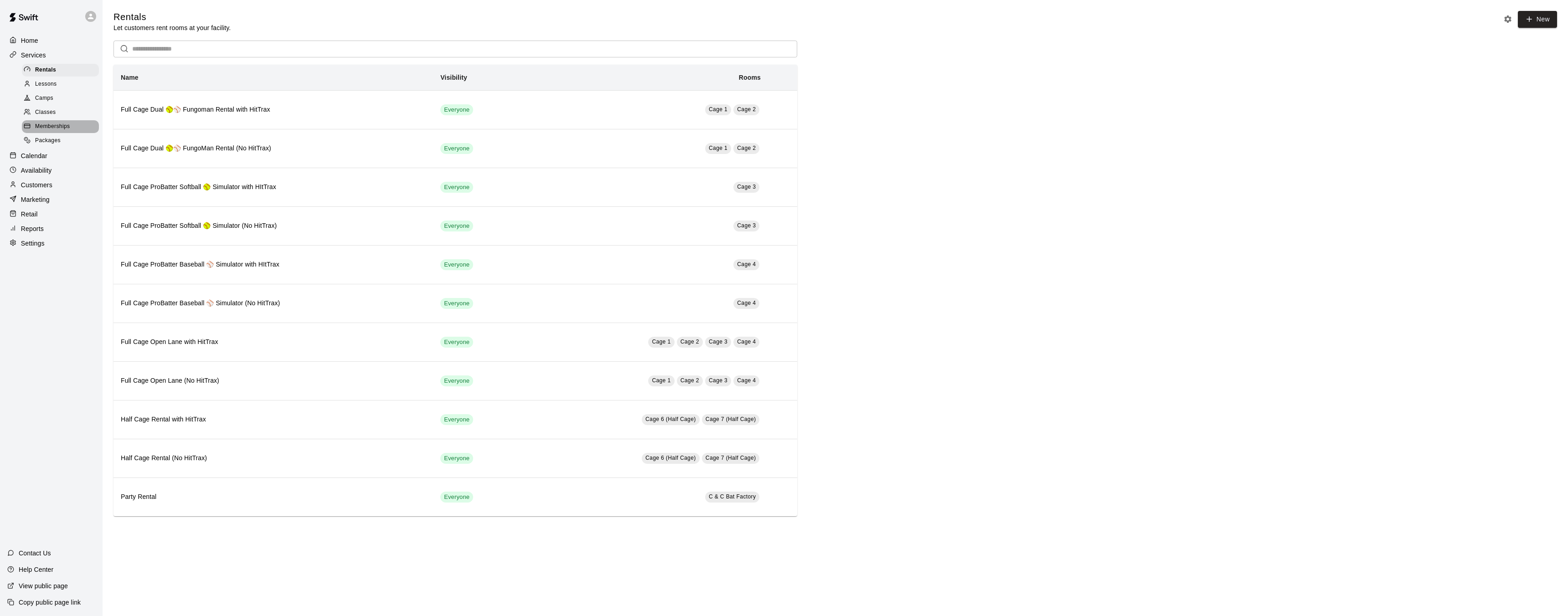
click at [55, 123] on span "Memberships" at bounding box center [52, 126] width 35 height 9
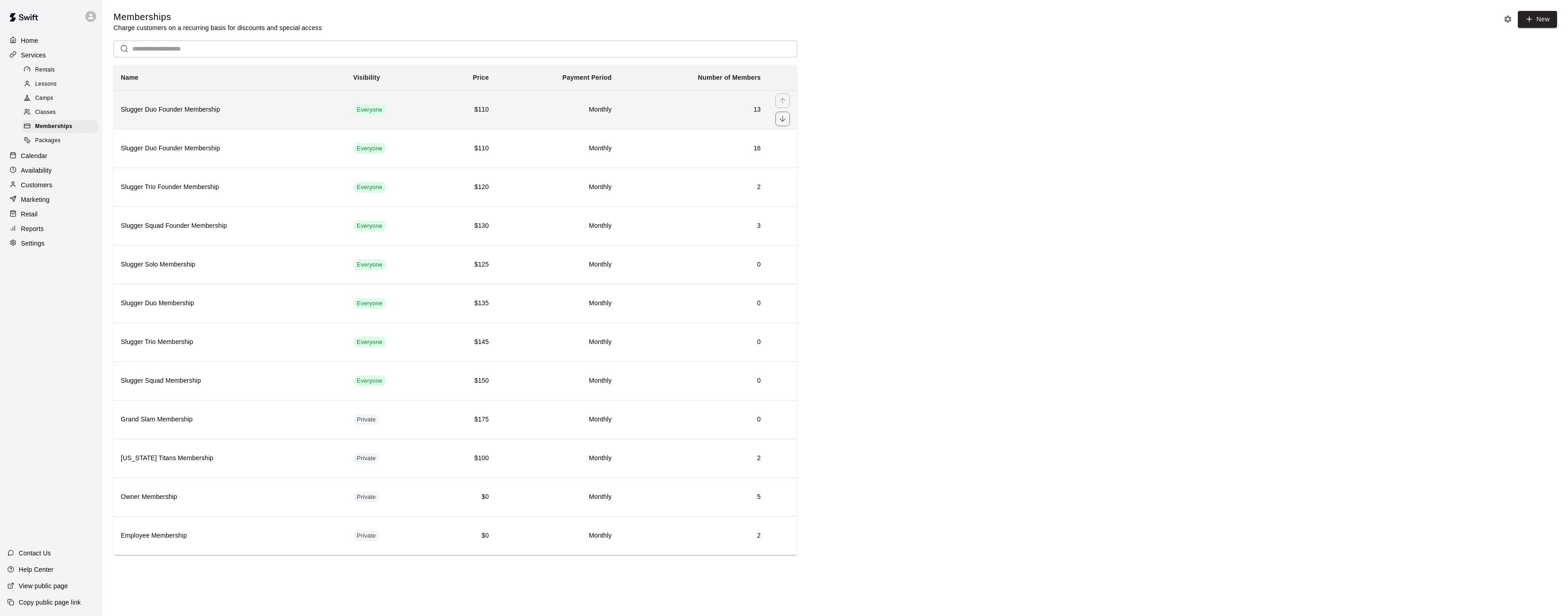
click at [168, 111] on h6 "Slugger Duo Founder Membership" at bounding box center [230, 110] width 218 height 10
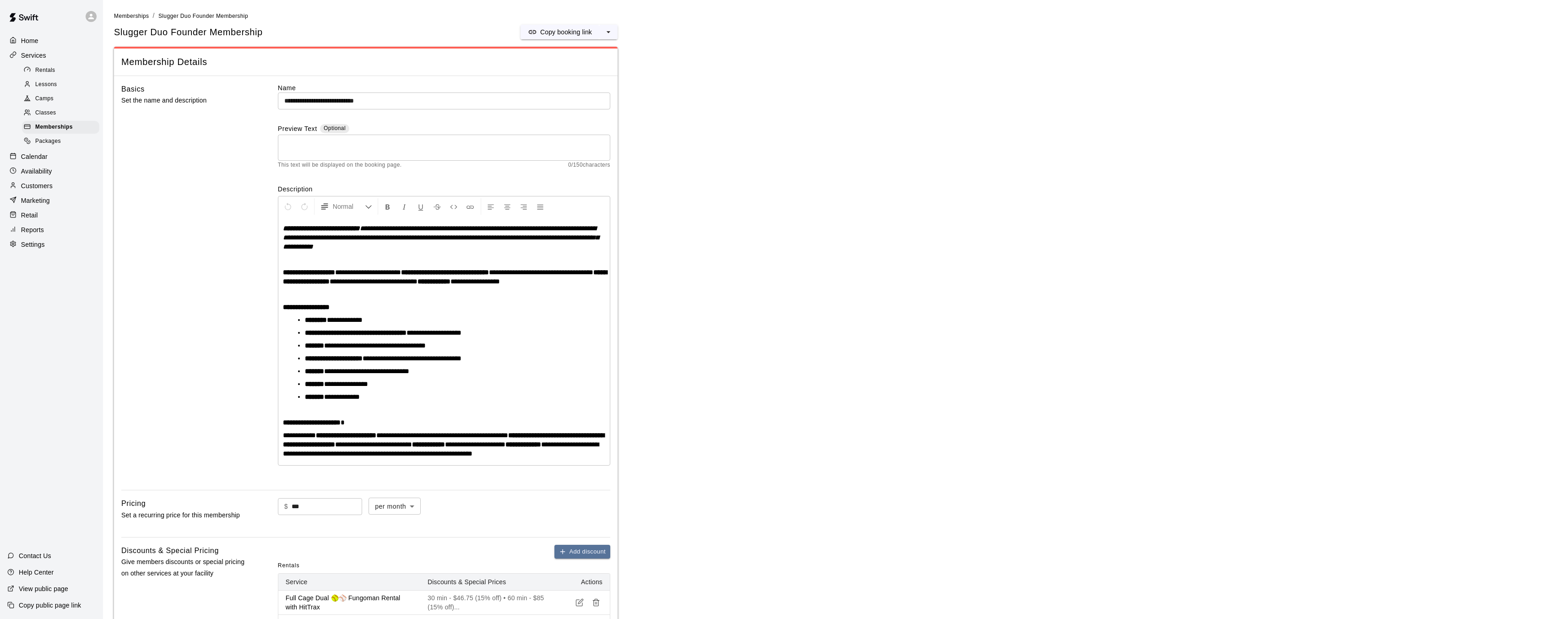
click at [323, 100] on input "**********" at bounding box center [444, 100] width 333 height 16
type input "**********"
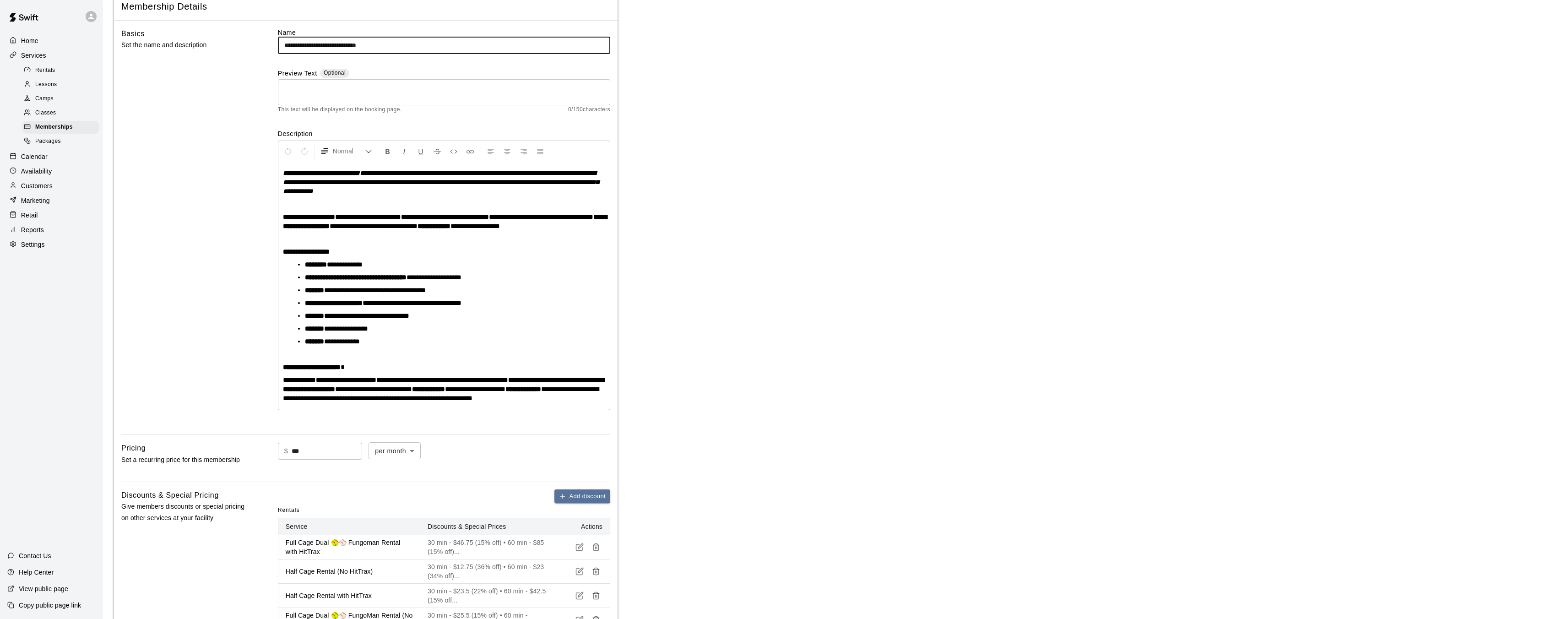
scroll to position [55, 0]
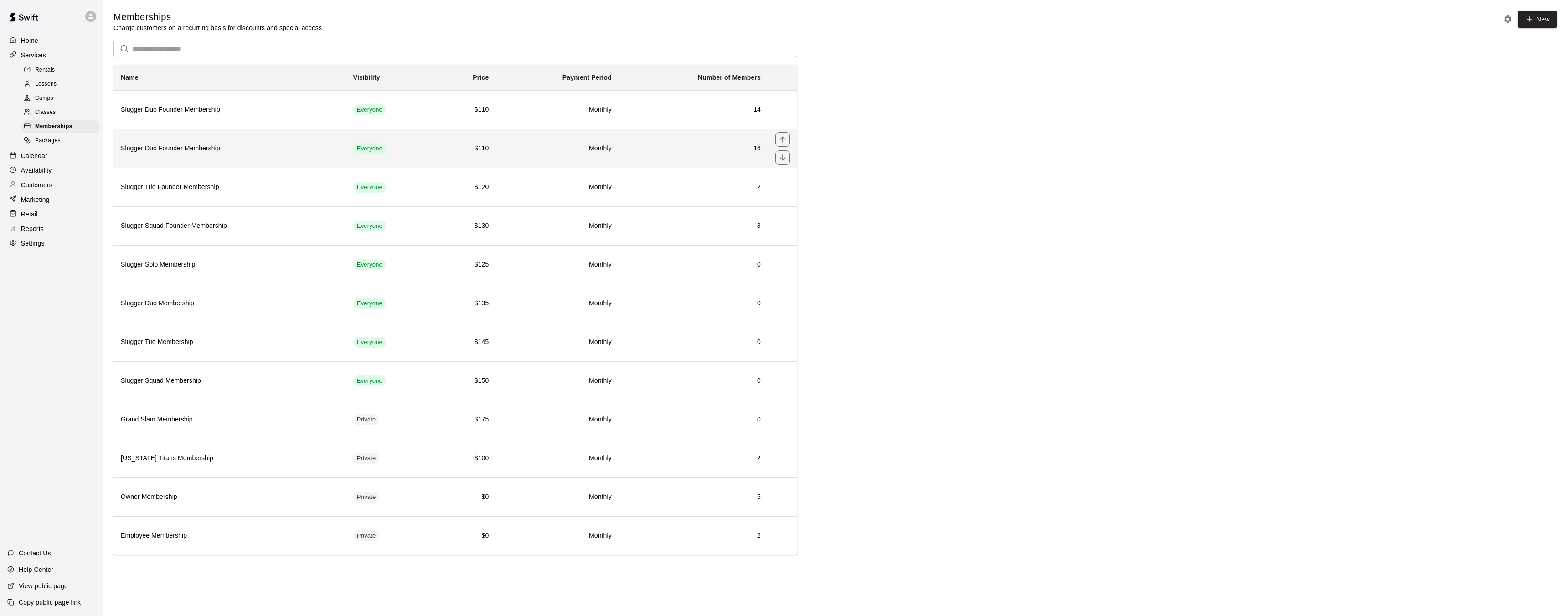
click at [267, 149] on h6 "Slugger Duo Founder Membership" at bounding box center [230, 149] width 218 height 10
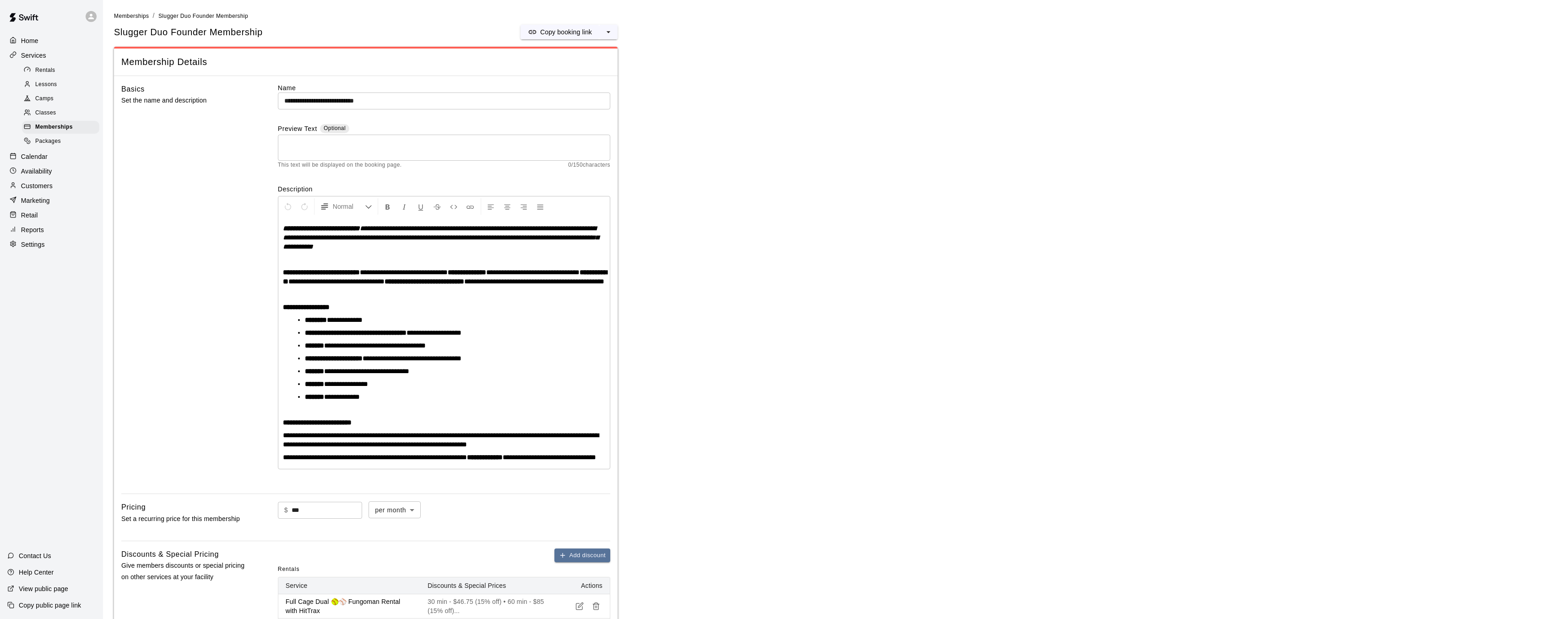
click at [324, 100] on input "**********" at bounding box center [444, 100] width 333 height 16
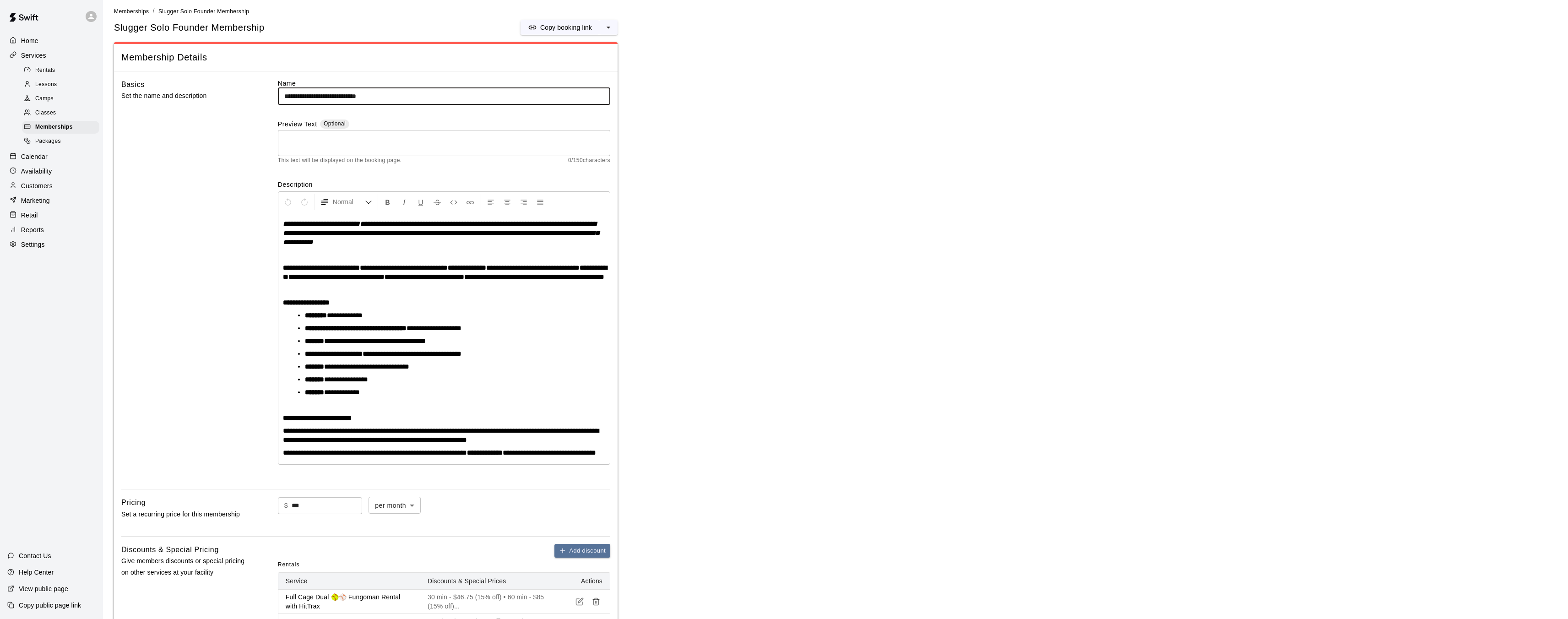
scroll to position [8, 0]
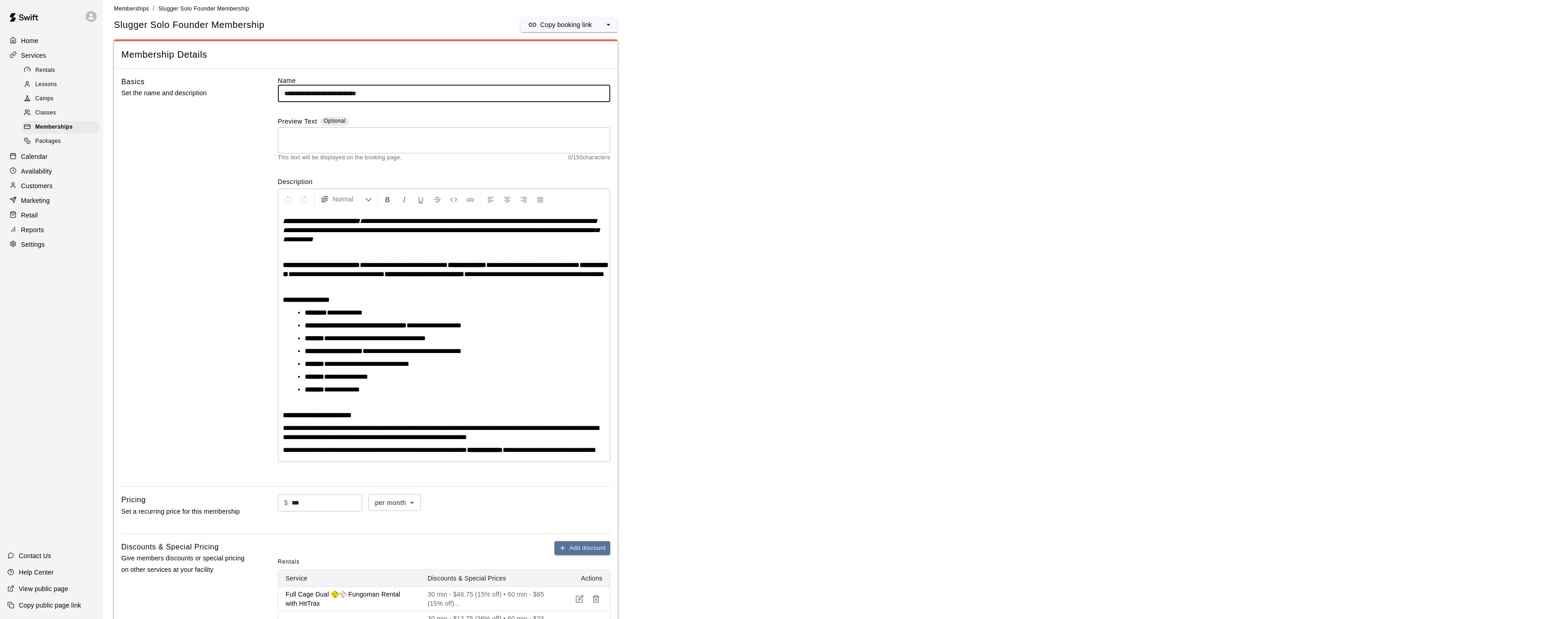
type input "**********"
click at [311, 511] on input "***" at bounding box center [327, 503] width 71 height 16
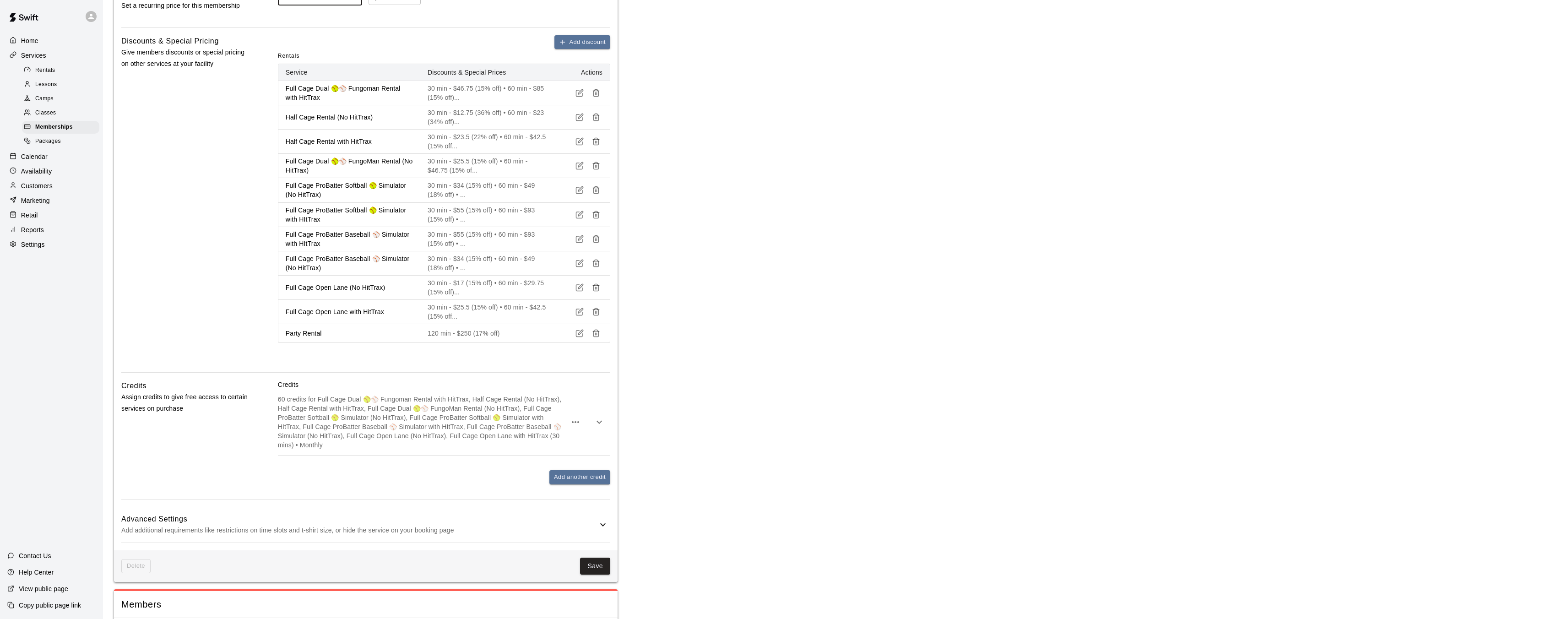
scroll to position [516, 0]
type input "***"
click at [595, 571] on button "Save" at bounding box center [594, 563] width 30 height 16
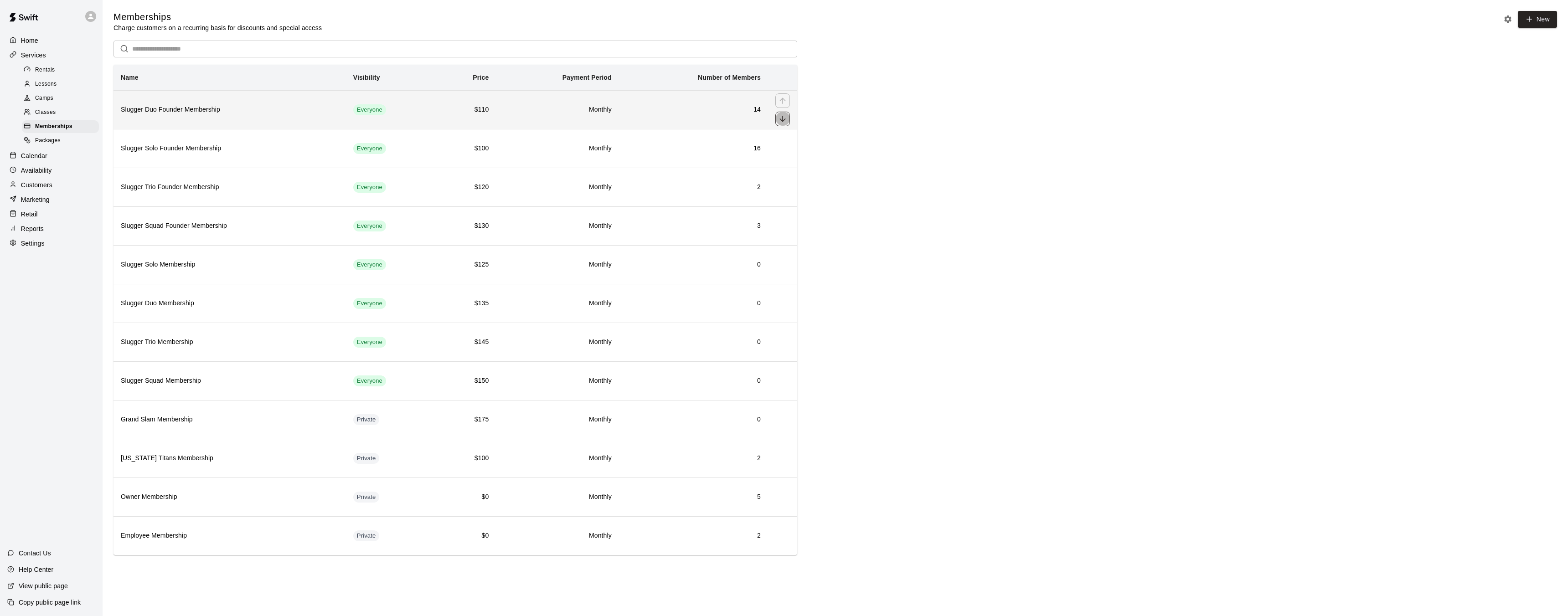
click at [781, 122] on icon "move item down" at bounding box center [782, 118] width 9 height 9
click at [43, 56] on p "Services" at bounding box center [34, 54] width 25 height 9
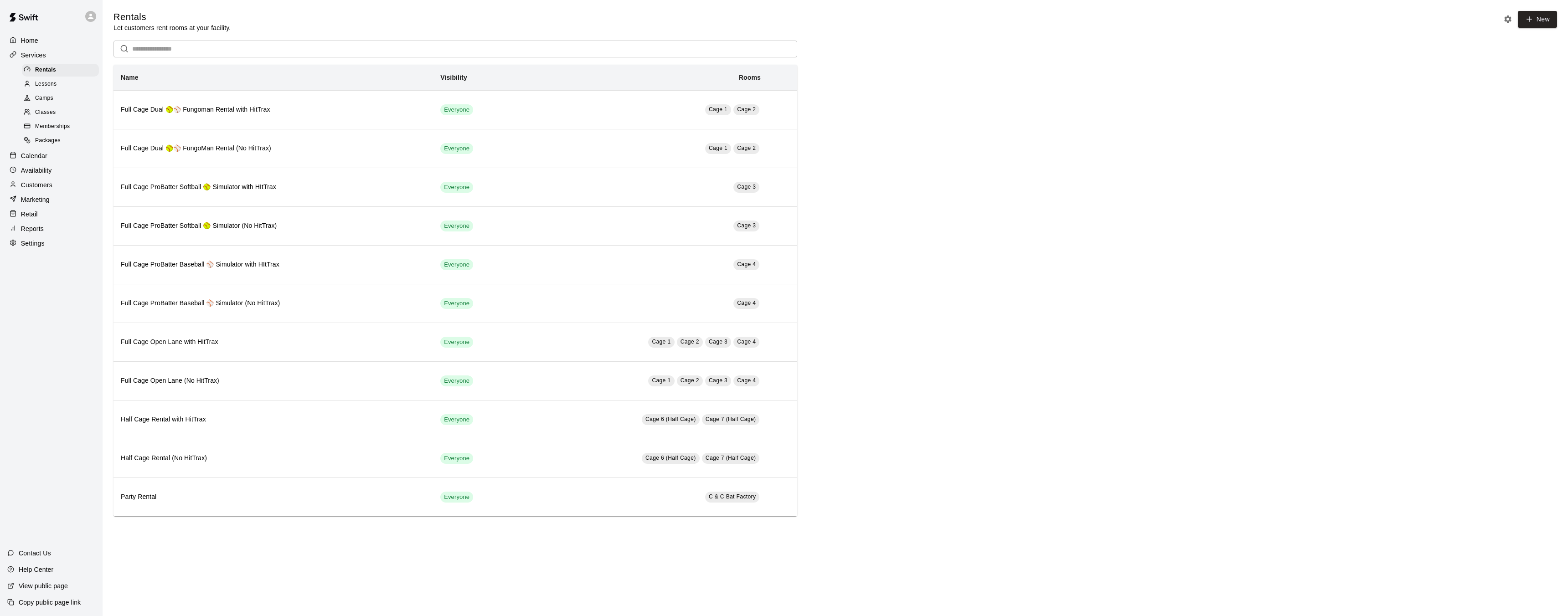
click at [40, 155] on p "Calendar" at bounding box center [34, 155] width 26 height 9
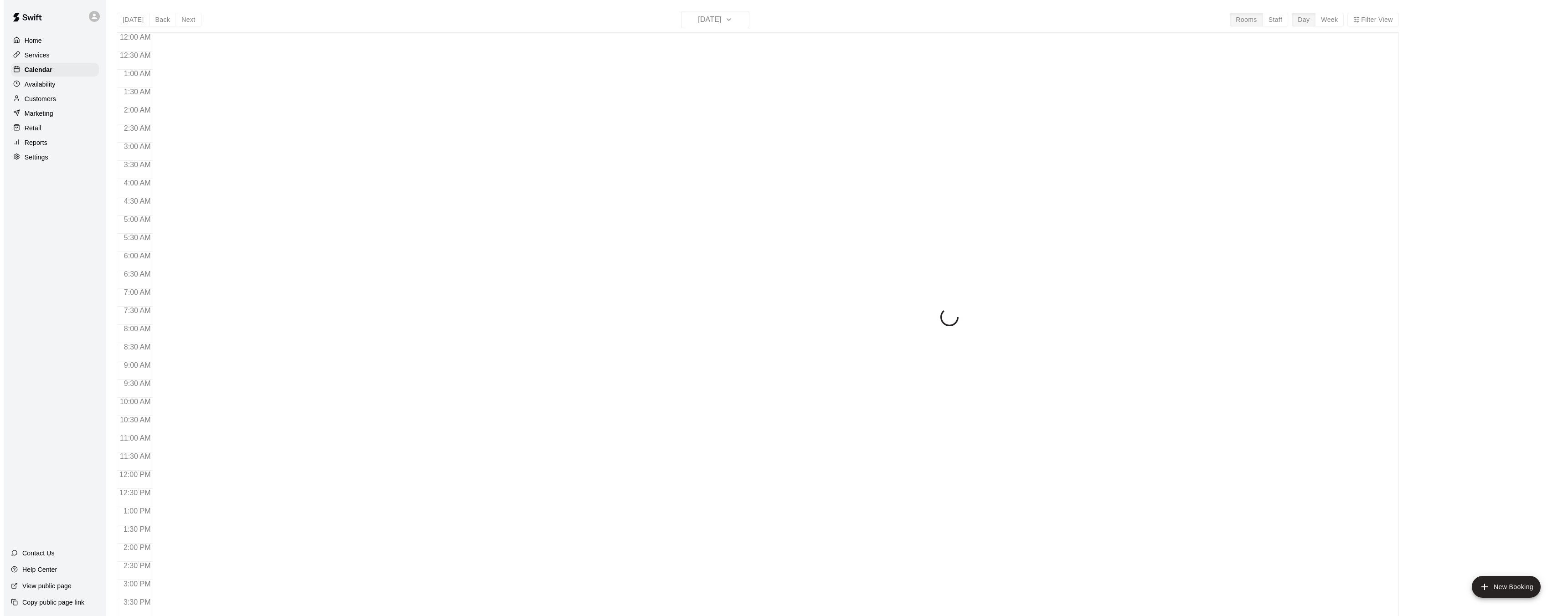
scroll to position [282, 0]
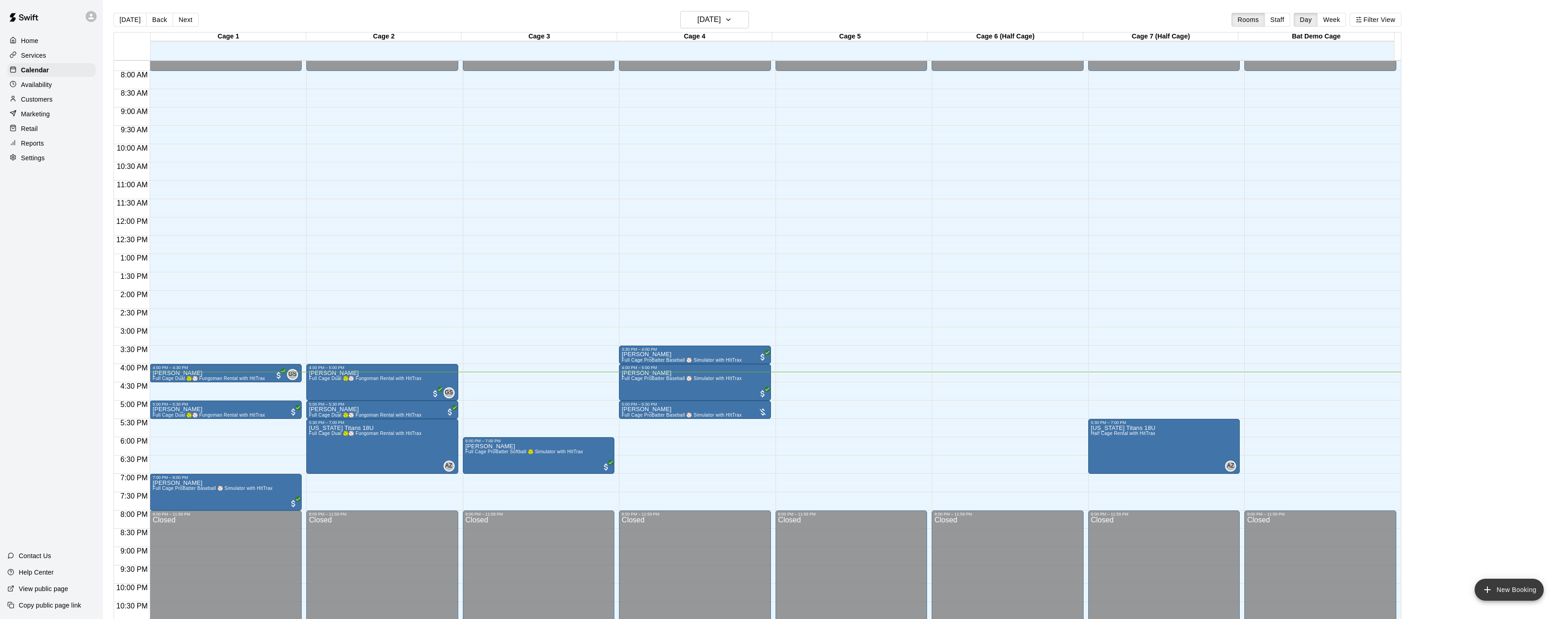
click at [1504, 587] on button "New Booking" at bounding box center [1508, 590] width 69 height 22
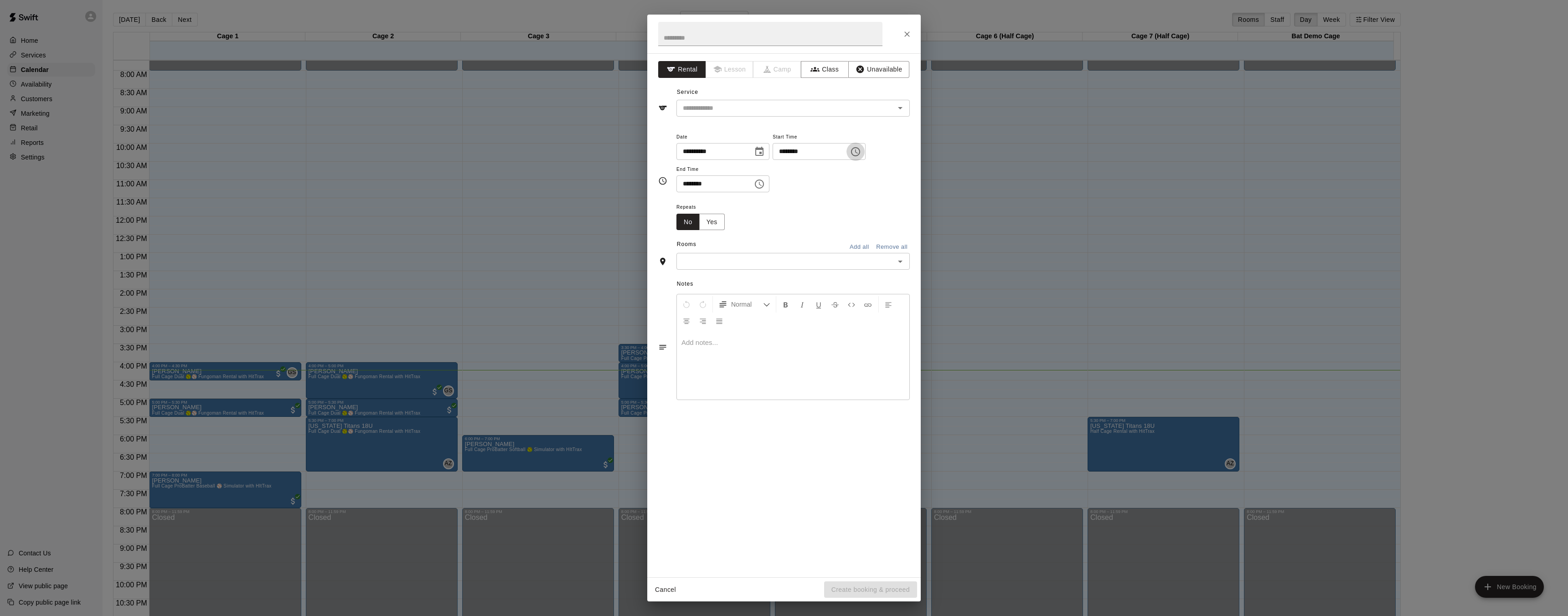
click at [861, 154] on icon "Choose time, selected time is 4:00 PM" at bounding box center [854, 152] width 11 height 11
click at [814, 246] on li "30" at bounding box center [814, 245] width 22 height 16
type input "********"
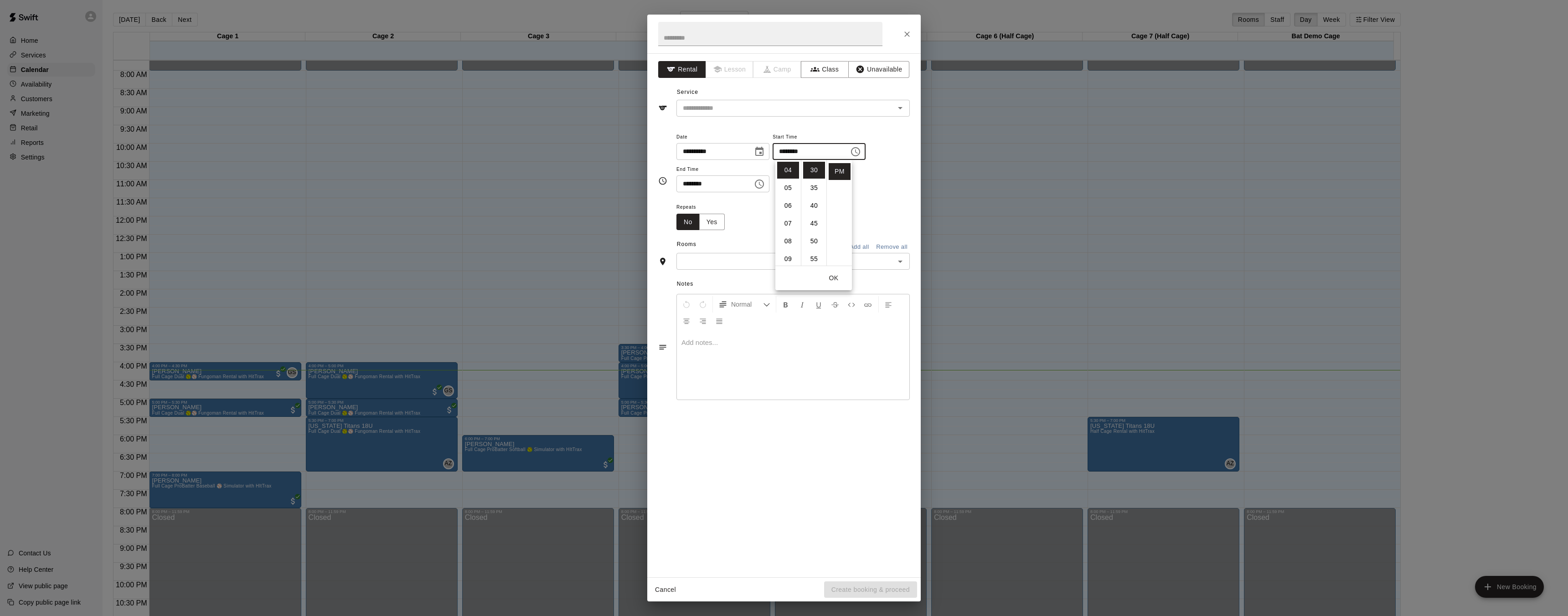
click at [724, 182] on input "********" at bounding box center [711, 183] width 70 height 16
click at [768, 182] on button "Choose time, selected time is 4:30 PM" at bounding box center [759, 183] width 18 height 18
click at [686, 220] on li "05" at bounding box center [688, 219] width 22 height 16
type input "********"
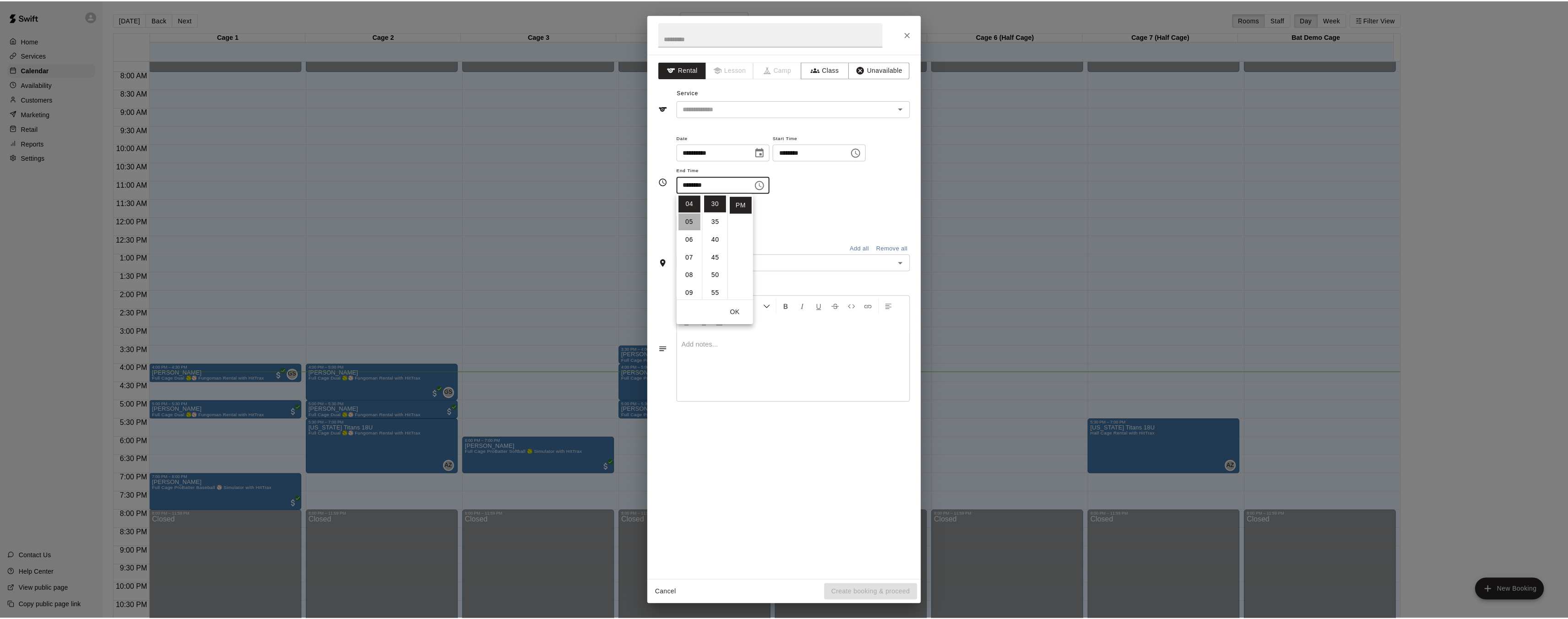
scroll to position [89, 0]
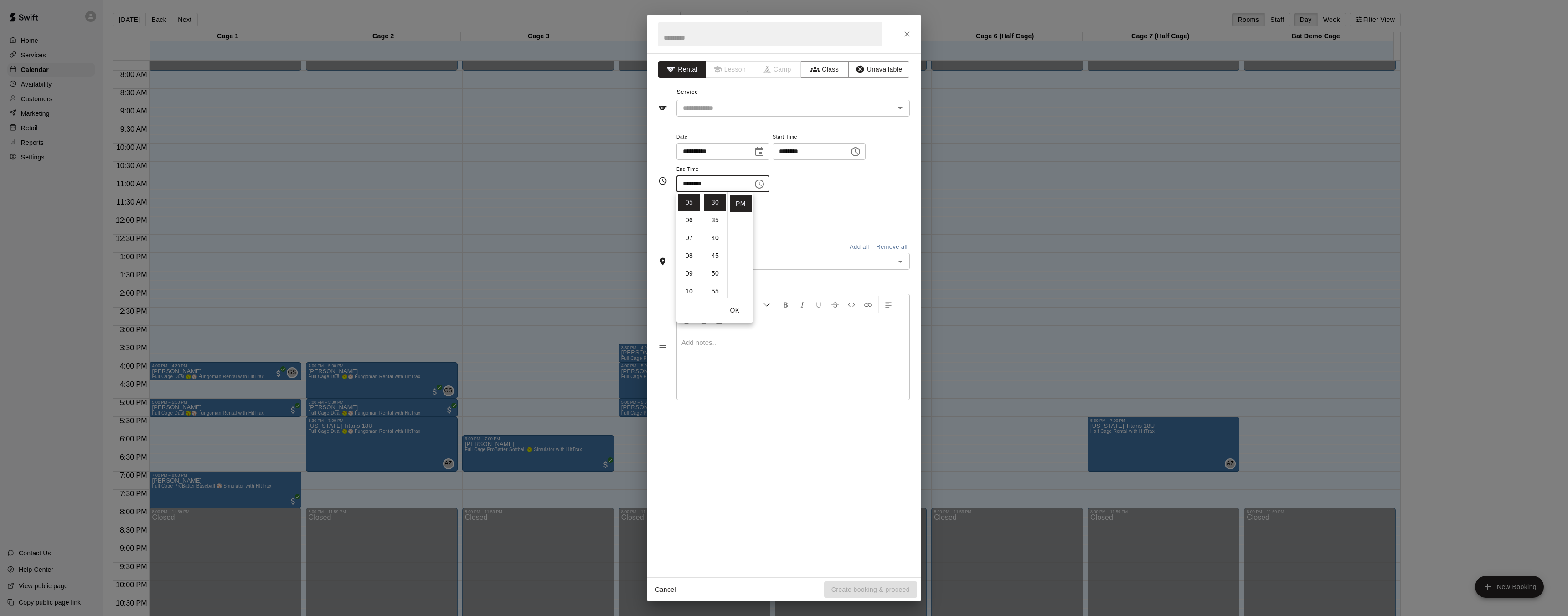
click at [733, 314] on button "OK" at bounding box center [735, 310] width 29 height 16
click at [874, 260] on input "text" at bounding box center [785, 262] width 212 height 12
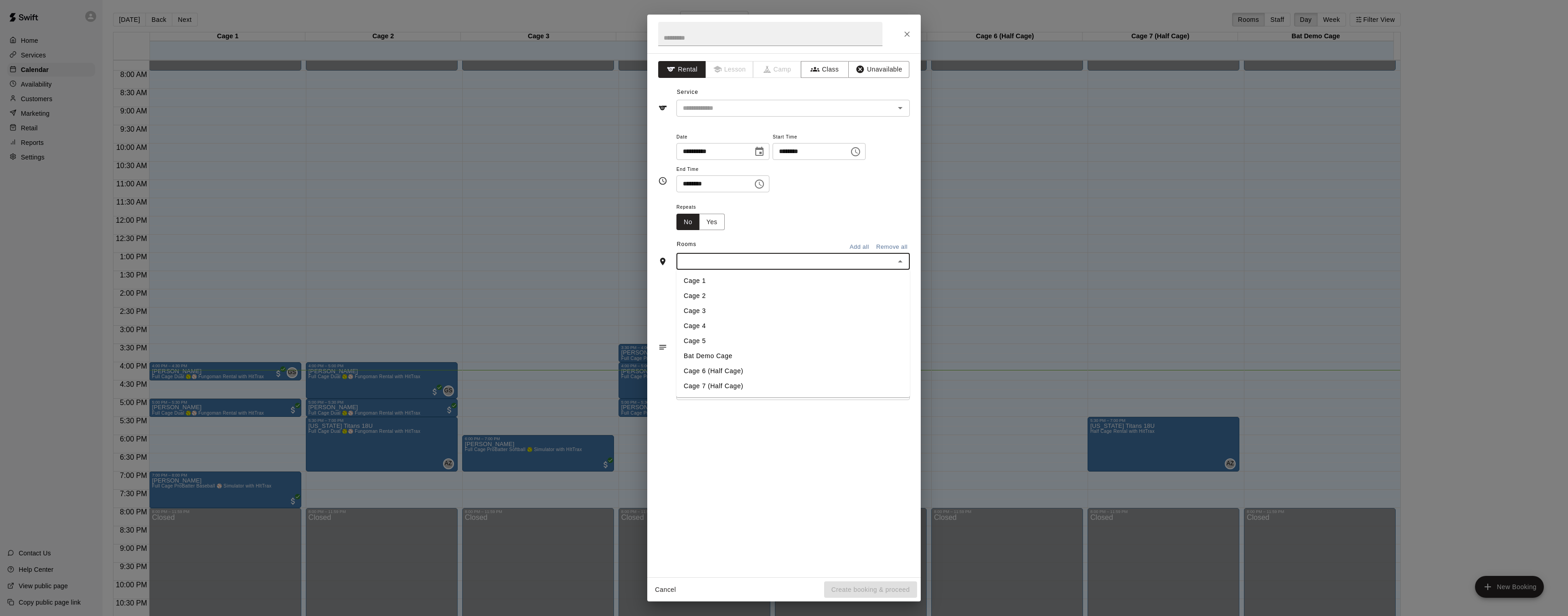
click at [726, 310] on li "Cage 3" at bounding box center [793, 311] width 234 height 15
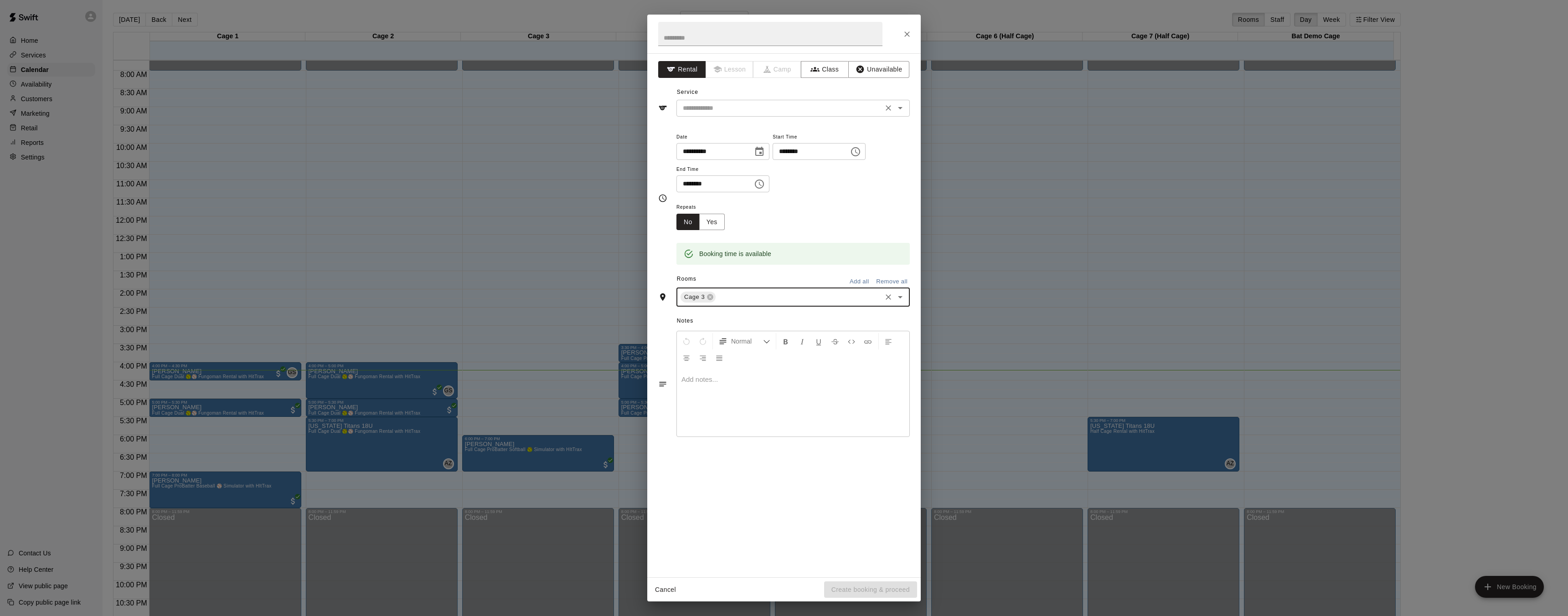
click at [728, 116] on div "​" at bounding box center [793, 107] width 234 height 16
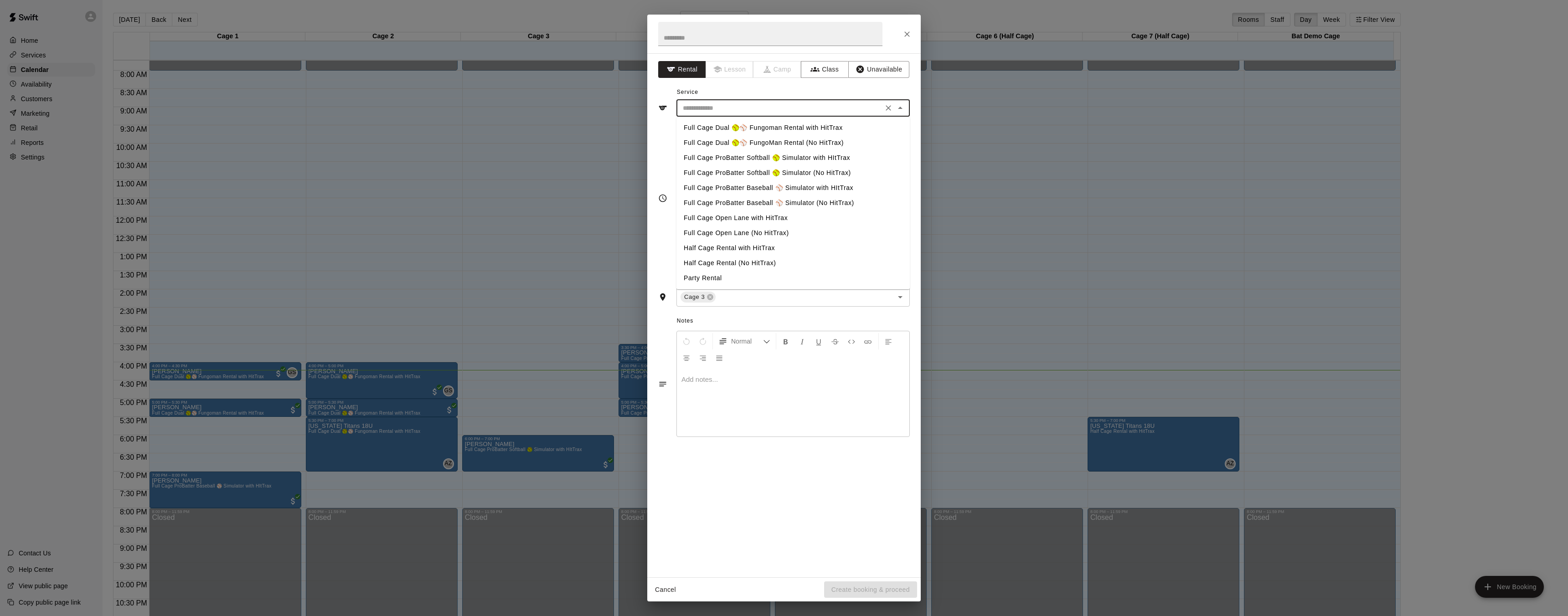
click at [746, 158] on li "Full Cage ProBatter Softball 🥎 Simulator with HItTrax" at bounding box center [793, 158] width 234 height 15
type input "**********"
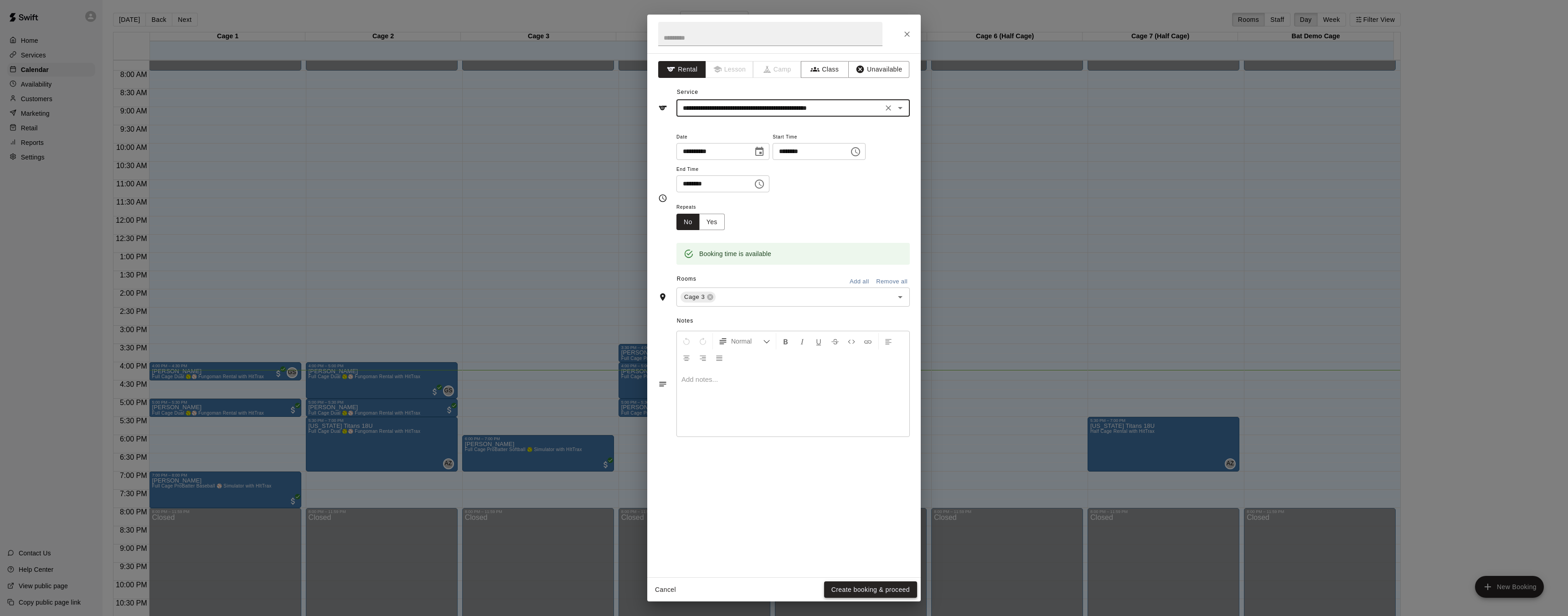
click at [870, 592] on button "Create booking & proceed" at bounding box center [870, 589] width 93 height 16
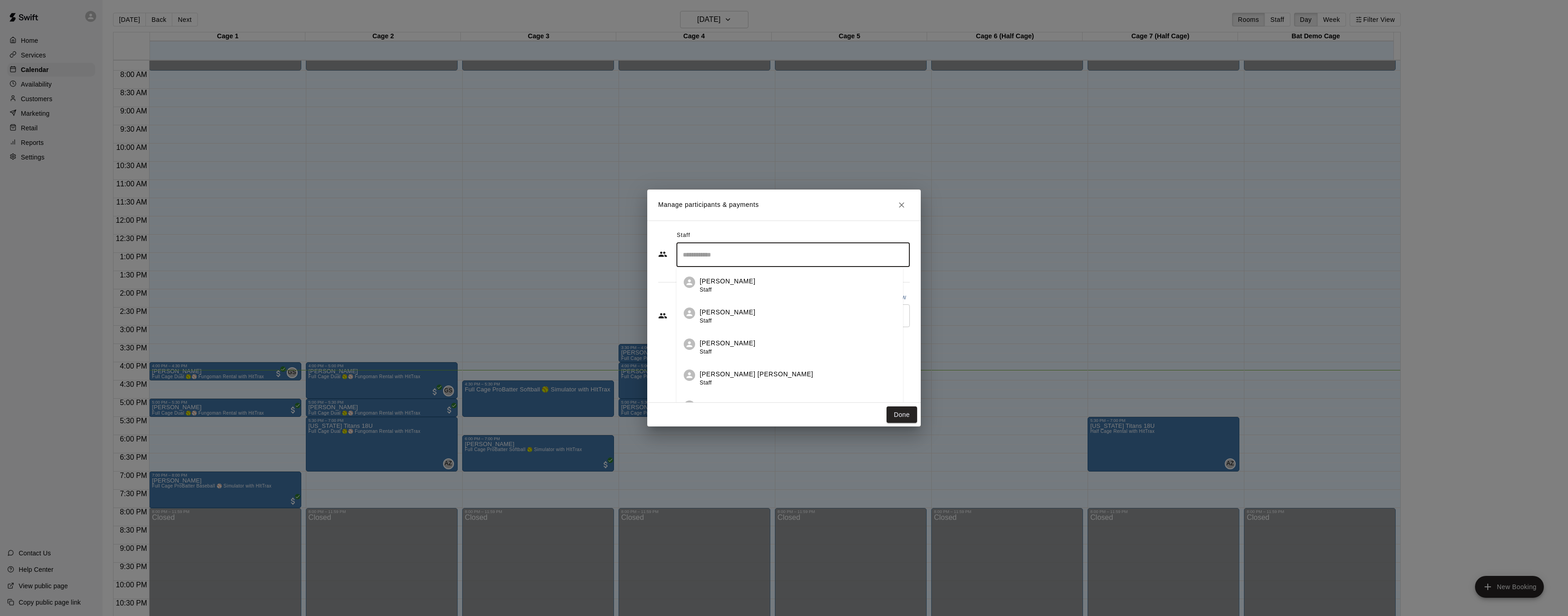
click at [767, 253] on input "Search staff" at bounding box center [793, 255] width 225 height 16
click at [768, 322] on div "Grafton Stroup Staff" at bounding box center [798, 317] width 196 height 17
click at [766, 363] on input "Start typing to search customers..." at bounding box center [793, 365] width 225 height 9
type input "*****"
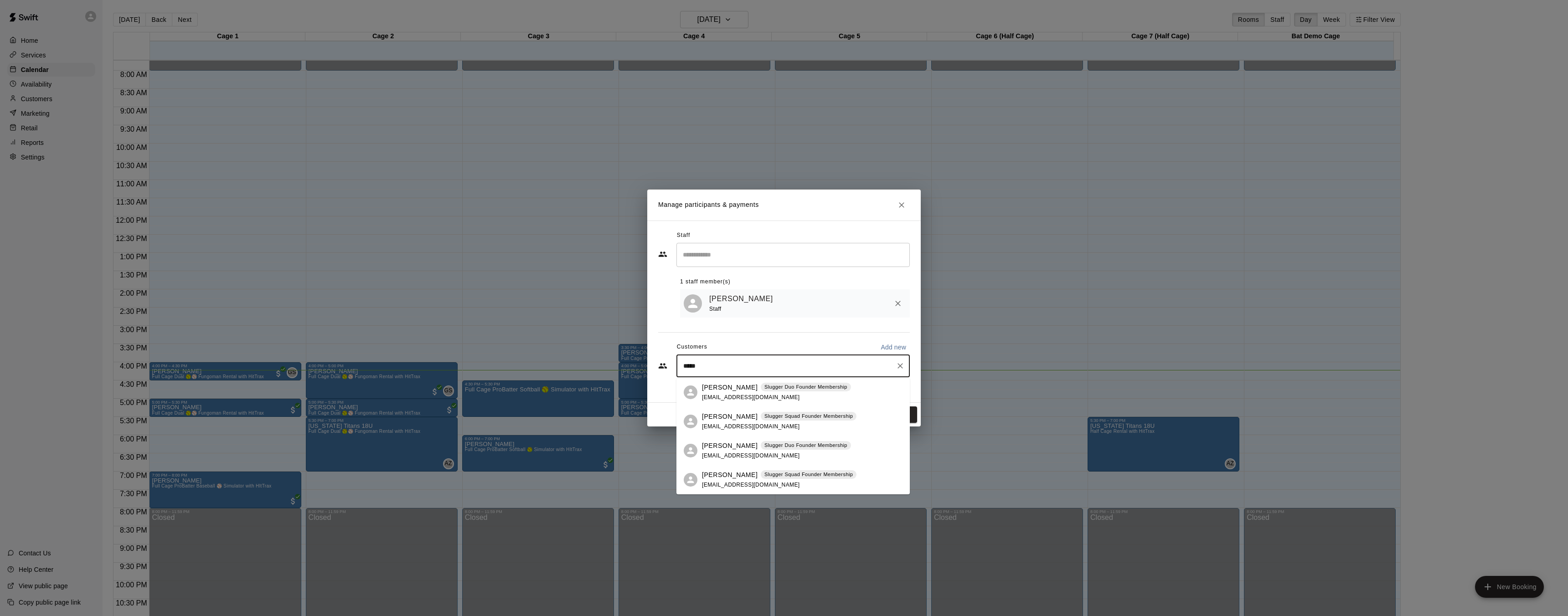
click at [720, 449] on p "Gabriella Young" at bounding box center [730, 446] width 56 height 10
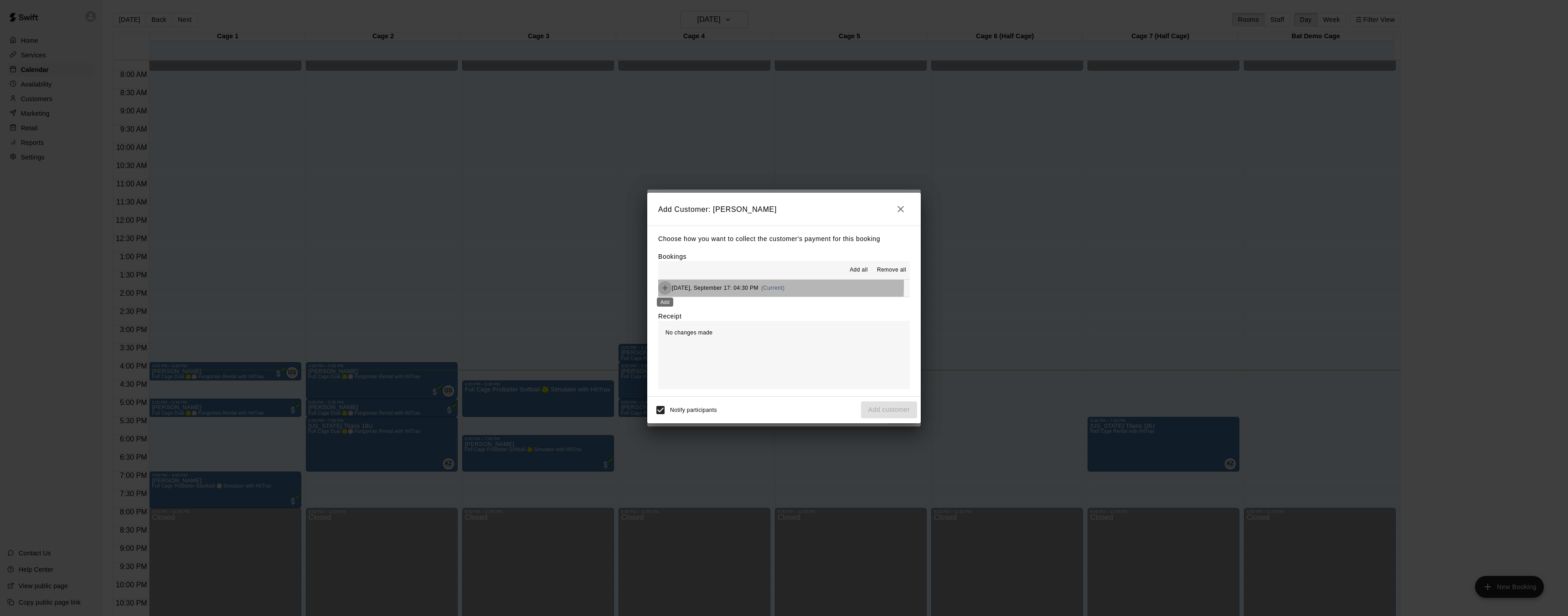
click at [665, 286] on icon "Add" at bounding box center [665, 288] width 6 height 6
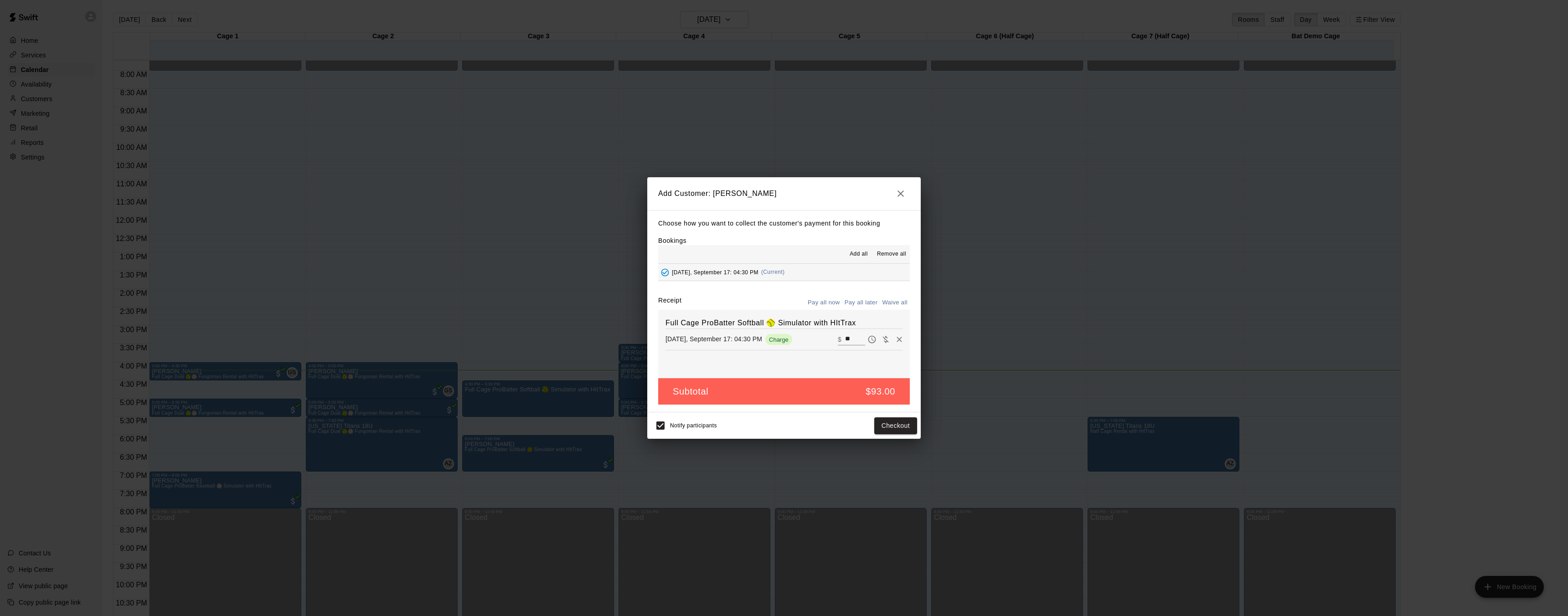
click at [893, 299] on button "Waive all" at bounding box center [894, 302] width 30 height 14
type input "*"
click at [888, 425] on button "Add customer" at bounding box center [889, 425] width 56 height 16
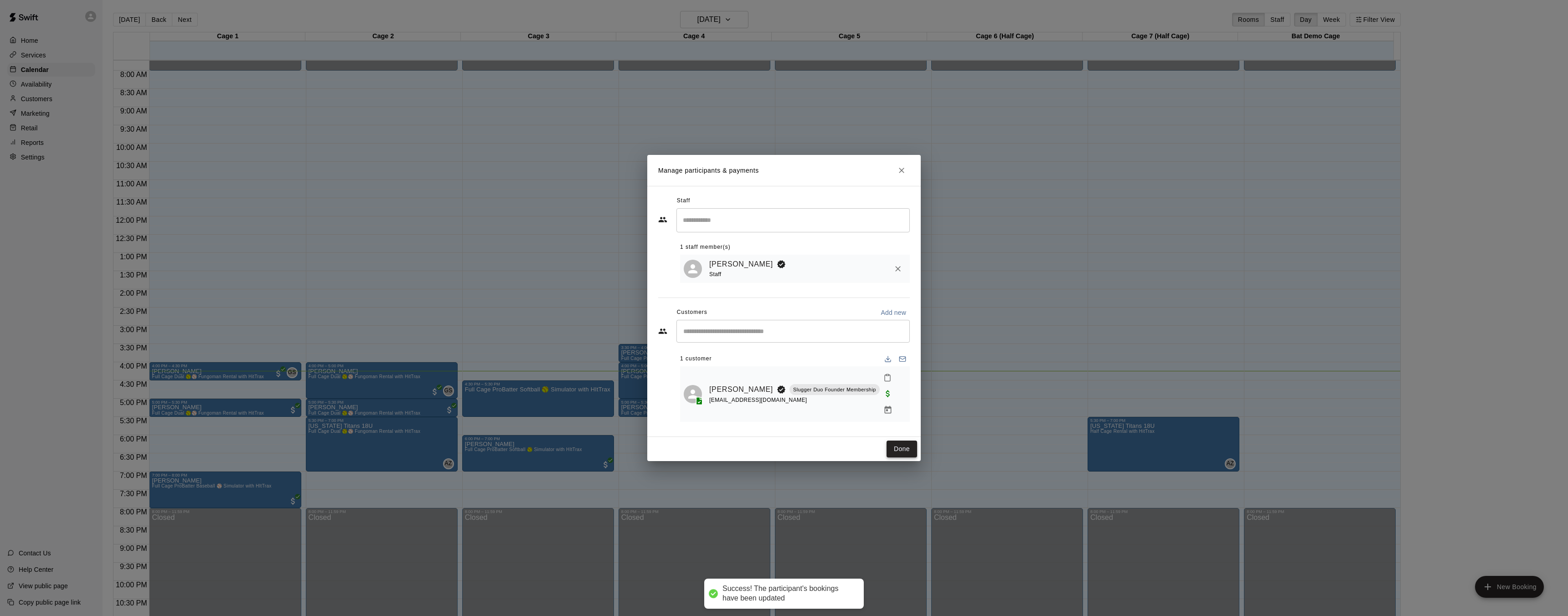
click at [909, 440] on button "Done" at bounding box center [902, 448] width 31 height 16
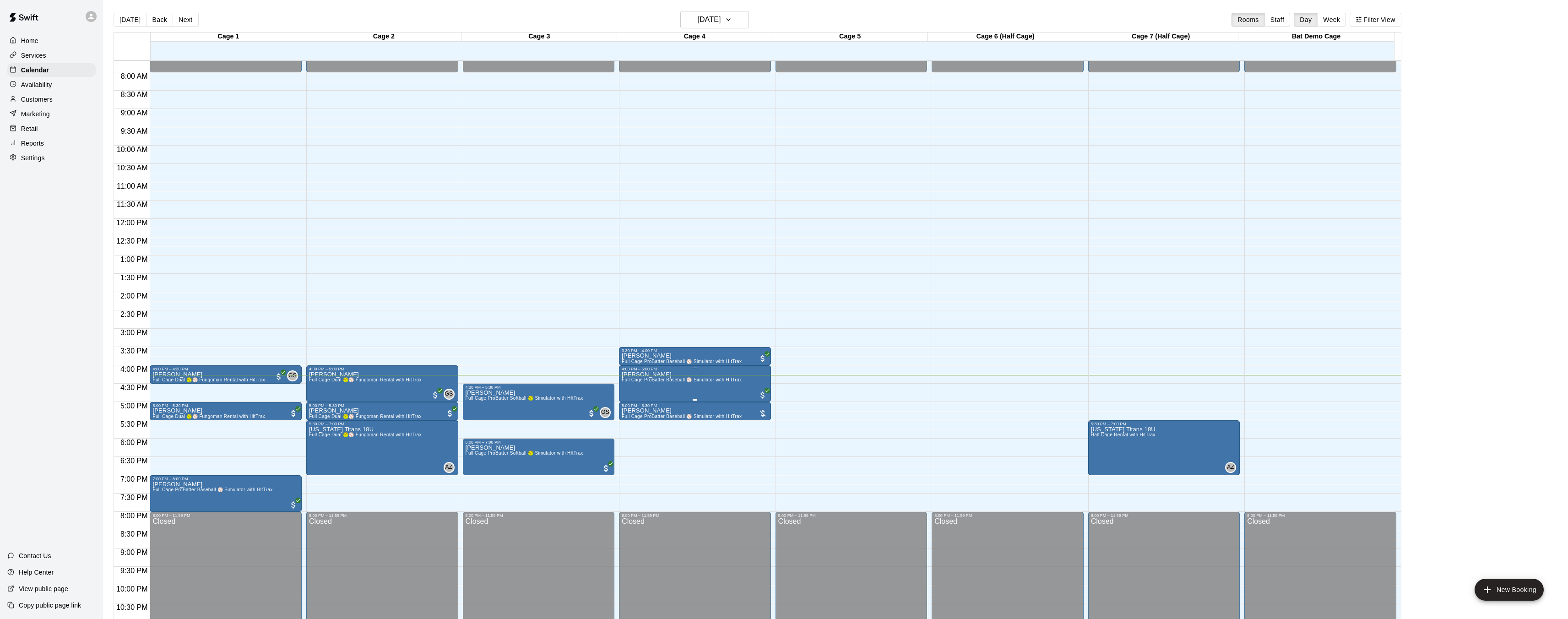
scroll to position [281, 0]
click at [481, 421] on button "edit" at bounding box center [474, 421] width 18 height 17
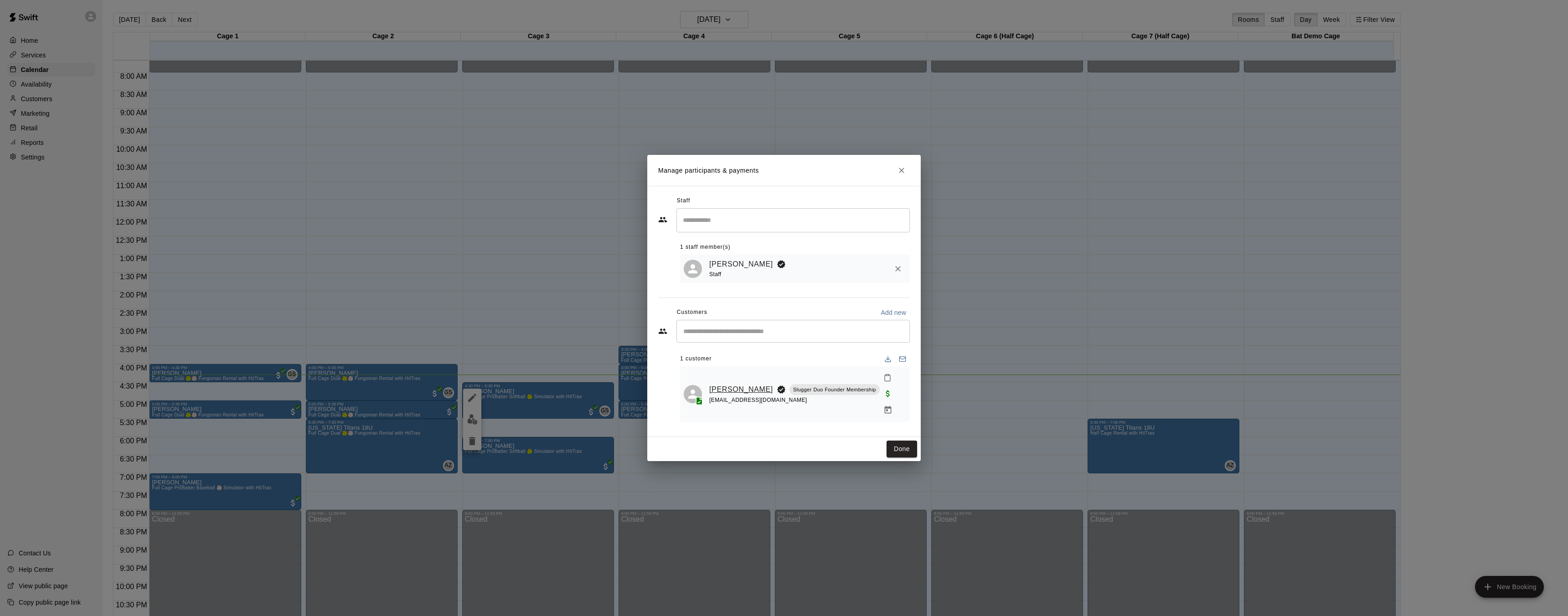
click at [721, 390] on link "Gabriella Young" at bounding box center [741, 389] width 64 height 12
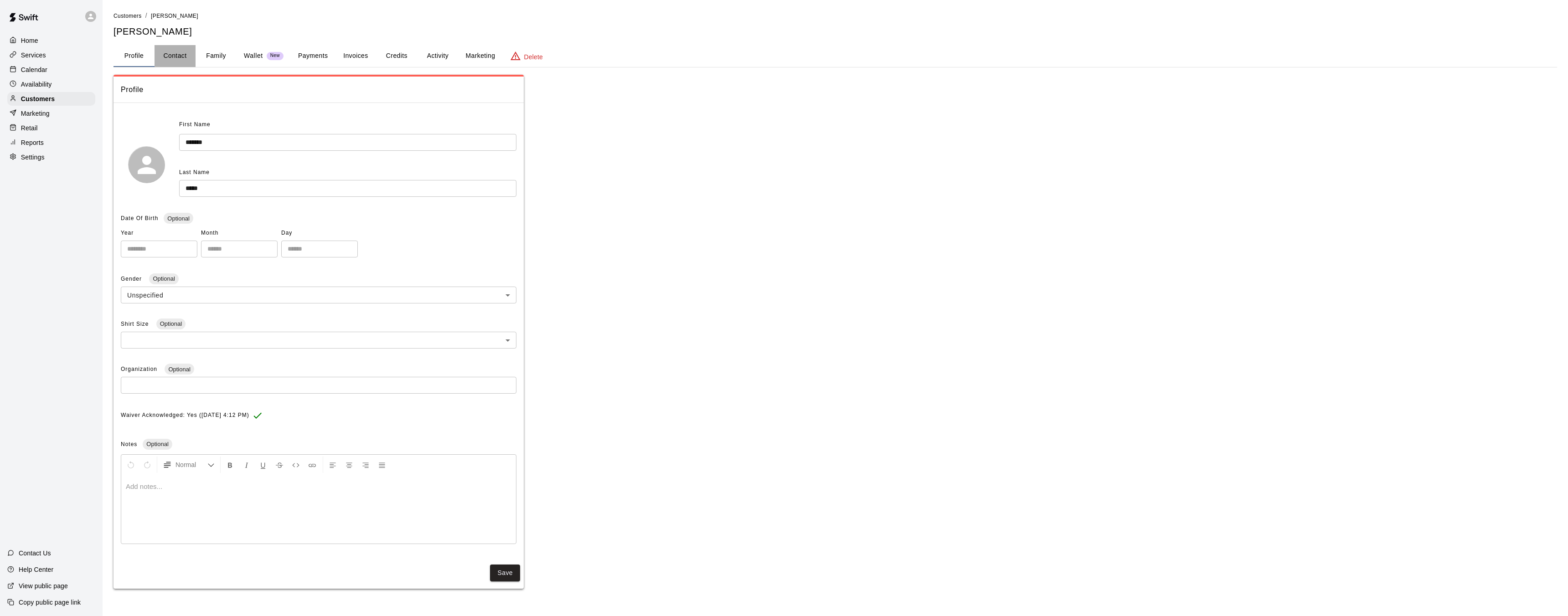
click at [179, 57] on button "Contact" at bounding box center [175, 56] width 41 height 22
select select "**"
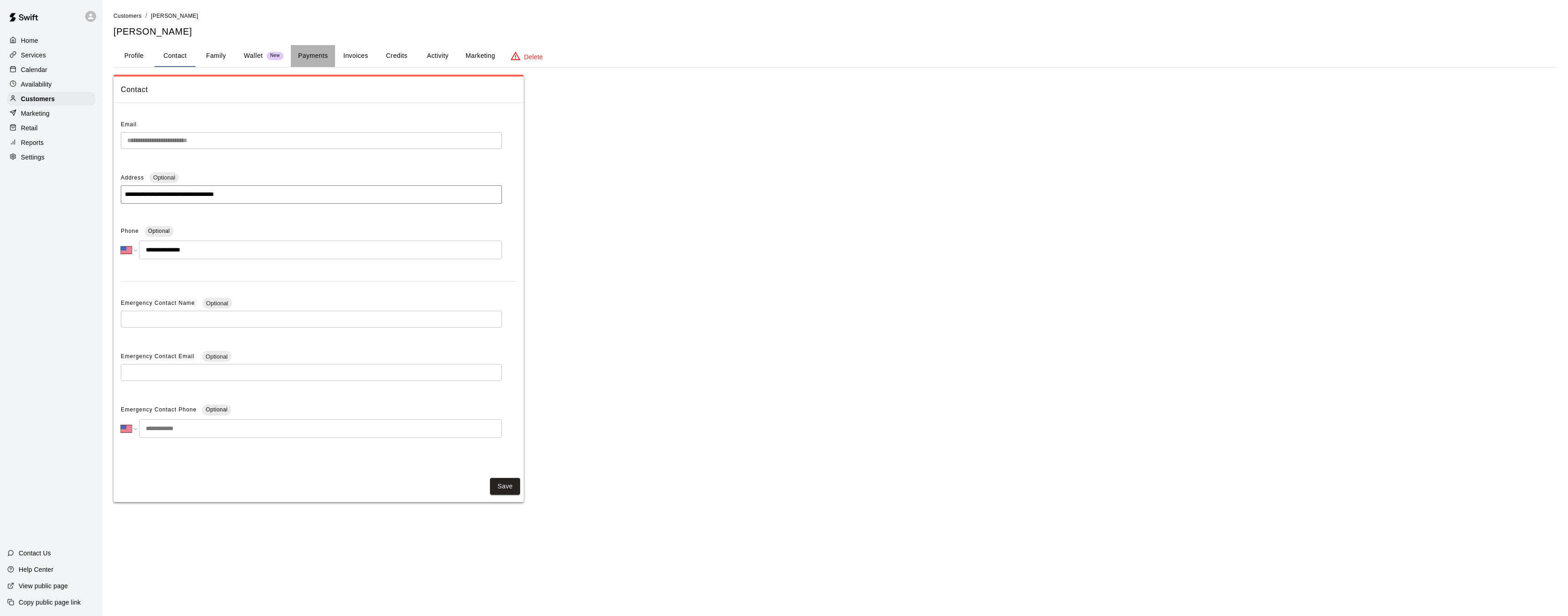
click at [313, 59] on button "Payments" at bounding box center [313, 56] width 44 height 22
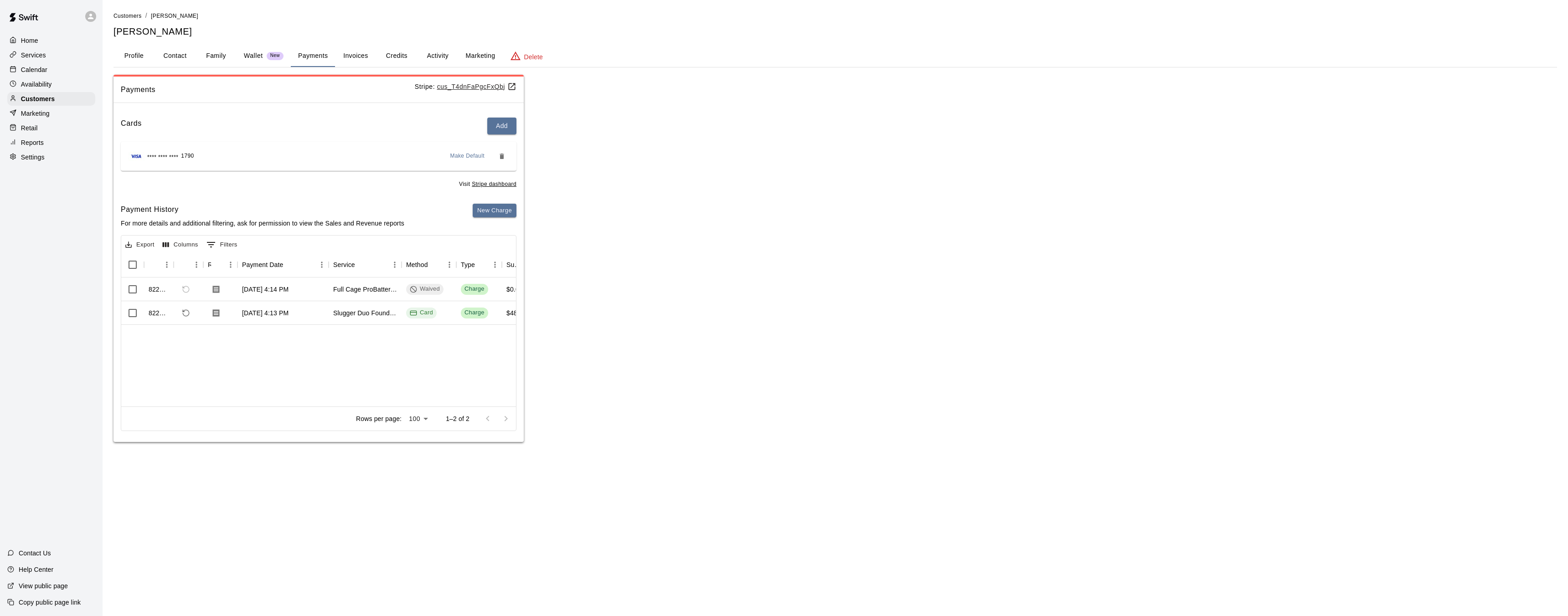
click at [400, 56] on button "Credits" at bounding box center [396, 56] width 41 height 22
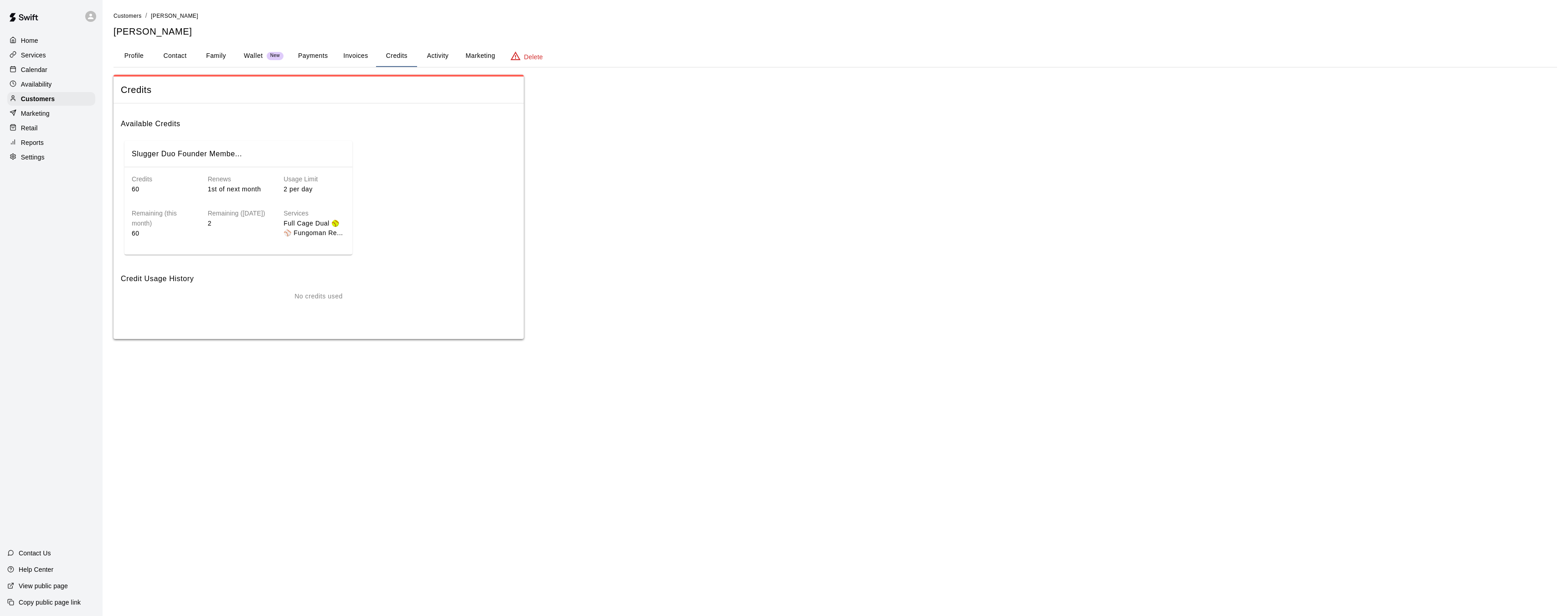
click at [316, 55] on button "Payments" at bounding box center [313, 56] width 44 height 22
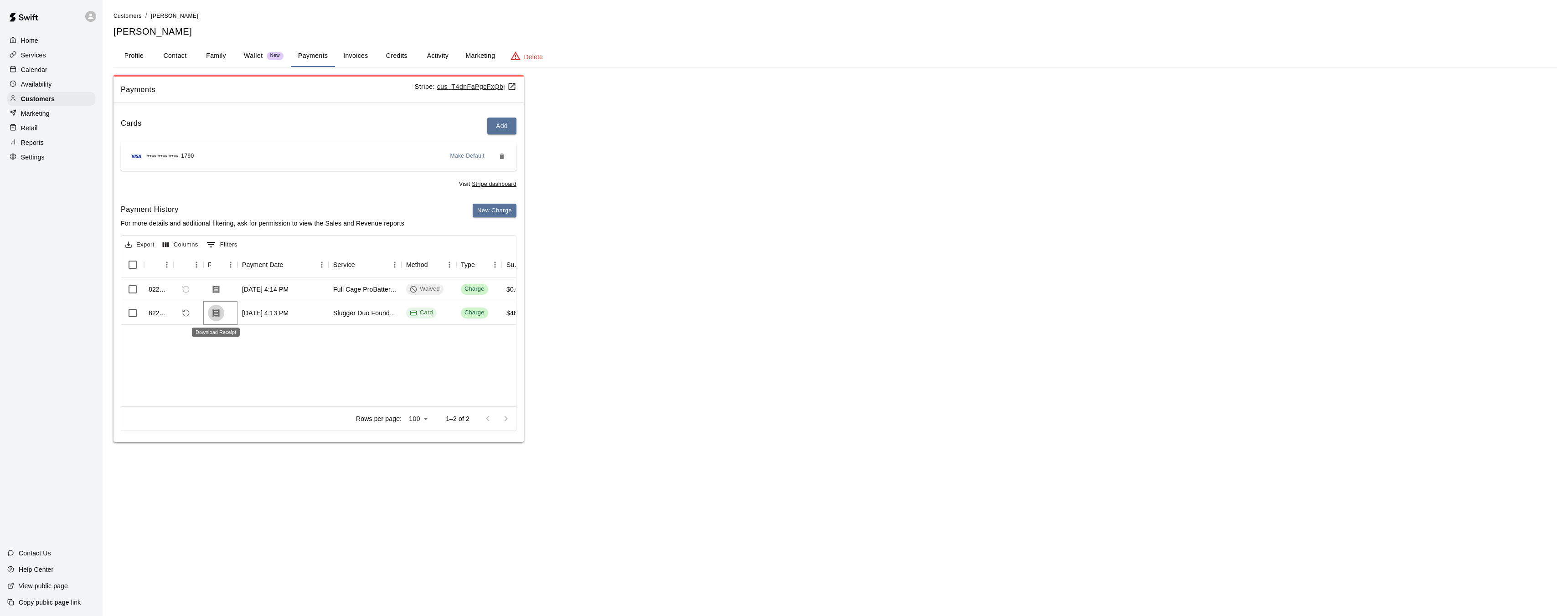
click at [215, 314] on icon "Download Receipt" at bounding box center [215, 313] width 9 height 9
click at [175, 56] on button "Contact" at bounding box center [175, 56] width 41 height 22
select select "**"
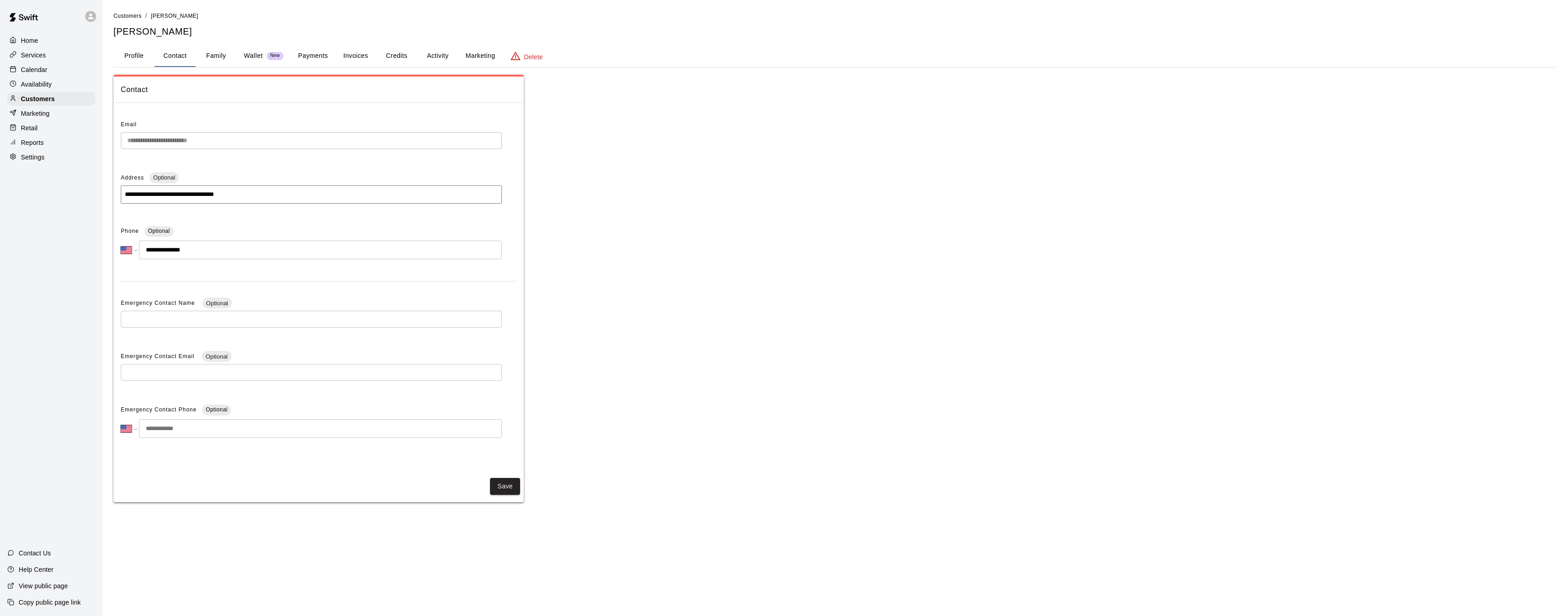
click at [217, 56] on button "Family" at bounding box center [215, 56] width 41 height 22
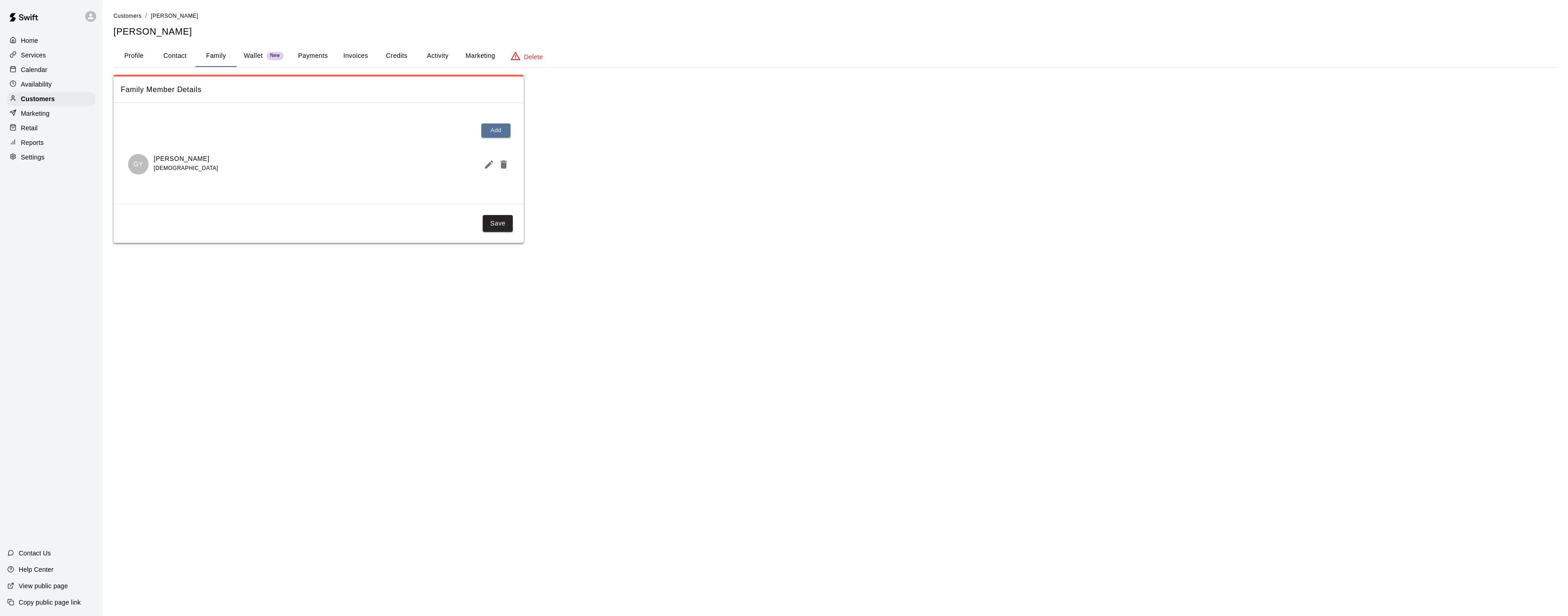
click at [179, 55] on button "Contact" at bounding box center [175, 56] width 41 height 22
select select "**"
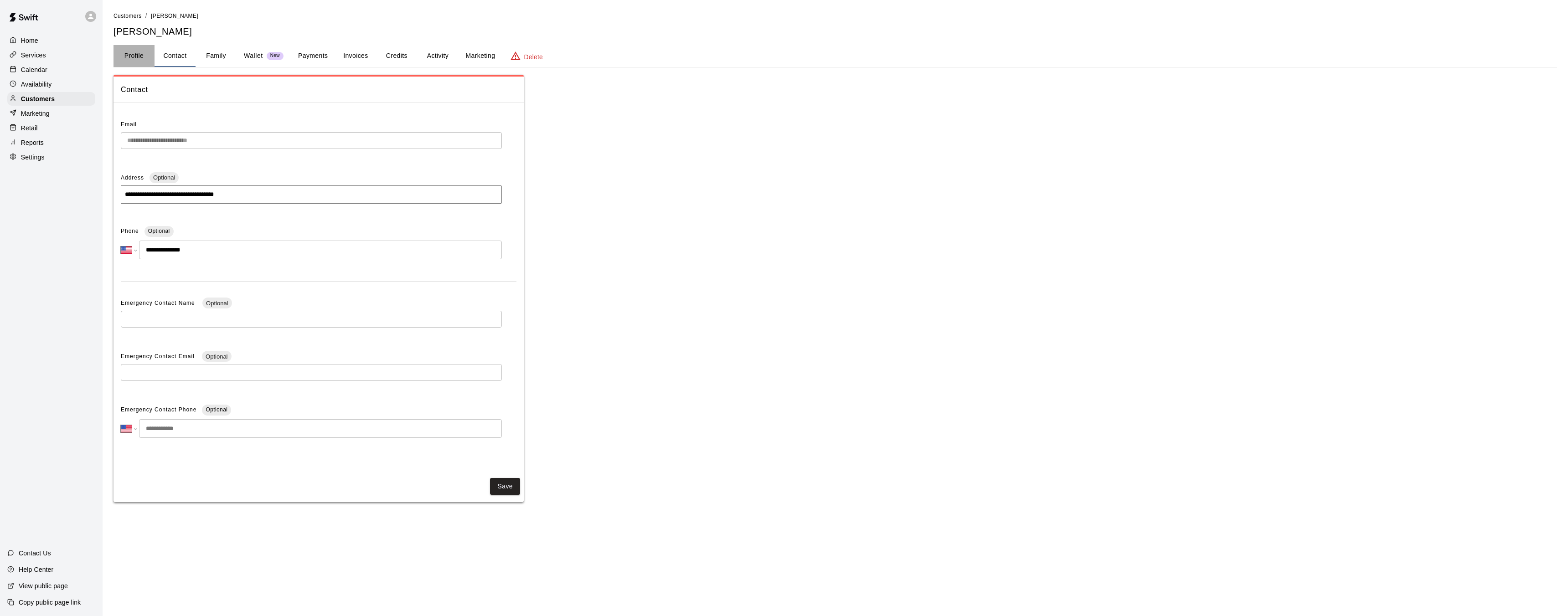
click at [131, 57] on button "Profile" at bounding box center [134, 56] width 41 height 22
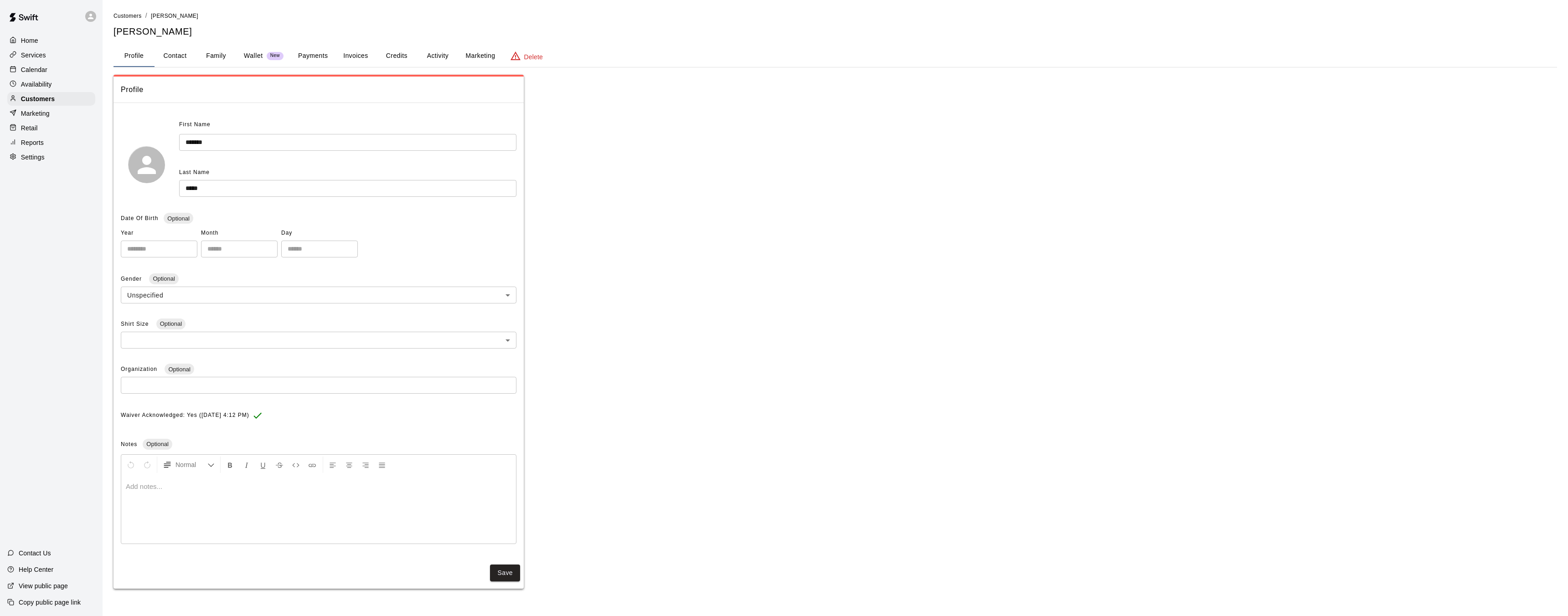
click at [313, 55] on button "Payments" at bounding box center [313, 56] width 44 height 22
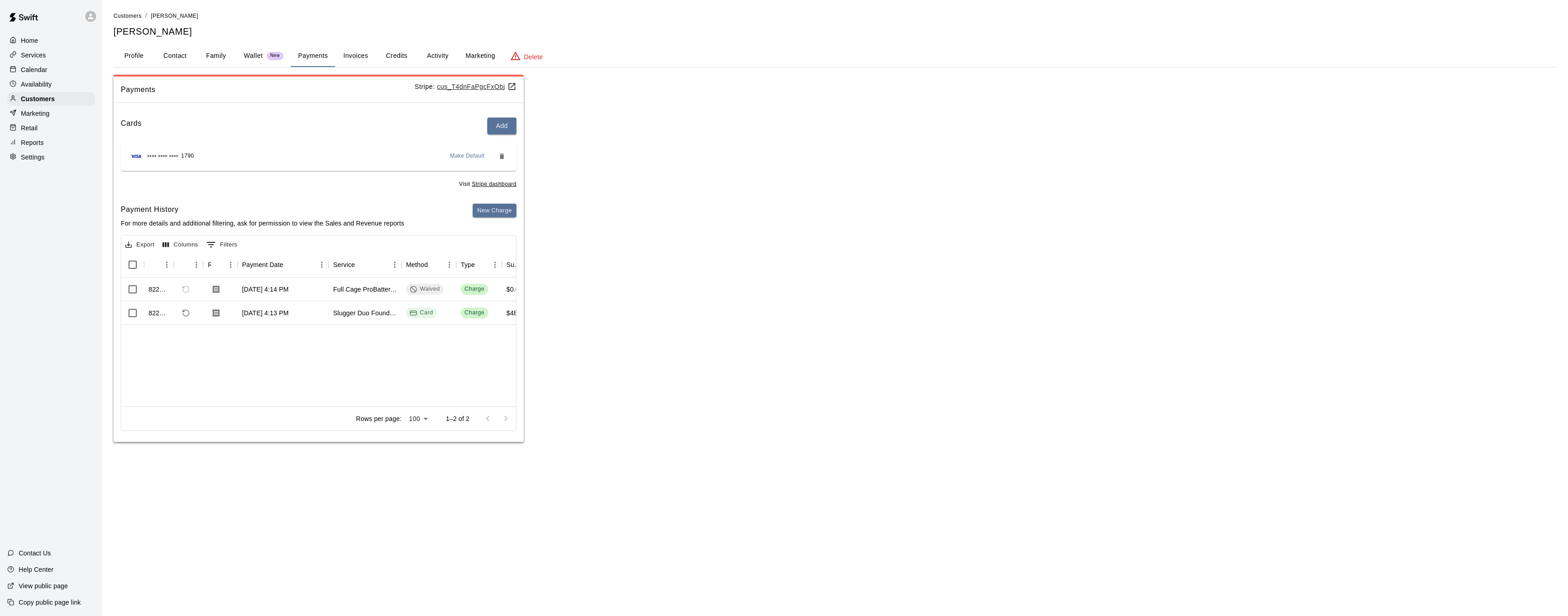
click at [362, 56] on button "Invoices" at bounding box center [355, 56] width 41 height 22
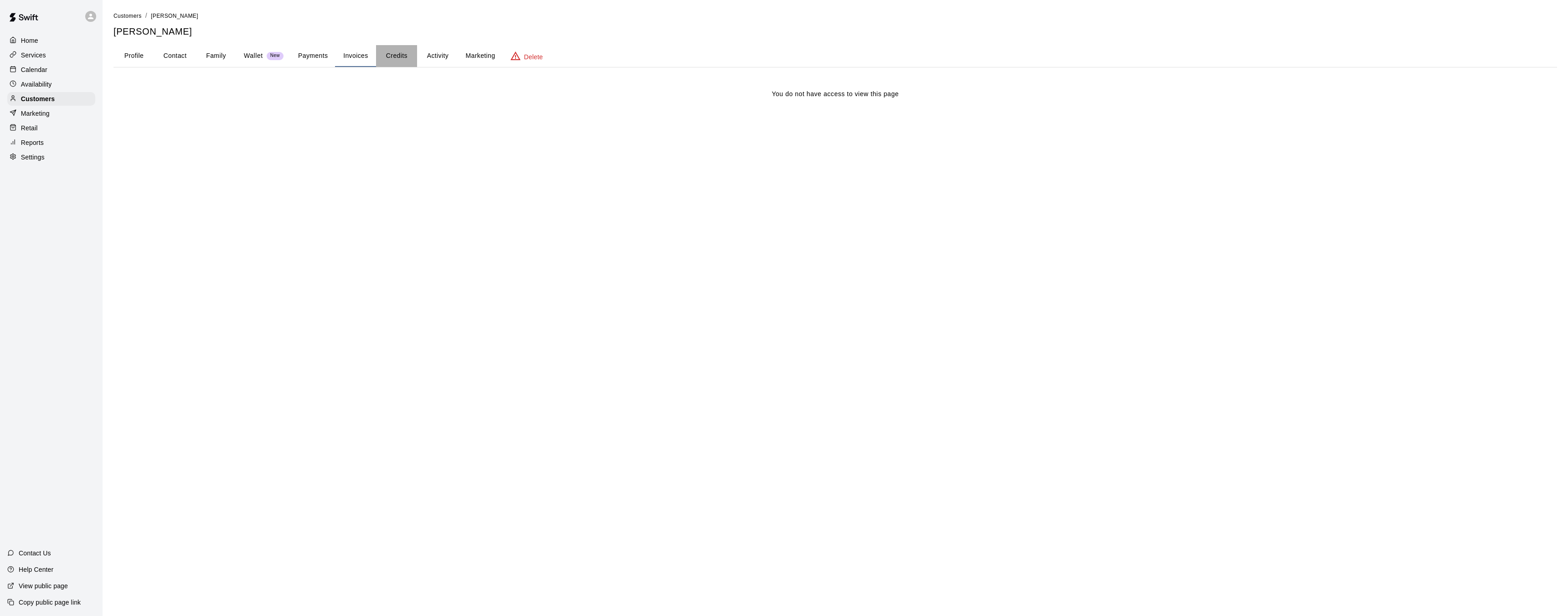
click at [394, 53] on button "Credits" at bounding box center [396, 56] width 41 height 22
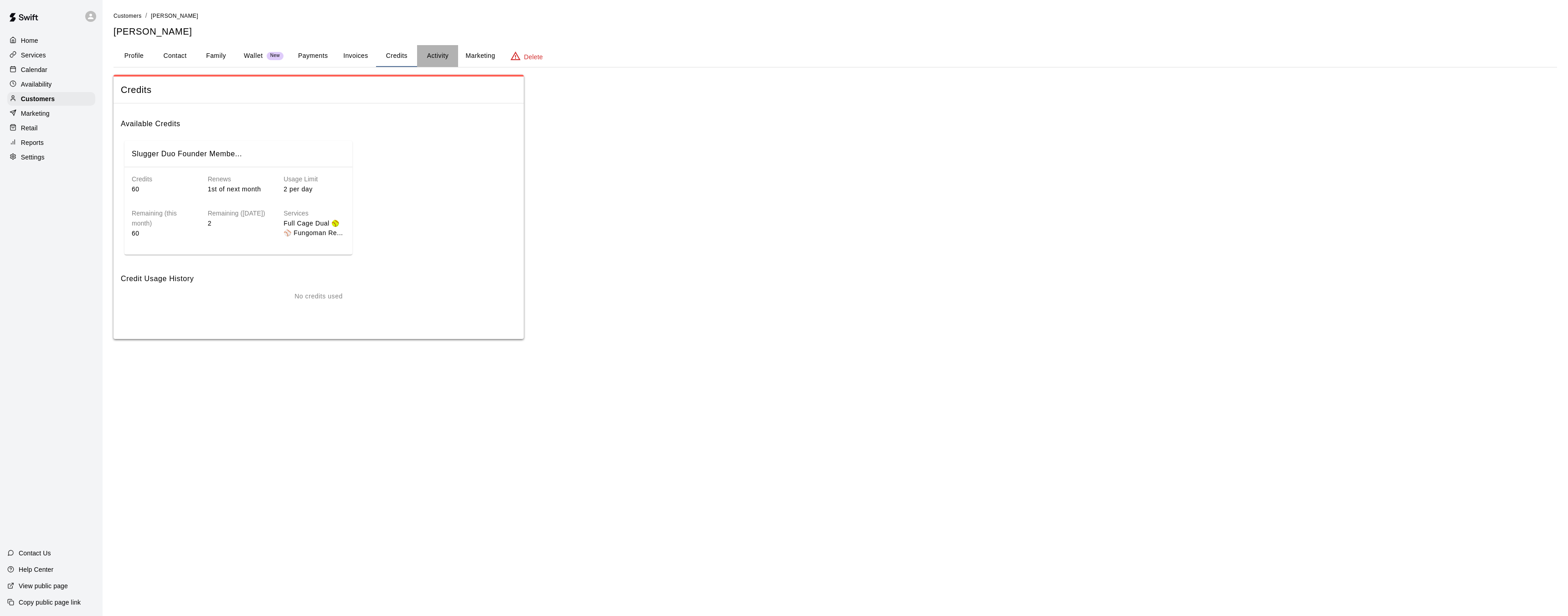
click at [434, 53] on button "Activity" at bounding box center [437, 56] width 41 height 22
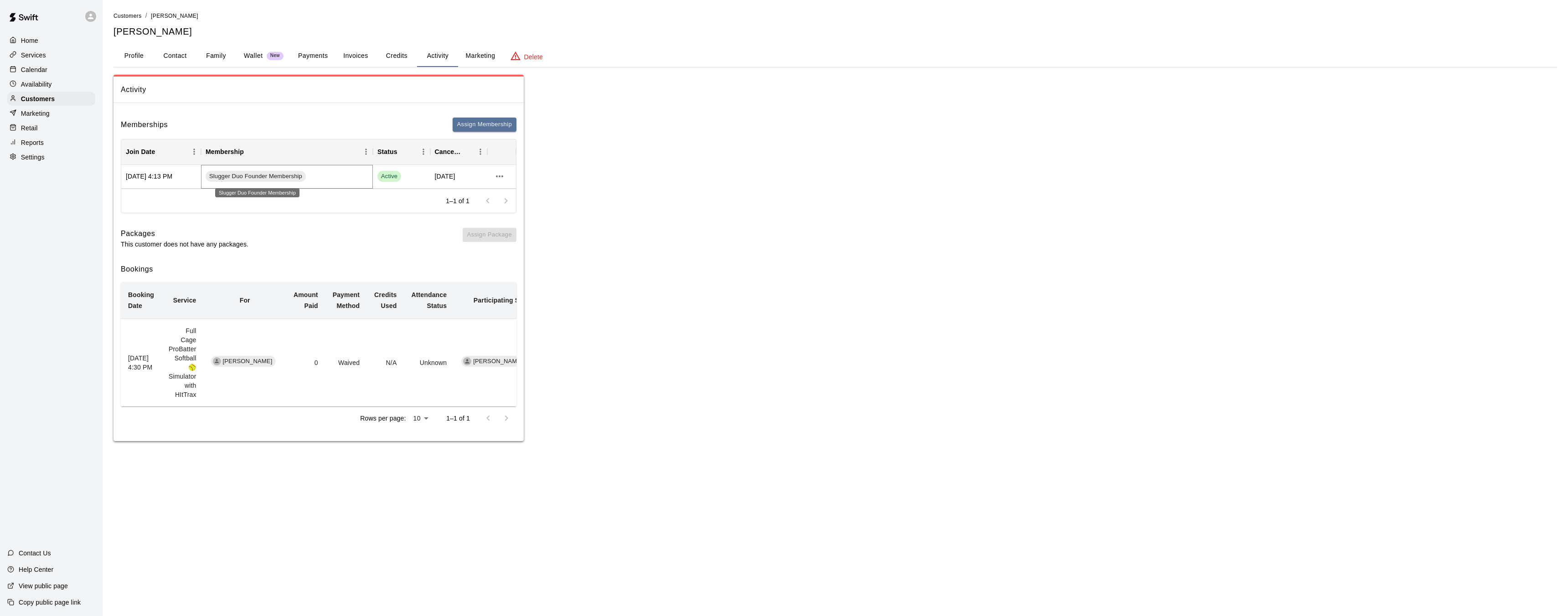
click at [254, 176] on span "Slugger Duo Founder Membership" at bounding box center [256, 176] width 100 height 9
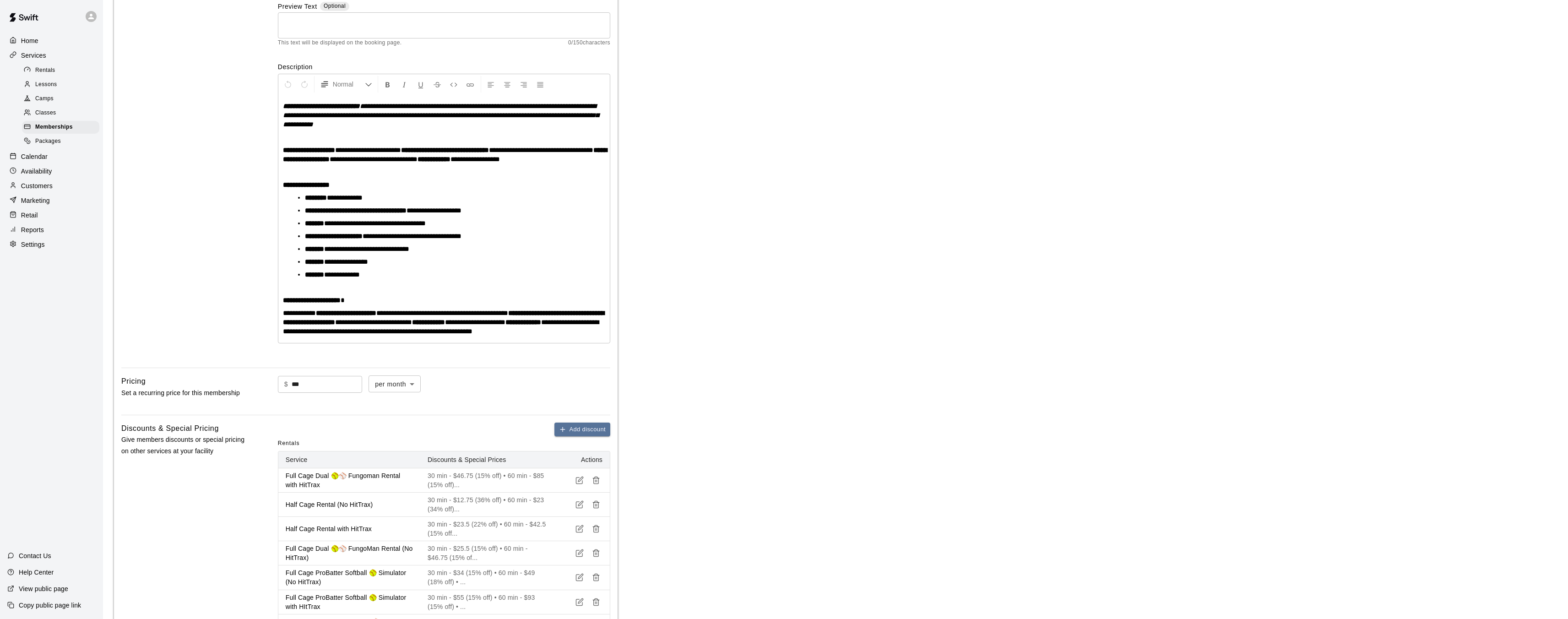
scroll to position [349, 0]
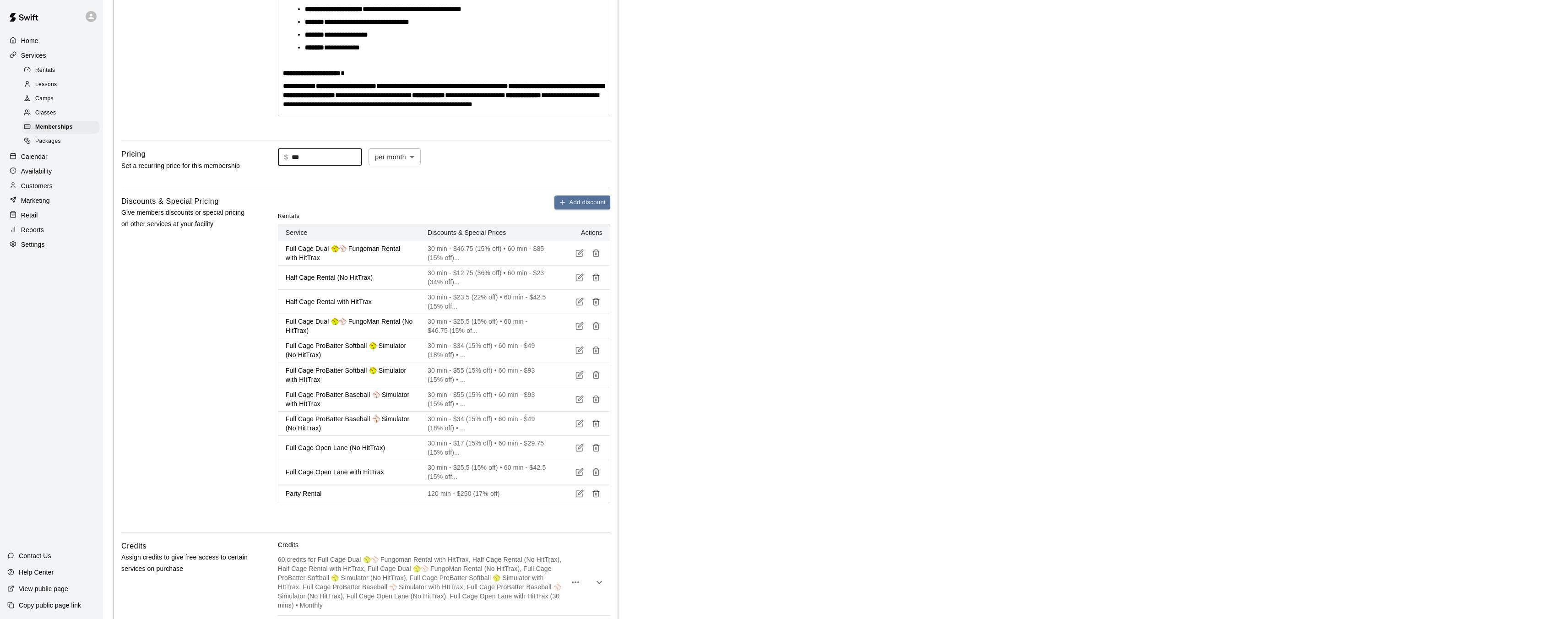
click at [319, 166] on input "***" at bounding box center [327, 156] width 71 height 16
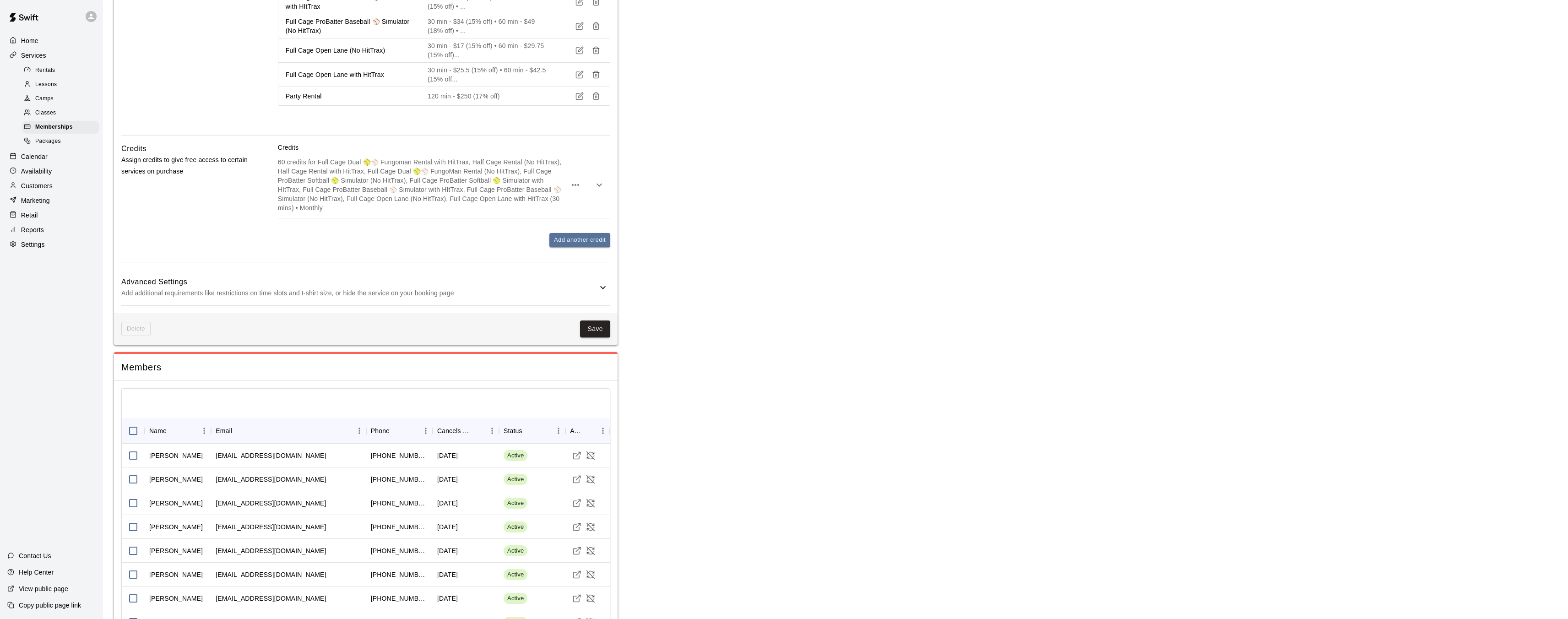
scroll to position [382, 0]
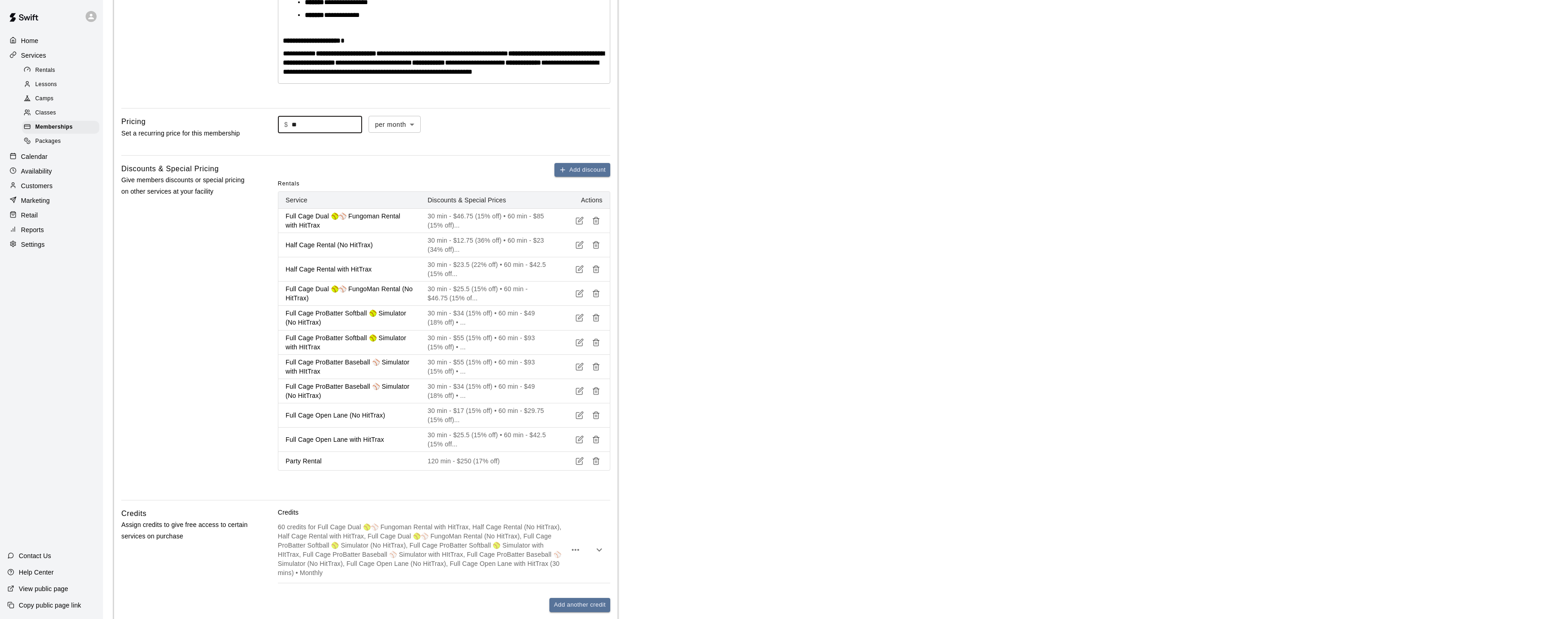
type input "***"
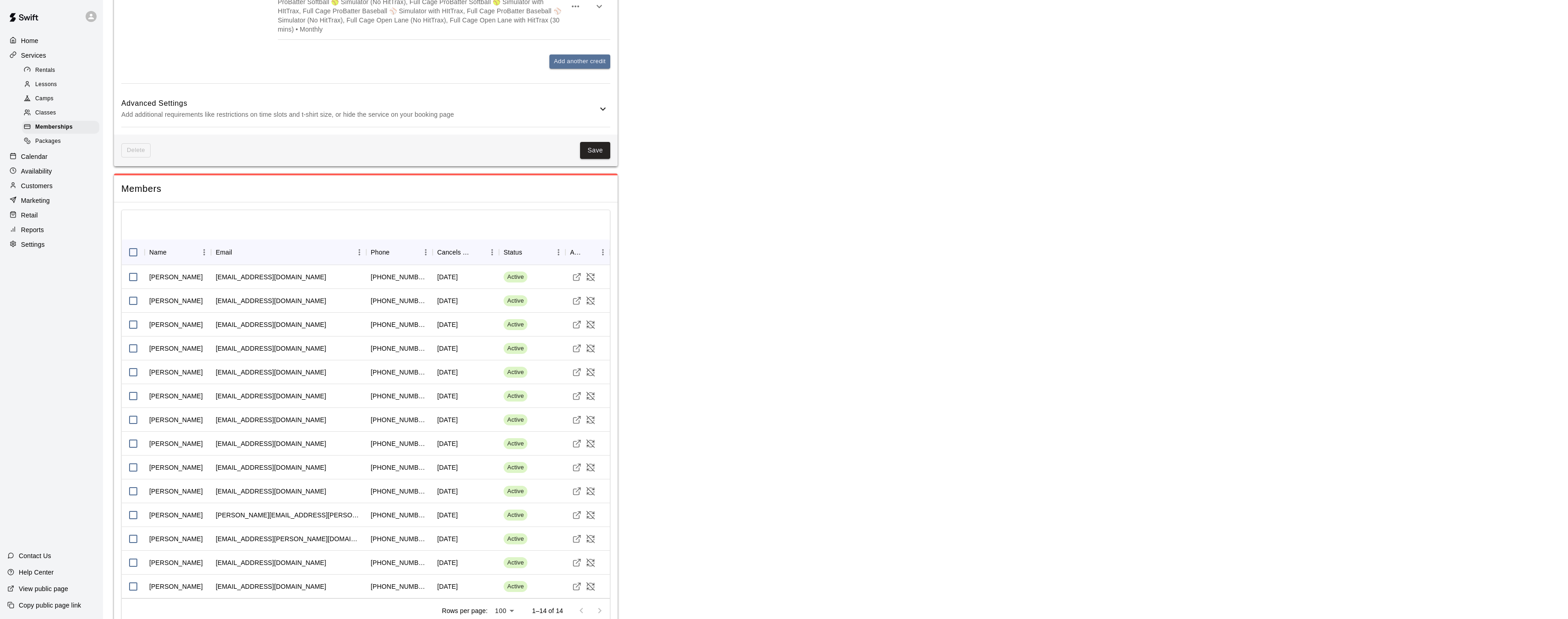
scroll to position [968, 0]
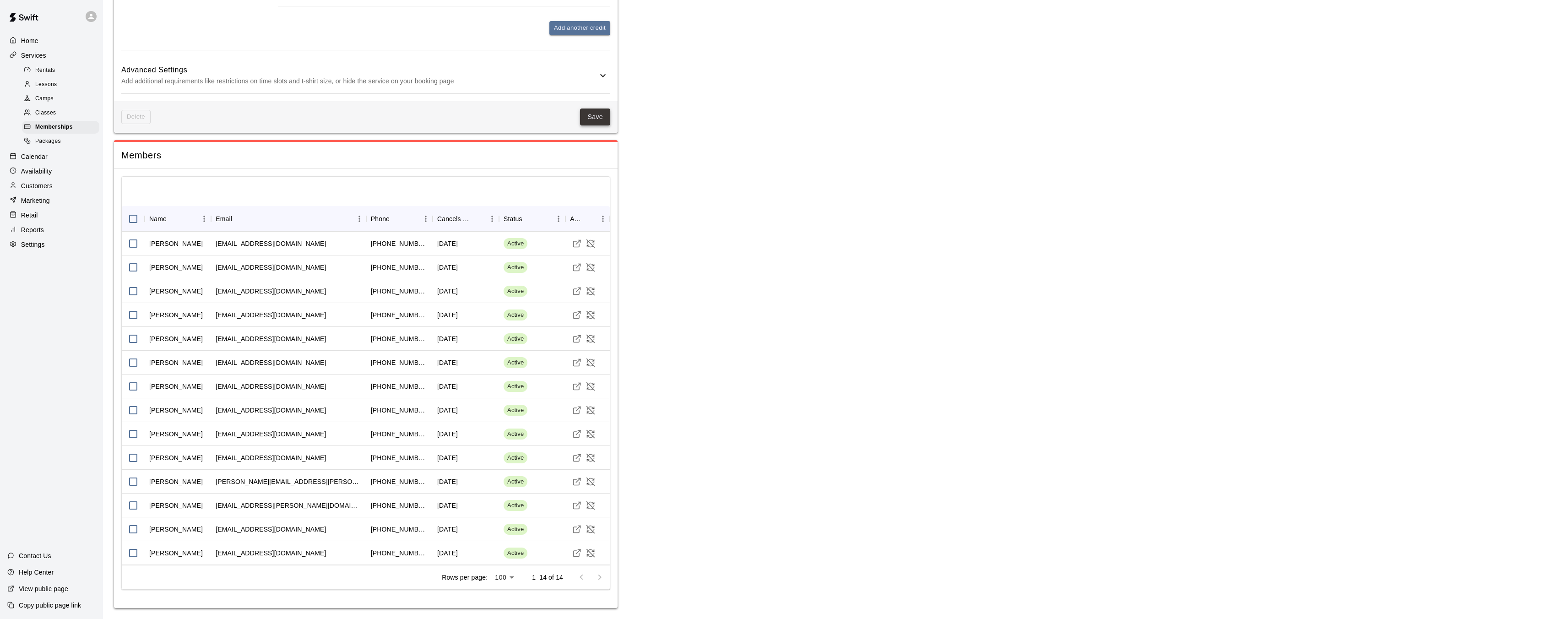
click at [592, 117] on button "Save" at bounding box center [594, 116] width 30 height 16
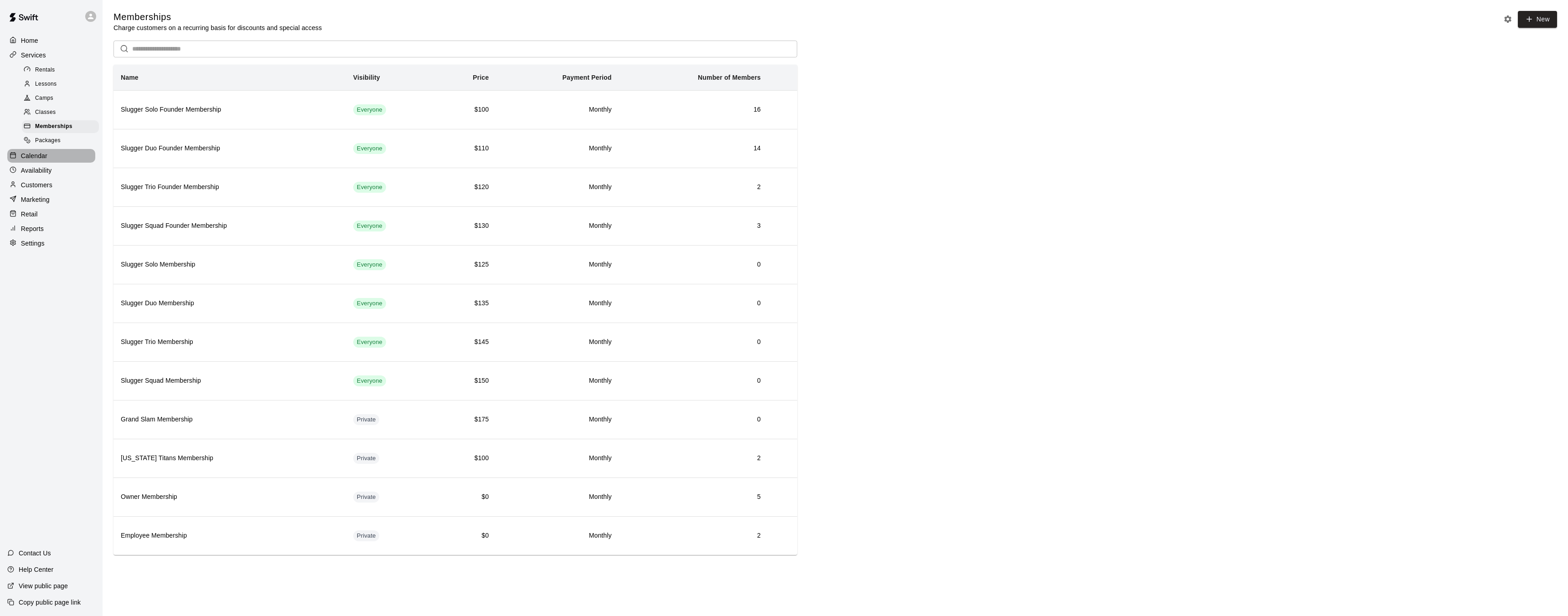
click at [43, 154] on p "Calendar" at bounding box center [34, 155] width 26 height 9
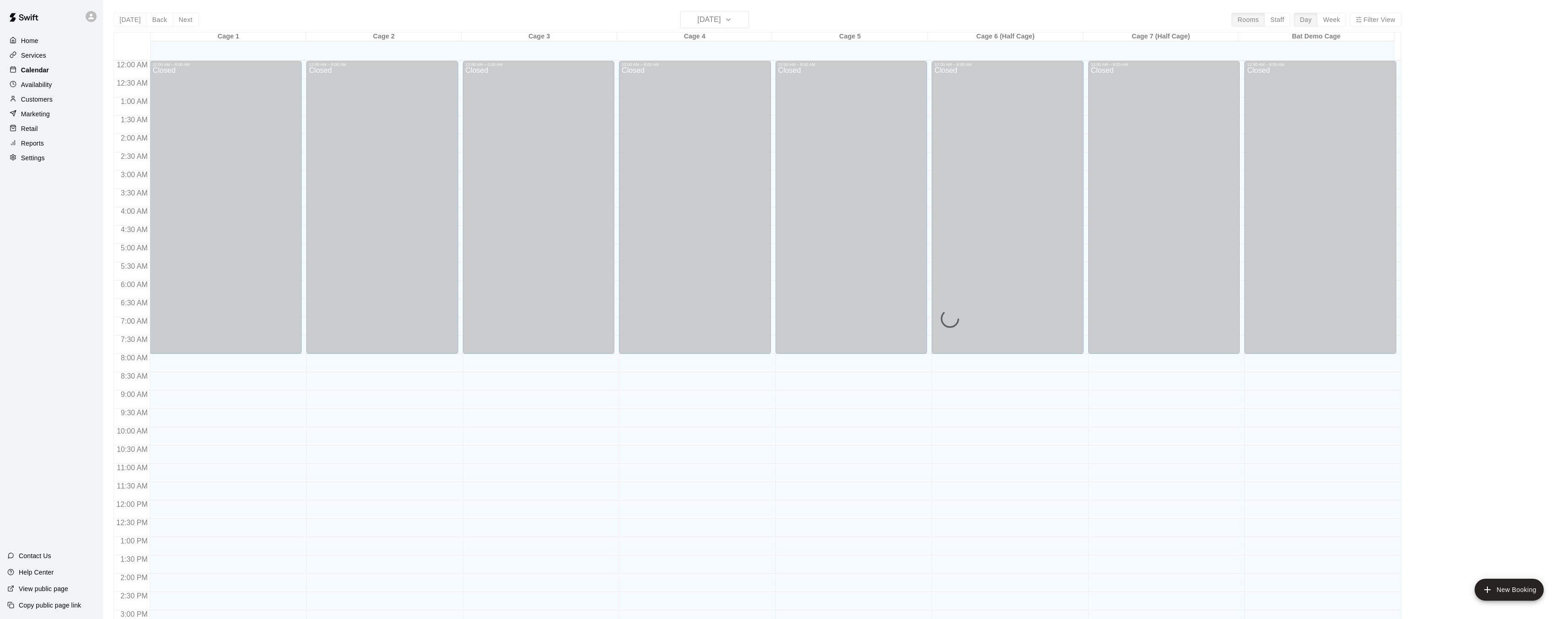
scroll to position [283, 0]
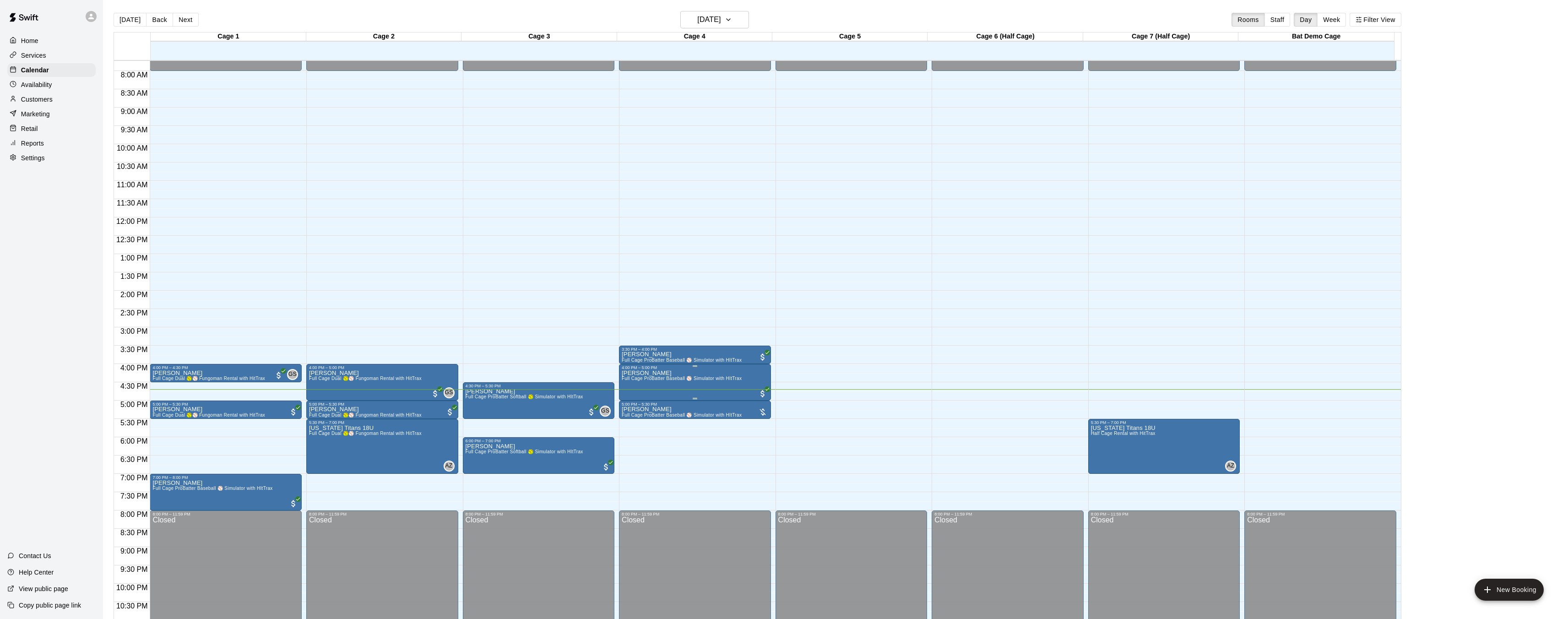
click at [671, 378] on span "Full Cage ProBatter Baseball ⚾ Simulator with HItTrax" at bounding box center [682, 378] width 120 height 5
click at [626, 408] on img "edit" at bounding box center [630, 407] width 11 height 11
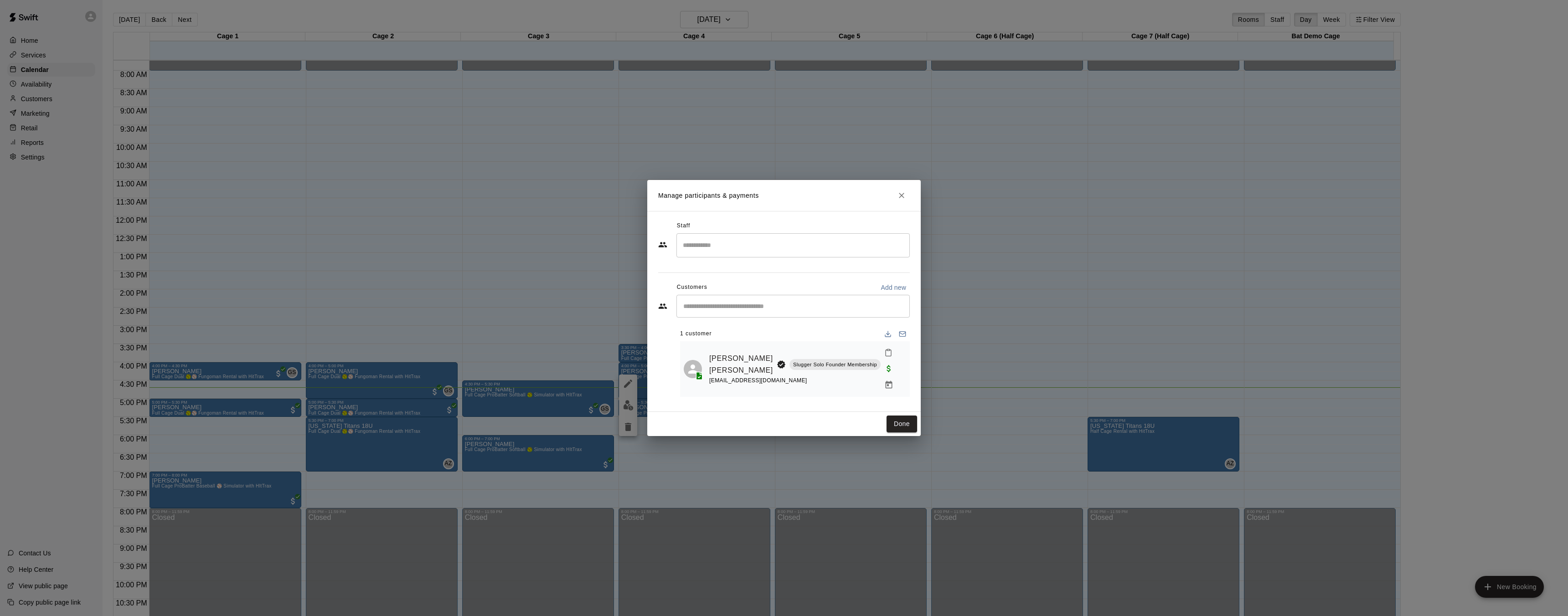
click at [904, 198] on icon "Close" at bounding box center [902, 196] width 6 height 6
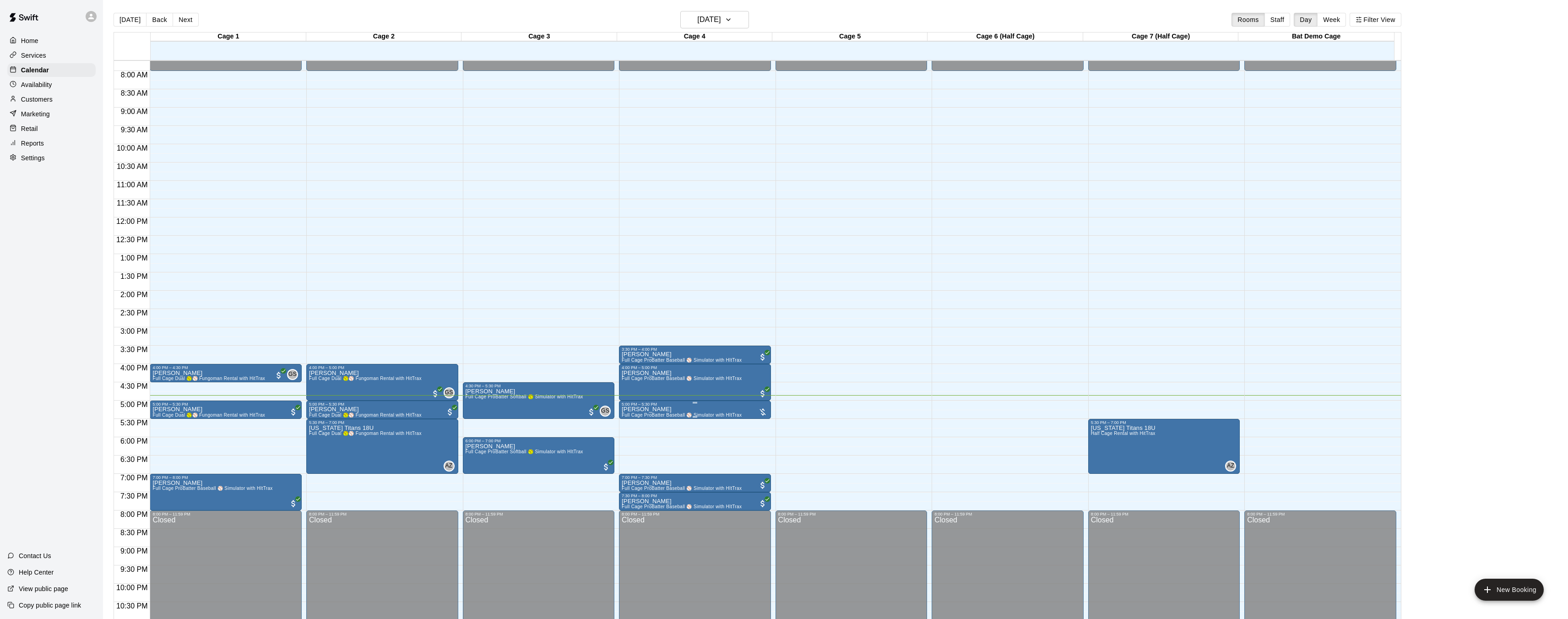
click at [635, 434] on img "edit" at bounding box center [630, 438] width 11 height 11
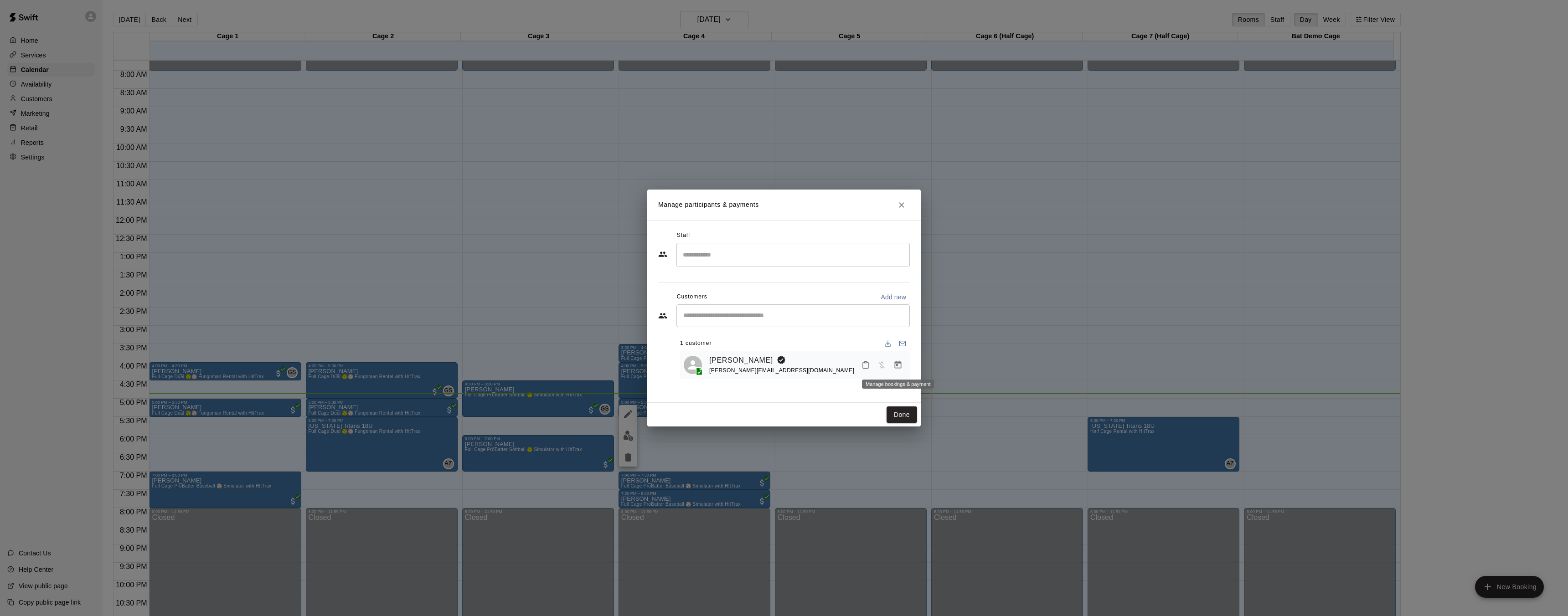
click at [897, 363] on icon "Manage bookings & payment" at bounding box center [898, 365] width 7 height 8
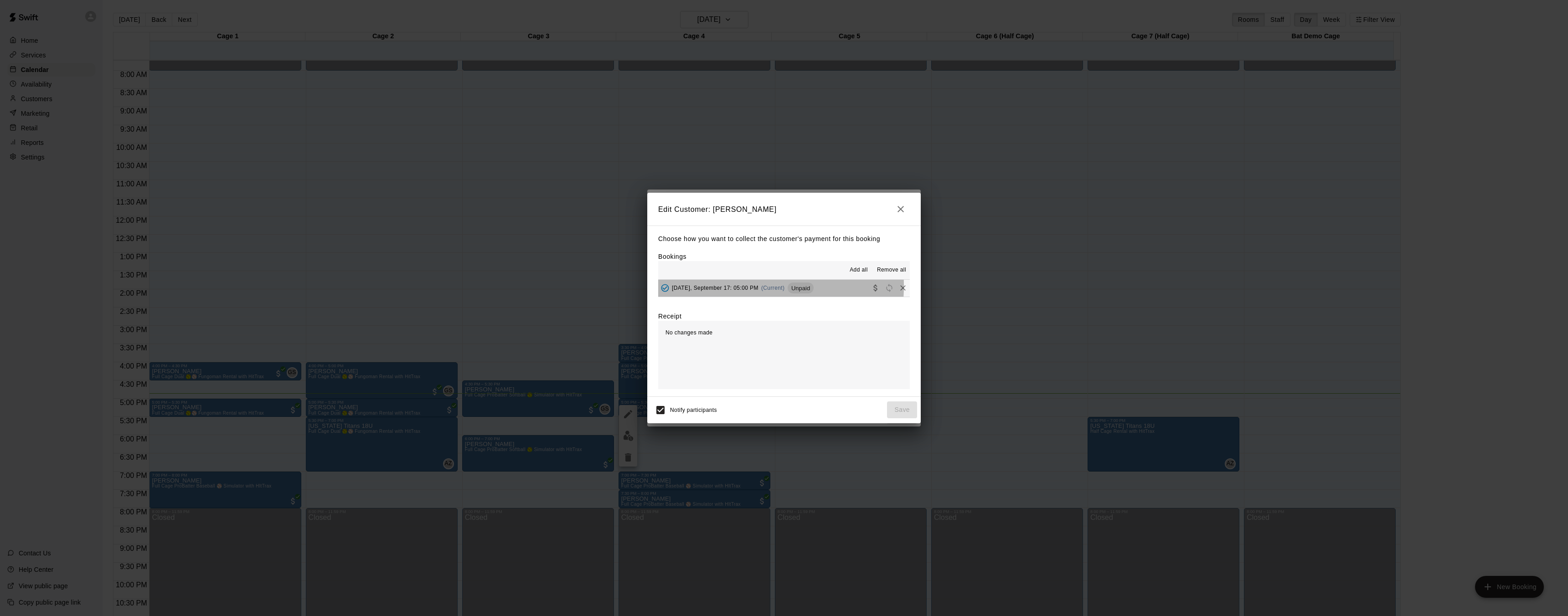
click at [714, 286] on span "Wednesday, September 17: 05:00 PM" at bounding box center [715, 288] width 87 height 7
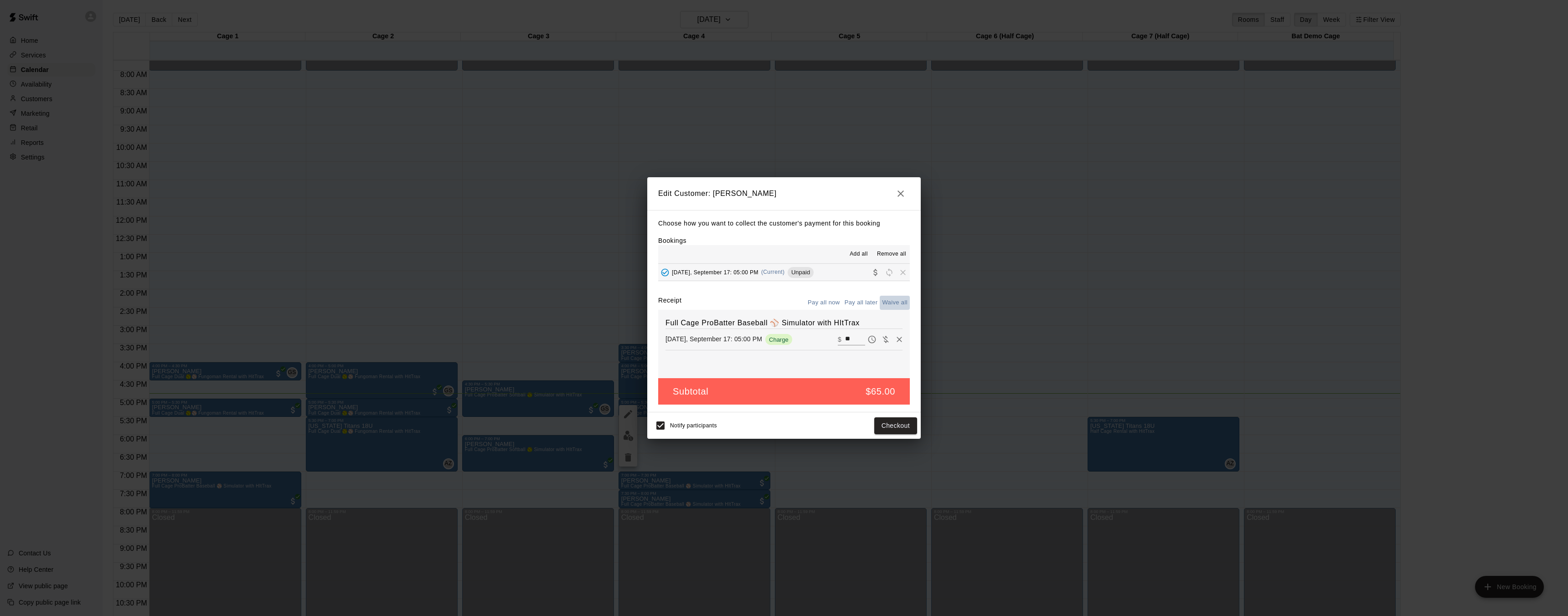
click at [901, 301] on button "Waive all" at bounding box center [894, 302] width 30 height 14
type input "*"
click at [904, 428] on button "Save" at bounding box center [902, 425] width 30 height 16
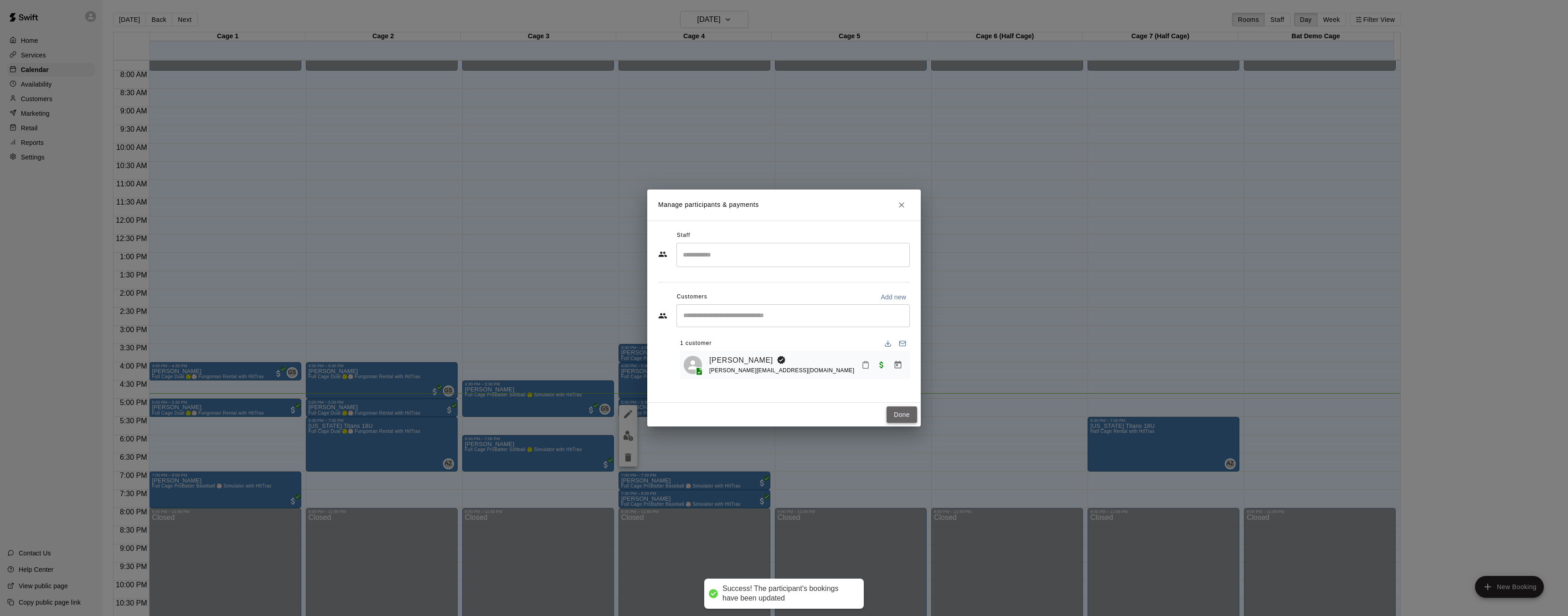
click at [905, 414] on button "Done" at bounding box center [902, 414] width 31 height 16
